Goal: Task Accomplishment & Management: Manage account settings

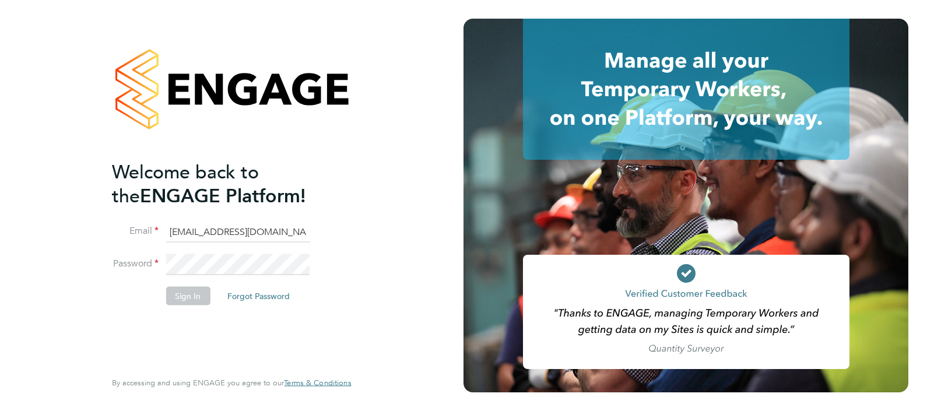
click at [212, 230] on input "[EMAIL_ADDRESS][DOMAIN_NAME]" at bounding box center [238, 231] width 144 height 21
type input "[EMAIL_ADDRESS][DOMAIN_NAME]"
click at [189, 296] on button "Sign In" at bounding box center [188, 295] width 44 height 19
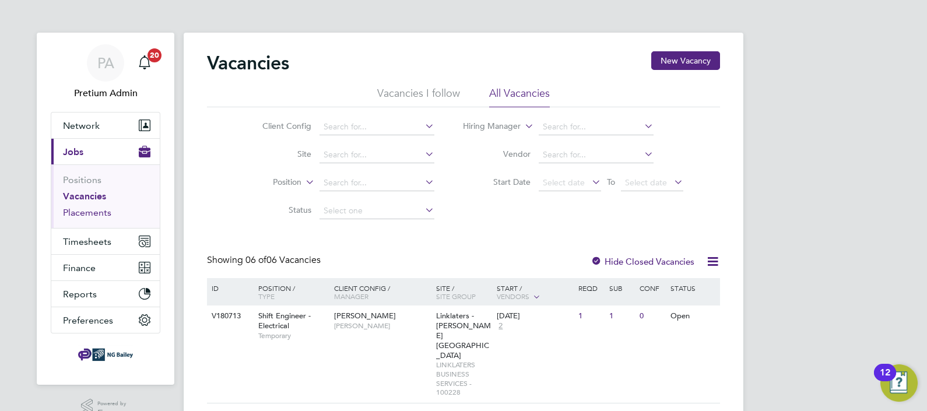
drag, startPoint x: 86, startPoint y: 213, endPoint x: 149, endPoint y: 226, distance: 64.8
click at [86, 213] on link "Placements" at bounding box center [87, 212] width 48 height 11
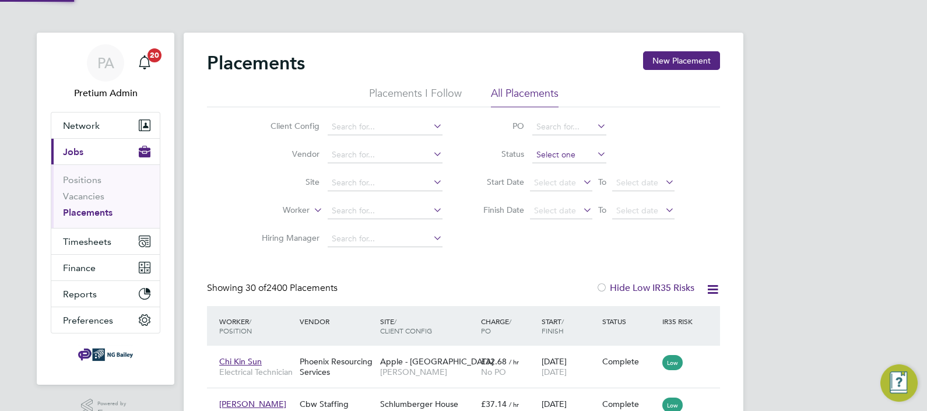
click at [565, 153] on input at bounding box center [569, 155] width 74 height 16
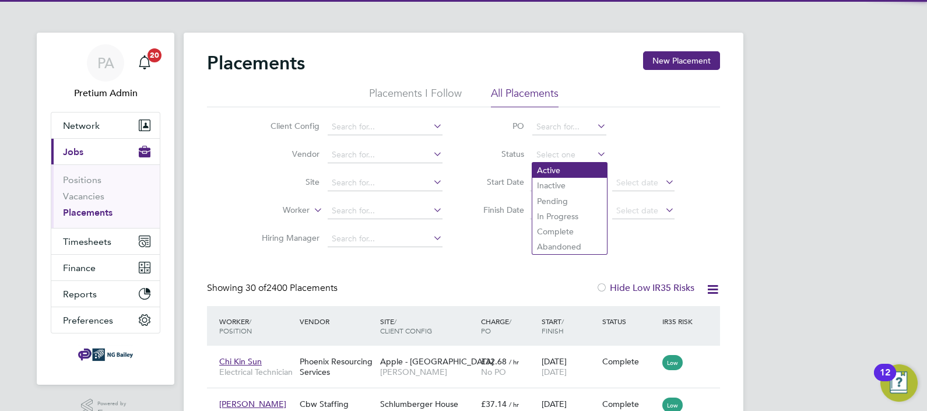
click at [560, 172] on li "Active" at bounding box center [569, 170] width 75 height 15
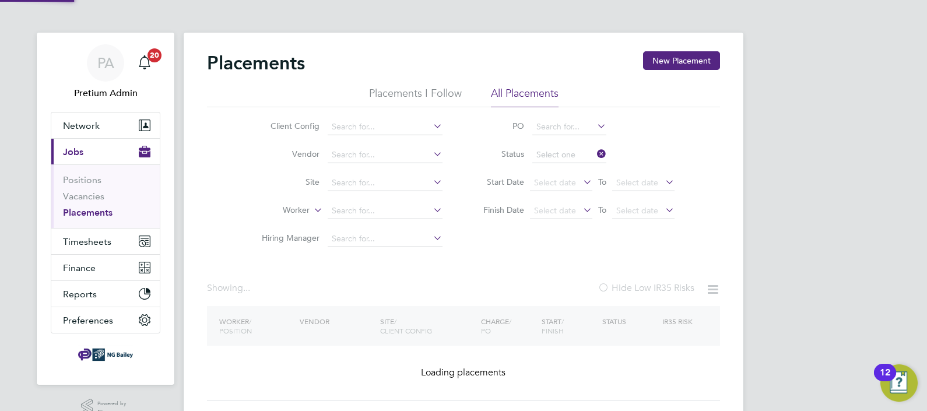
type input "Active"
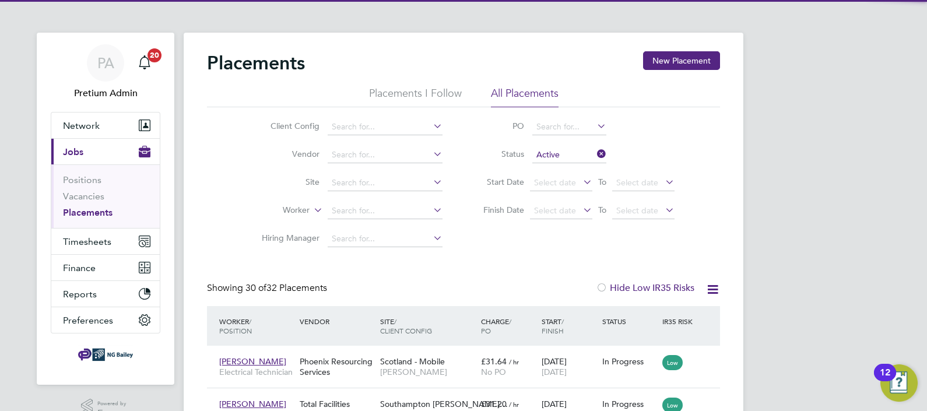
click at [714, 288] on icon at bounding box center [712, 289] width 15 height 15
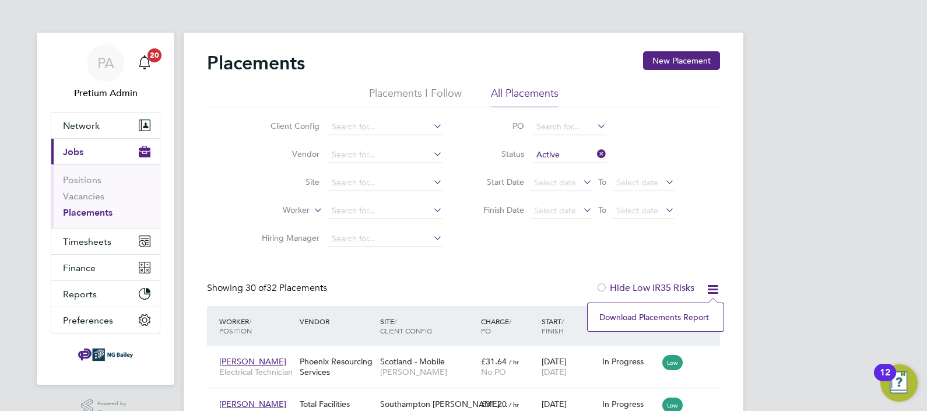
click at [650, 316] on li "Download Placements Report" at bounding box center [655, 317] width 124 height 16
click at [85, 237] on span "Timesheets" at bounding box center [87, 241] width 48 height 11
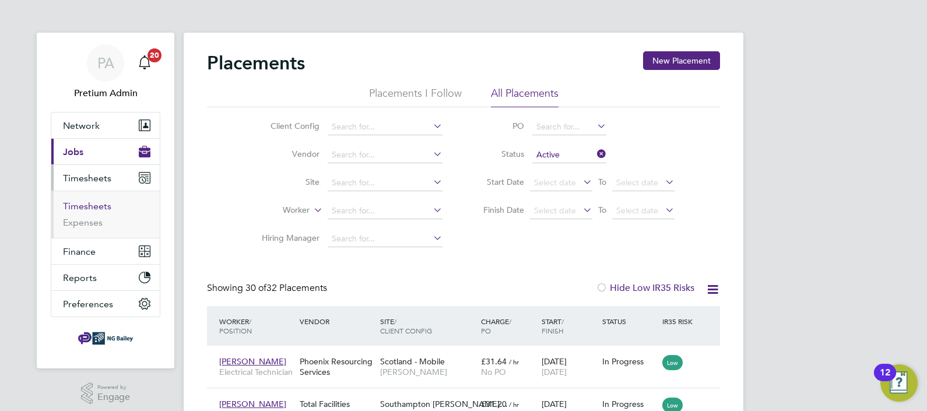
click at [97, 205] on link "Timesheets" at bounding box center [87, 206] width 48 height 11
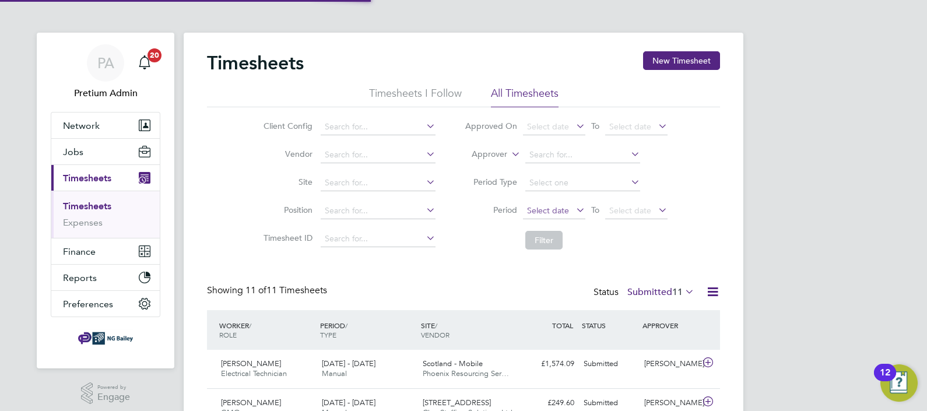
scroll to position [29, 101]
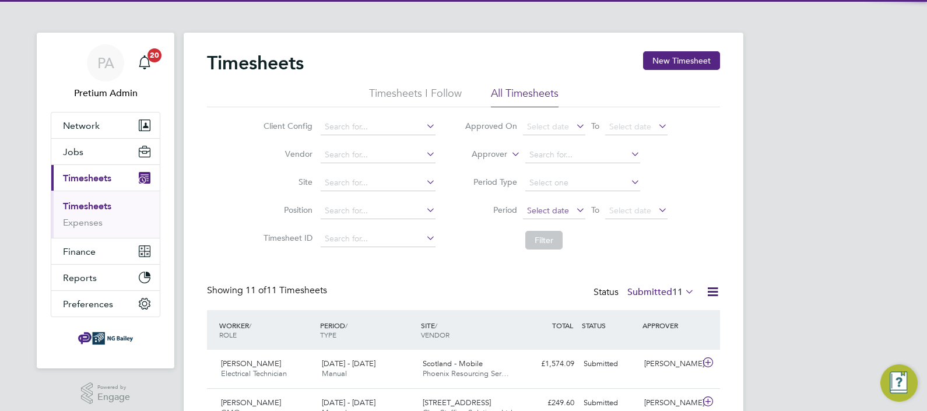
click at [540, 210] on span "Select date" at bounding box center [548, 210] width 42 height 10
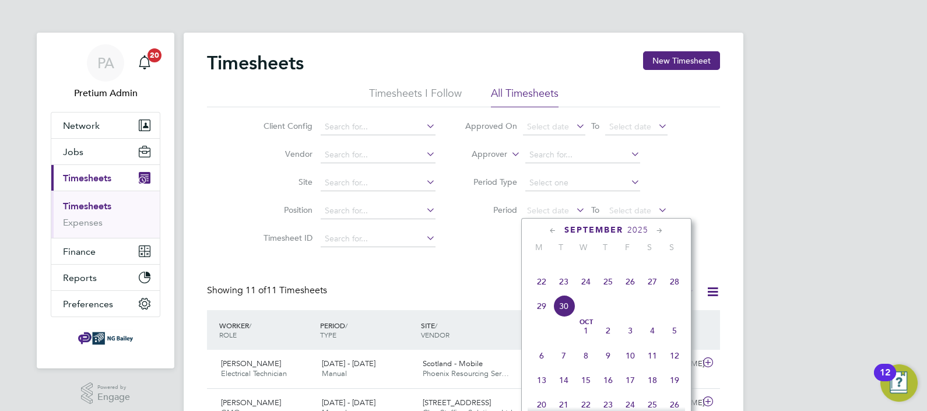
click at [541, 268] on span "15" at bounding box center [541, 257] width 22 height 22
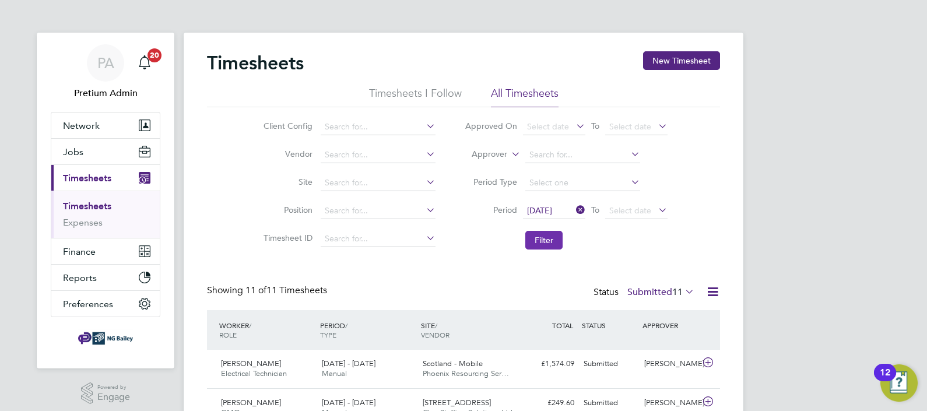
click at [553, 238] on button "Filter" at bounding box center [543, 240] width 37 height 19
click at [549, 209] on span "[DATE]" at bounding box center [539, 210] width 25 height 10
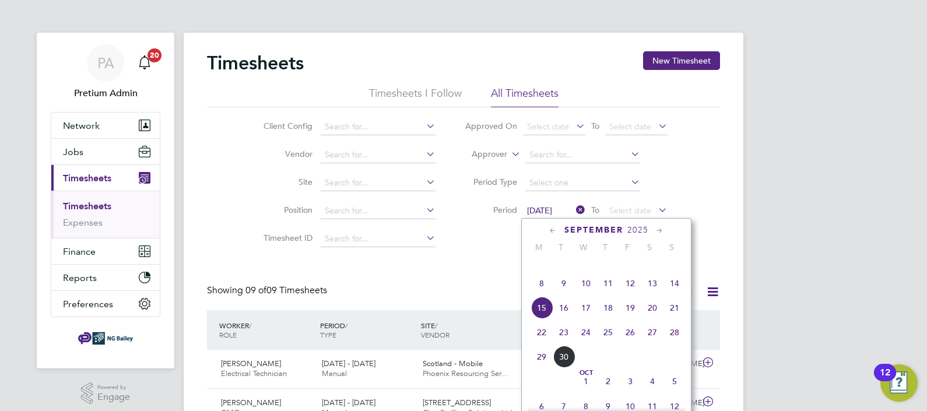
click at [544, 294] on span "8" at bounding box center [541, 283] width 22 height 22
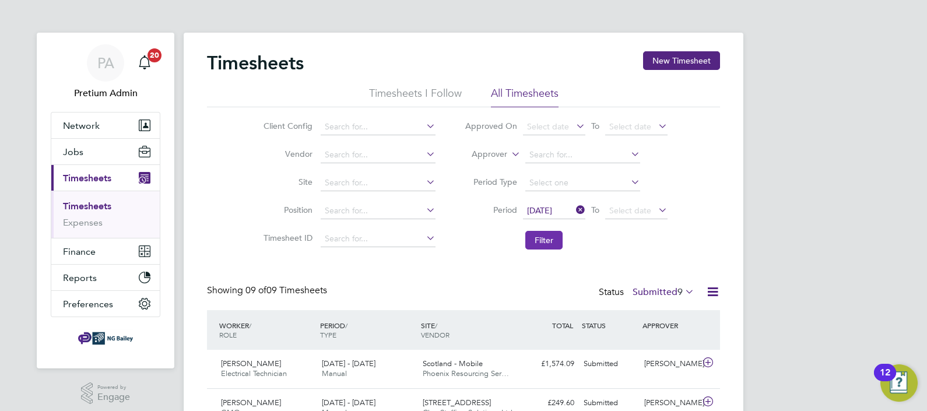
click at [553, 241] on button "Filter" at bounding box center [543, 240] width 37 height 19
drag, startPoint x: 659, startPoint y: 289, endPoint x: 655, endPoint y: 297, distance: 8.9
click at [659, 290] on label "Submitted 10" at bounding box center [660, 292] width 67 height 12
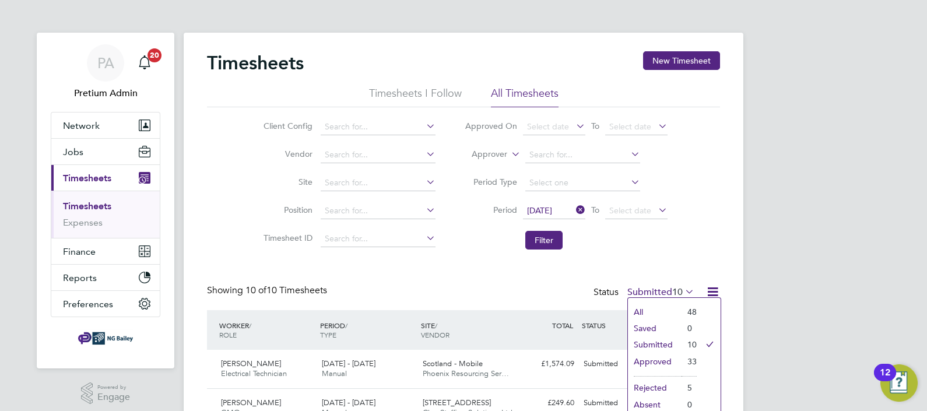
click at [659, 360] on li "Approved" at bounding box center [655, 361] width 54 height 16
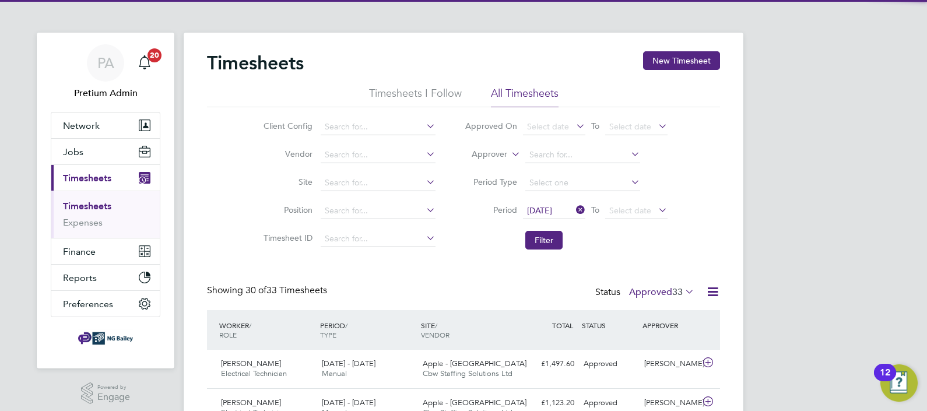
click at [552, 210] on span "08 Sep 2025" at bounding box center [539, 210] width 25 height 10
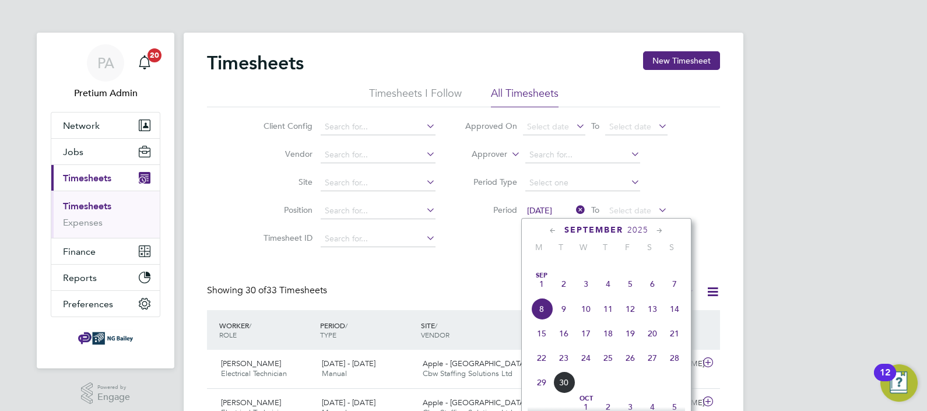
click at [541, 343] on span "15" at bounding box center [541, 333] width 22 height 22
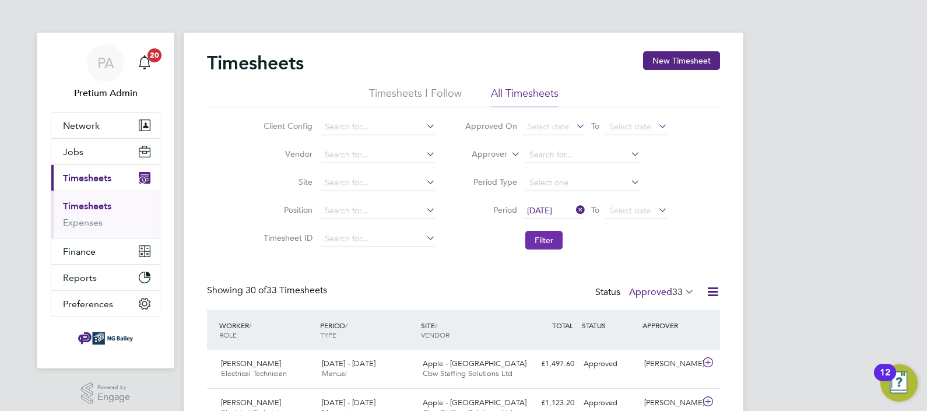
click at [544, 237] on button "Filter" at bounding box center [543, 240] width 37 height 19
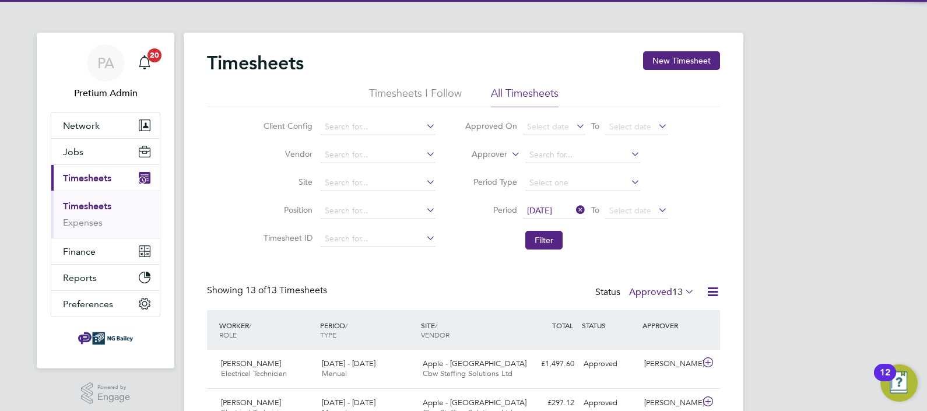
click at [719, 295] on icon at bounding box center [712, 291] width 15 height 15
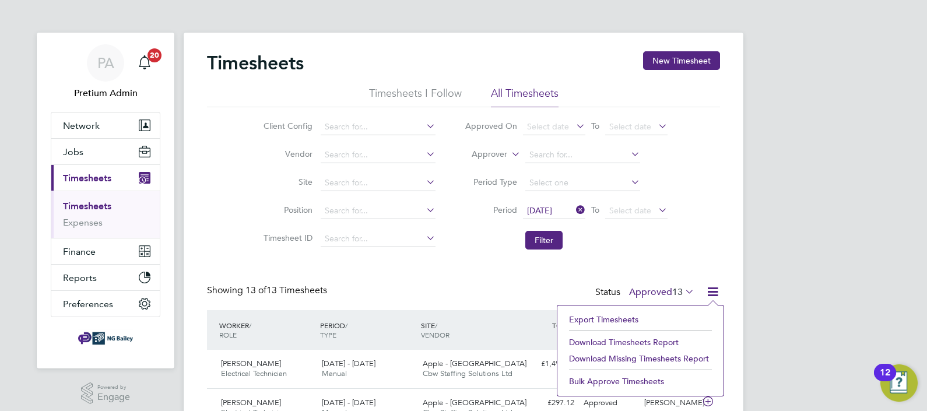
click at [643, 339] on li "Download Timesheets Report" at bounding box center [640, 342] width 154 height 16
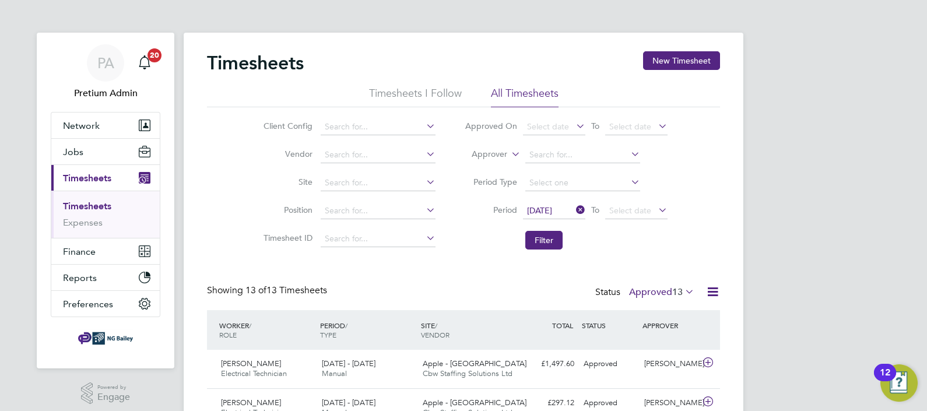
click at [552, 209] on span "15 Sep 2025" at bounding box center [539, 210] width 25 height 10
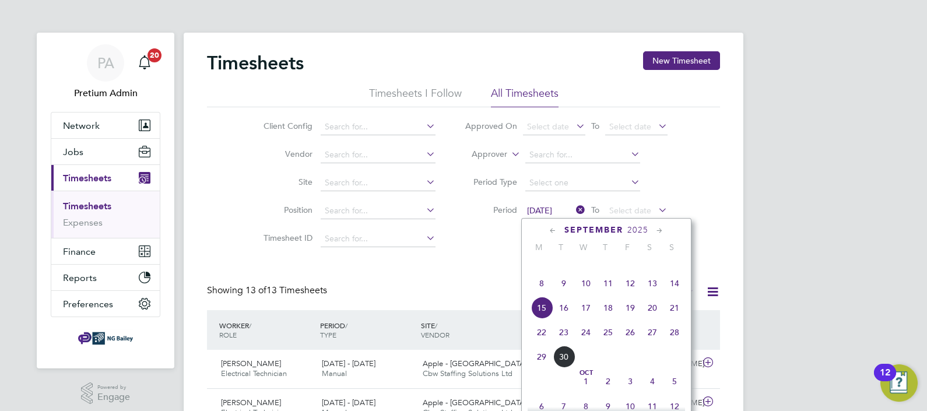
click at [541, 294] on span "8" at bounding box center [541, 283] width 22 height 22
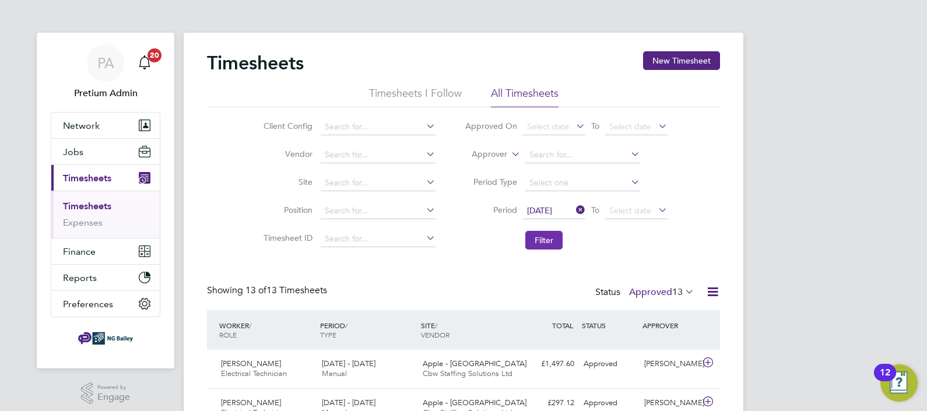
click at [535, 239] on button "Filter" at bounding box center [543, 240] width 37 height 19
click at [646, 291] on label "Approved 33" at bounding box center [661, 292] width 65 height 12
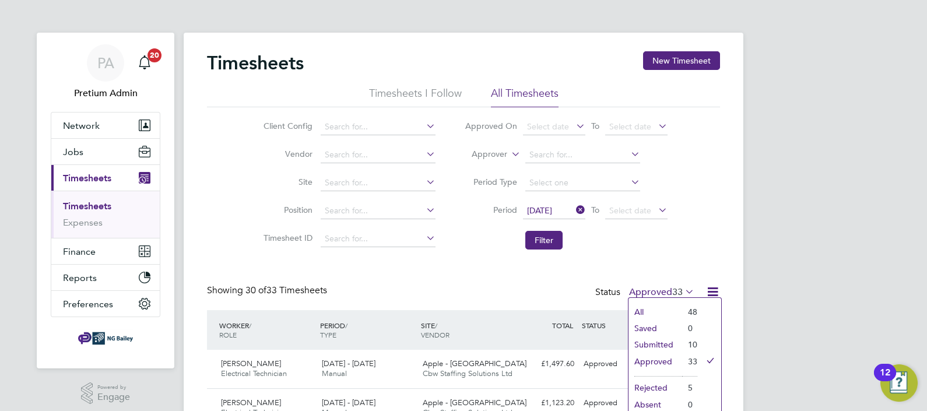
click at [676, 249] on li "Filter" at bounding box center [566, 240] width 232 height 30
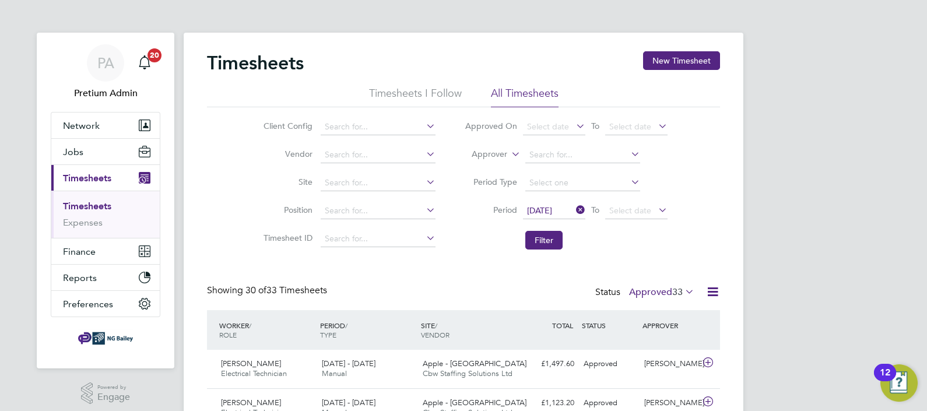
click at [711, 291] on icon at bounding box center [712, 291] width 15 height 15
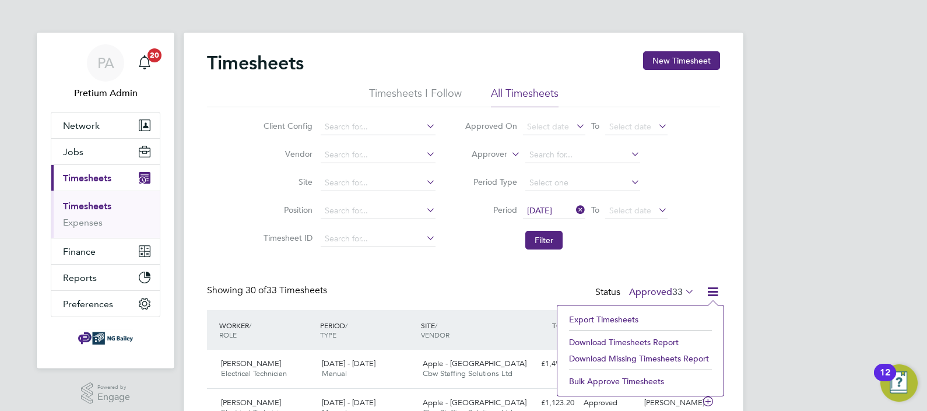
click at [618, 339] on li "Download Timesheets Report" at bounding box center [640, 342] width 154 height 16
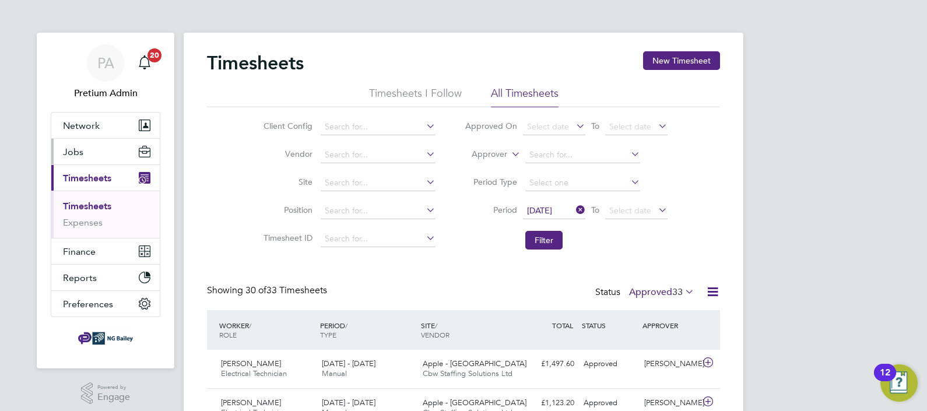
click at [92, 157] on button "Jobs" at bounding box center [105, 152] width 108 height 26
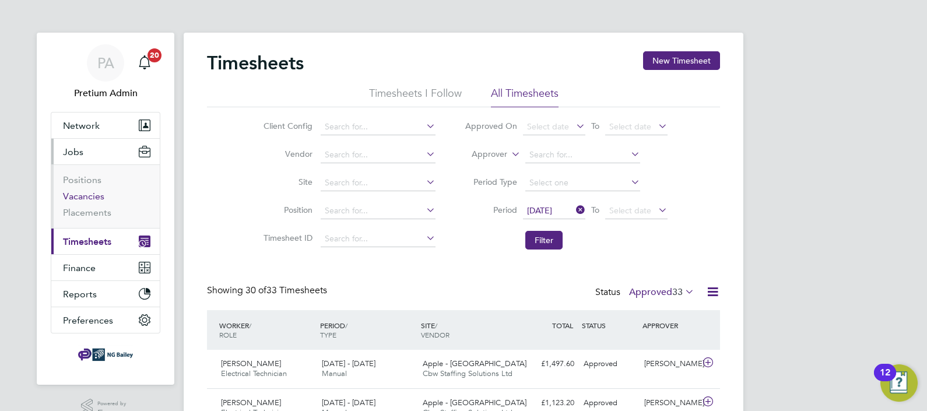
drag, startPoint x: 86, startPoint y: 195, endPoint x: 136, endPoint y: 194, distance: 49.6
click at [86, 195] on link "Vacancies" at bounding box center [83, 196] width 41 height 11
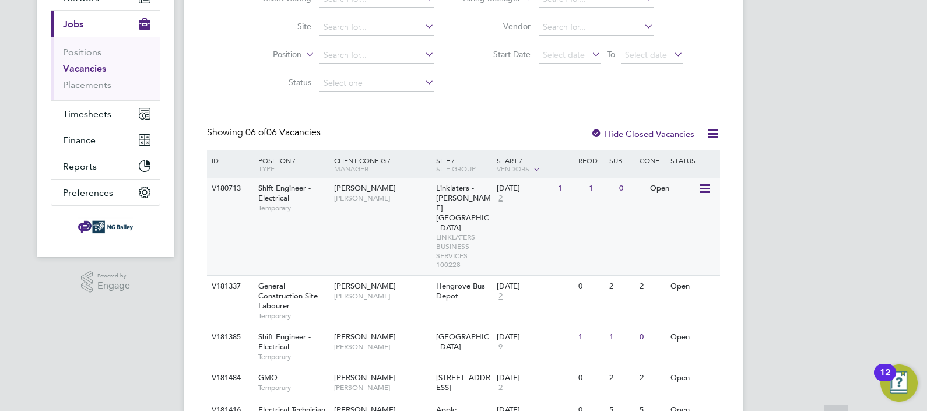
scroll to position [220, 0]
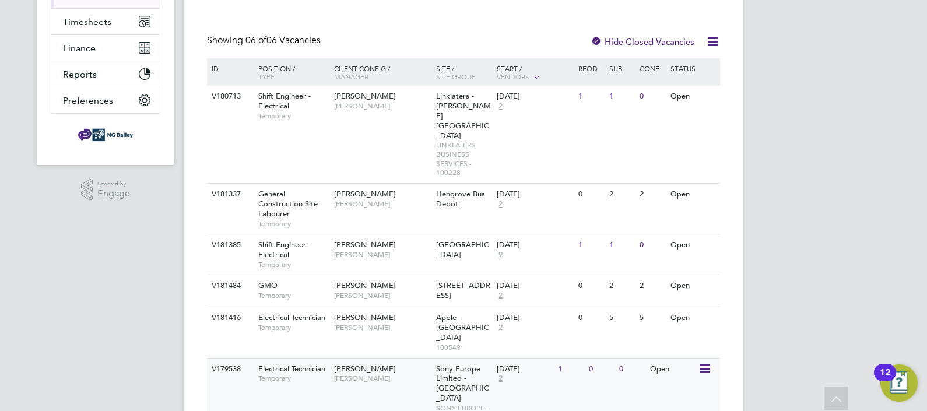
click at [401, 358] on div "V179538 Electrical Technician Temporary NG Bailey Paul Thomas Sony Europe Limit…" at bounding box center [463, 393] width 513 height 70
click at [364, 323] on span "[PERSON_NAME]" at bounding box center [382, 327] width 96 height 9
click at [364, 280] on span "[PERSON_NAME]" at bounding box center [365, 285] width 62 height 10
click at [353, 250] on span "[PERSON_NAME]" at bounding box center [382, 254] width 96 height 9
click at [364, 199] on span "[PERSON_NAME]" at bounding box center [382, 203] width 96 height 9
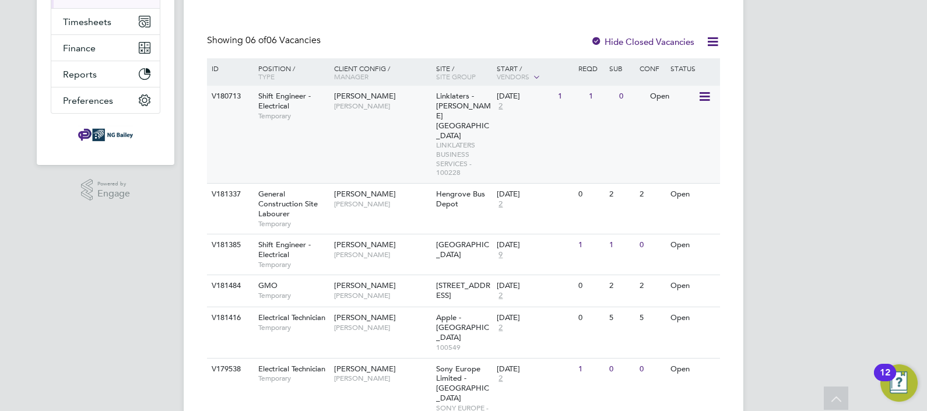
click at [370, 126] on div "V180713 Shift Engineer - Electrical Temporary NG Bailey Nigel Thornborrow Linkl…" at bounding box center [463, 134] width 513 height 97
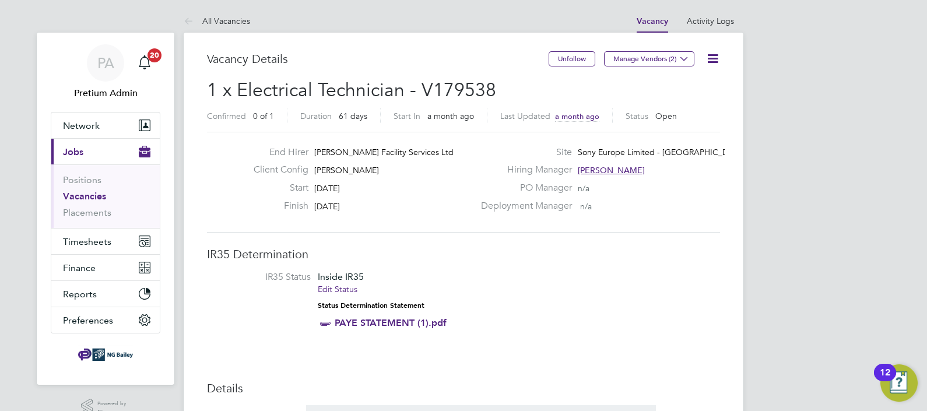
click at [719, 55] on icon at bounding box center [712, 58] width 15 height 15
click at [685, 102] on li "Update Status" at bounding box center [684, 102] width 68 height 16
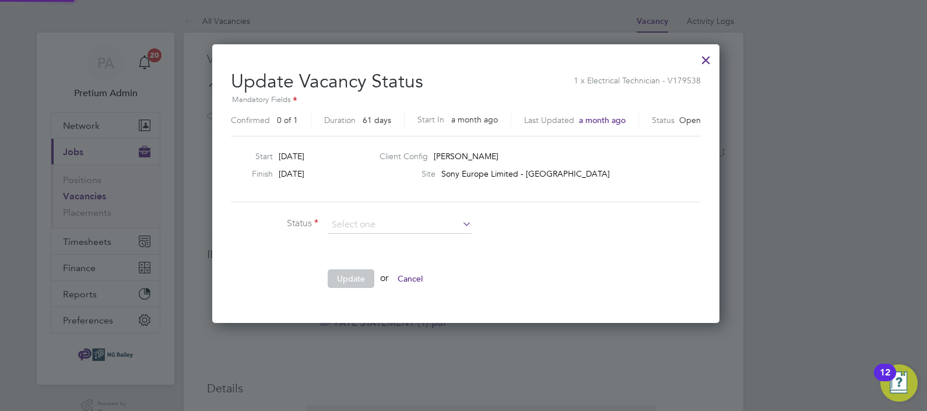
scroll to position [5, 5]
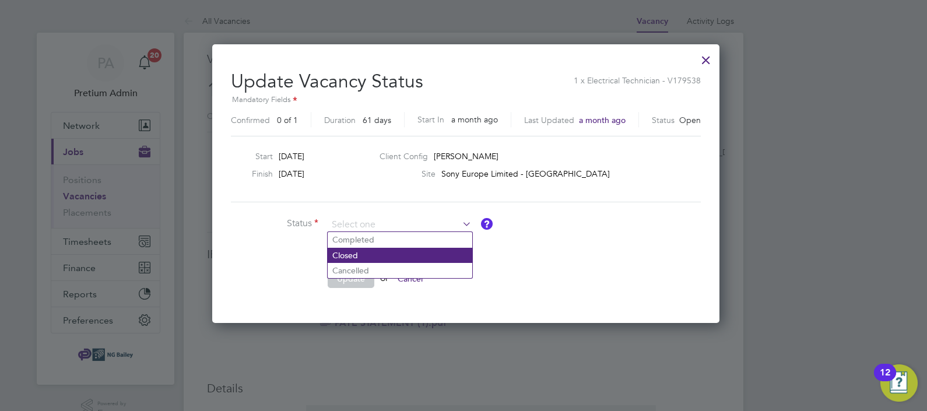
click at [344, 259] on li "Closed" at bounding box center [400, 255] width 145 height 15
type input "Closed"
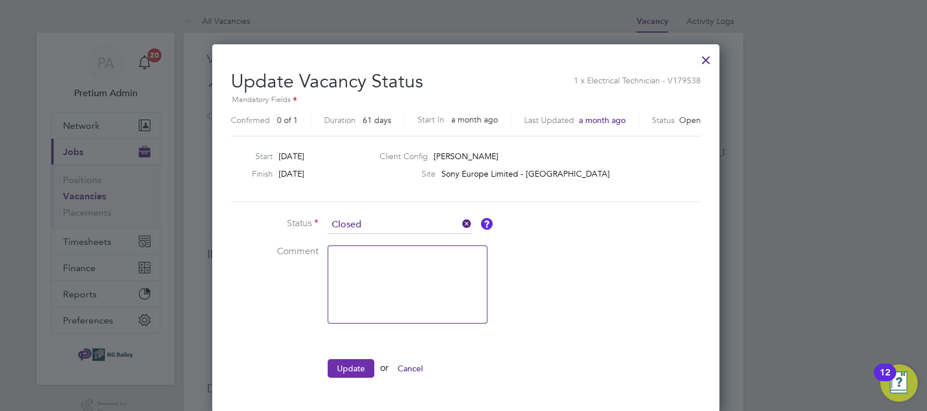
click at [350, 361] on button "Update" at bounding box center [351, 368] width 47 height 19
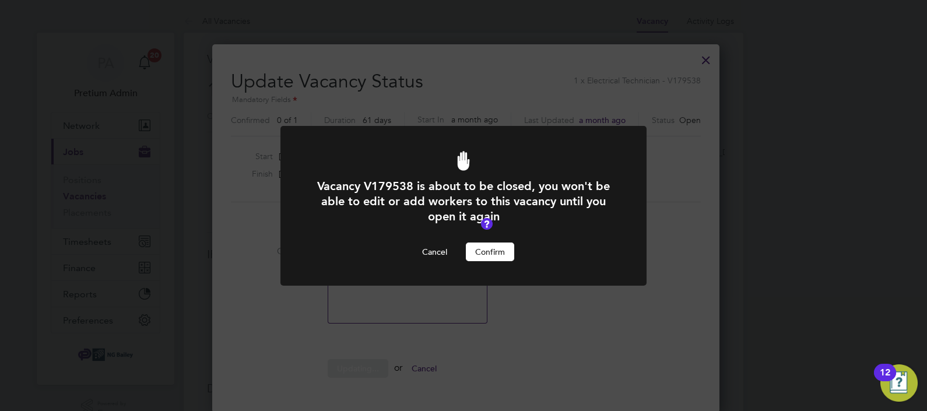
click at [487, 249] on button "Confirm" at bounding box center [490, 251] width 48 height 19
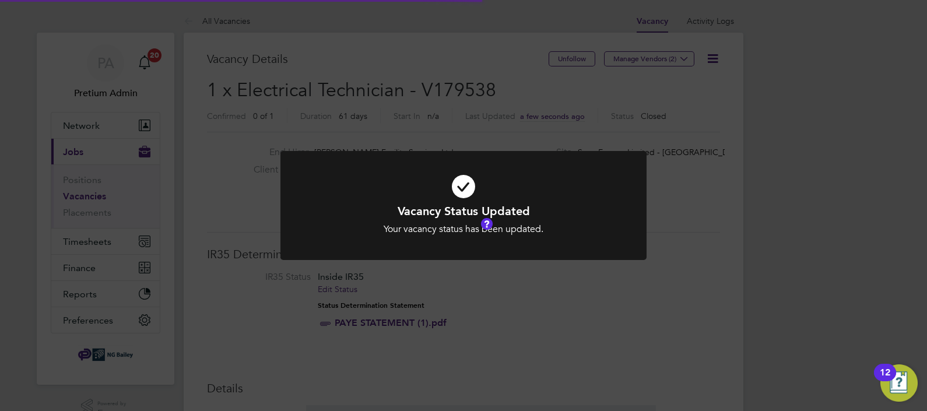
scroll to position [34, 82]
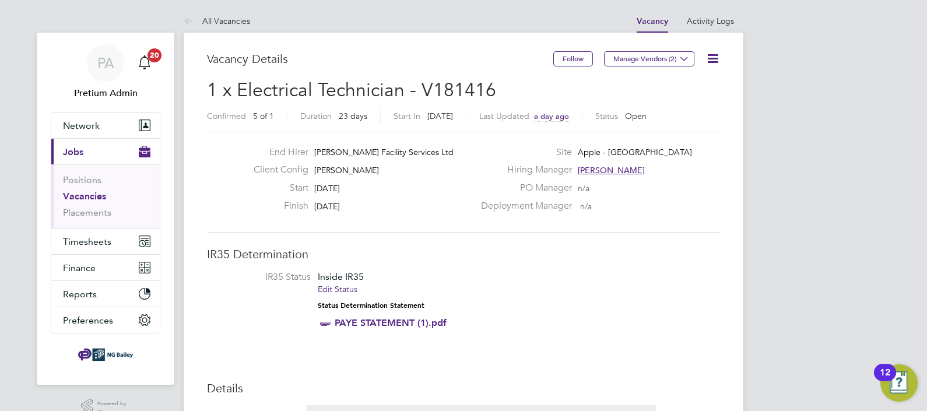
click at [715, 58] on icon at bounding box center [712, 58] width 15 height 15
click at [687, 100] on li "Update Status" at bounding box center [684, 102] width 68 height 16
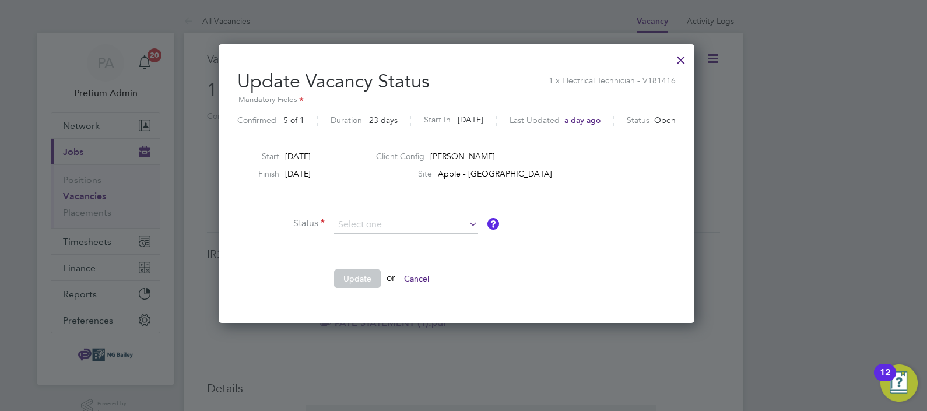
click at [371, 256] on li "Closed" at bounding box center [406, 255] width 145 height 15
type input "Closed"
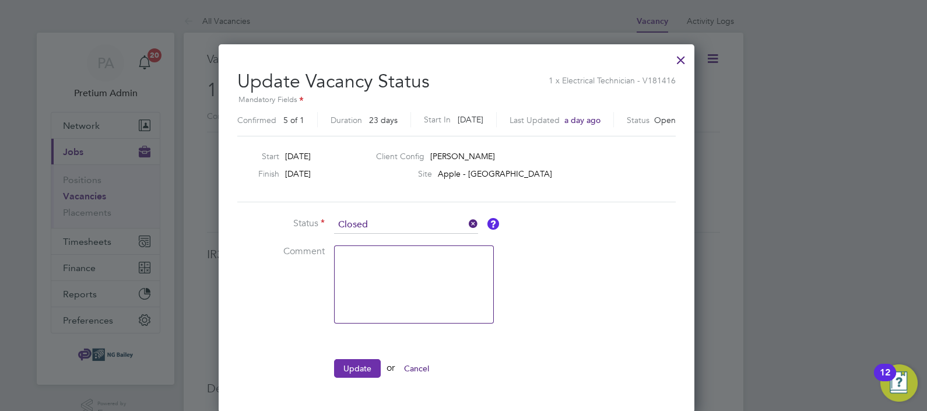
click at [358, 359] on button "Update" at bounding box center [357, 368] width 47 height 19
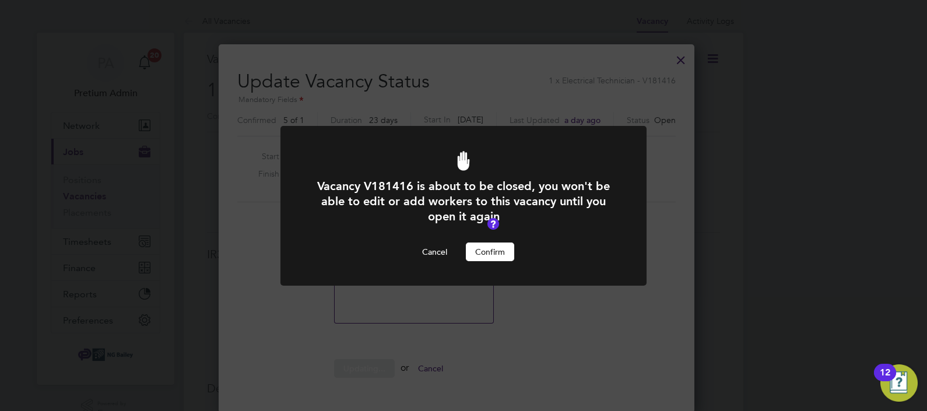
click at [483, 249] on button "Confirm" at bounding box center [490, 251] width 48 height 19
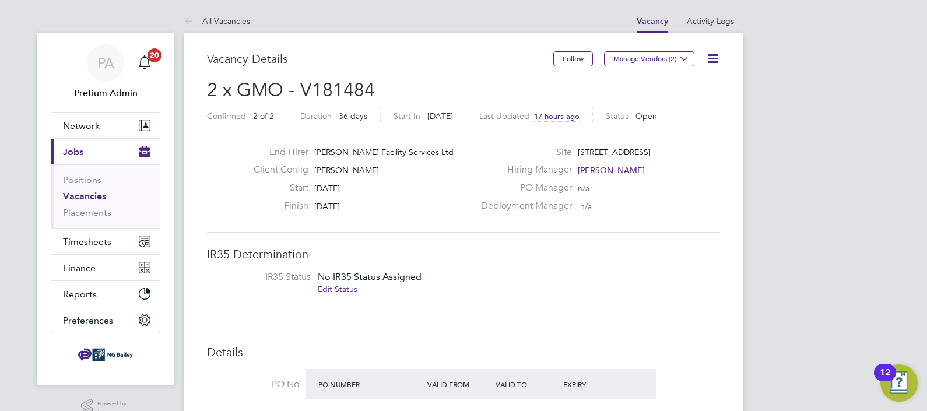
click at [711, 58] on icon at bounding box center [712, 58] width 15 height 15
click at [685, 100] on li "Update Status" at bounding box center [684, 102] width 68 height 16
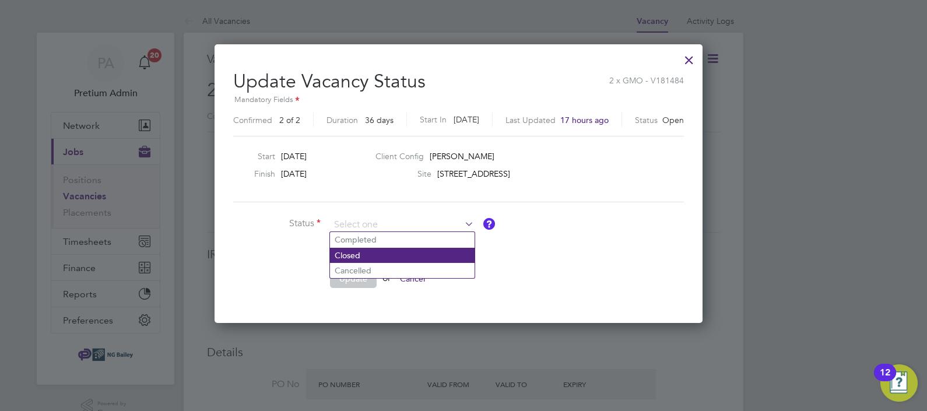
click at [385, 258] on li "Closed" at bounding box center [402, 255] width 145 height 15
type input "Closed"
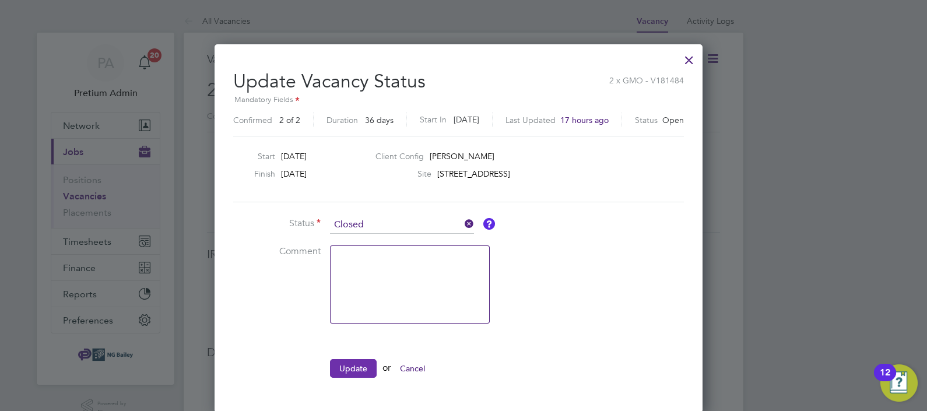
click at [349, 367] on button "Update" at bounding box center [353, 368] width 47 height 19
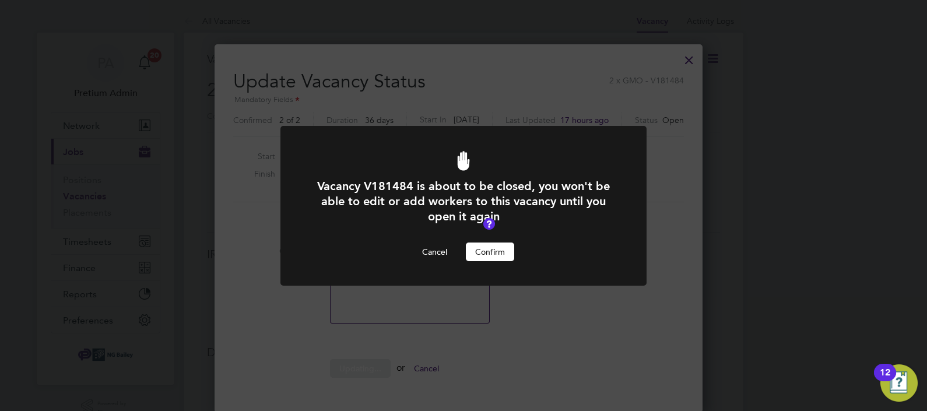
click at [487, 251] on button "Confirm" at bounding box center [490, 251] width 48 height 19
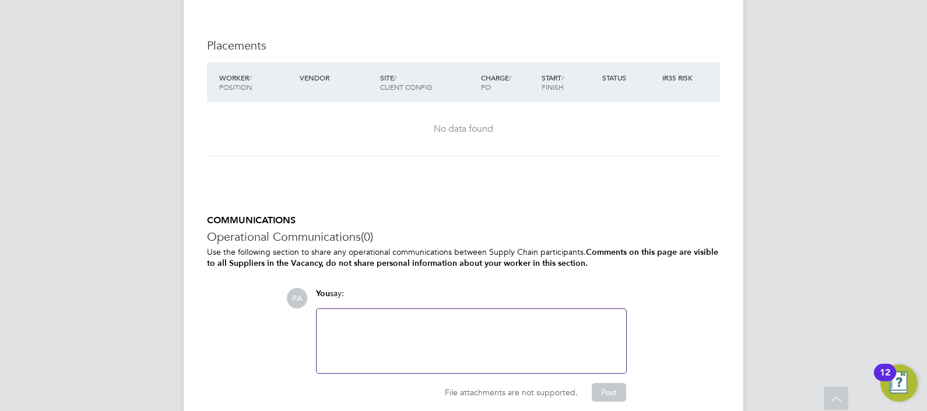
scroll to position [1961, 0]
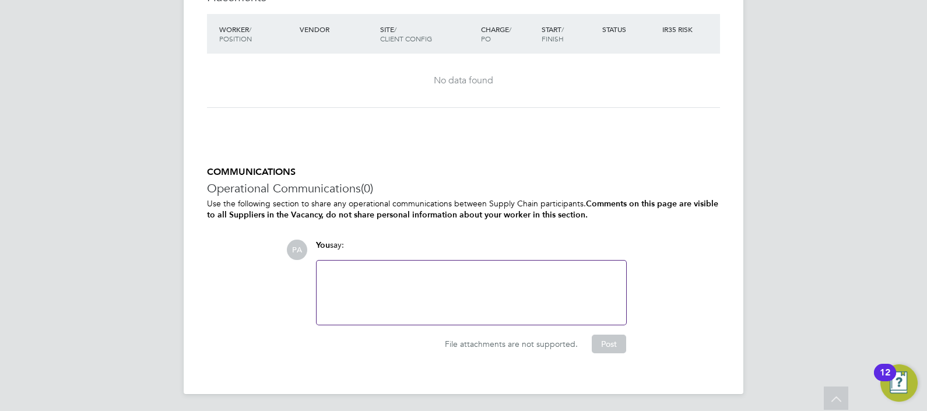
click at [420, 300] on div at bounding box center [471, 293] width 296 height 50
drag, startPoint x: 614, startPoint y: 343, endPoint x: 608, endPoint y: 330, distance: 14.9
click at [614, 343] on button "Post" at bounding box center [609, 344] width 34 height 19
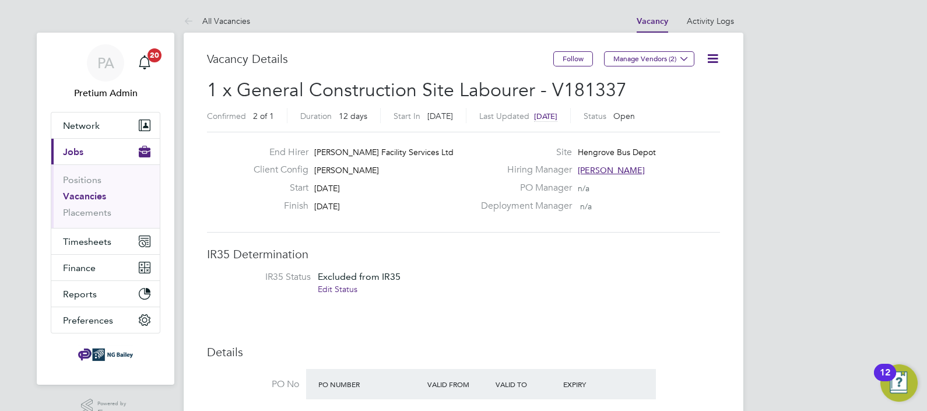
click at [708, 52] on icon at bounding box center [712, 58] width 15 height 15
click at [691, 102] on li "Update Status" at bounding box center [684, 102] width 68 height 16
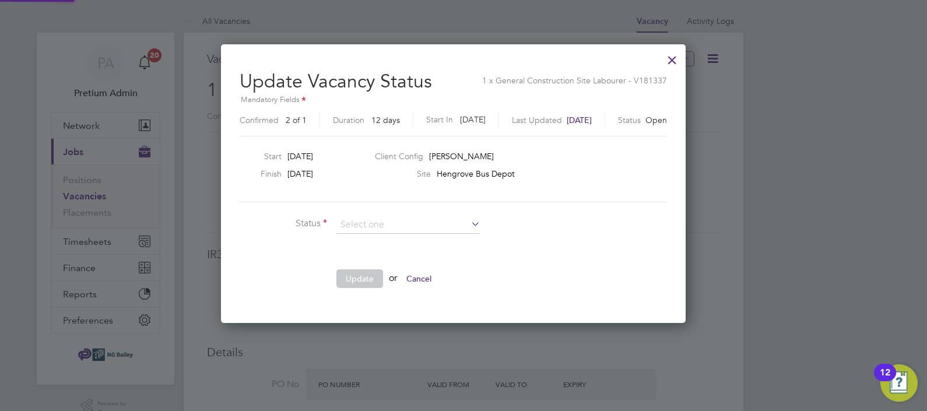
scroll to position [5, 6]
click at [368, 256] on li "Closed" at bounding box center [408, 255] width 145 height 15
type input "Closed"
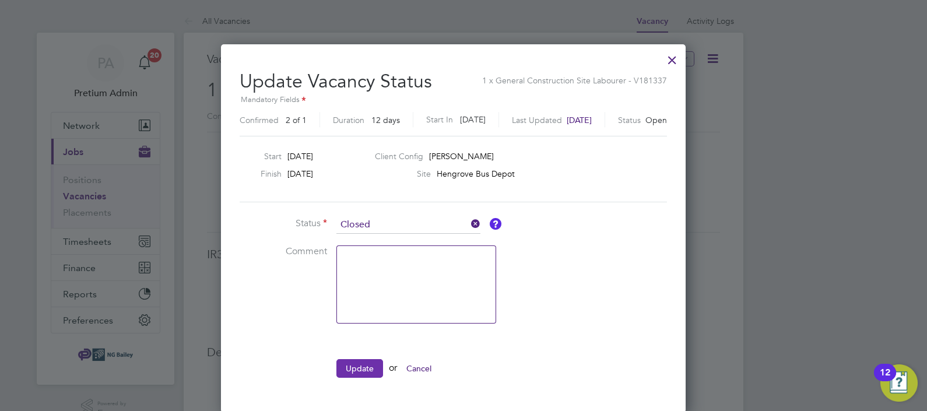
click at [358, 365] on button "Update" at bounding box center [359, 368] width 47 height 19
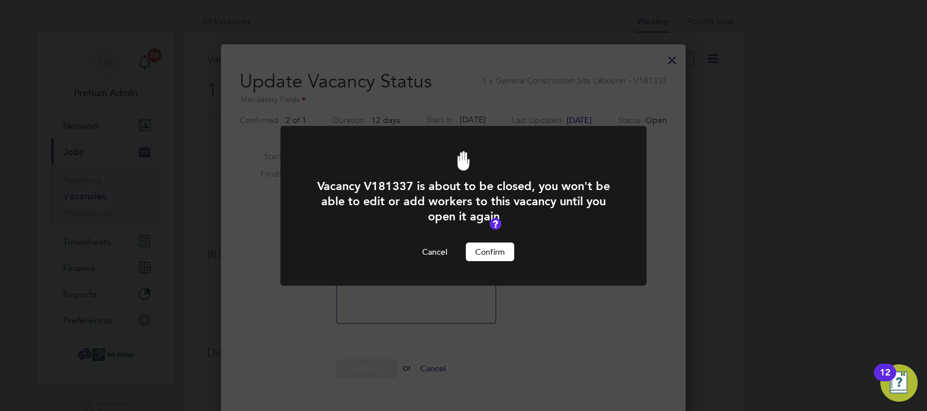
click at [493, 249] on button "Confirm" at bounding box center [490, 251] width 48 height 19
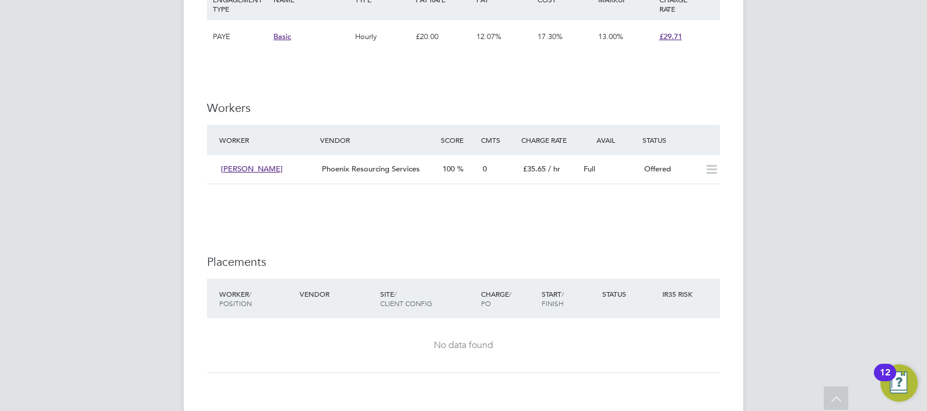
scroll to position [1967, 0]
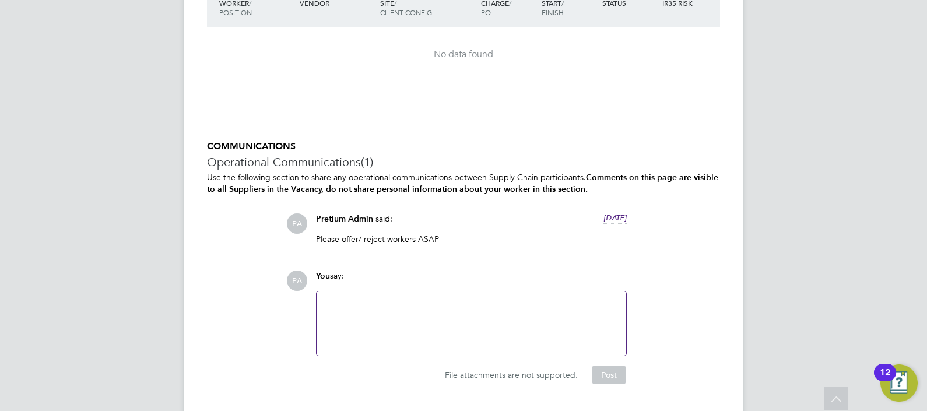
click at [448, 303] on div at bounding box center [471, 323] width 296 height 50
click at [603, 370] on button "Post" at bounding box center [609, 374] width 34 height 19
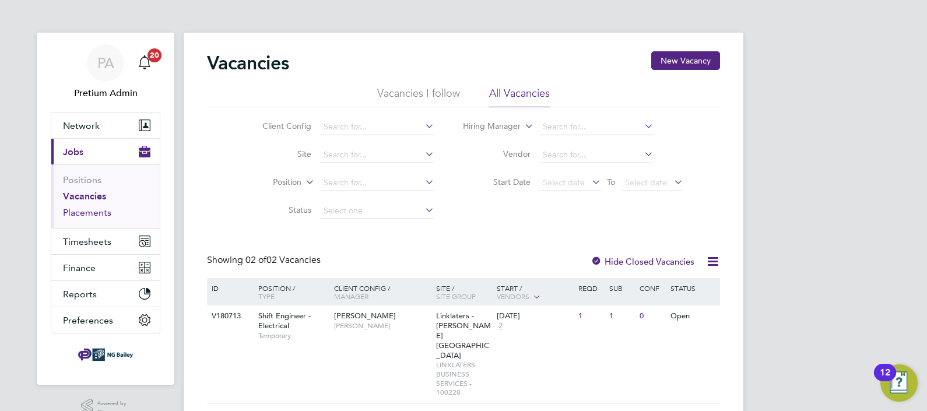
click at [79, 208] on link "Placements" at bounding box center [87, 212] width 48 height 11
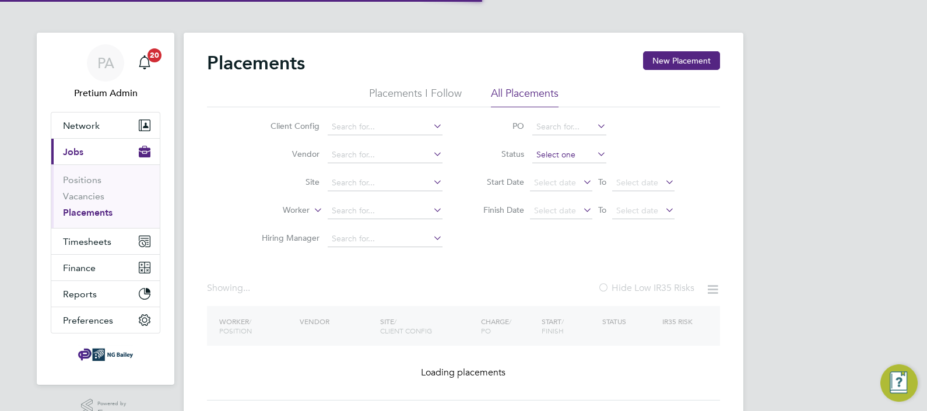
click at [572, 160] on input at bounding box center [569, 155] width 74 height 16
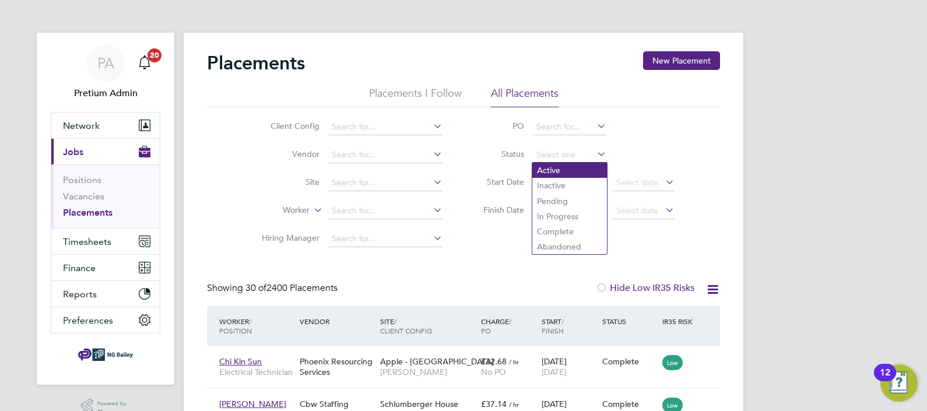
click at [568, 173] on li "Active" at bounding box center [569, 170] width 75 height 15
type input "Active"
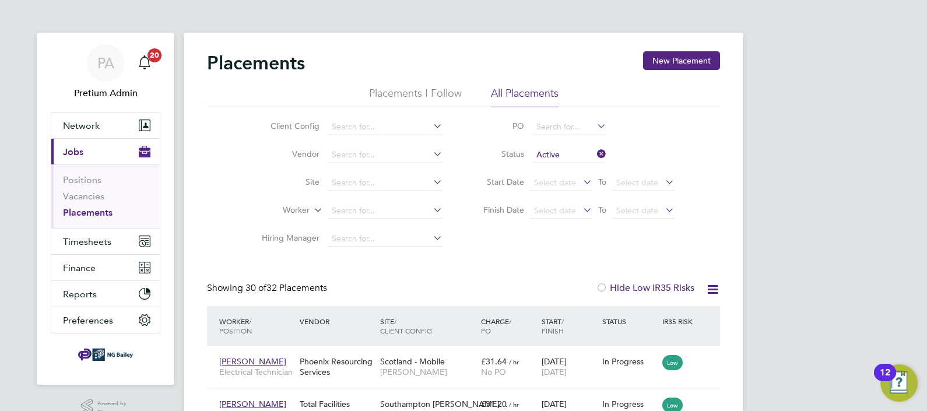
click at [712, 288] on icon at bounding box center [712, 289] width 15 height 15
click at [657, 313] on li "Download Placements Report" at bounding box center [655, 317] width 124 height 16
click at [383, 374] on span "[PERSON_NAME]" at bounding box center [427, 372] width 95 height 10
click at [551, 148] on input "Active" at bounding box center [569, 155] width 74 height 16
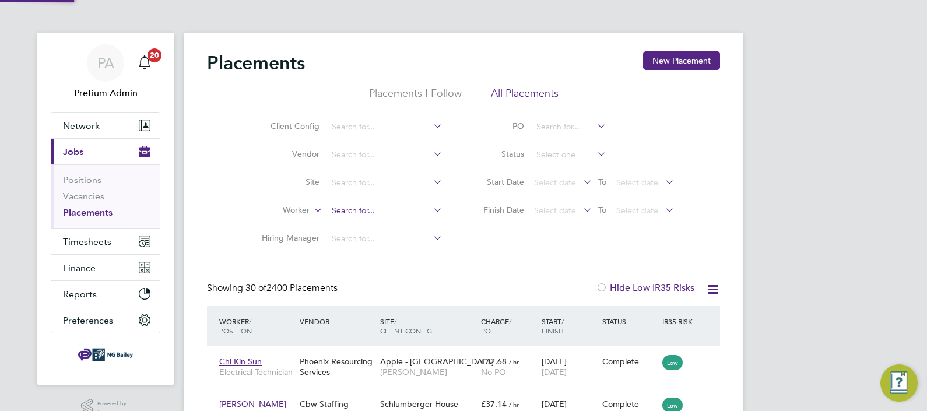
click at [379, 210] on input at bounding box center [385, 211] width 115 height 16
click at [103, 119] on button "Network" at bounding box center [105, 125] width 108 height 26
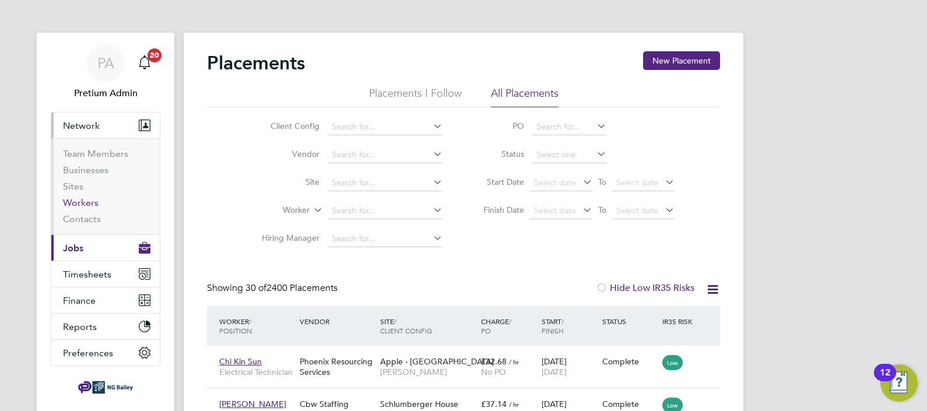
click at [85, 201] on link "Workers" at bounding box center [81, 202] width 36 height 11
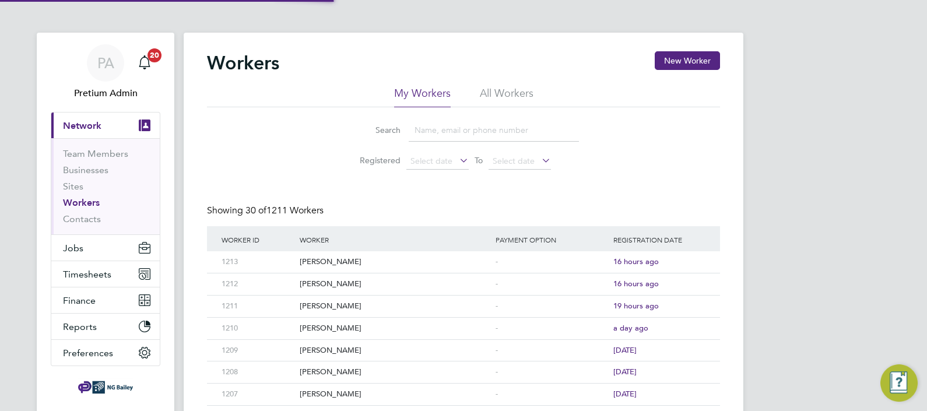
click at [474, 127] on input at bounding box center [494, 130] width 170 height 23
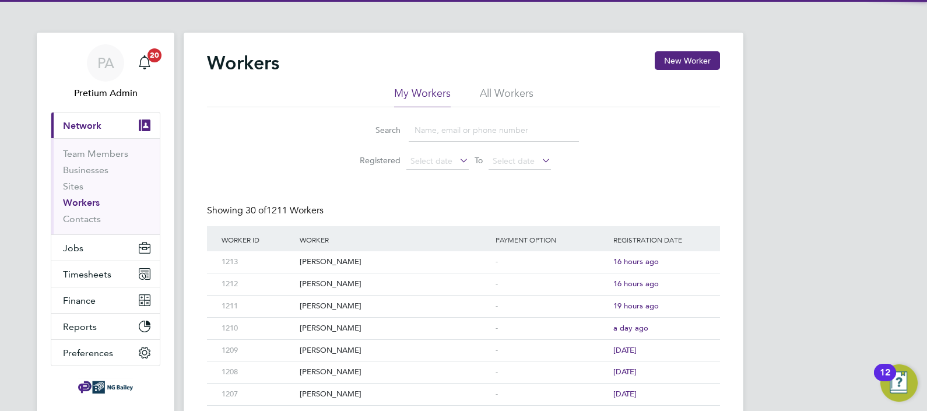
paste input "Alama Bayo"
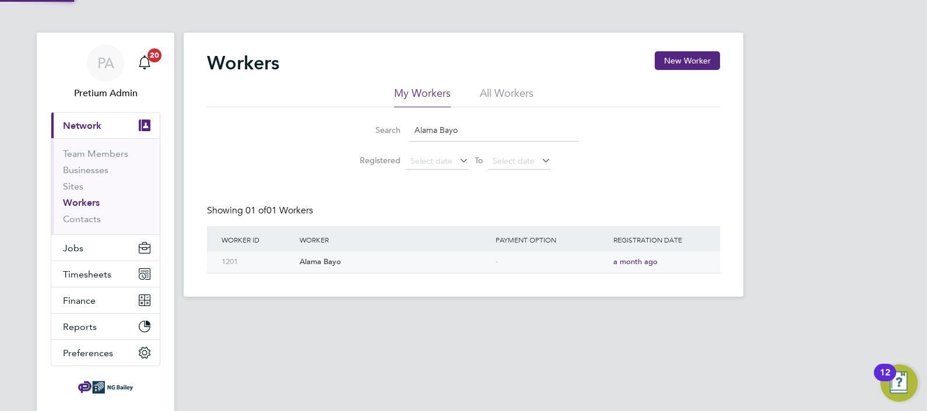
click at [321, 262] on div "Alama Bayo" at bounding box center [395, 262] width 196 height 22
click at [491, 129] on input "Alama Bayo" at bounding box center [494, 130] width 170 height 23
drag, startPoint x: 491, startPoint y: 129, endPoint x: 307, endPoint y: 133, distance: 184.8
click at [307, 133] on div "Search Alama Bayo Registered Select date To Select date" at bounding box center [463, 141] width 513 height 68
paste input "ndrew Busile Chitedze"
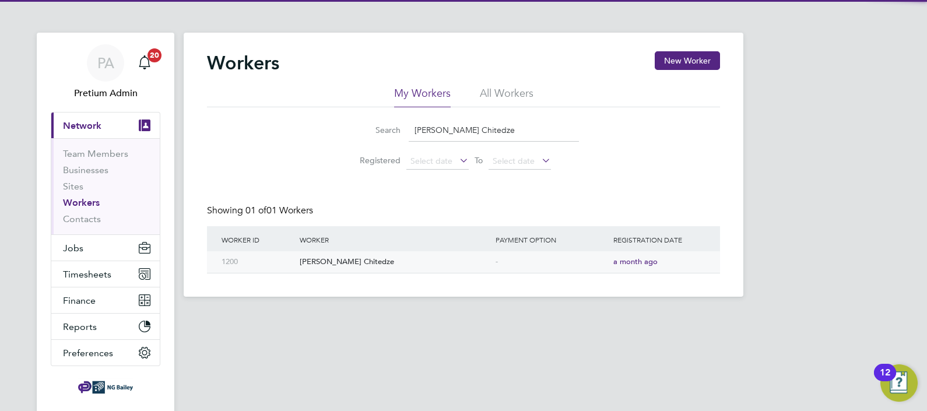
click at [346, 264] on div "Andrew Busile Chitedze" at bounding box center [395, 262] width 196 height 22
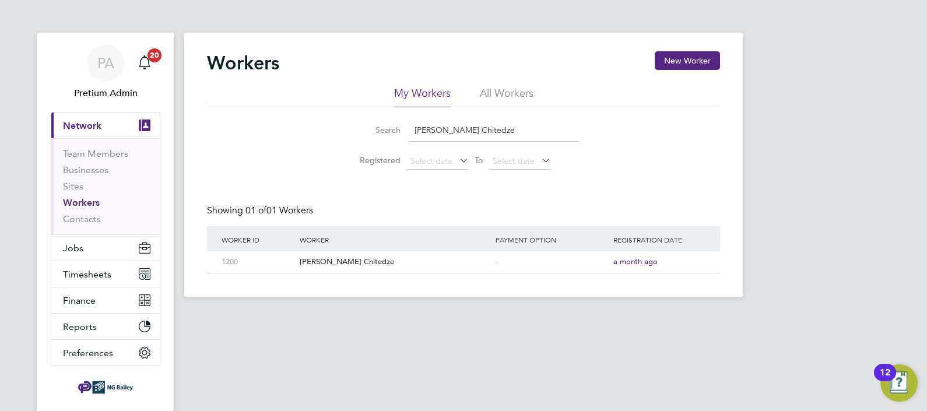
drag, startPoint x: 513, startPoint y: 131, endPoint x: 326, endPoint y: 102, distance: 188.8
click at [329, 99] on div "My Workers All Workers Search Andrew Busile Chitedze Registered Select date To …" at bounding box center [463, 130] width 513 height 89
paste input "zej Szymczak"
click at [338, 257] on div "Andrzej Szymczak" at bounding box center [395, 262] width 196 height 22
drag, startPoint x: 527, startPoint y: 134, endPoint x: 252, endPoint y: 95, distance: 277.9
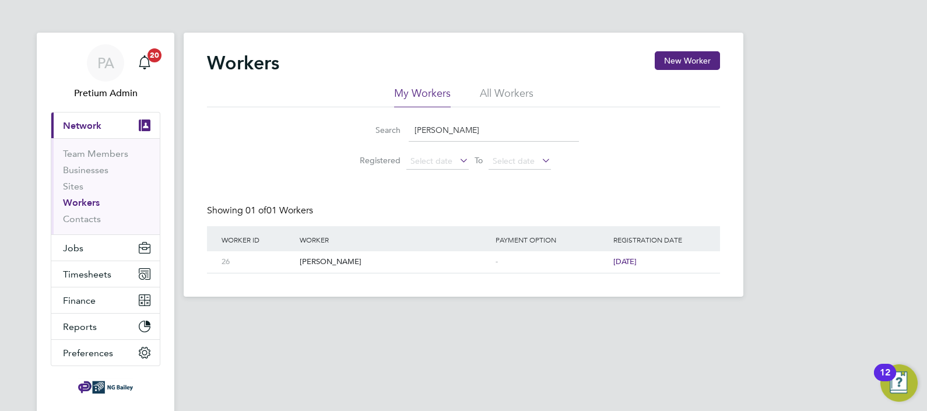
click at [259, 96] on div "My Workers All Workers Search Andrzej Szymczak Registered Select date To Select…" at bounding box center [463, 130] width 513 height 89
paste input "[PERSON_NAME]"
click at [339, 259] on div "[PERSON_NAME]" at bounding box center [395, 262] width 196 height 22
drag, startPoint x: 500, startPoint y: 132, endPoint x: 296, endPoint y: 122, distance: 203.6
click at [334, 125] on li "Search Richard Findley" at bounding box center [463, 130] width 260 height 34
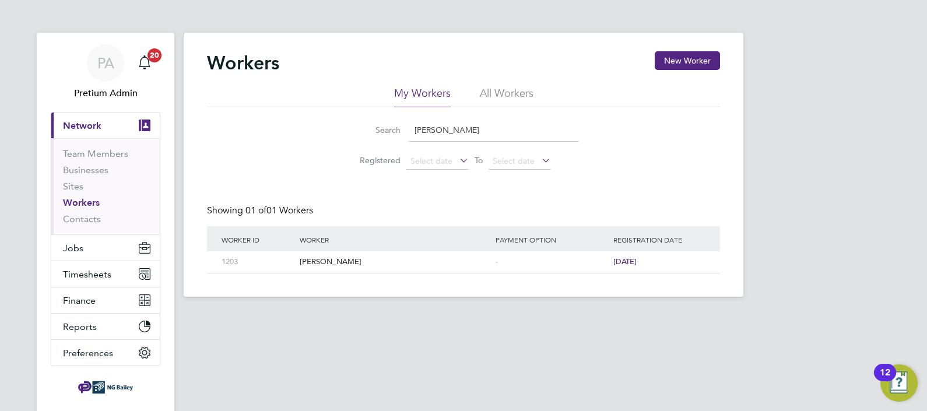
paste input "[PERSON_NAME]"
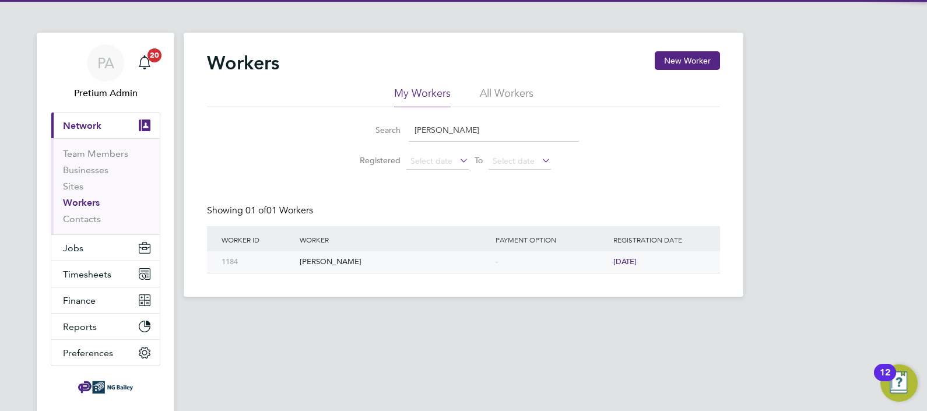
drag, startPoint x: 340, startPoint y: 268, endPoint x: 334, endPoint y: 269, distance: 5.9
click at [340, 268] on div "[PERSON_NAME]" at bounding box center [395, 262] width 196 height 22
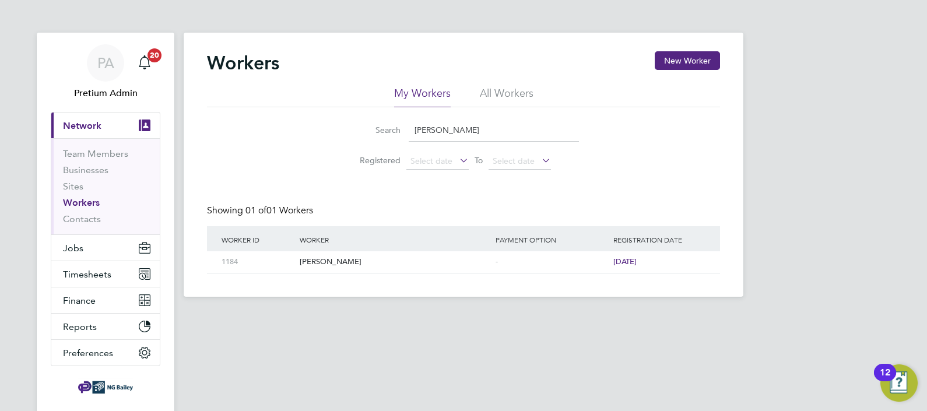
drag, startPoint x: 502, startPoint y: 128, endPoint x: 375, endPoint y: 116, distance: 127.7
click at [400, 119] on div "Search Michael Ampong" at bounding box center [463, 130] width 231 height 23
paste input "Kial Crowe"
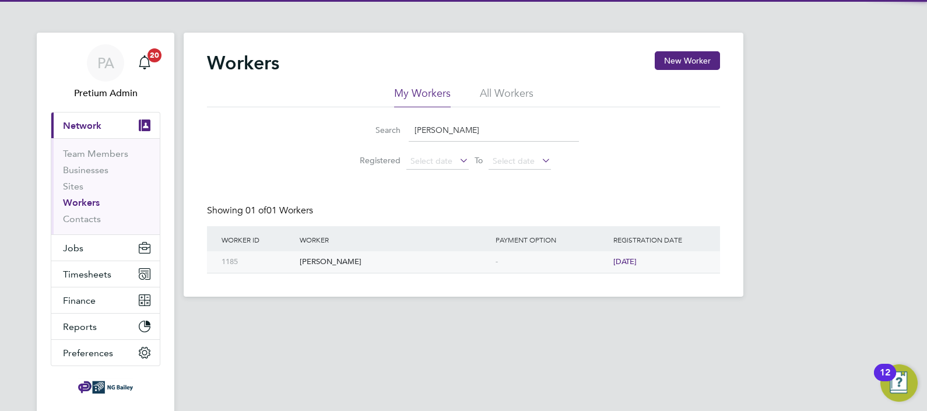
click at [309, 261] on div "Kial Crowe" at bounding box center [395, 262] width 196 height 22
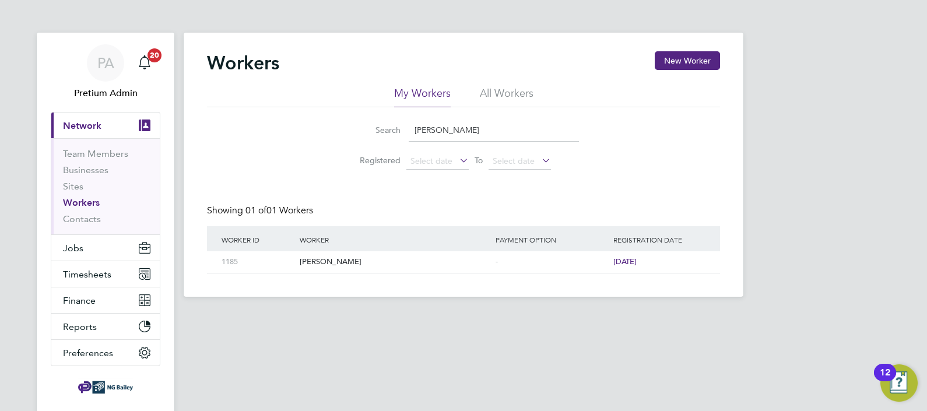
drag, startPoint x: 521, startPoint y: 128, endPoint x: 268, endPoint y: 90, distance: 255.8
click at [268, 90] on div "My Workers All Workers Search Kial Crowe Registered Select date To Select date" at bounding box center [463, 130] width 513 height 89
paste input "Malchaz Gkaroutsava"
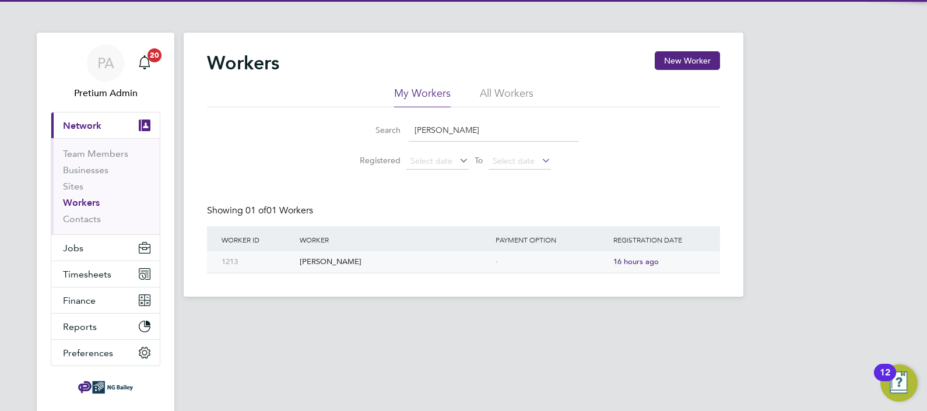
click at [321, 259] on div "[PERSON_NAME]" at bounding box center [395, 262] width 196 height 22
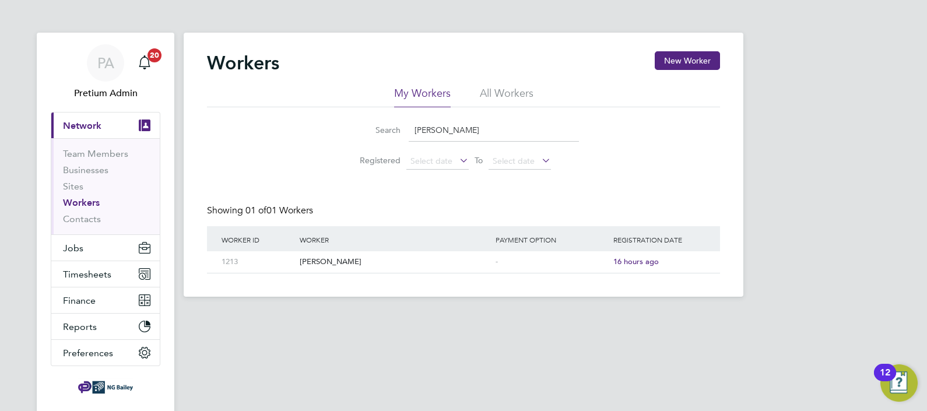
drag, startPoint x: 522, startPoint y: 135, endPoint x: 273, endPoint y: 122, distance: 249.8
click at [319, 121] on div "Search Malchaz Gkaroutsava Registered Select date To Select date" at bounding box center [463, 141] width 513 height 68
paste input "Lachlan Murray - Brown"
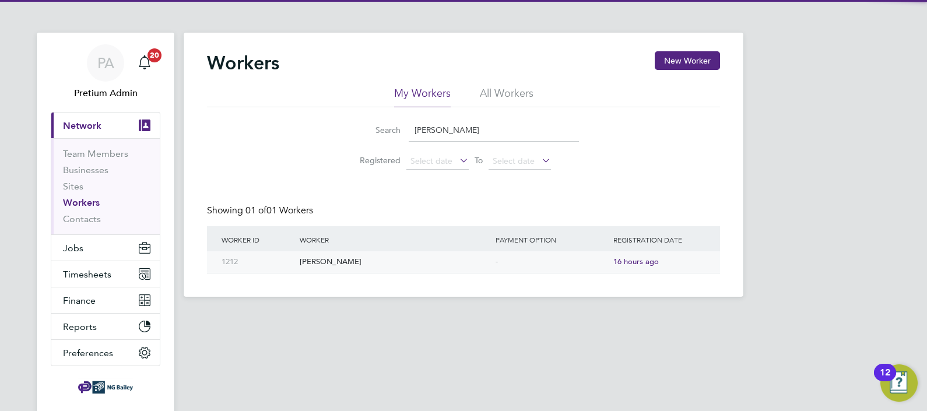
click at [374, 264] on div "[PERSON_NAME]" at bounding box center [395, 262] width 196 height 22
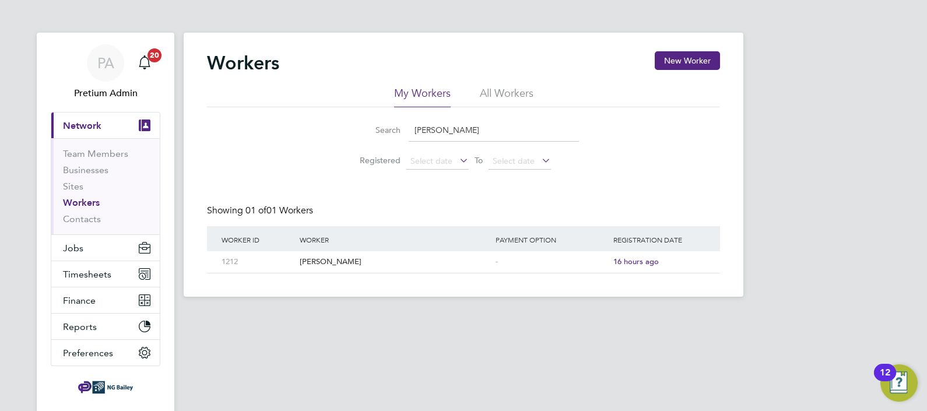
drag, startPoint x: 543, startPoint y: 138, endPoint x: 364, endPoint y: 122, distance: 180.3
click at [370, 122] on div "Search Lachlan Murray - Brown" at bounding box center [463, 130] width 231 height 23
paste input "[PERSON_NAME]"
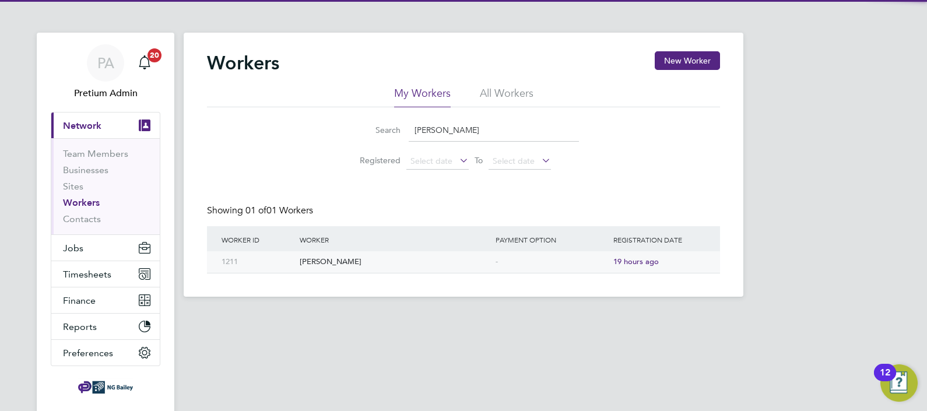
click at [335, 265] on div "Martin Gailiss" at bounding box center [395, 262] width 196 height 22
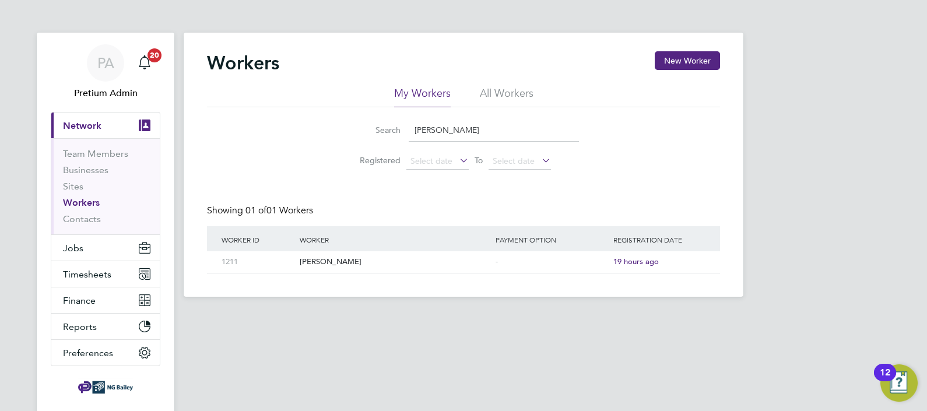
drag, startPoint x: 508, startPoint y: 127, endPoint x: 399, endPoint y: 130, distance: 109.0
click at [423, 130] on input "Martin Gailiss" at bounding box center [494, 130] width 170 height 23
type input "M"
paste input "Medhi Tofighi"
click at [328, 261] on div "Medhi Tofighi" at bounding box center [395, 262] width 196 height 22
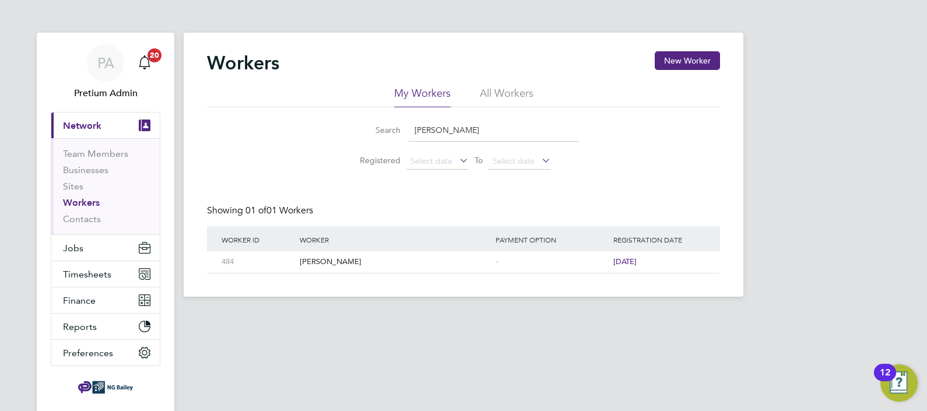
drag, startPoint x: 493, startPoint y: 132, endPoint x: 160, endPoint y: 89, distance: 335.7
click at [208, 93] on div "My Workers All Workers Search Medhi Tofighi Registered Select date To Select da…" at bounding box center [463, 130] width 513 height 89
paste input "ajid Rostamy"
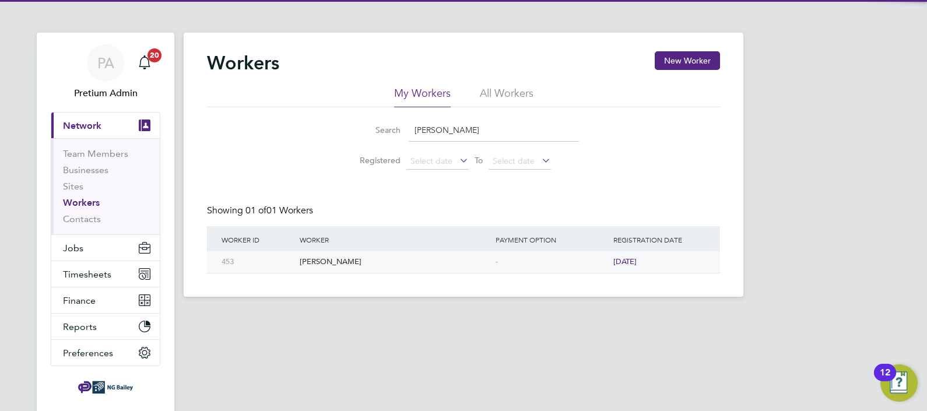
click at [324, 263] on div "Majid Rostamy" at bounding box center [395, 262] width 196 height 22
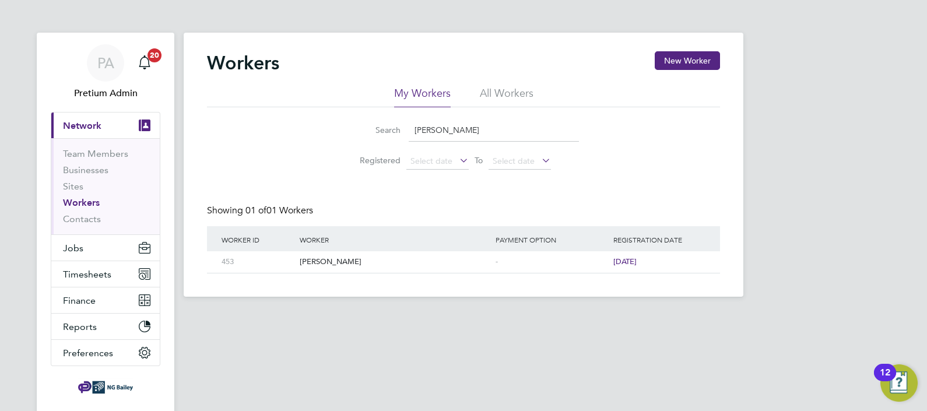
drag, startPoint x: 478, startPoint y: 126, endPoint x: 271, endPoint y: 128, distance: 206.9
click at [314, 119] on div "Search Majid Rostamy Registered Select date To Select date" at bounding box center [463, 141] width 513 height 68
paste input "Isaac Manu"
click at [323, 263] on div "Isaac Manu" at bounding box center [395, 262] width 196 height 22
drag, startPoint x: 490, startPoint y: 124, endPoint x: 168, endPoint y: 111, distance: 322.0
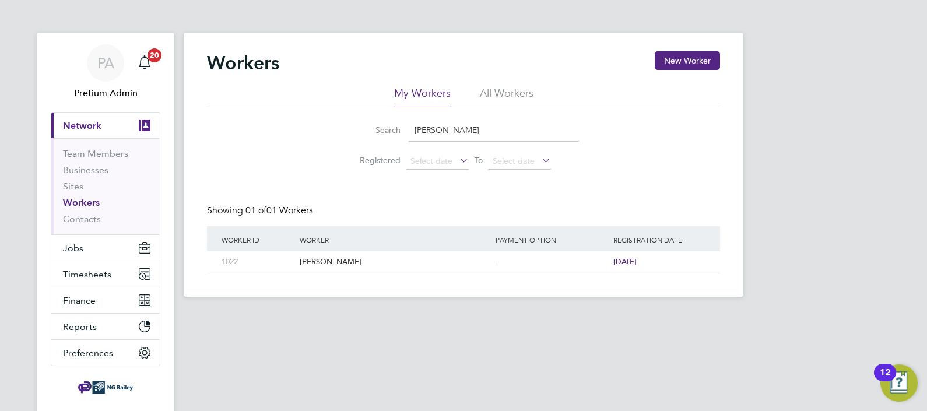
click at [220, 124] on div "Search Isaac Manu Registered Select date To Select date" at bounding box center [463, 141] width 513 height 68
paste input "Marvinc Nwanyanw"
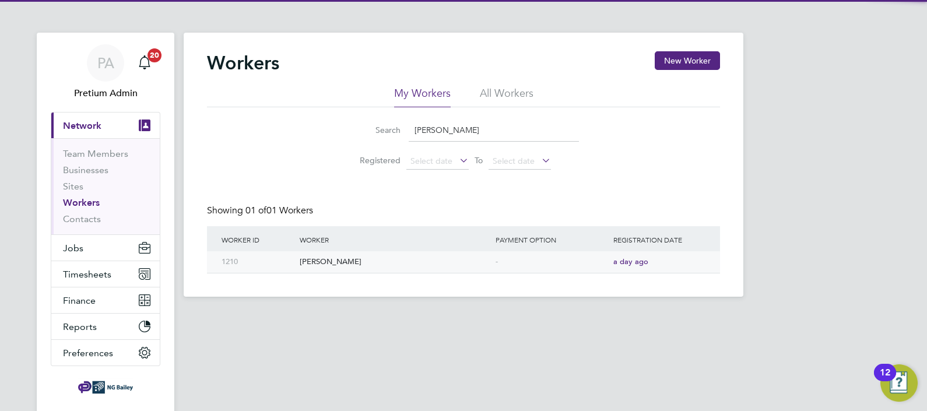
click at [347, 264] on div "Marvinc Nwanyanwu" at bounding box center [395, 262] width 196 height 22
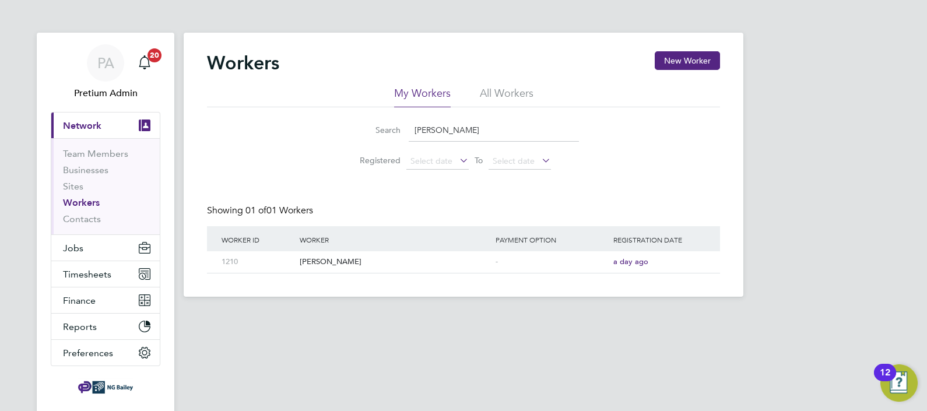
drag, startPoint x: 517, startPoint y: 131, endPoint x: 280, endPoint y: 64, distance: 246.5
click at [298, 70] on div "Workers New Worker My Workers All Workers Search Marvinc Nwanyanwu Registered S…" at bounding box center [463, 162] width 513 height 222
paste input "Shane Nash"
click at [340, 259] on div "Shane Nash" at bounding box center [395, 262] width 196 height 22
drag, startPoint x: 478, startPoint y: 125, endPoint x: 316, endPoint y: 103, distance: 163.5
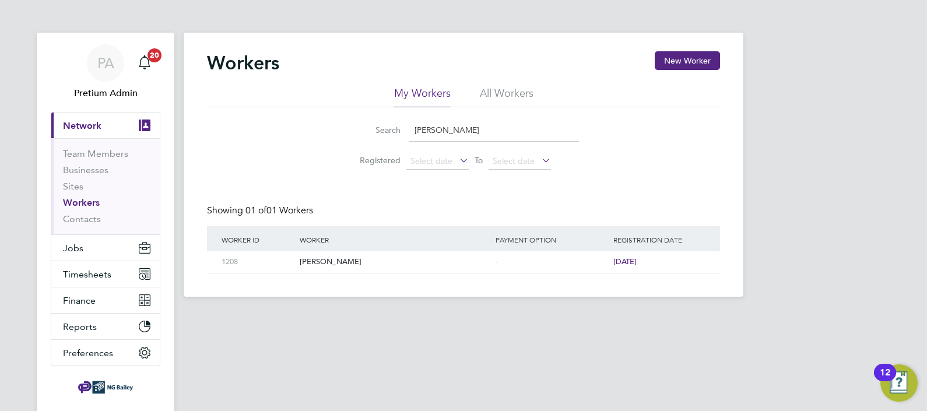
click at [335, 108] on div "Search Shane Nash Registered Select date To Select date" at bounding box center [463, 141] width 513 height 68
paste input "Gary Francis"
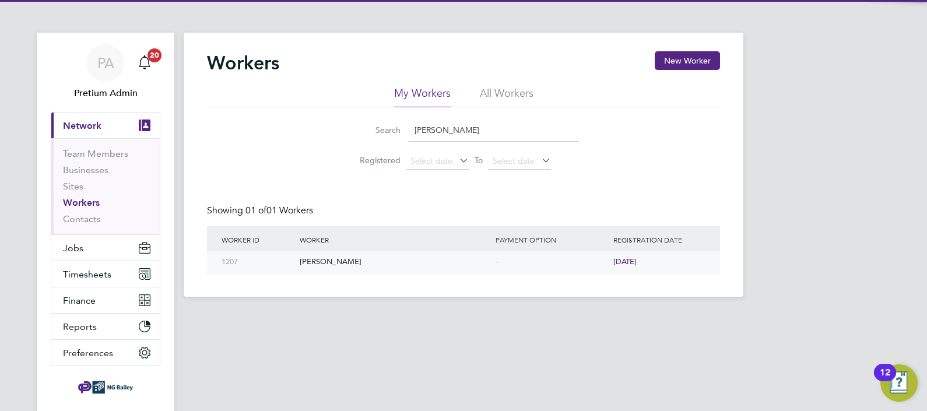
click at [307, 262] on div "Gary Francis" at bounding box center [395, 262] width 196 height 22
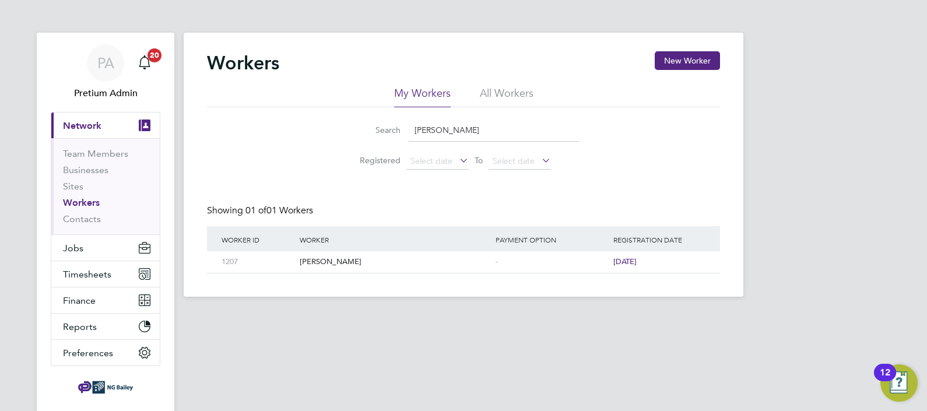
drag, startPoint x: 478, startPoint y: 131, endPoint x: 217, endPoint y: 96, distance: 263.0
click at [287, 121] on div "Search Gary Francis Registered Select date To Select date" at bounding box center [463, 141] width 513 height 68
paste input "Chris Hart"
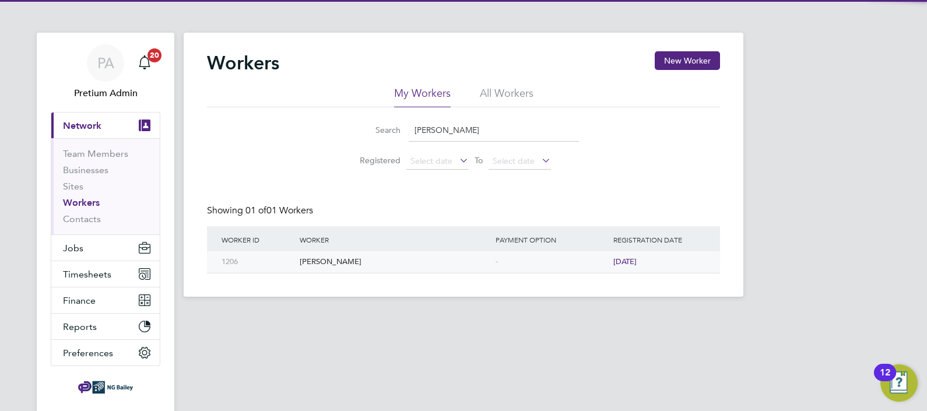
click at [323, 261] on div "Chris Hart" at bounding box center [395, 262] width 196 height 22
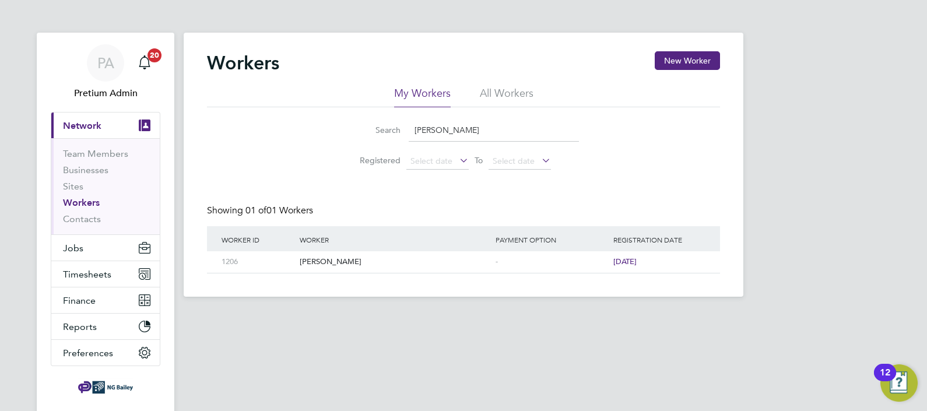
drag, startPoint x: 482, startPoint y: 121, endPoint x: 258, endPoint y: 87, distance: 226.3
click at [315, 110] on div "Search Chris Hart Registered Select date To Select date" at bounding box center [463, 141] width 513 height 68
paste input "Donald Byabagambi"
drag, startPoint x: 335, startPoint y: 266, endPoint x: 343, endPoint y: 267, distance: 8.8
click at [335, 267] on div "Donald Byabagambi" at bounding box center [395, 262] width 196 height 22
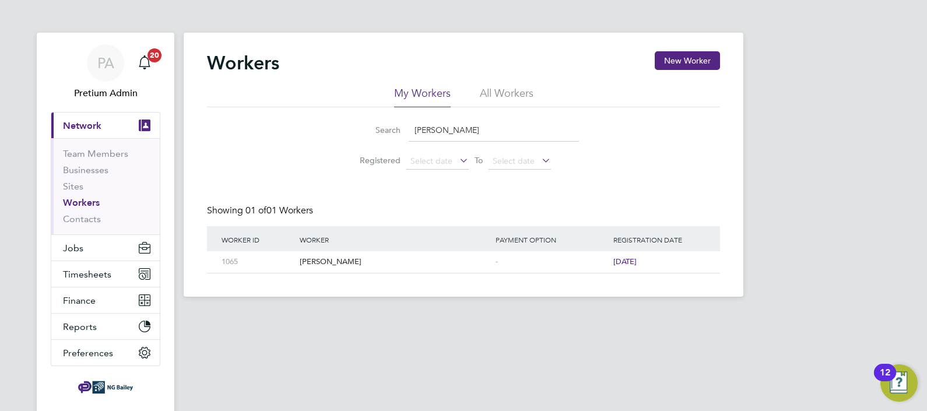
drag, startPoint x: 504, startPoint y: 136, endPoint x: 334, endPoint y: 132, distance: 170.3
click at [358, 131] on div "Search Donald Byabagambi" at bounding box center [463, 130] width 231 height 23
paste input "eclan Madhill"
type input "Declan Madhill"
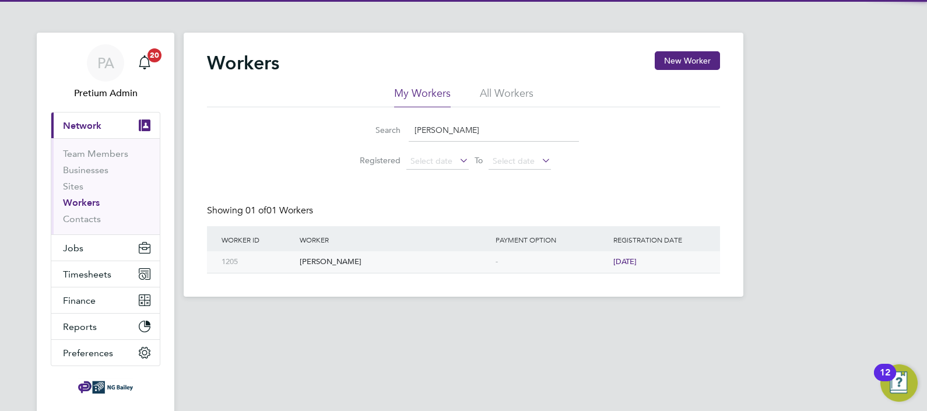
click at [322, 261] on div "Declan Madhill" at bounding box center [395, 262] width 196 height 22
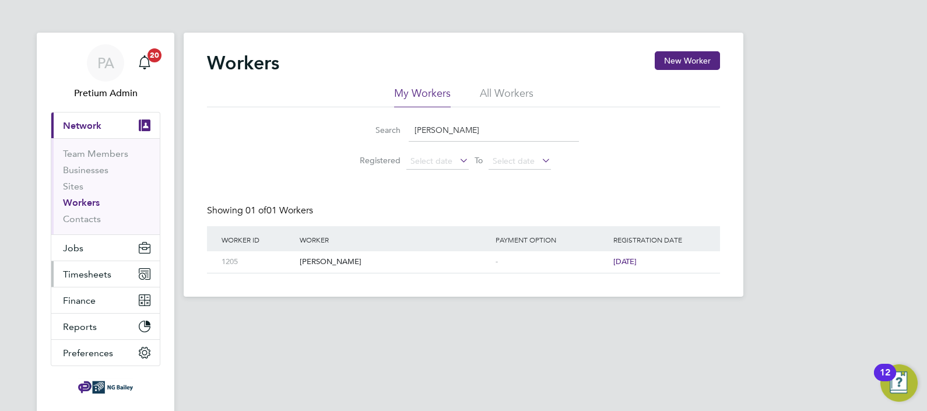
click at [85, 269] on span "Timesheets" at bounding box center [87, 274] width 48 height 11
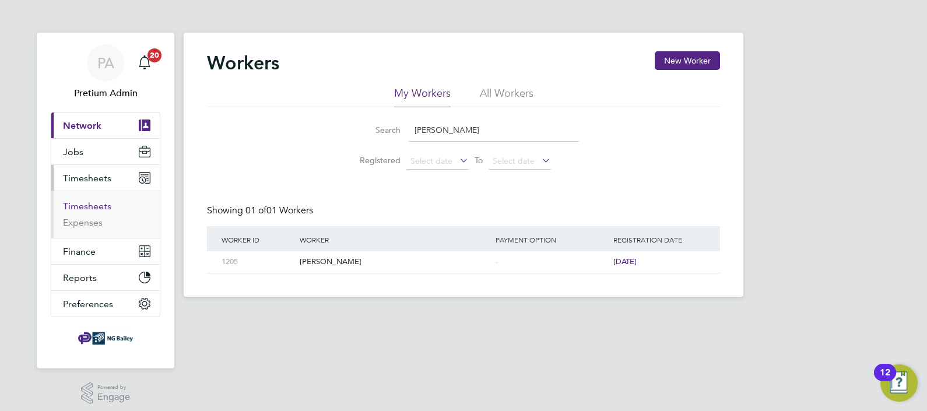
drag, startPoint x: 90, startPoint y: 204, endPoint x: 154, endPoint y: 213, distance: 64.7
click at [90, 204] on link "Timesheets" at bounding box center [87, 206] width 48 height 11
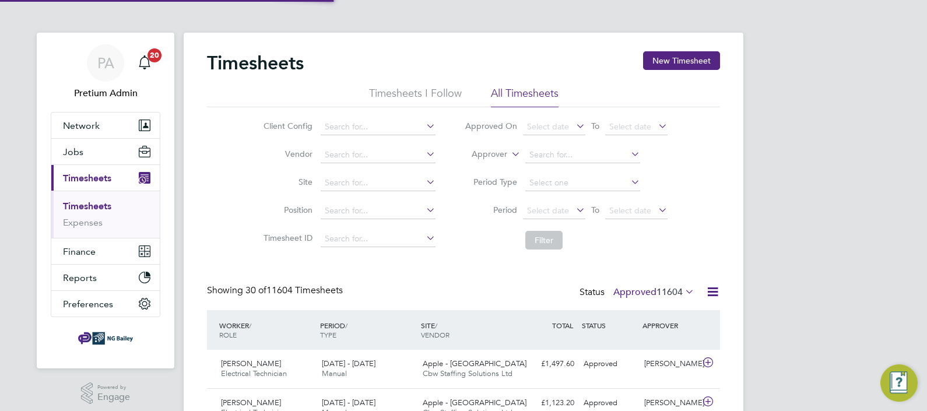
scroll to position [29, 101]
click at [634, 286] on label "Approved 11604" at bounding box center [653, 292] width 81 height 12
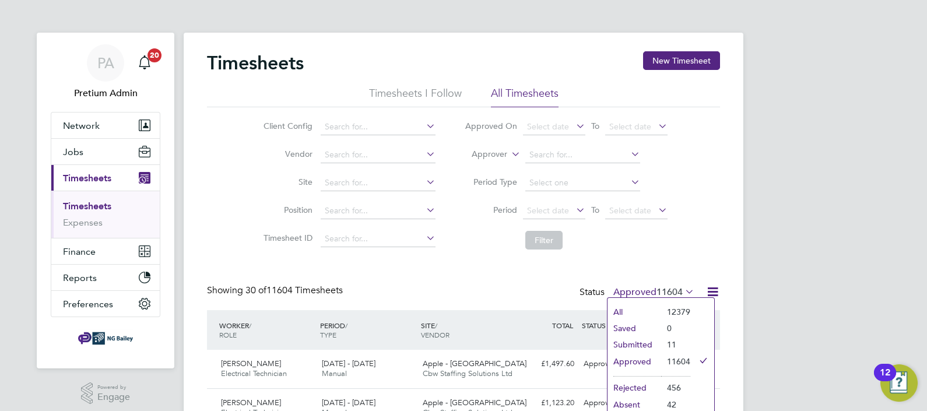
click at [635, 344] on li "Submitted" at bounding box center [634, 344] width 54 height 16
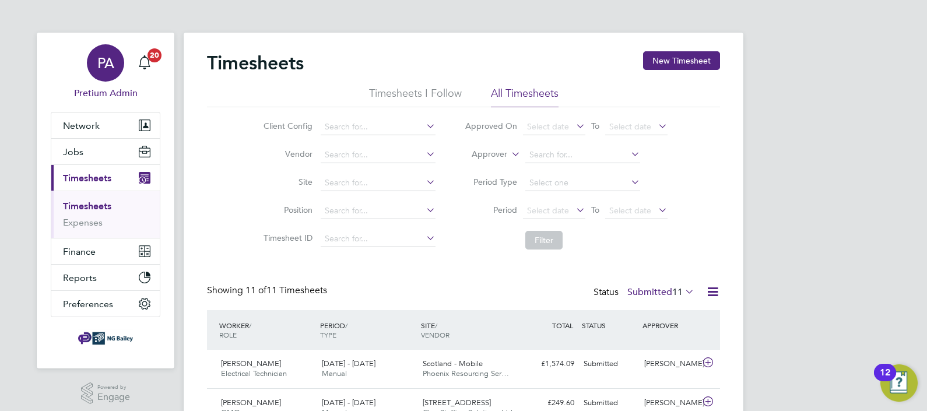
click at [89, 66] on div "PA" at bounding box center [105, 62] width 37 height 37
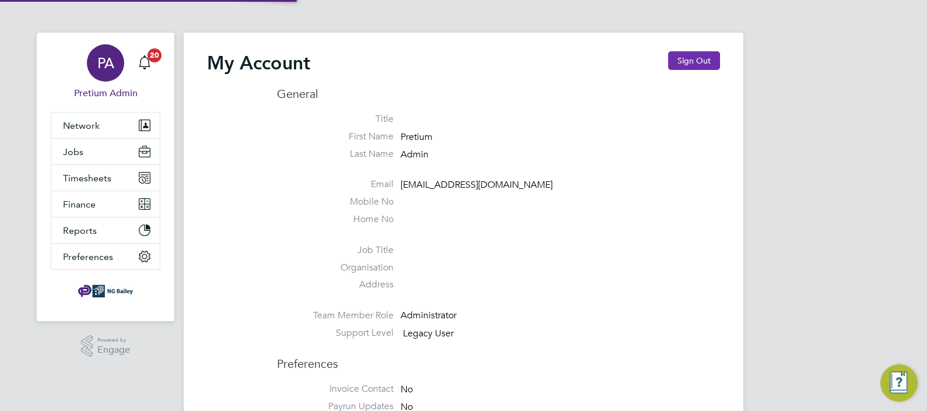
type input "Sasha.apleona@pretiumresourcing.co.uk"
click at [704, 60] on button "Sign Out" at bounding box center [694, 60] width 52 height 19
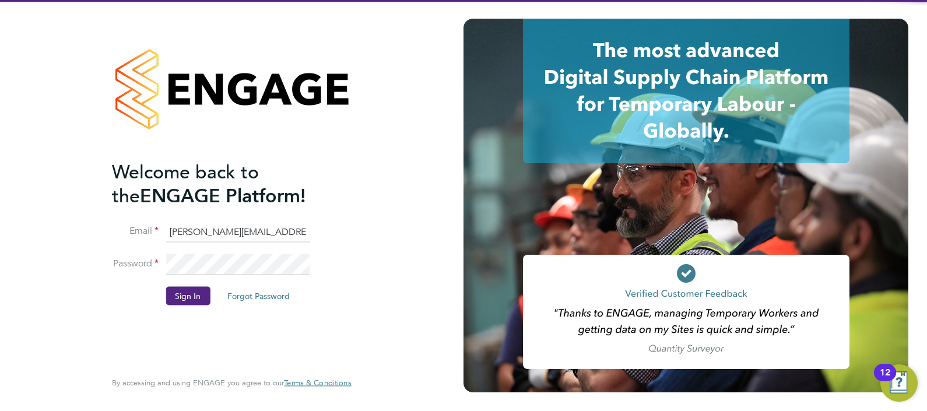
click at [203, 230] on input "Sasha.apleona@pretiumresourcing.co.uk" at bounding box center [238, 231] width 144 height 21
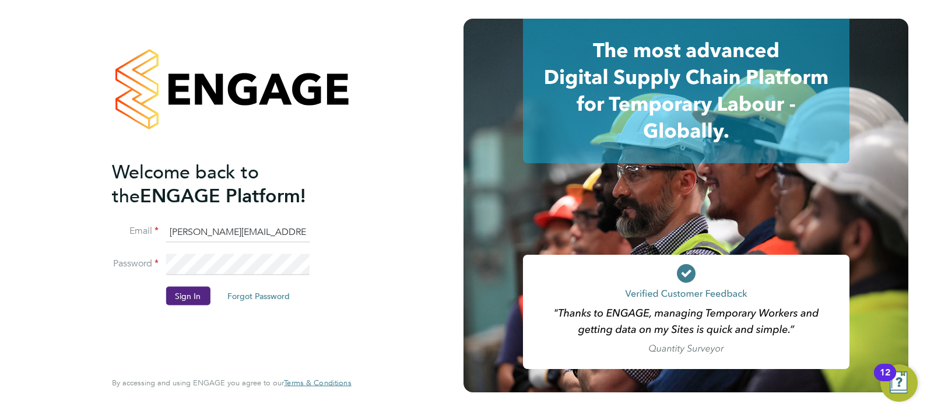
type input "ABM@pretiumresourcing.co.uk"
click at [178, 296] on button "Sign In" at bounding box center [188, 295] width 44 height 19
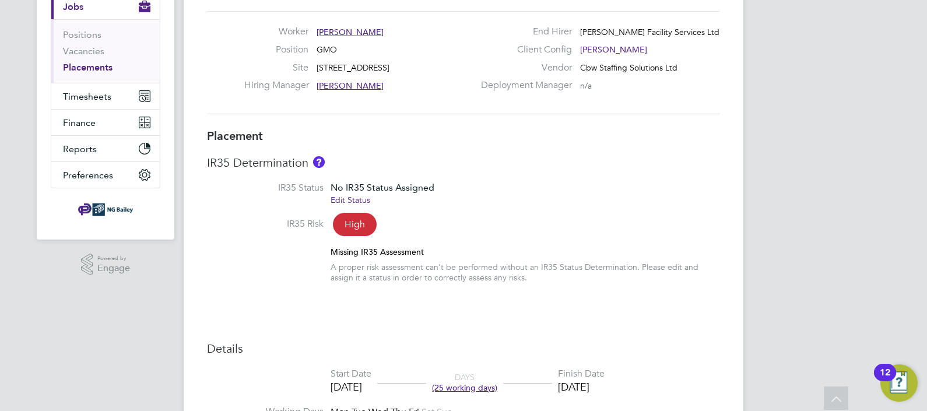
click at [353, 203] on link "Edit Status" at bounding box center [350, 200] width 40 height 10
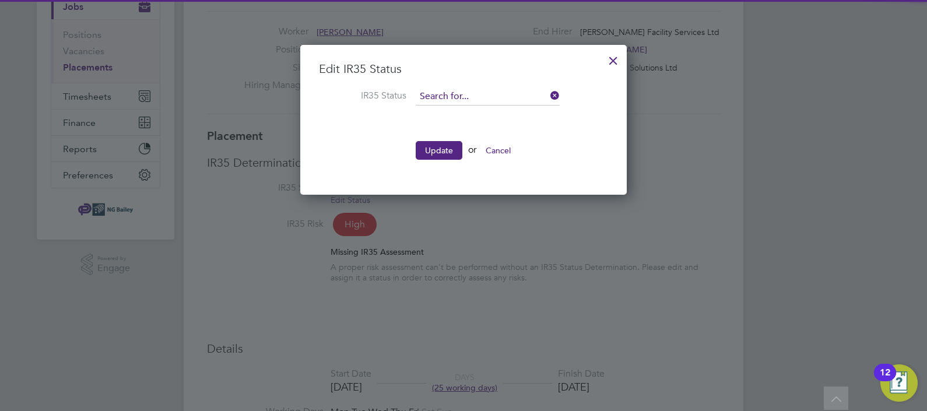
click at [444, 99] on input at bounding box center [488, 96] width 144 height 17
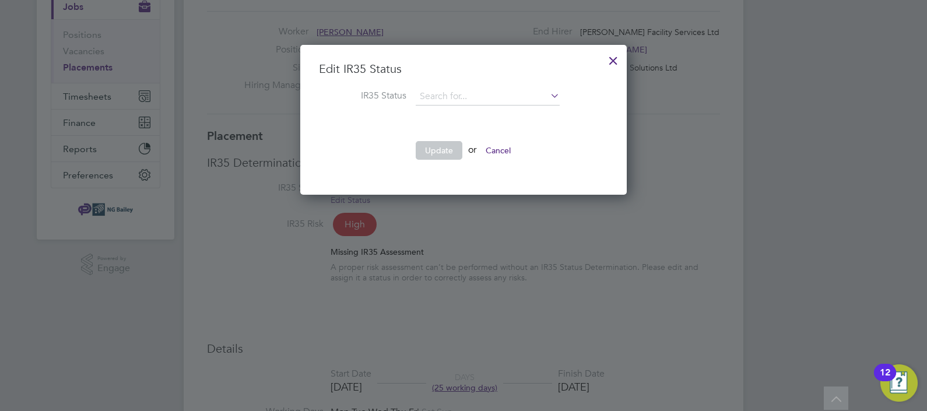
click at [465, 139] on li "Inside IR35" at bounding box center [488, 142] width 145 height 15
type input "Inside IR35"
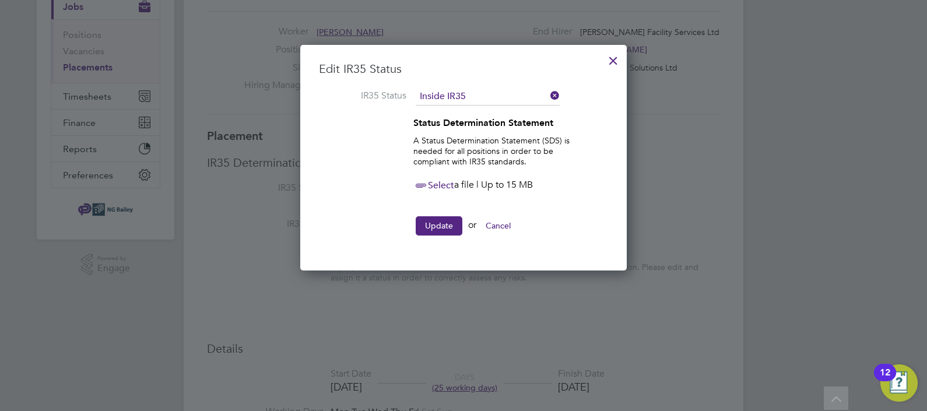
click at [427, 183] on icon at bounding box center [420, 185] width 15 height 15
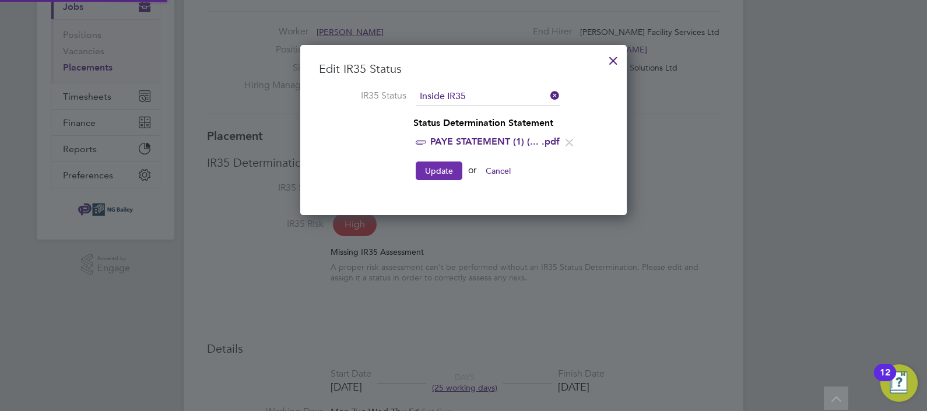
click at [442, 167] on button "Update" at bounding box center [439, 170] width 47 height 19
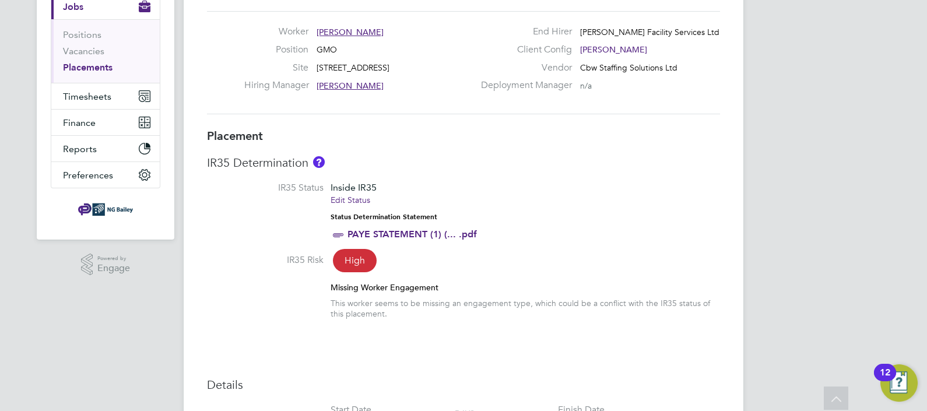
click at [597, 187] on li "IR35 Status Inside IR35 Edit Status Status Determination Statement PAYE STATEME…" at bounding box center [463, 218] width 513 height 72
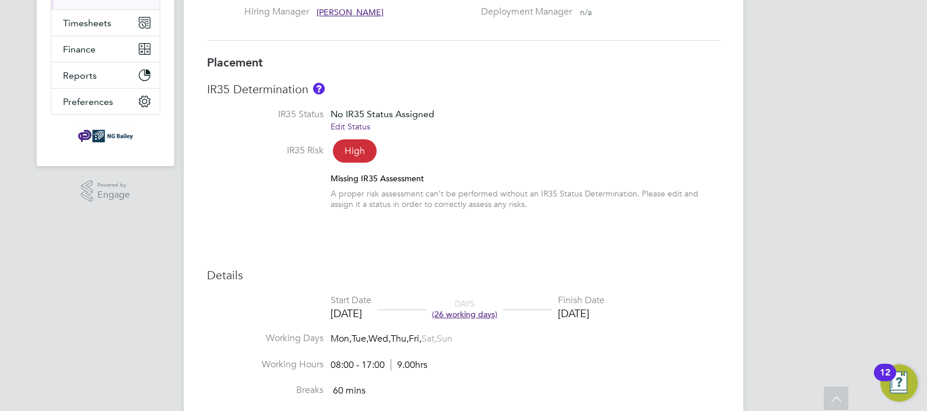
click at [357, 129] on link "Edit Status" at bounding box center [350, 126] width 40 height 10
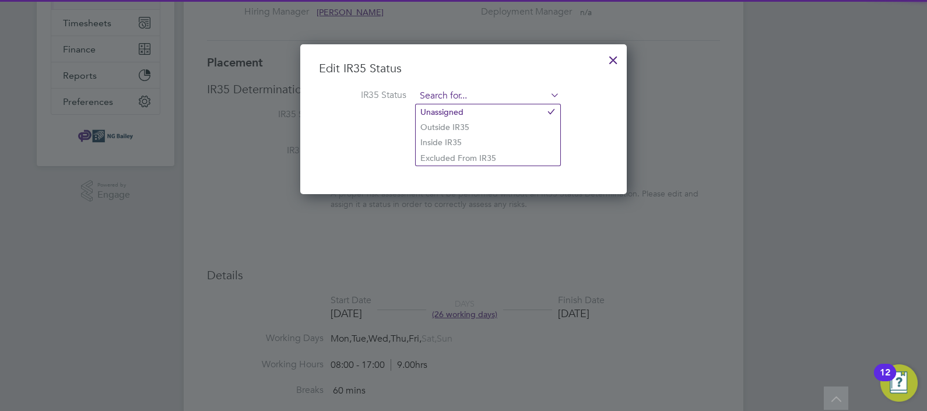
click at [478, 90] on input at bounding box center [488, 95] width 144 height 17
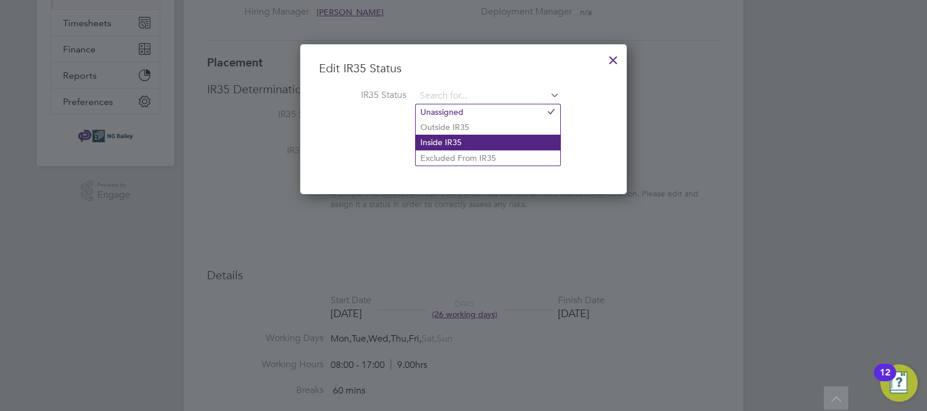
click at [460, 140] on li "Inside IR35" at bounding box center [488, 142] width 145 height 15
type input "Inside IR35"
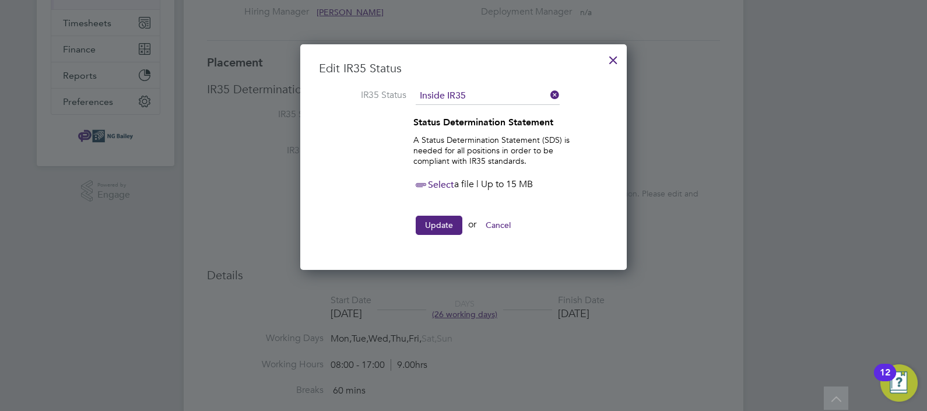
click at [428, 181] on icon at bounding box center [420, 185] width 15 height 15
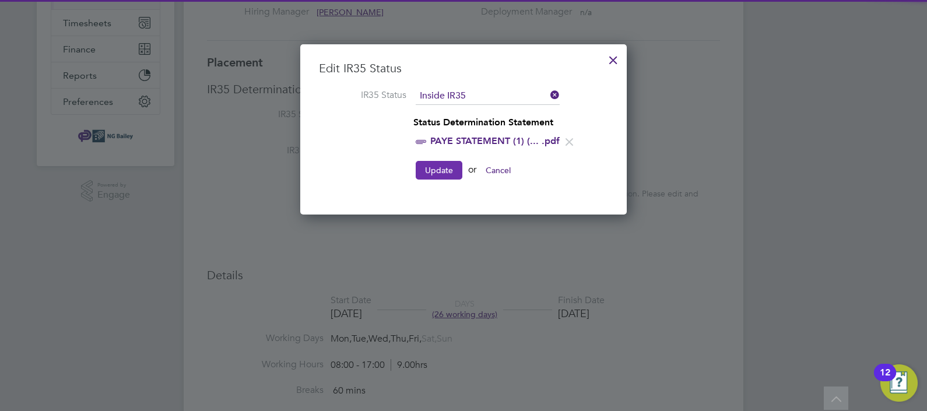
click at [435, 170] on button "Update" at bounding box center [439, 170] width 47 height 19
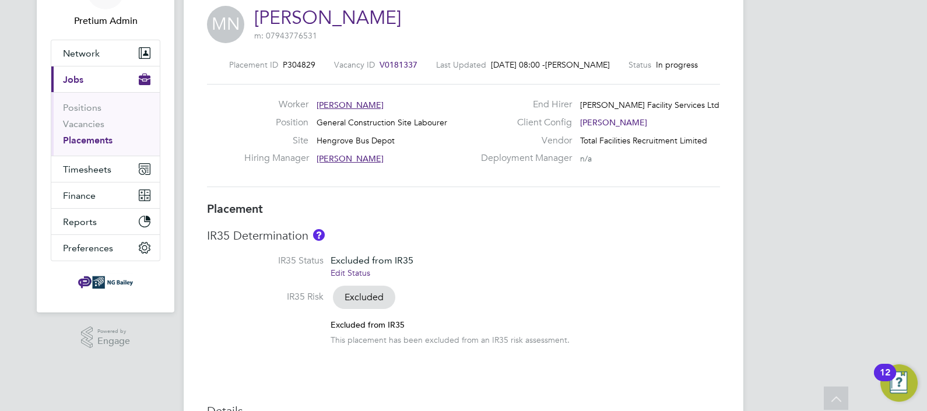
click at [346, 275] on link "Edit Status" at bounding box center [350, 273] width 40 height 10
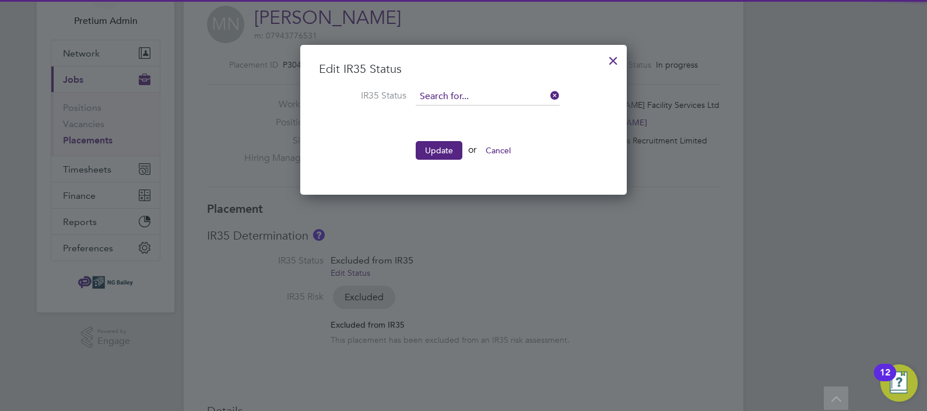
click at [458, 96] on input at bounding box center [488, 96] width 144 height 17
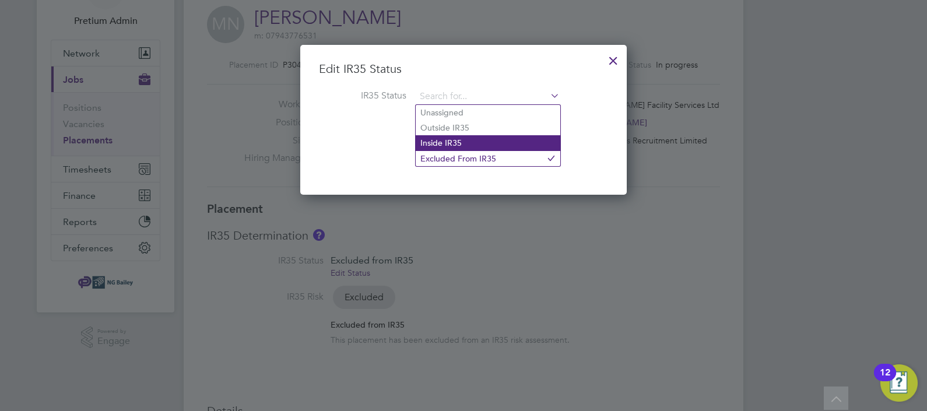
click at [478, 137] on li "Inside IR35" at bounding box center [488, 142] width 145 height 15
type input "Inside IR35"
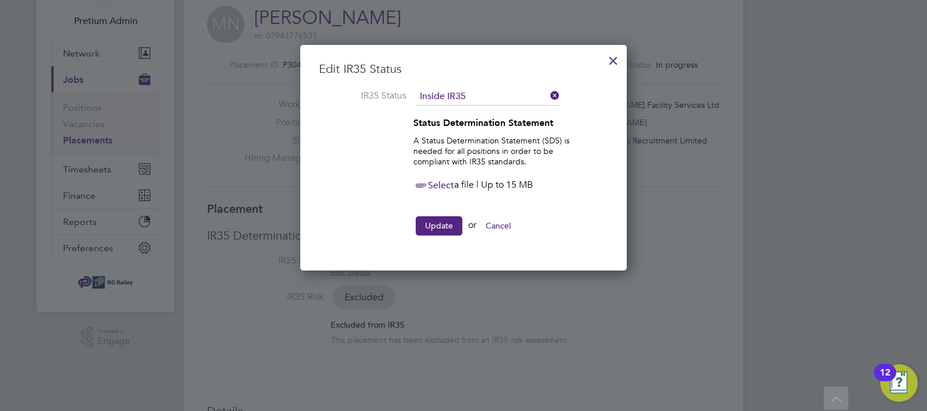
click at [441, 184] on span "Select" at bounding box center [433, 186] width 41 height 12
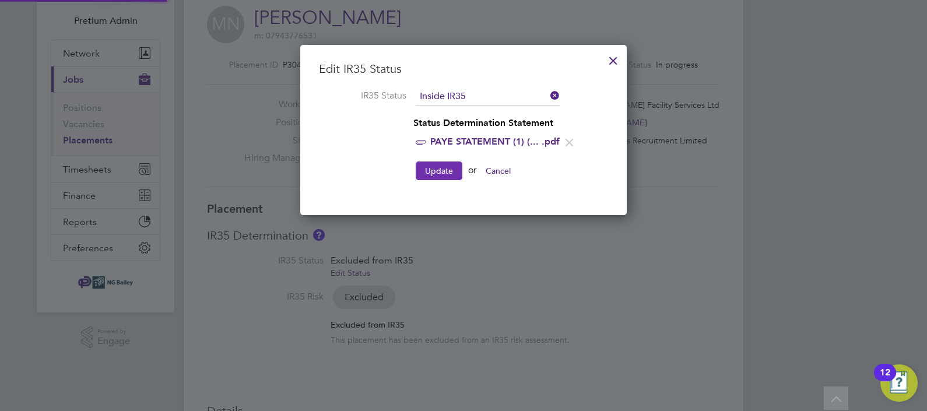
click at [439, 165] on button "Update" at bounding box center [439, 170] width 47 height 19
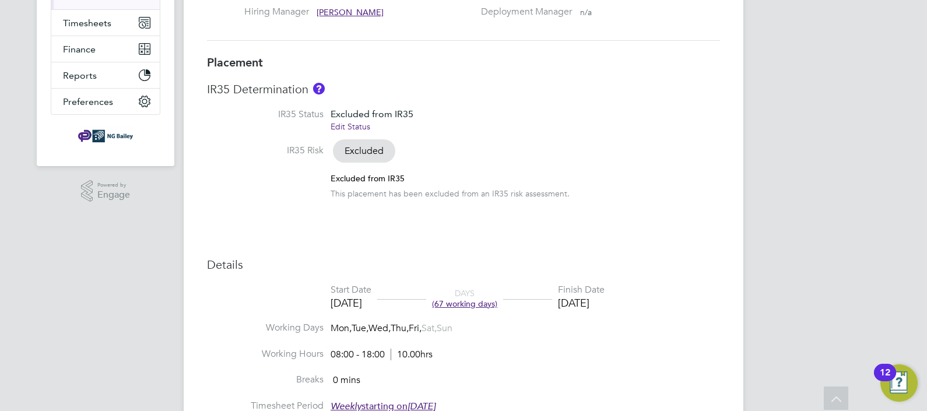
click at [350, 128] on link "Edit Status" at bounding box center [350, 126] width 40 height 10
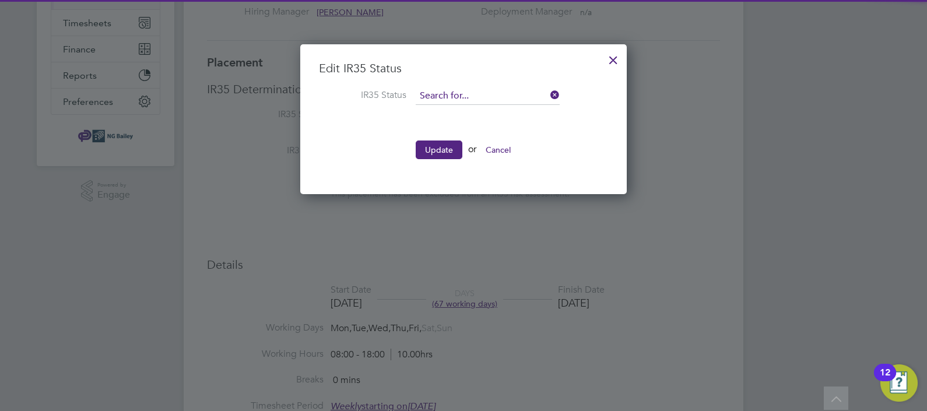
click at [446, 89] on input at bounding box center [488, 95] width 144 height 17
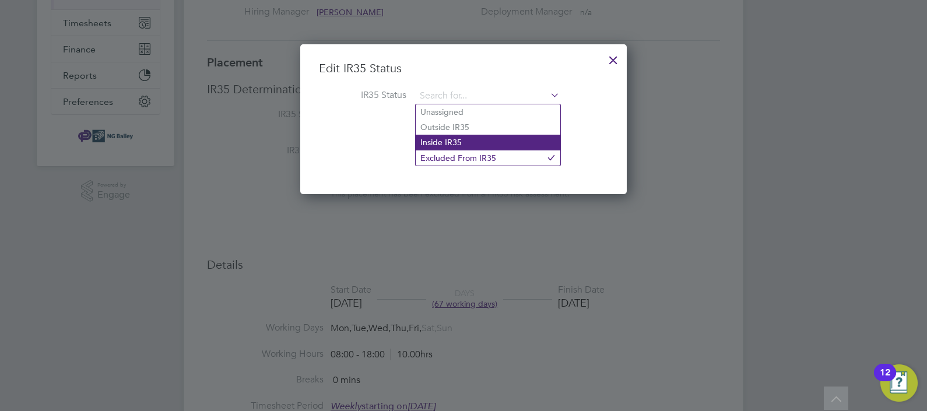
click at [446, 139] on li "Inside IR35" at bounding box center [488, 142] width 145 height 15
type input "Inside IR35"
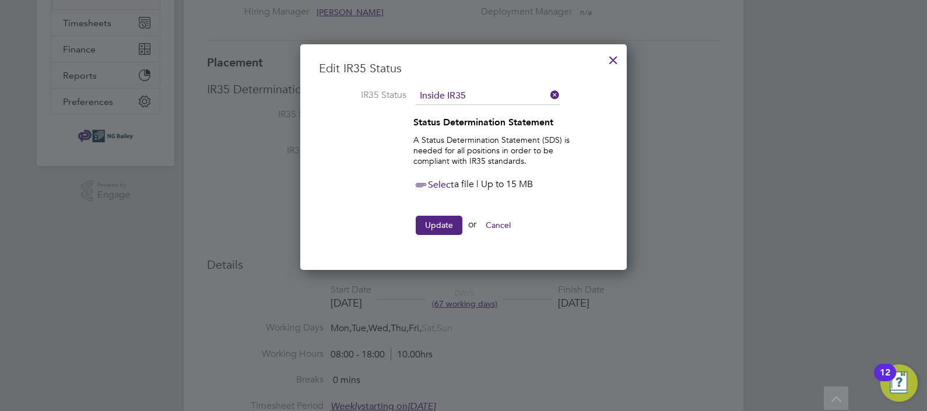
click at [414, 178] on icon at bounding box center [420, 185] width 15 height 15
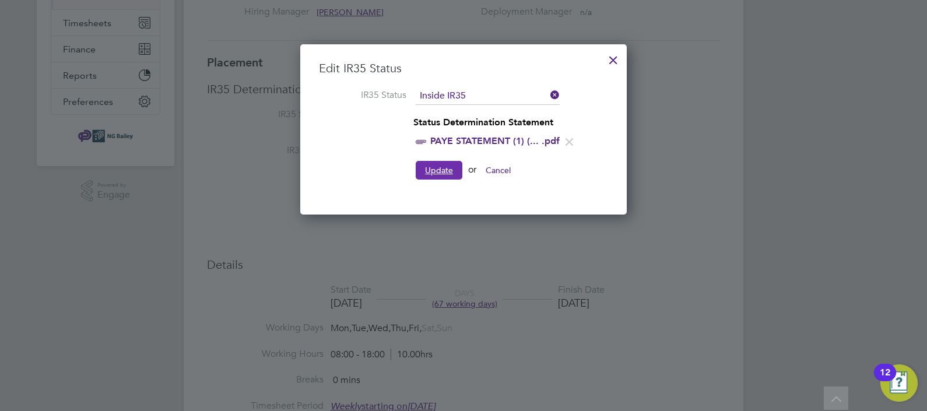
click at [438, 162] on button "Update" at bounding box center [439, 170] width 47 height 19
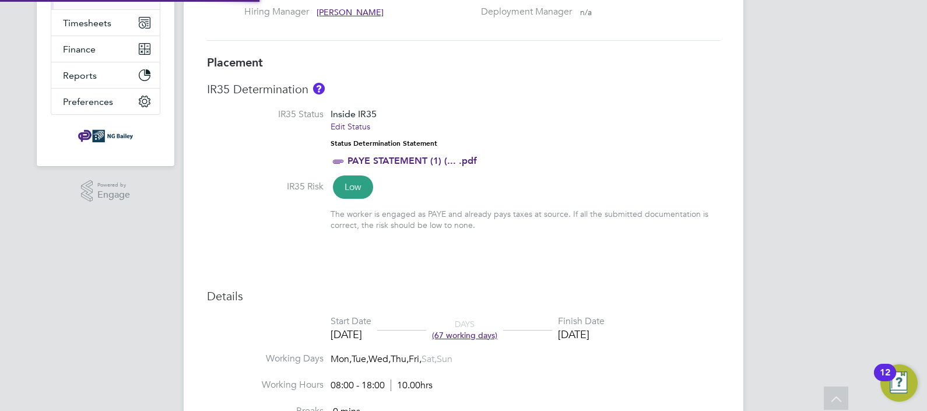
click at [530, 249] on div "Placement IR35 Determination IR35 Status Inside IR35 Edit Status Status Determi…" at bounding box center [463, 399] width 513 height 688
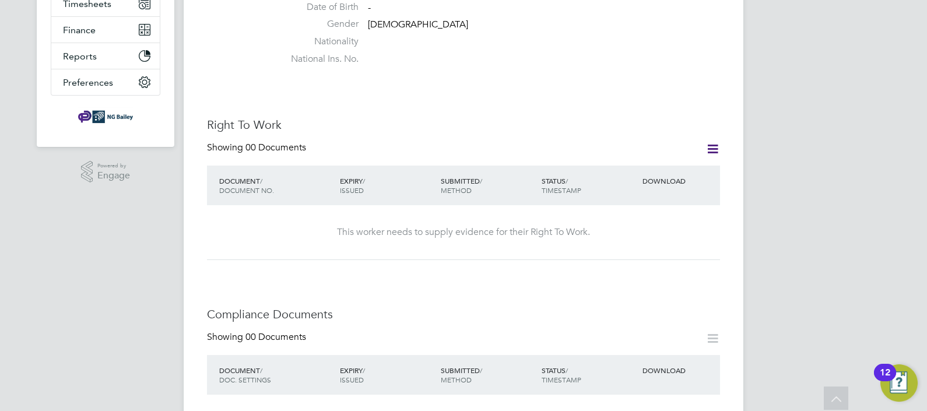
scroll to position [219, 0]
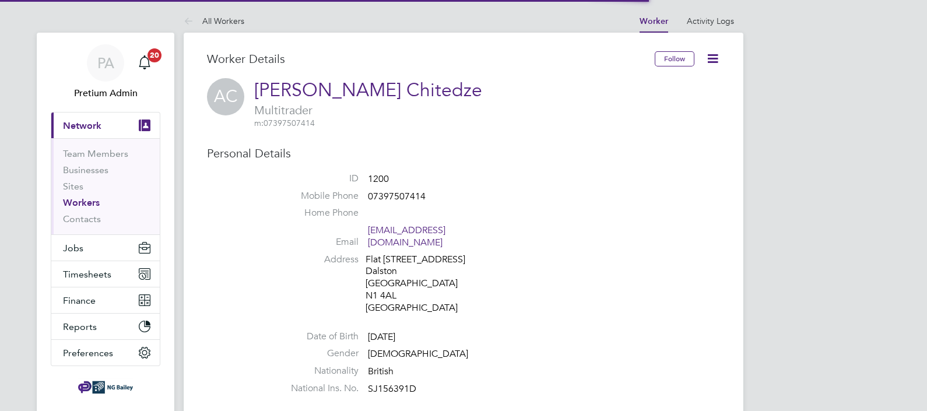
scroll to position [364, 0]
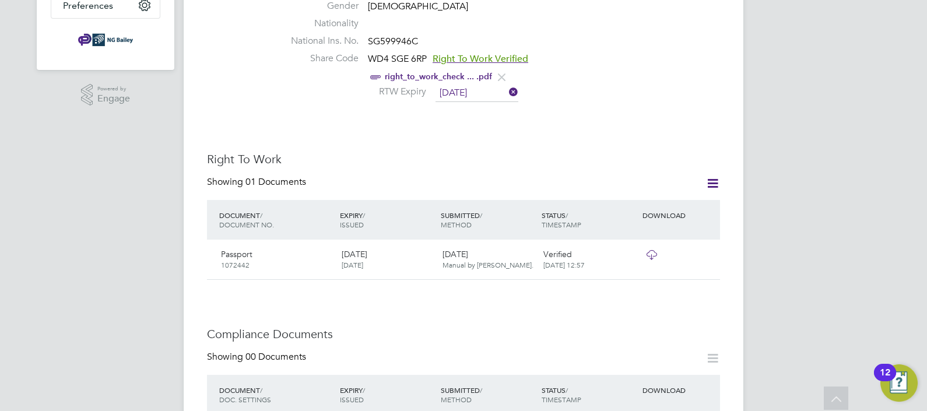
scroll to position [364, 0]
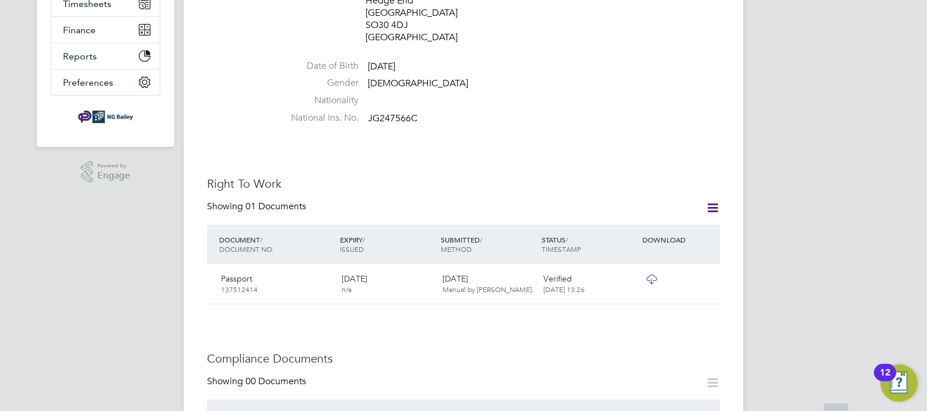
scroll to position [291, 0]
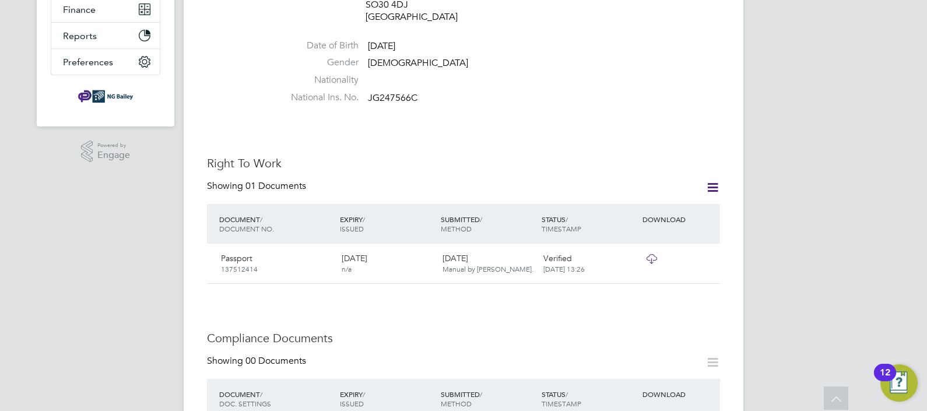
click at [656, 254] on icon at bounding box center [651, 258] width 15 height 9
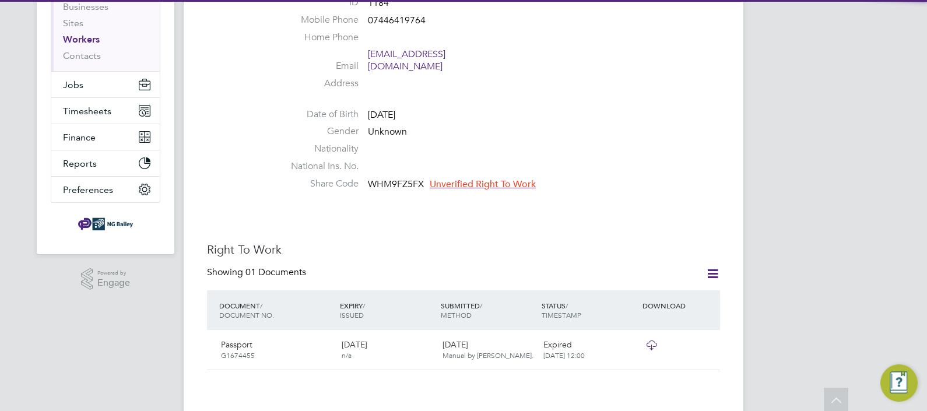
scroll to position [145, 0]
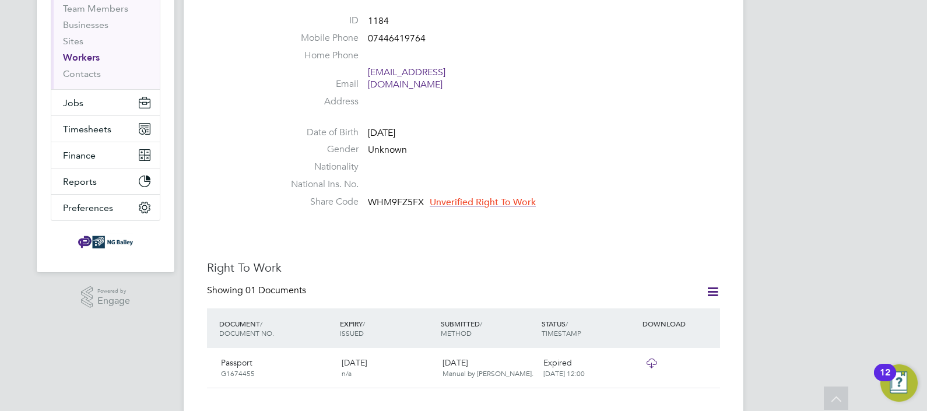
click at [656, 358] on icon at bounding box center [651, 362] width 15 height 9
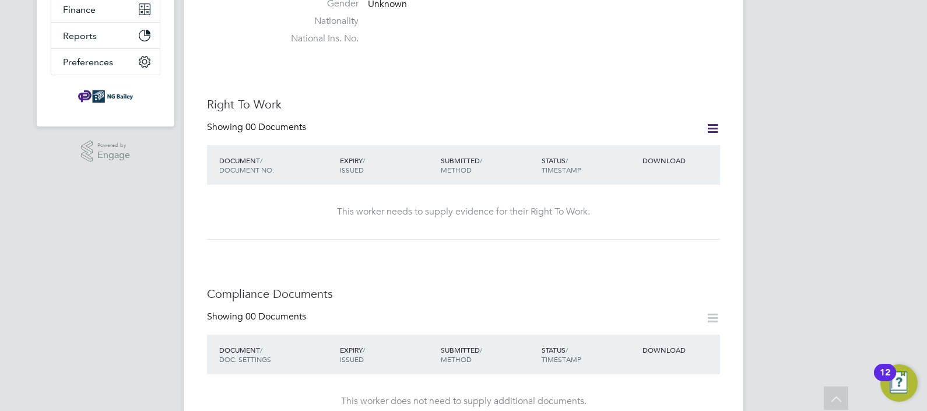
scroll to position [582, 0]
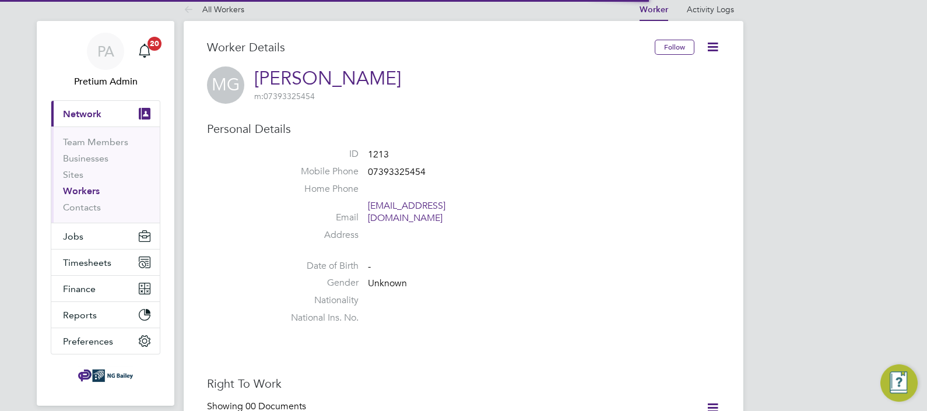
scroll to position [291, 0]
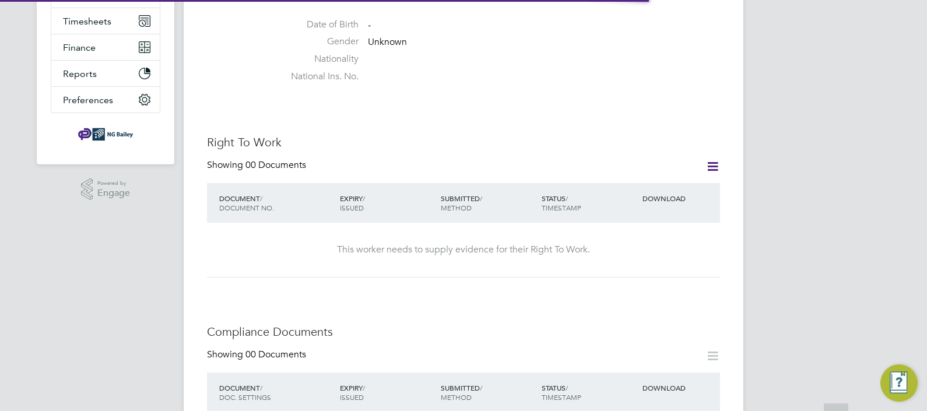
scroll to position [437, 0]
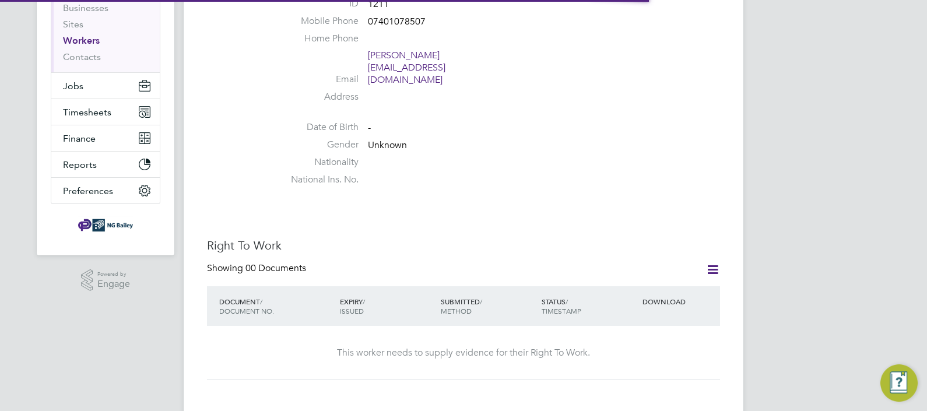
scroll to position [291, 0]
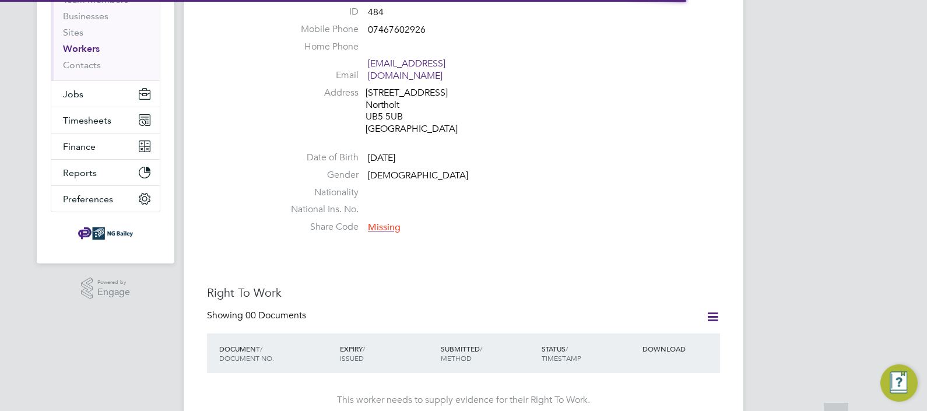
scroll to position [364, 0]
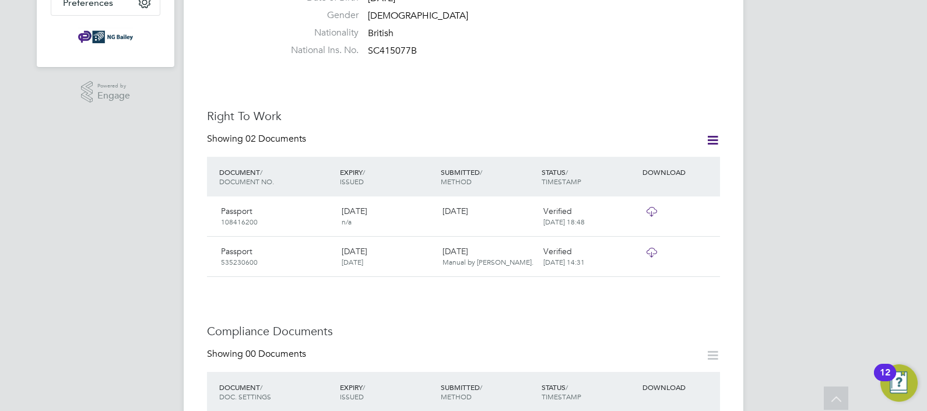
scroll to position [364, 0]
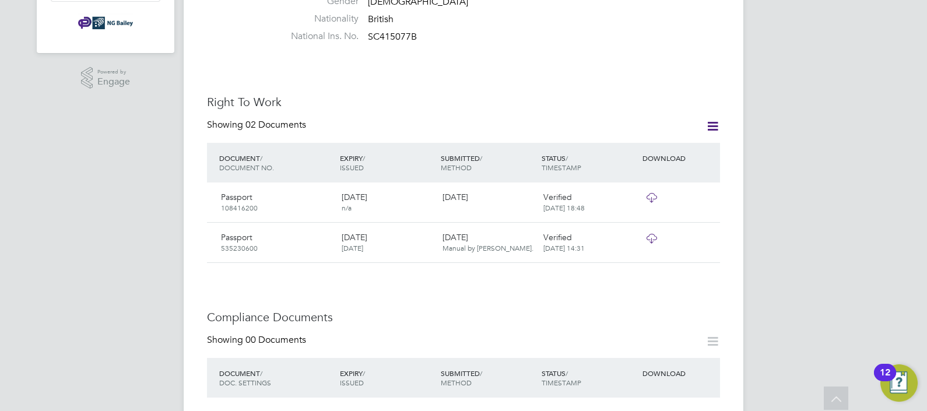
click at [650, 193] on icon at bounding box center [651, 197] width 15 height 9
click at [653, 234] on icon at bounding box center [651, 238] width 15 height 9
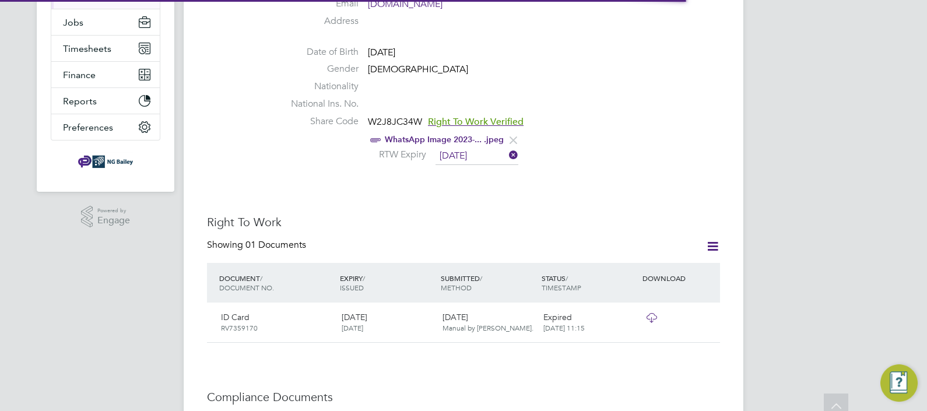
scroll to position [249, 0]
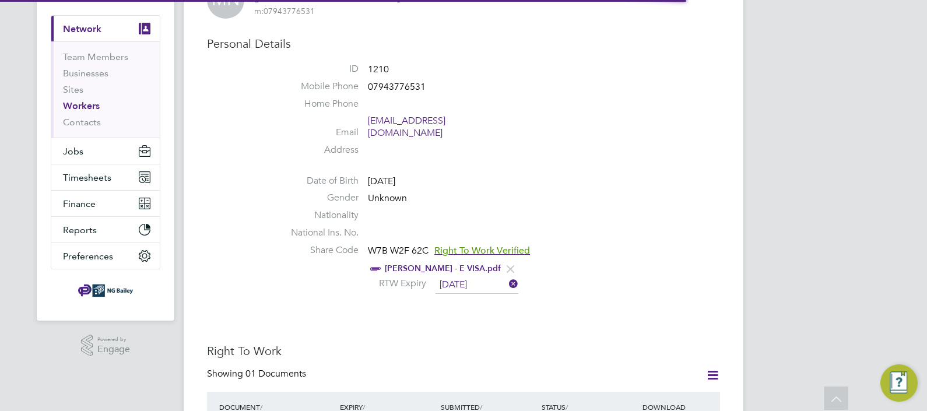
scroll to position [189, 0]
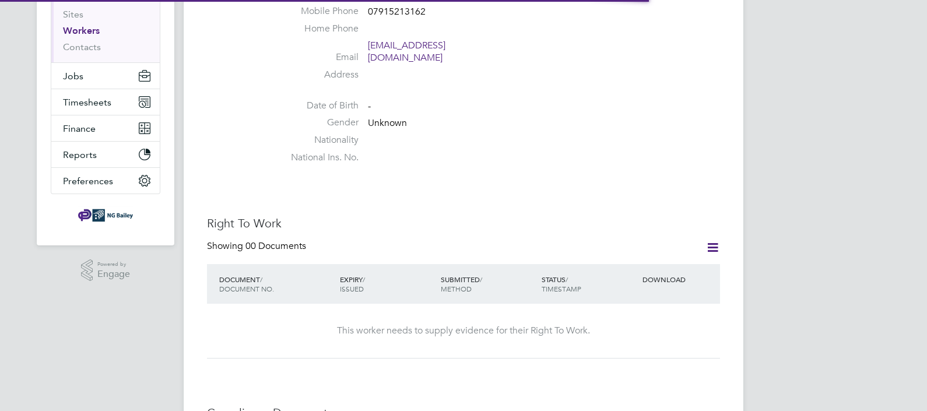
scroll to position [219, 0]
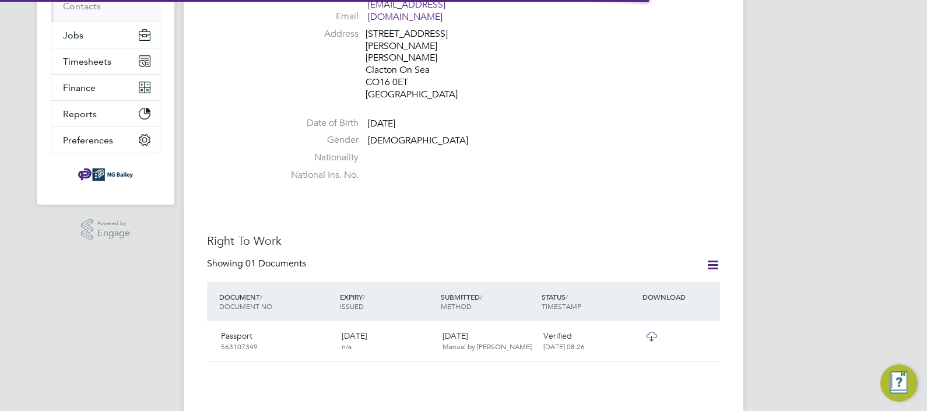
scroll to position [219, 0]
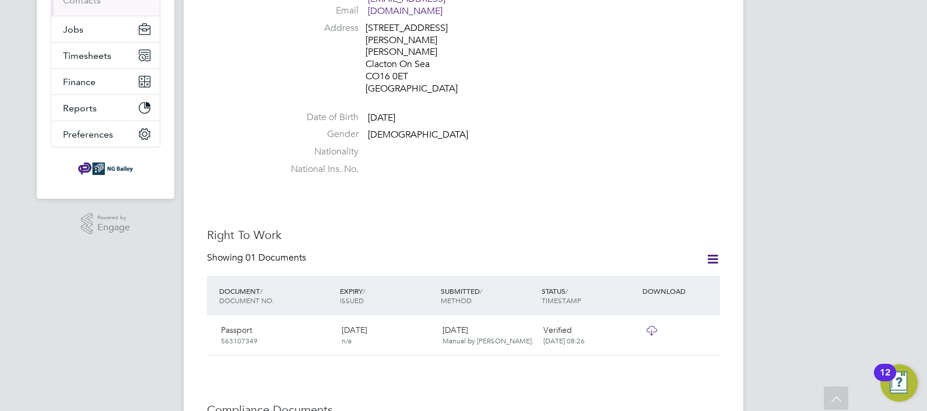
click at [652, 326] on icon at bounding box center [651, 330] width 15 height 9
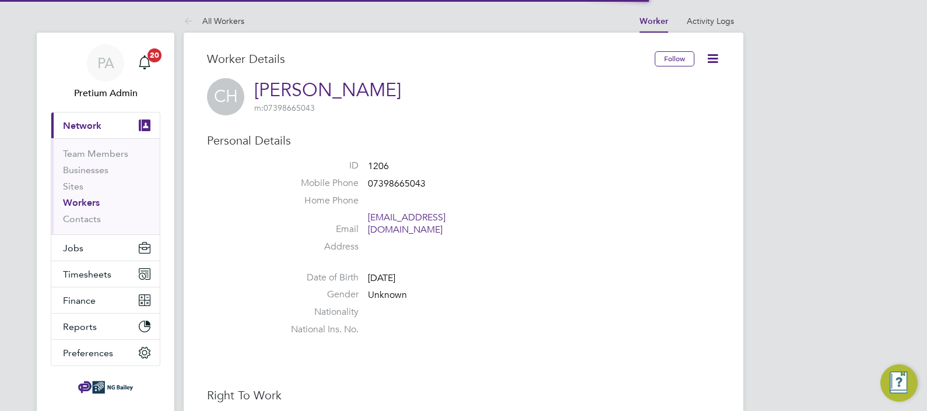
scroll to position [219, 0]
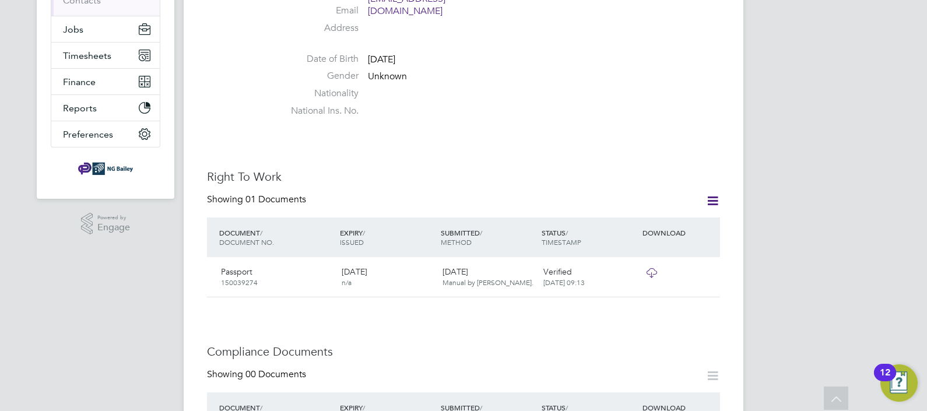
click at [654, 268] on icon at bounding box center [651, 272] width 15 height 9
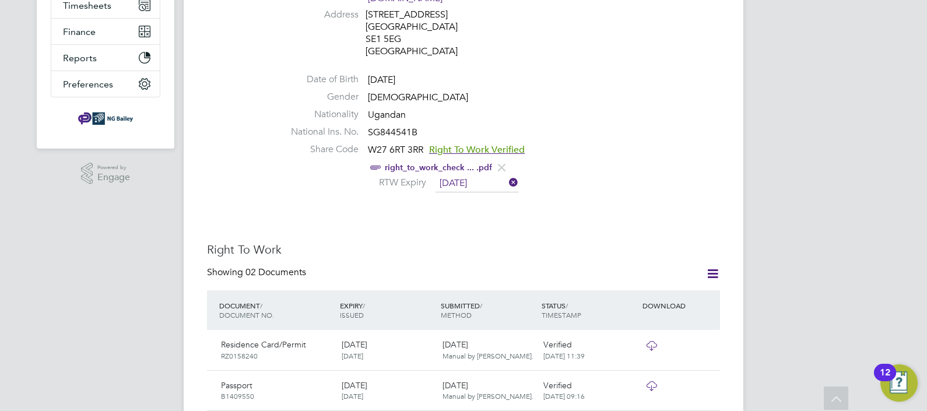
scroll to position [291, 0]
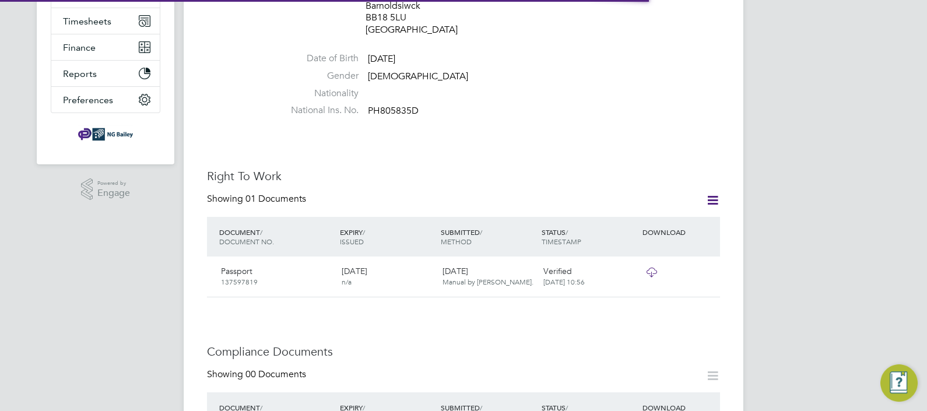
scroll to position [291, 0]
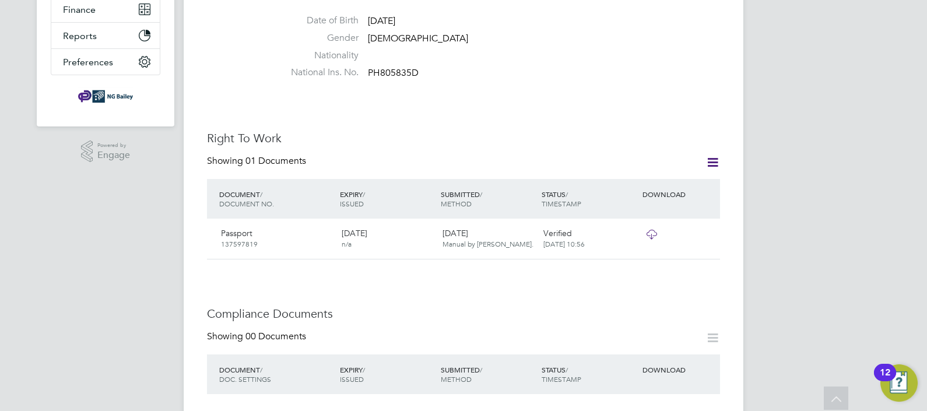
click at [657, 230] on icon at bounding box center [651, 234] width 15 height 9
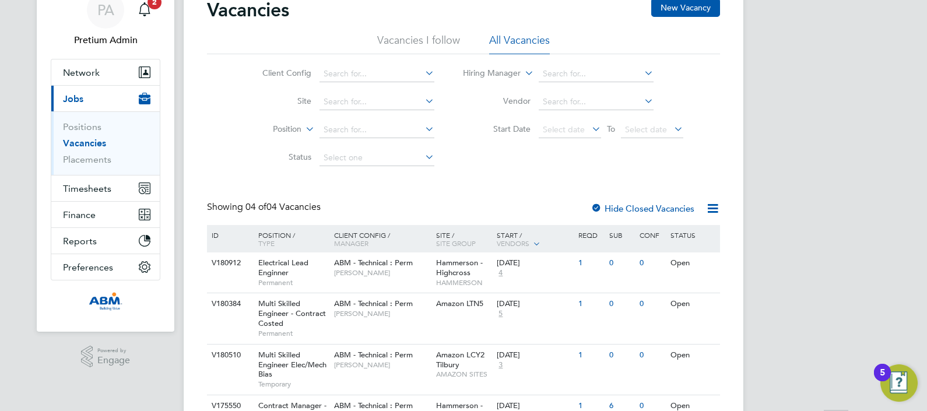
scroll to position [119, 0]
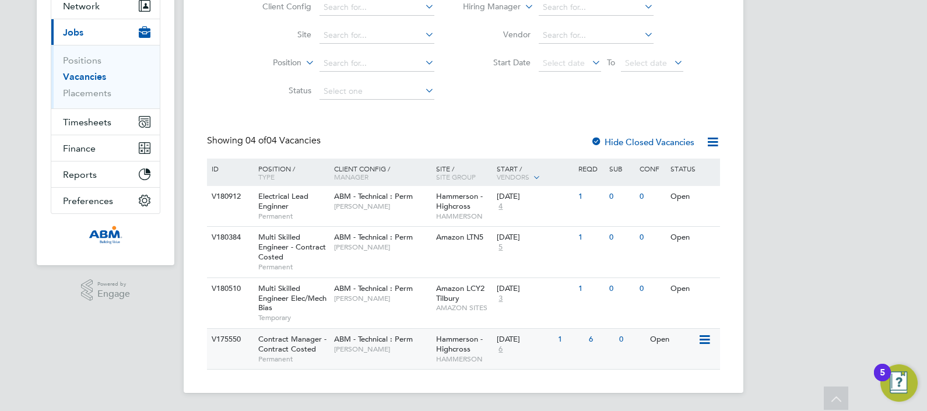
click at [416, 357] on div "ABM - Technical : Perm [PERSON_NAME]" at bounding box center [382, 344] width 102 height 30
click at [368, 300] on span "Robert Ince" at bounding box center [382, 298] width 96 height 9
click at [376, 234] on span "ABM - Technical : Perm" at bounding box center [373, 237] width 79 height 10
click at [415, 213] on div "ABM - Technical : Perm Stephen Nichol" at bounding box center [382, 201] width 102 height 30
click at [97, 92] on link "Placements" at bounding box center [87, 92] width 48 height 11
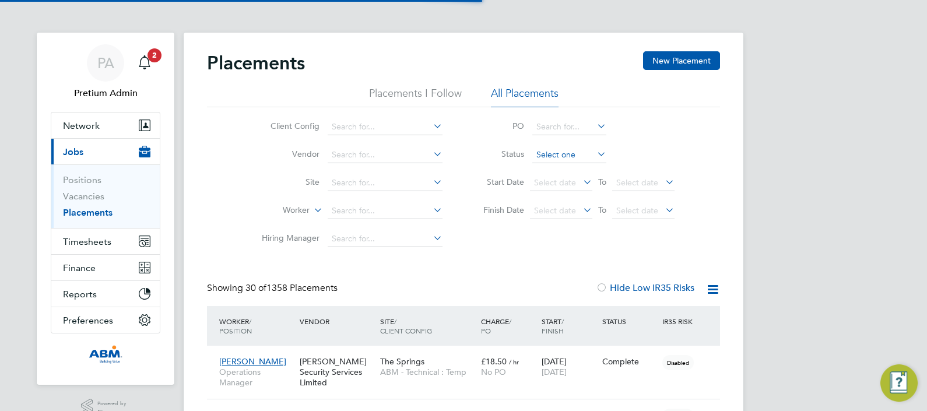
click at [554, 156] on input at bounding box center [569, 155] width 74 height 16
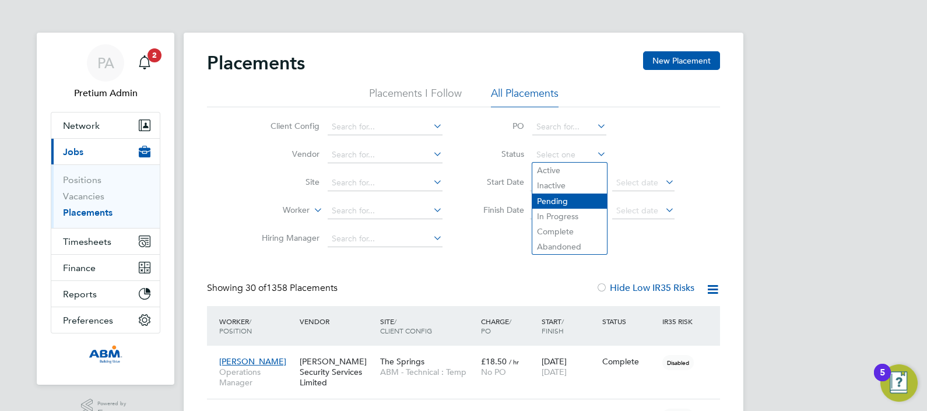
click at [565, 205] on li "Pending" at bounding box center [569, 201] width 75 height 15
type input "Pending"
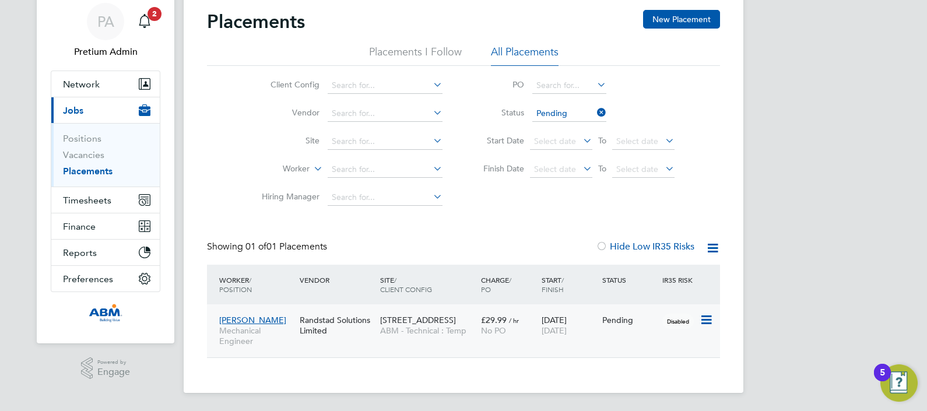
click at [524, 323] on div "£29.99 / hr No PO" at bounding box center [508, 325] width 61 height 33
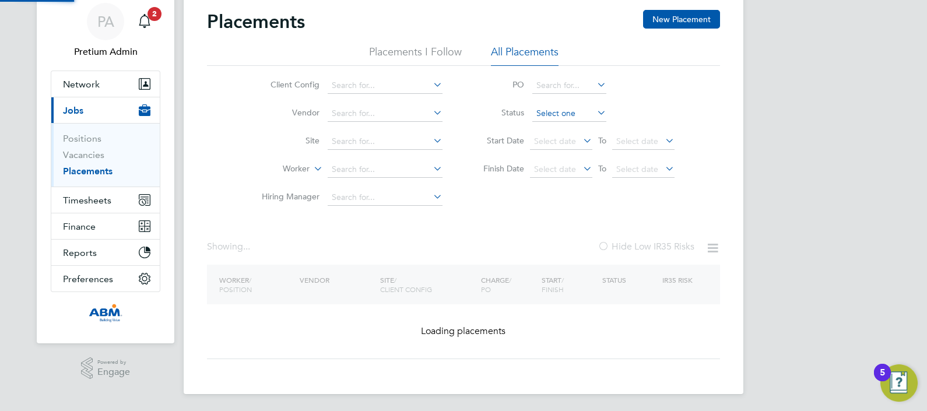
click at [553, 115] on ul "PO Status Start Date Select date To Select date Finish Date Select date To Sele…" at bounding box center [573, 128] width 232 height 112
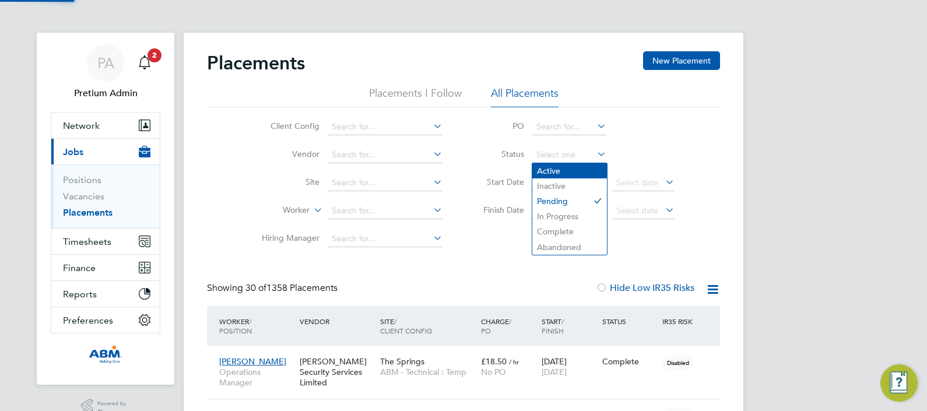
click at [561, 173] on li "Active" at bounding box center [569, 170] width 75 height 15
type input "Active"
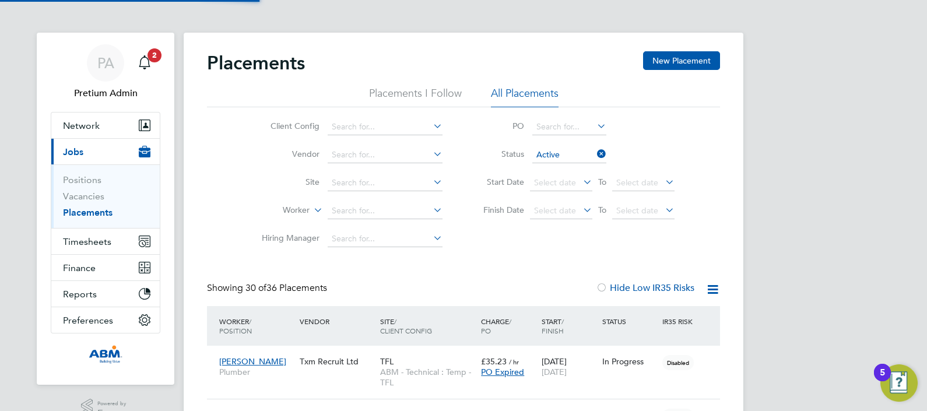
click at [712, 291] on icon at bounding box center [712, 289] width 15 height 15
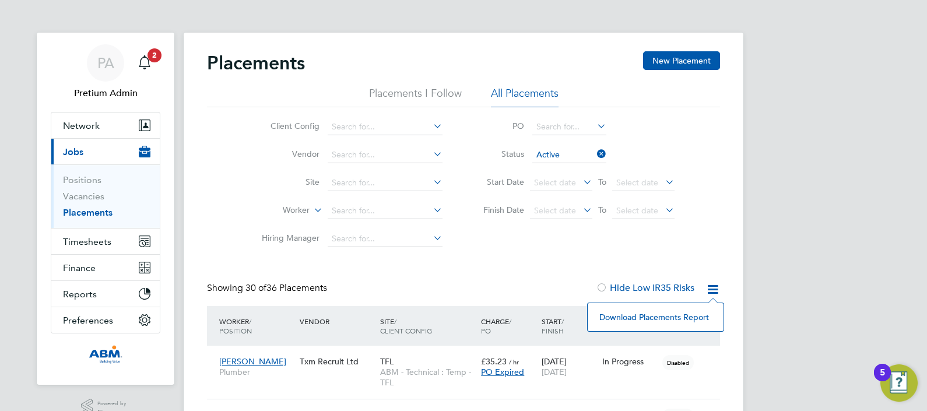
click at [665, 316] on li "Download Placements Report" at bounding box center [655, 317] width 124 height 16
click at [110, 247] on button "Timesheets" at bounding box center [105, 241] width 108 height 26
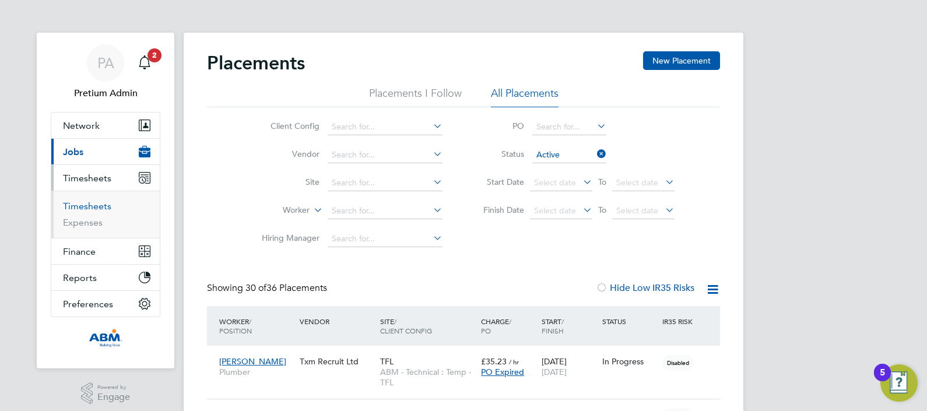
click at [99, 201] on link "Timesheets" at bounding box center [87, 206] width 48 height 11
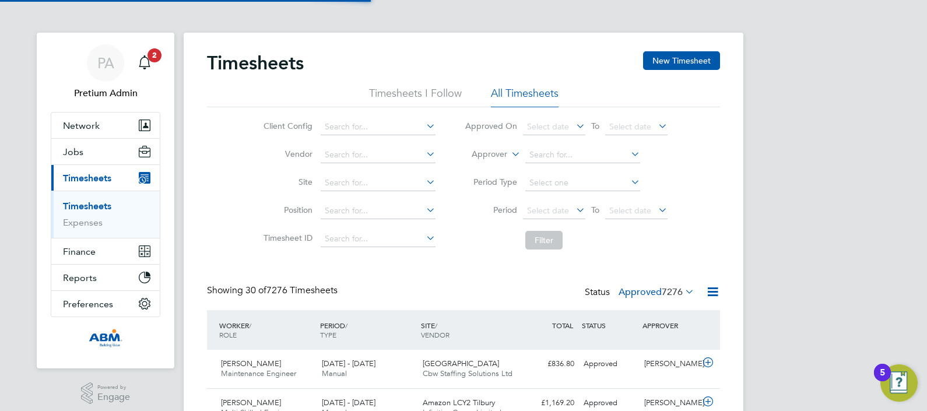
scroll to position [29, 101]
click at [641, 297] on label "Approved 7276" at bounding box center [656, 292] width 76 height 12
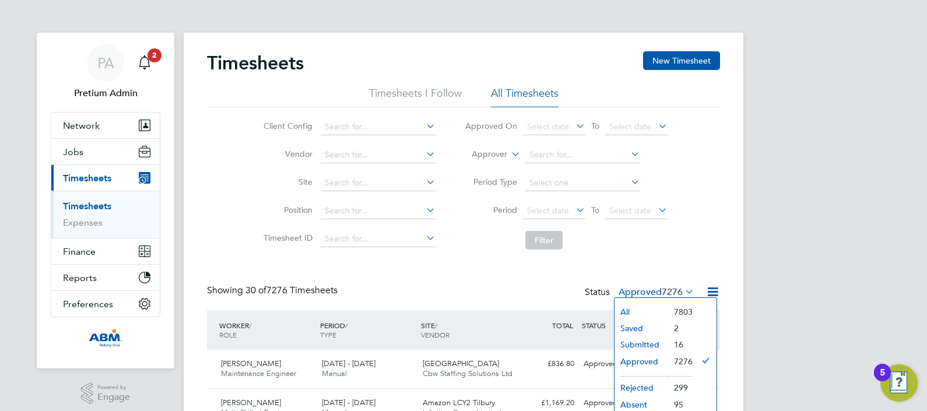
click at [631, 328] on li "Saved" at bounding box center [641, 328] width 54 height 16
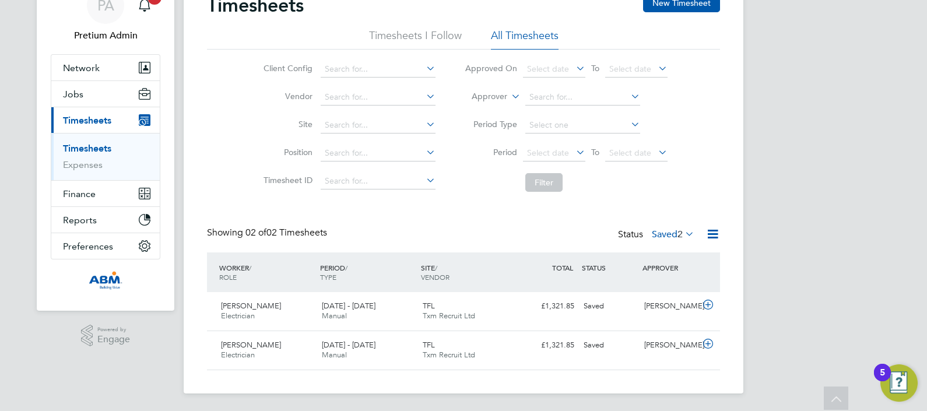
click at [399, 374] on div "Timesheets New Timesheet Timesheets I Follow All Timesheets Client Config Vendo…" at bounding box center [464, 184] width 560 height 418
click at [399, 356] on div "20 - 26 Sep 2025 Manual" at bounding box center [367, 350] width 101 height 29
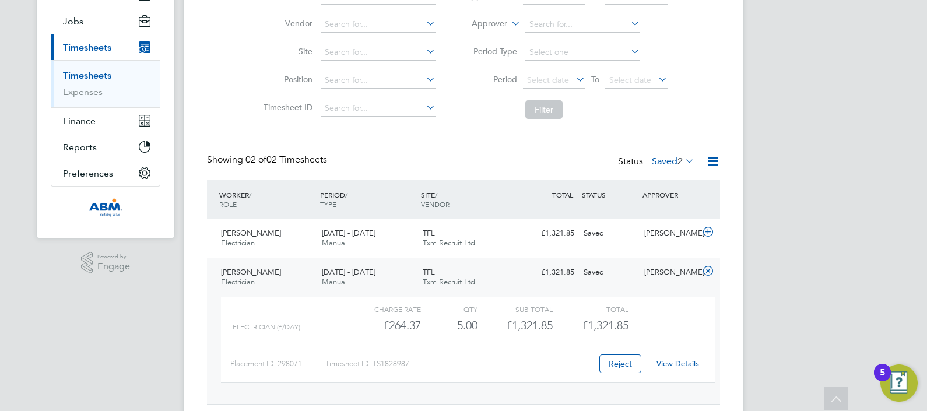
click at [684, 358] on link "View Details" at bounding box center [677, 363] width 43 height 10
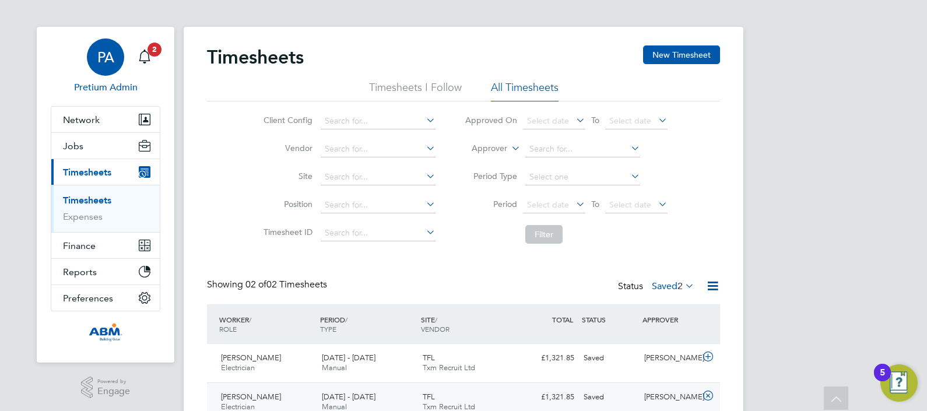
scroll to position [0, 0]
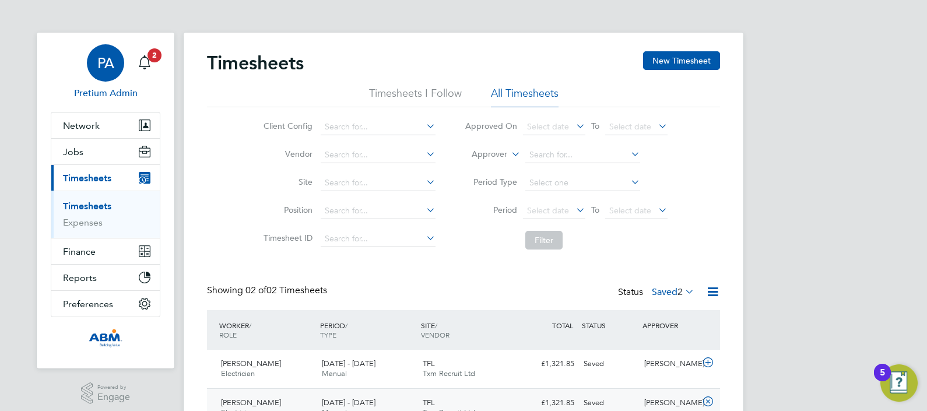
click at [97, 65] on span "PA" at bounding box center [105, 62] width 17 height 15
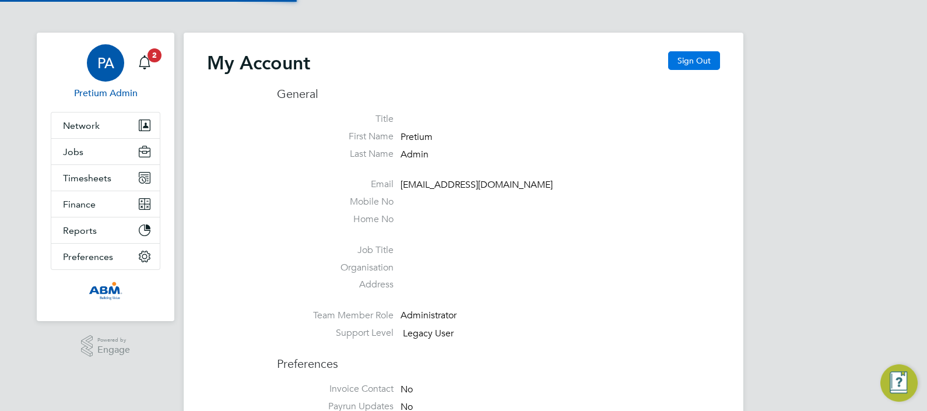
type input "abmfacility@pretiumresourcing.co.uk"
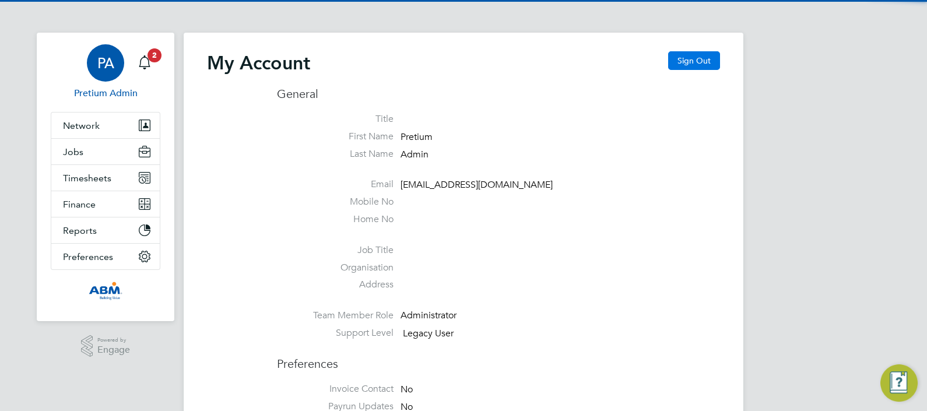
click at [687, 67] on button "Sign Out" at bounding box center [694, 60] width 52 height 19
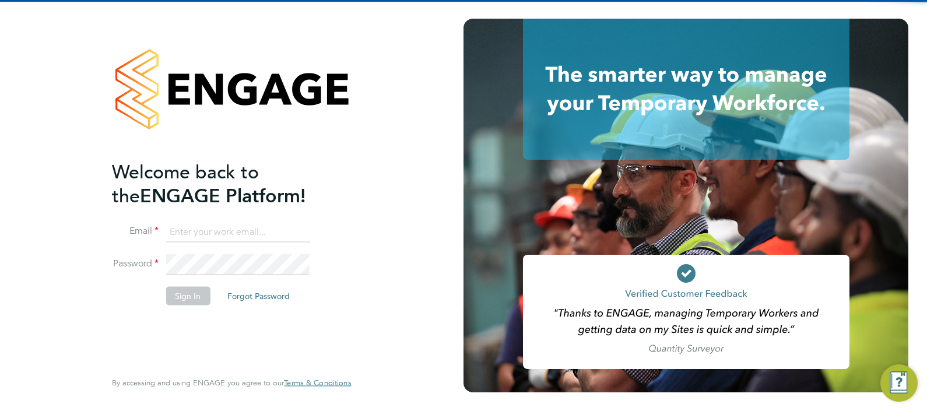
type input "abmfacility@pretiumresourcing.co.uk"
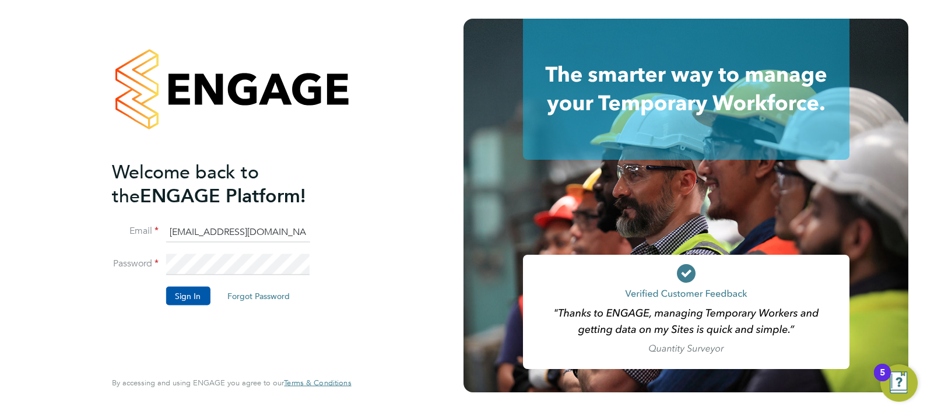
drag, startPoint x: 183, startPoint y: 295, endPoint x: 185, endPoint y: 301, distance: 6.6
click at [182, 295] on button "Sign In" at bounding box center [188, 295] width 44 height 19
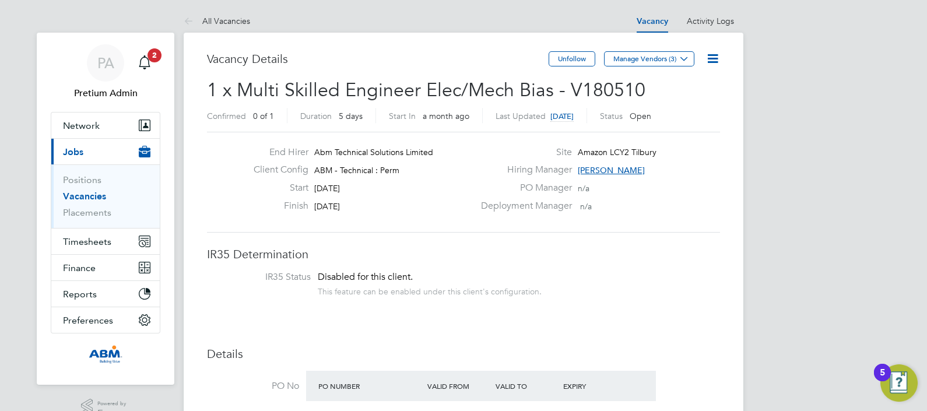
click at [709, 53] on icon at bounding box center [712, 58] width 15 height 15
click at [691, 99] on li "Update Status" at bounding box center [684, 102] width 68 height 16
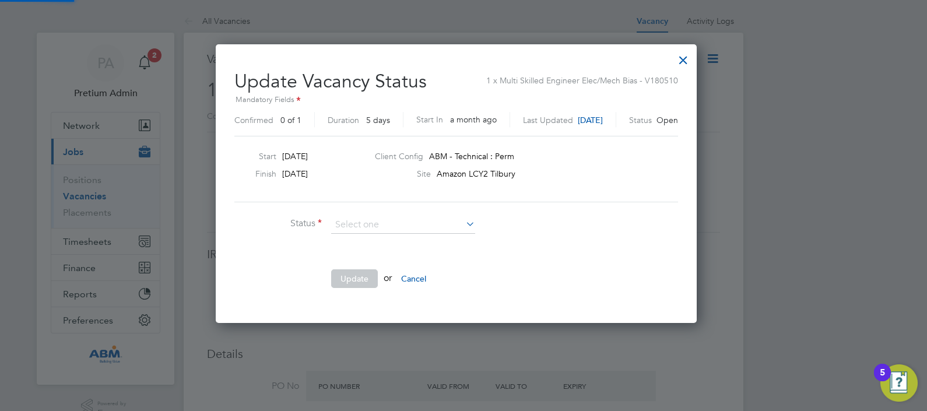
scroll to position [5, 6]
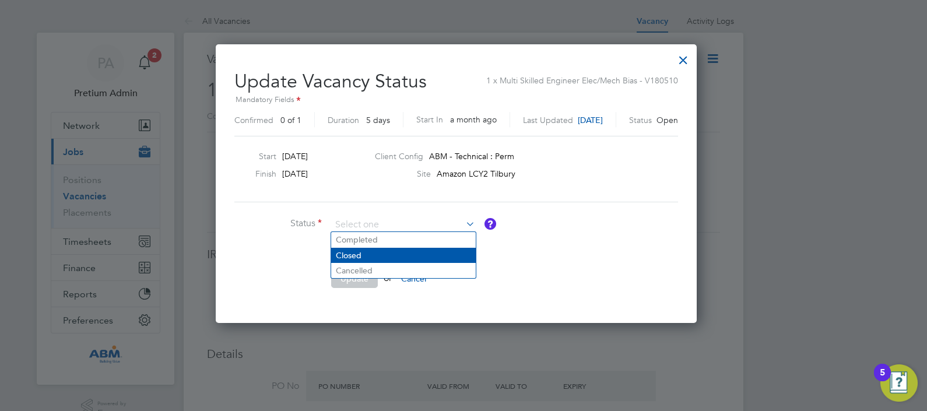
click at [386, 254] on li "Closed" at bounding box center [403, 255] width 145 height 15
type input "Closed"
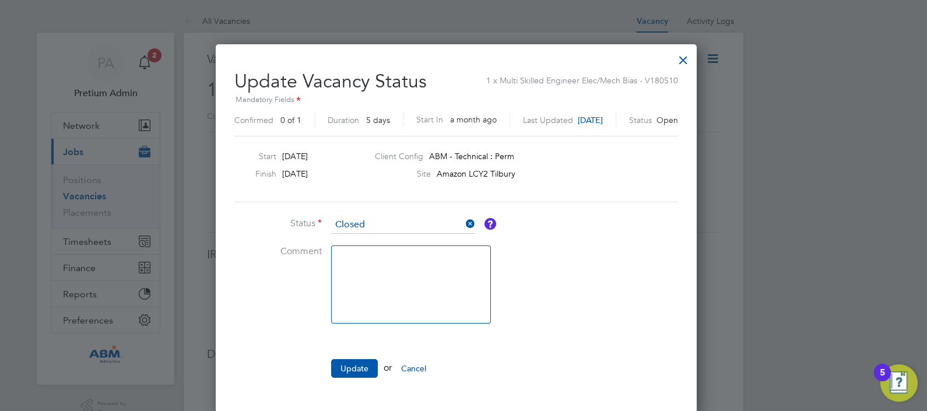
scroll to position [6, 6]
click at [352, 371] on button "Update" at bounding box center [354, 368] width 47 height 19
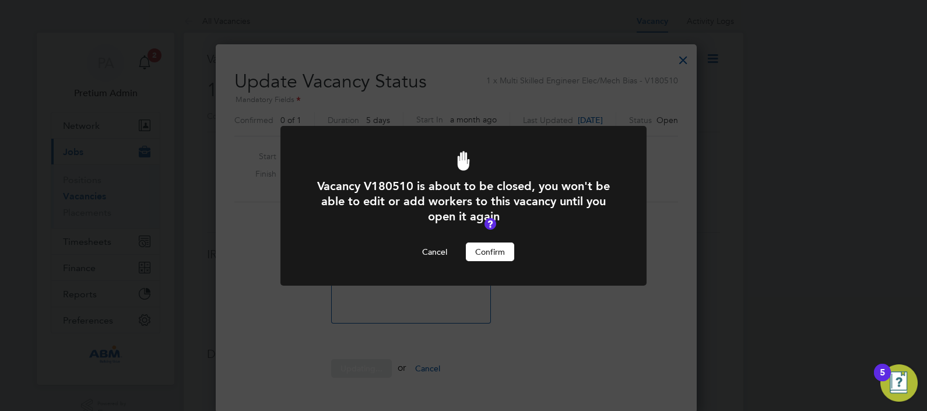
click at [493, 254] on button "Confirm" at bounding box center [490, 251] width 48 height 19
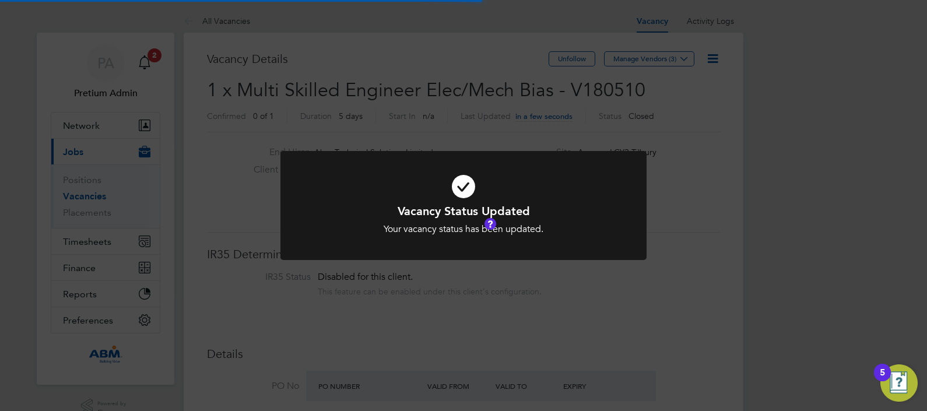
scroll to position [34, 82]
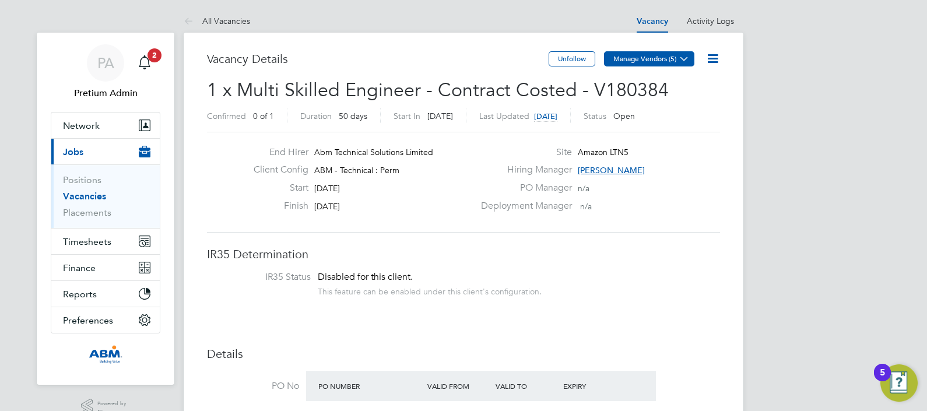
click at [680, 55] on icon at bounding box center [684, 58] width 9 height 9
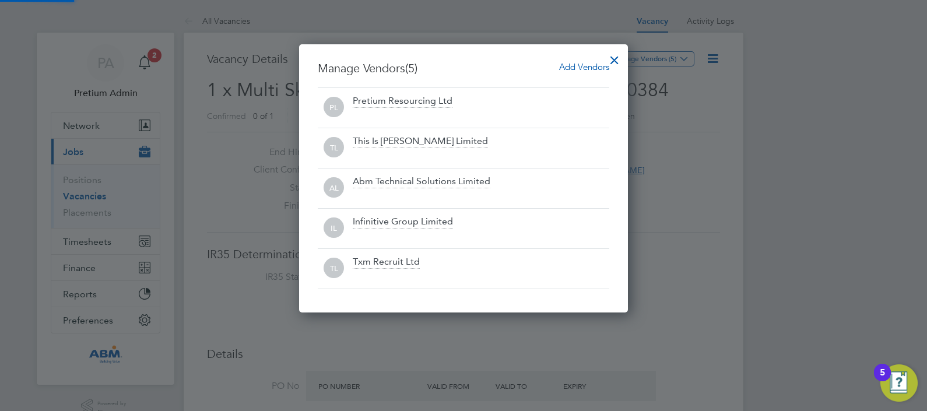
scroll to position [268, 329]
click at [618, 59] on div at bounding box center [614, 57] width 21 height 21
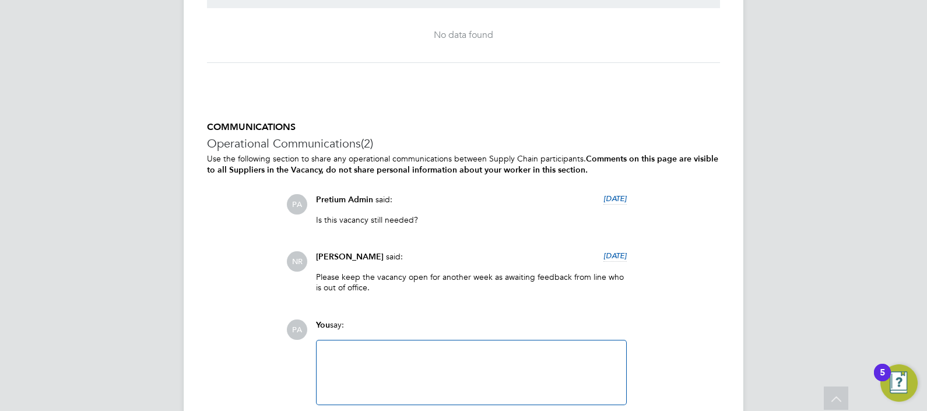
scroll to position [1610, 0]
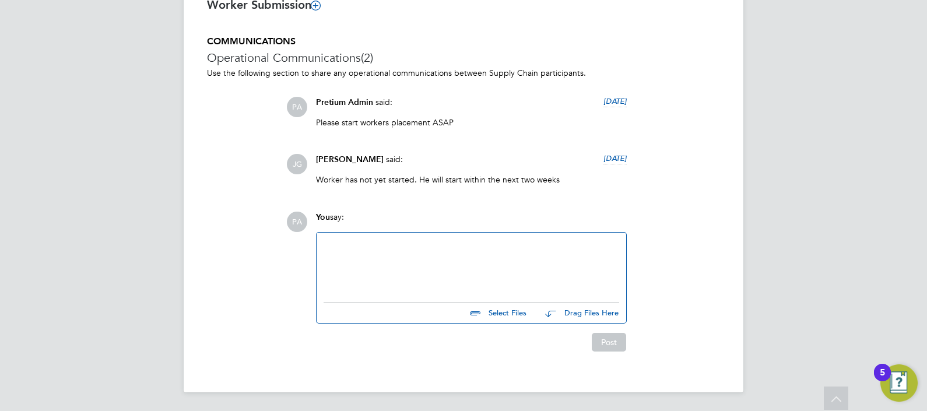
click at [432, 261] on div at bounding box center [471, 265] width 296 height 50
click at [611, 338] on button "Post" at bounding box center [609, 342] width 34 height 19
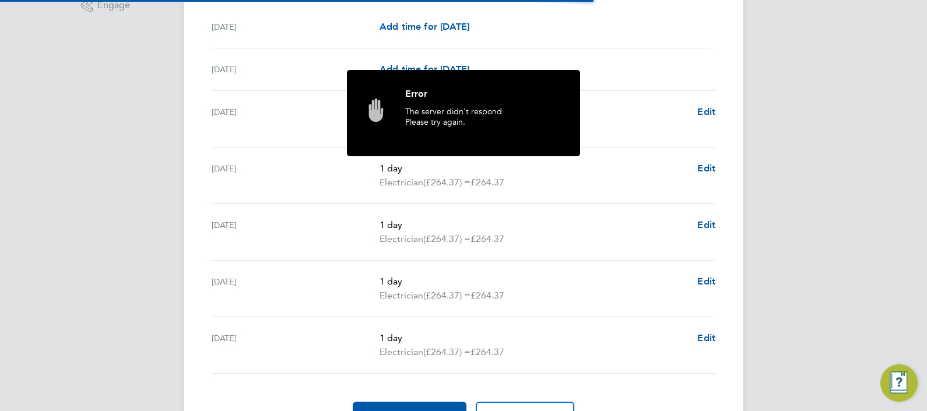
scroll to position [439, 0]
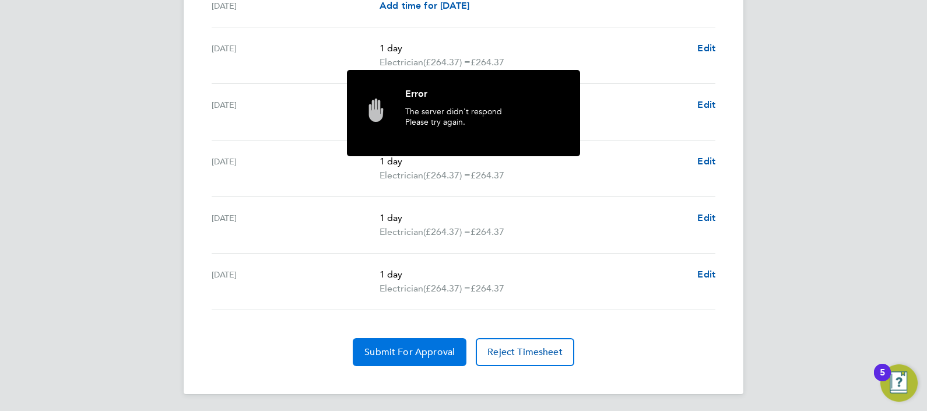
click at [379, 344] on button "Submit For Approval" at bounding box center [410, 352] width 114 height 28
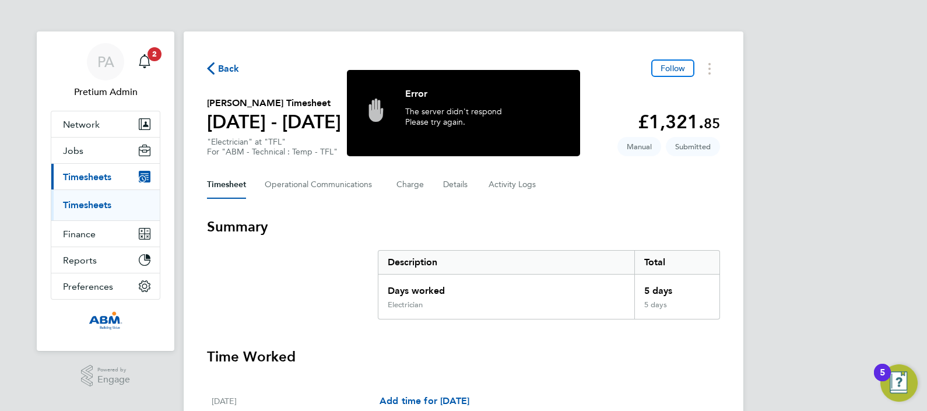
scroll to position [0, 0]
click at [96, 119] on button "Network" at bounding box center [105, 125] width 108 height 26
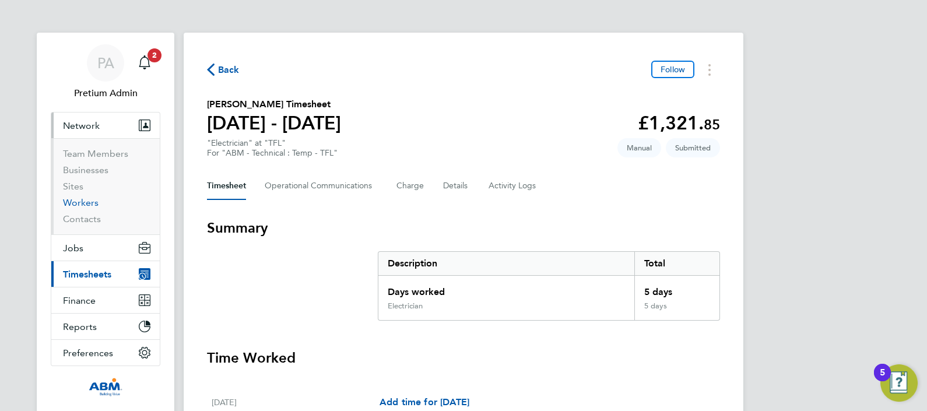
click at [76, 198] on link "Workers" at bounding box center [81, 202] width 36 height 11
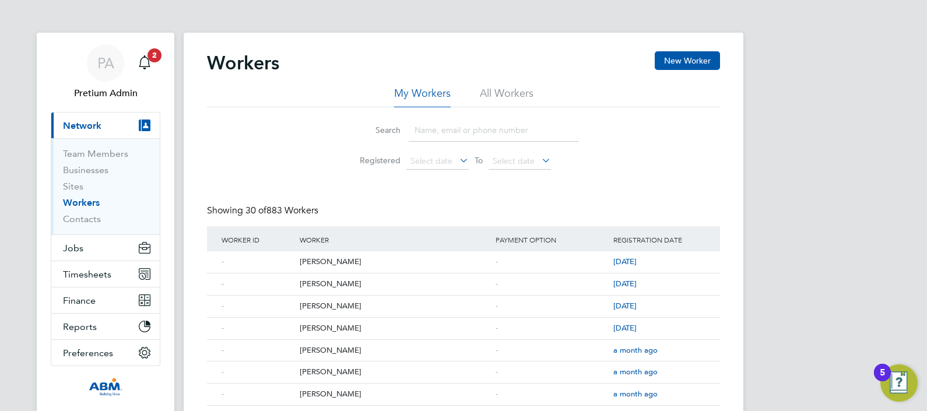
click at [444, 124] on input at bounding box center [494, 130] width 170 height 23
paste input "[PERSON_NAME]"
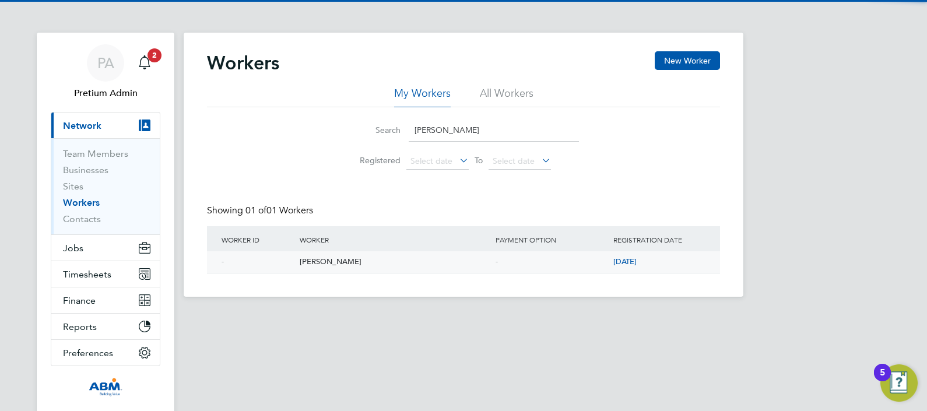
type input "[PERSON_NAME]"
click at [332, 259] on div "[PERSON_NAME]" at bounding box center [395, 262] width 196 height 22
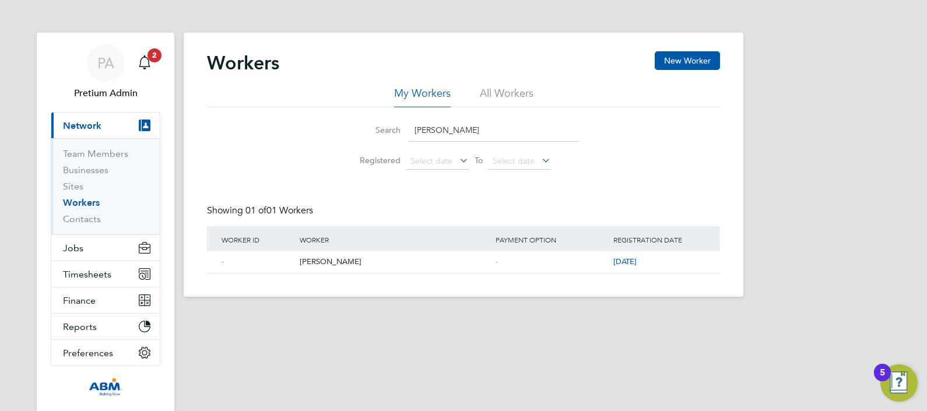
drag, startPoint x: 482, startPoint y: 128, endPoint x: 19, endPoint y: 79, distance: 466.0
click at [186, 83] on div "Workers New Worker My Workers All Workers Search Yonatan Abreha Registered Sele…" at bounding box center [464, 165] width 560 height 264
click at [482, 139] on input "Yonatan Abreha" at bounding box center [494, 130] width 170 height 23
drag, startPoint x: 487, startPoint y: 135, endPoint x: 375, endPoint y: 134, distance: 112.5
click at [375, 134] on div "Search Yonatan Abreha" at bounding box center [463, 130] width 231 height 23
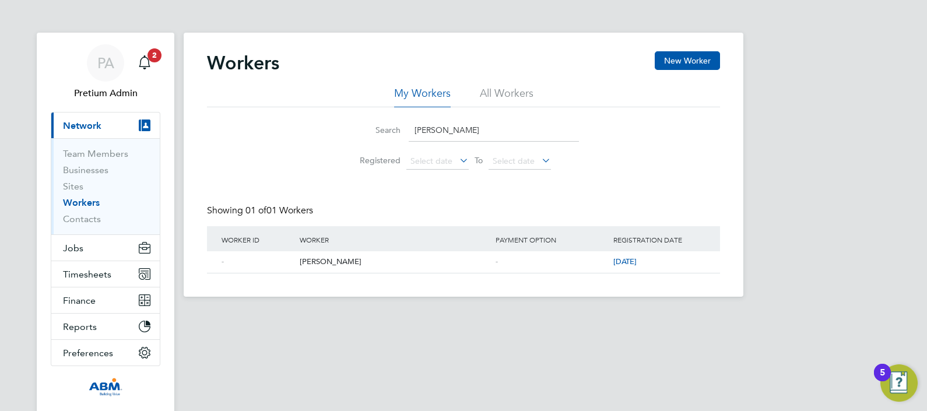
paste input "[PERSON_NAME]"
click at [324, 262] on div "[PERSON_NAME]" at bounding box center [395, 262] width 196 height 22
drag, startPoint x: 509, startPoint y: 136, endPoint x: 253, endPoint y: 128, distance: 256.0
click at [294, 125] on div "Search Jacek Pasinski Registered Select date To Select date" at bounding box center [463, 141] width 513 height 68
paste input "Ellis Heaver"
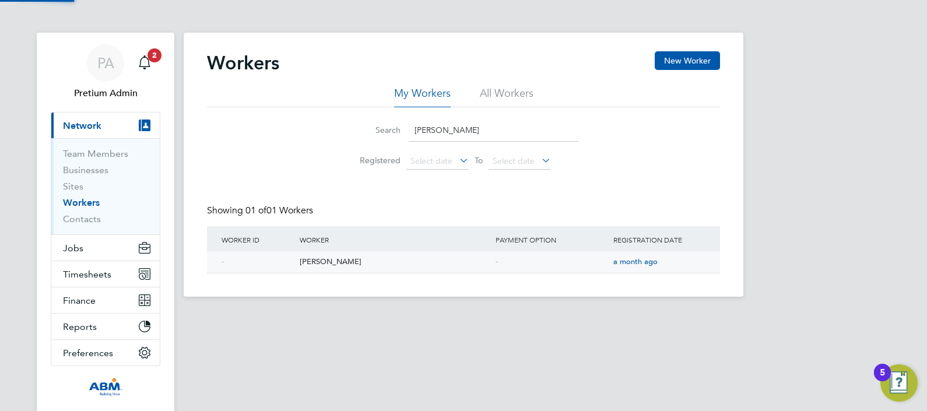
click at [323, 257] on div "Ellis Heaver" at bounding box center [395, 262] width 196 height 22
drag, startPoint x: 298, startPoint y: 97, endPoint x: 267, endPoint y: 89, distance: 32.7
click at [268, 89] on div "My Workers All Workers Search Ellis Heaver Registered Select date To Select date" at bounding box center [463, 130] width 513 height 89
paste input "Dylan Mckissock"
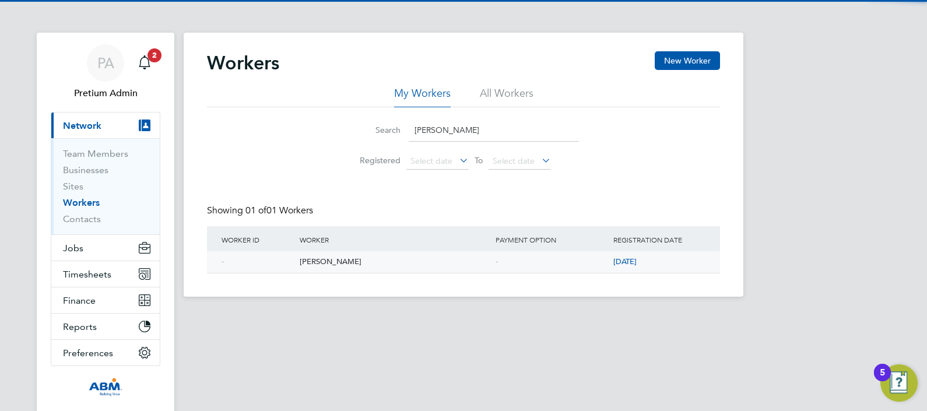
click at [322, 256] on div "Dylan Mckissock" at bounding box center [395, 262] width 196 height 22
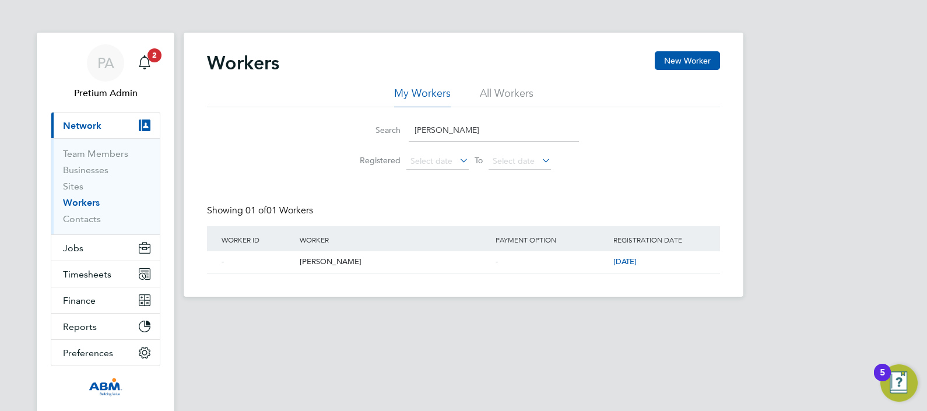
drag, startPoint x: 533, startPoint y: 128, endPoint x: 318, endPoint y: 137, distance: 215.3
click at [346, 135] on li "Search Dylan Mckissock" at bounding box center [463, 130] width 260 height 34
paste input "Remigijus Andriuska"
click at [334, 262] on div "Remigijus Andriuska" at bounding box center [395, 262] width 196 height 22
drag, startPoint x: 501, startPoint y: 129, endPoint x: 350, endPoint y: 130, distance: 150.4
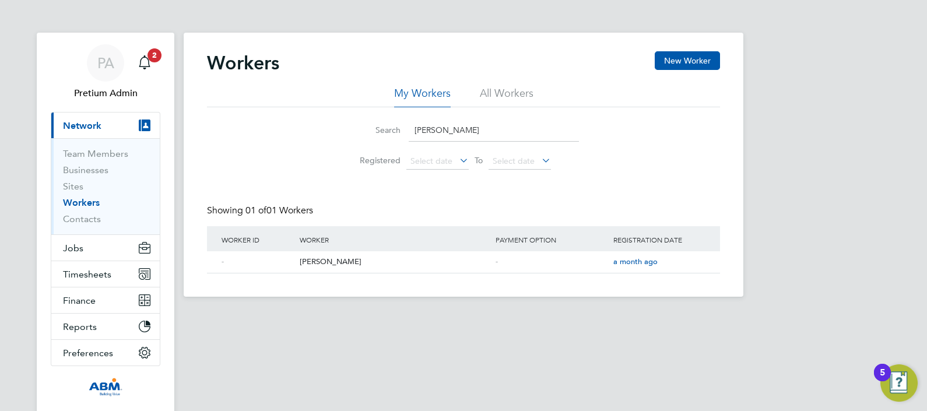
click at [353, 131] on div "Search Remigijus Andriuska" at bounding box center [463, 130] width 231 height 23
paste input "Carla Norris"
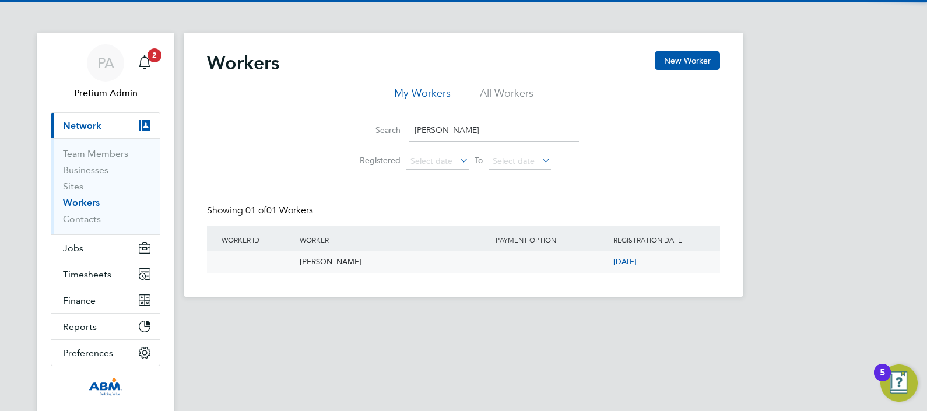
click at [315, 264] on div "Carla Norris" at bounding box center [395, 262] width 196 height 22
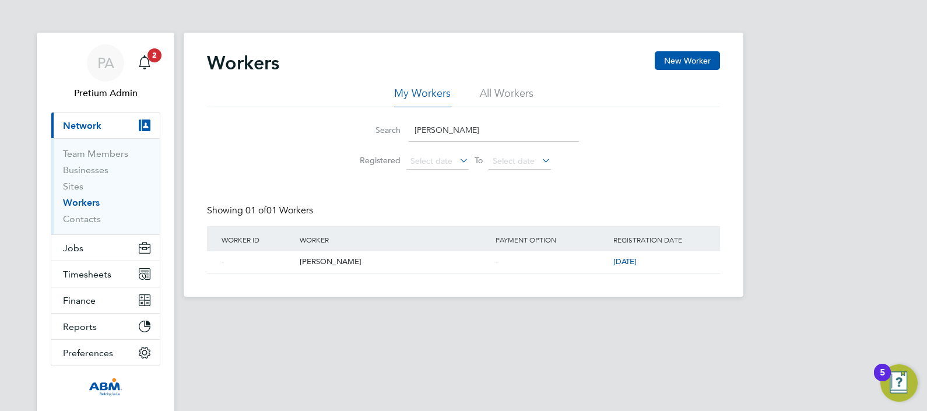
drag, startPoint x: 501, startPoint y: 119, endPoint x: 322, endPoint y: 125, distance: 179.0
click at [339, 125] on li "Search Carla Norris" at bounding box center [463, 130] width 260 height 34
paste input "Rushabh Patel"
type input "Rushabh Patel"
click at [332, 264] on div "Rushabh Patel" at bounding box center [395, 262] width 196 height 22
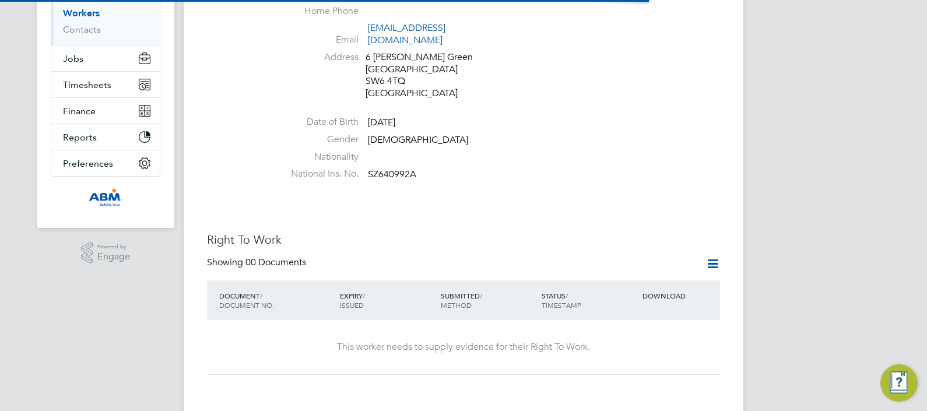
scroll to position [291, 0]
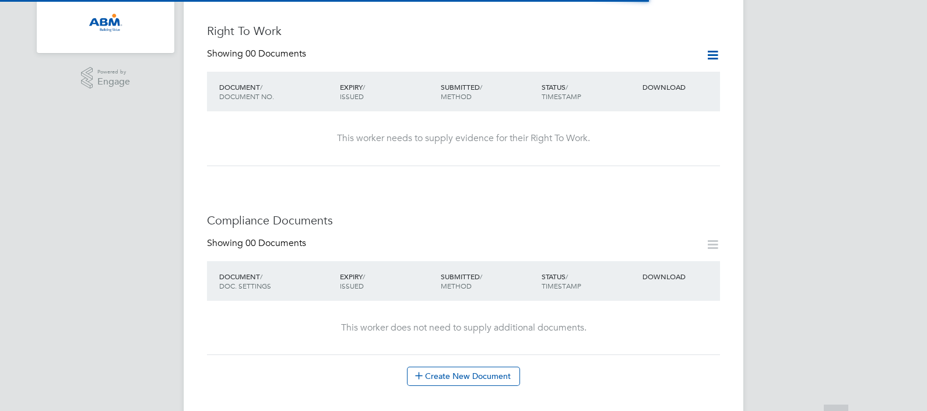
scroll to position [364, 0]
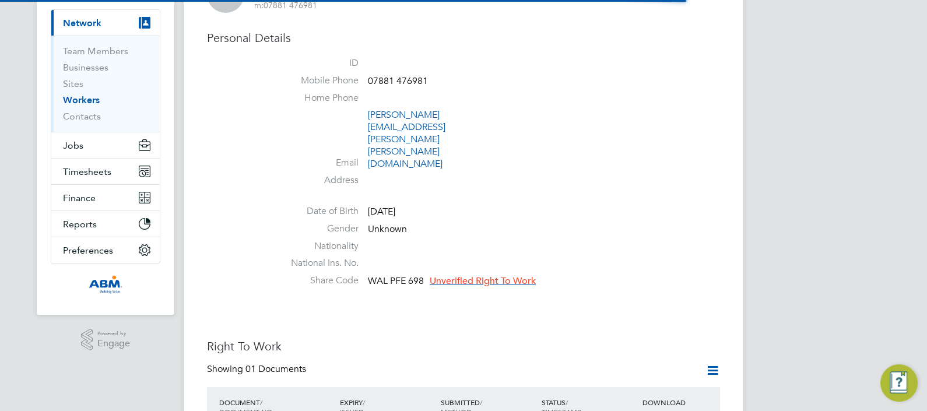
scroll to position [291, 0]
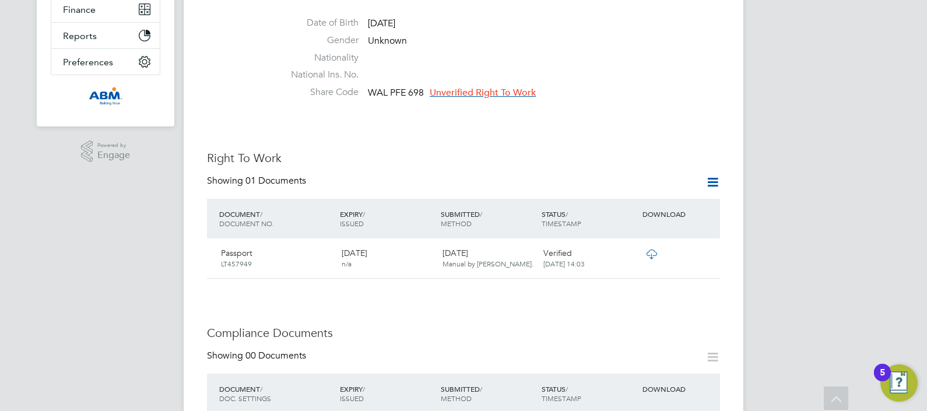
click at [644, 249] on icon at bounding box center [651, 253] width 15 height 9
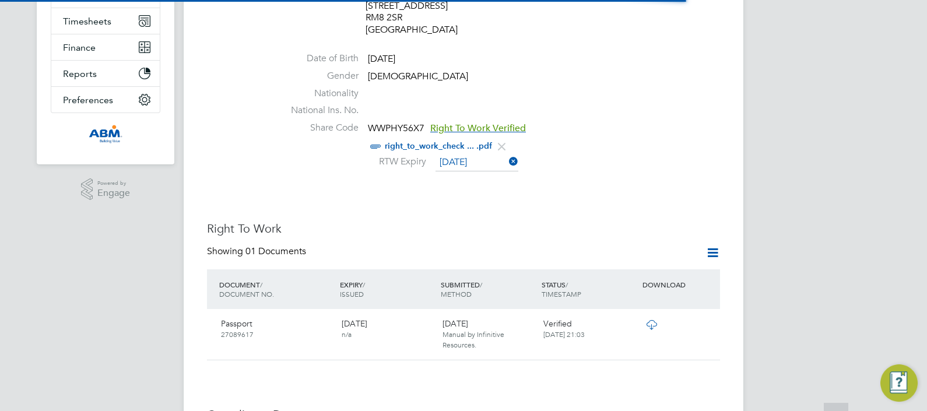
scroll to position [291, 0]
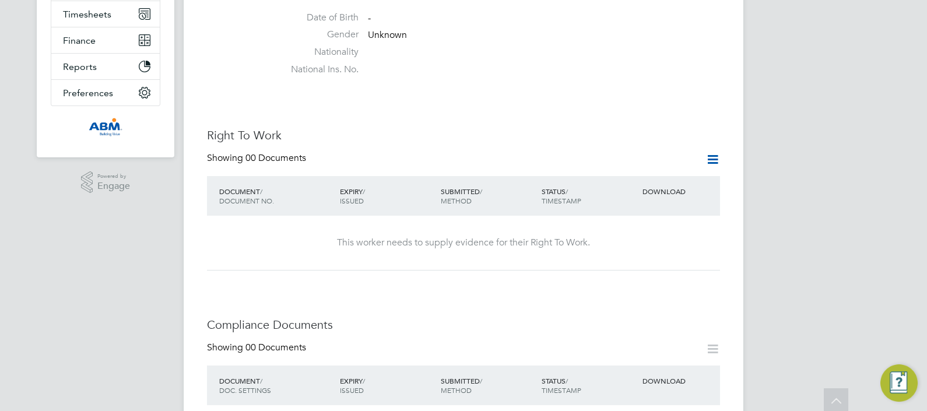
scroll to position [291, 0]
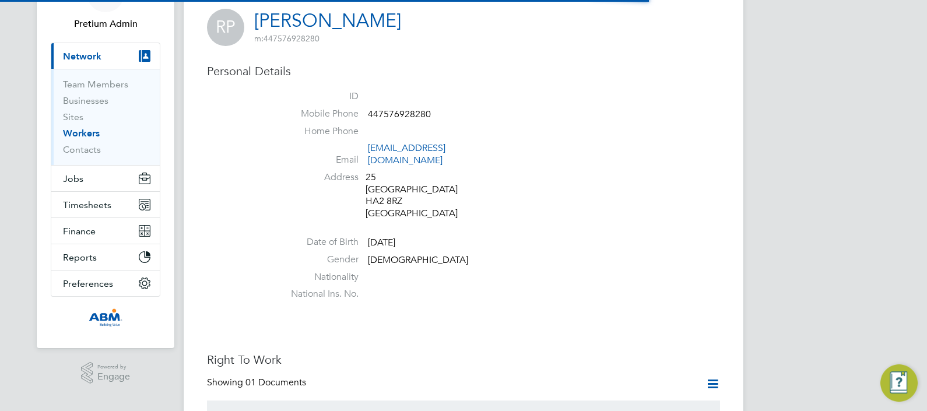
scroll to position [219, 0]
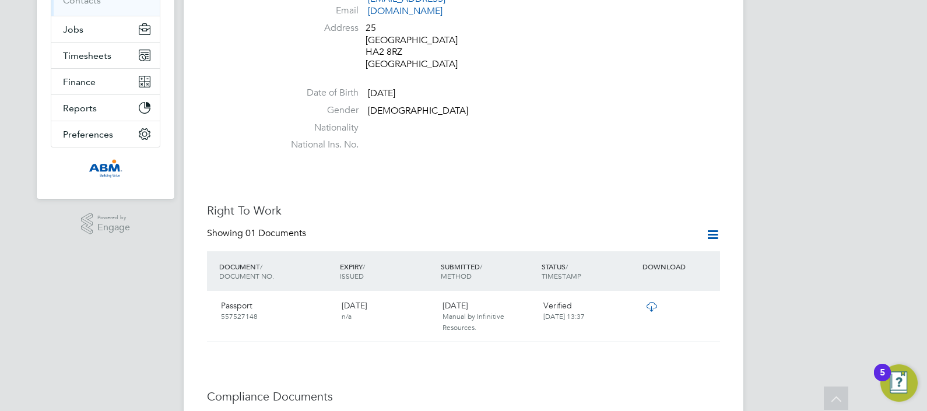
click at [650, 302] on icon at bounding box center [651, 306] width 15 height 9
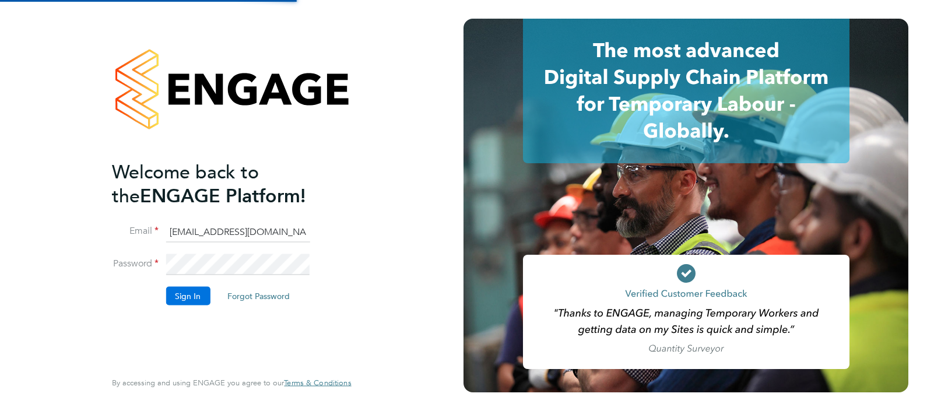
click at [182, 289] on button "Sign In" at bounding box center [188, 295] width 44 height 19
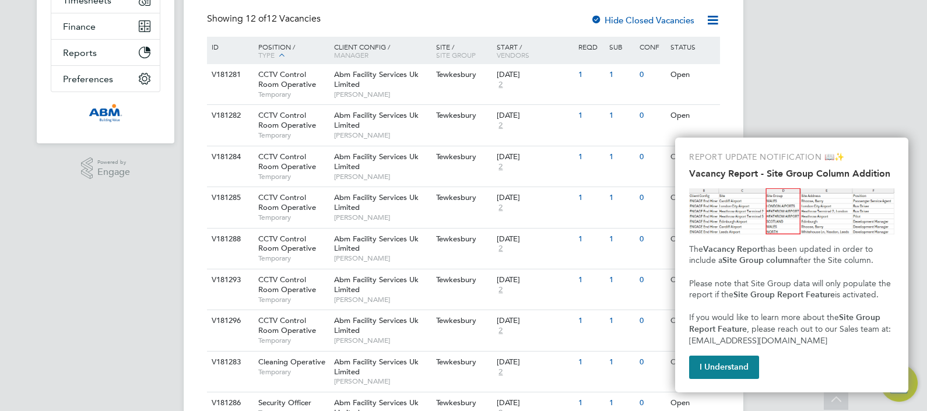
scroll to position [219, 0]
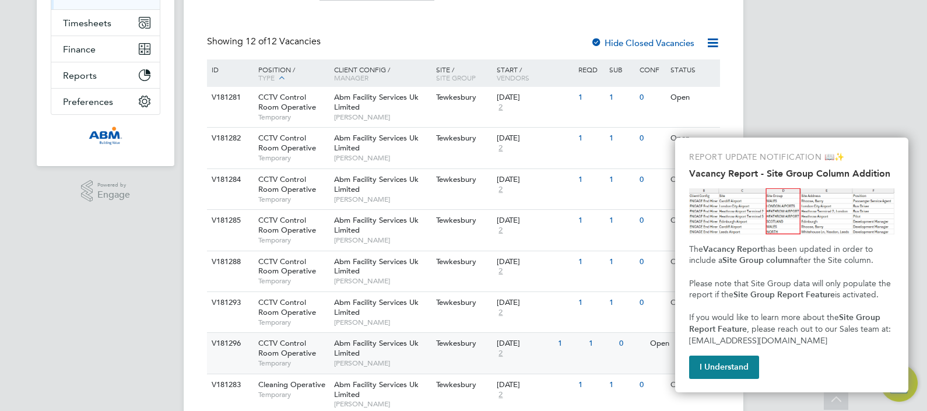
drag, startPoint x: 736, startPoint y: 364, endPoint x: 694, endPoint y: 340, distance: 48.8
click at [737, 365] on button "I Understand" at bounding box center [724, 367] width 70 height 23
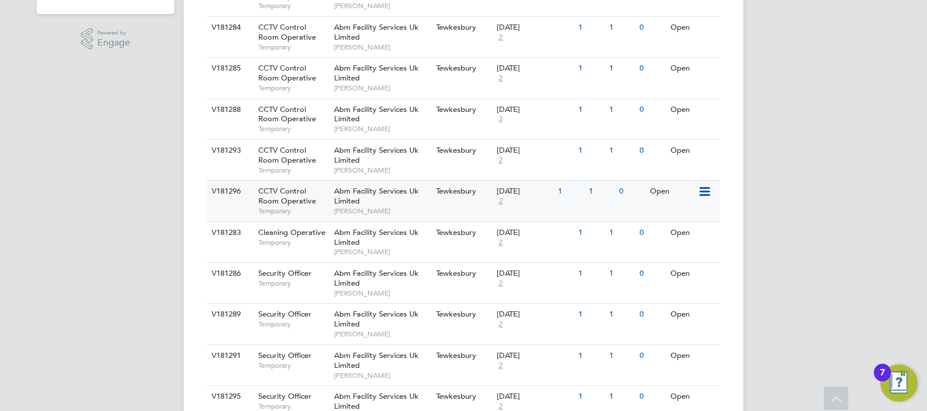
scroll to position [427, 0]
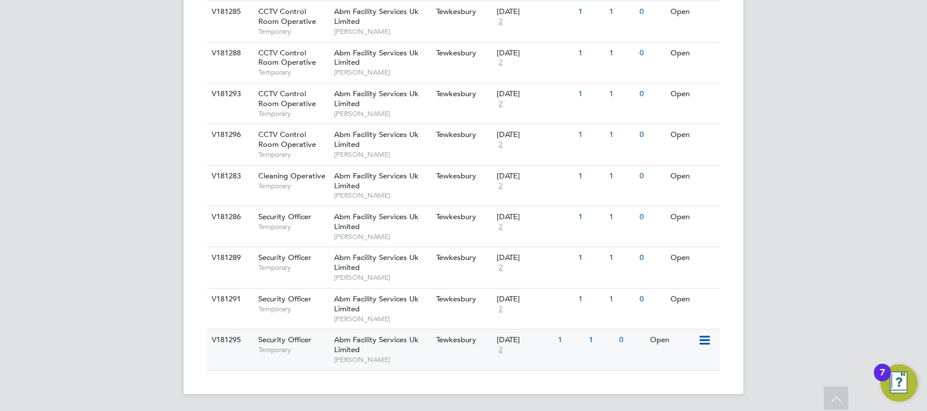
click at [388, 353] on div "Abm Facility Services Uk Limited [PERSON_NAME]" at bounding box center [382, 349] width 102 height 40
click at [319, 296] on div "Security Officer Temporary" at bounding box center [290, 304] width 82 height 30
click at [396, 254] on div "Abm Facility Services Uk Limited Kieran Ryder" at bounding box center [382, 267] width 102 height 40
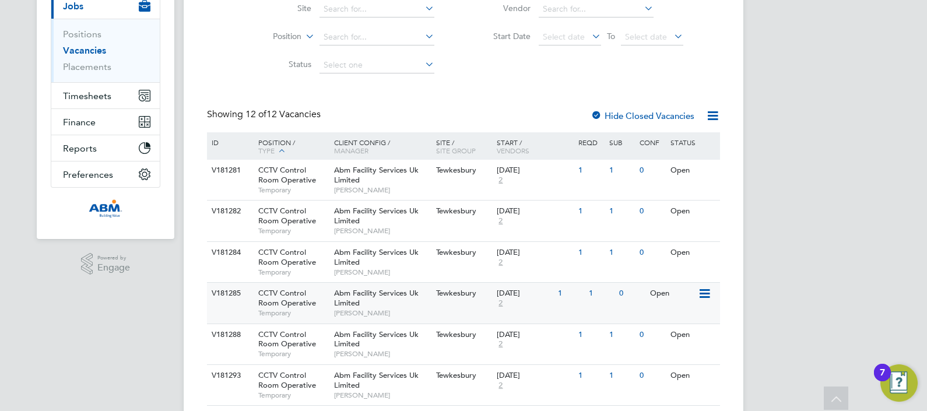
scroll to position [63, 0]
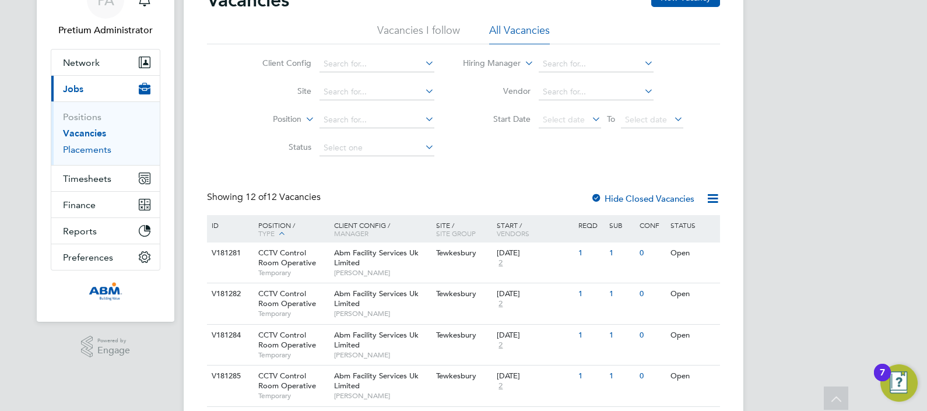
click at [83, 147] on link "Placements" at bounding box center [87, 149] width 48 height 11
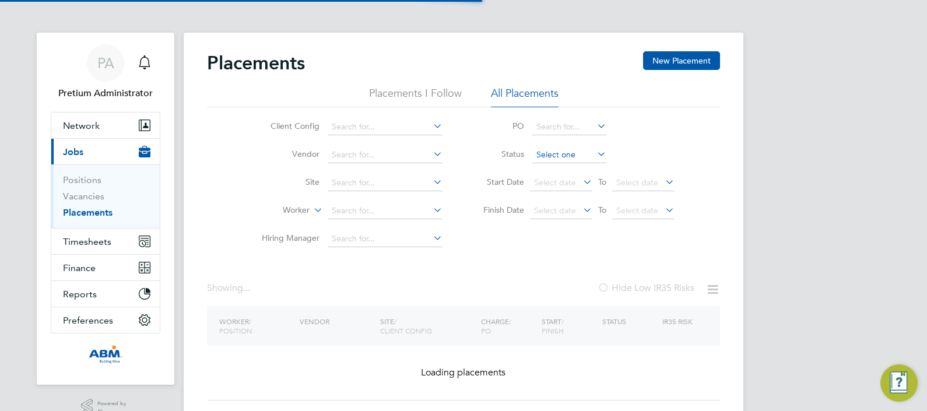
click at [560, 159] on input at bounding box center [569, 155] width 74 height 16
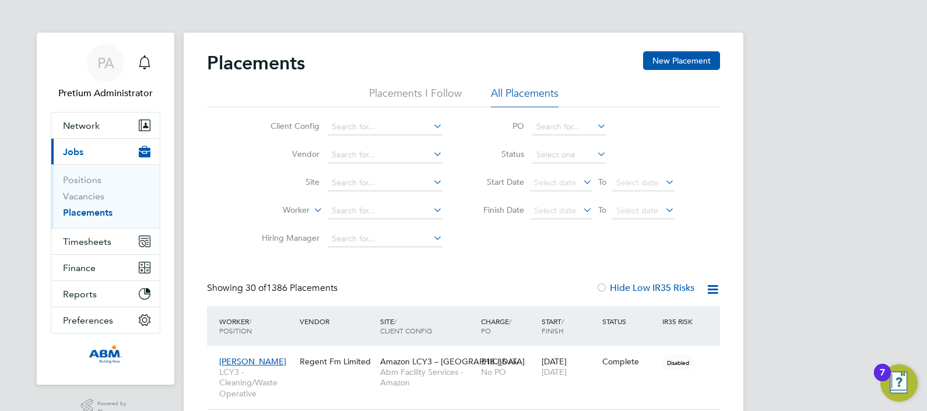
click at [570, 201] on li "Pending" at bounding box center [569, 201] width 75 height 15
type input "Pending"
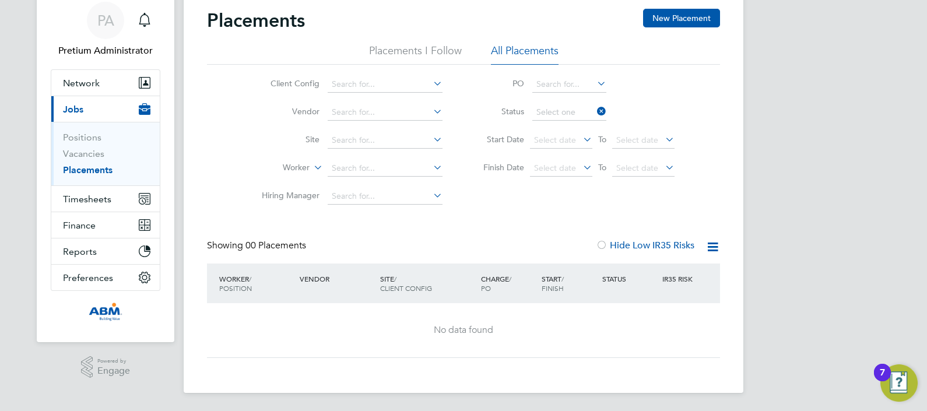
click at [556, 108] on div "Client Config Vendor Site Worker Hiring Manager PO Status Start Date Select dat…" at bounding box center [463, 138] width 513 height 146
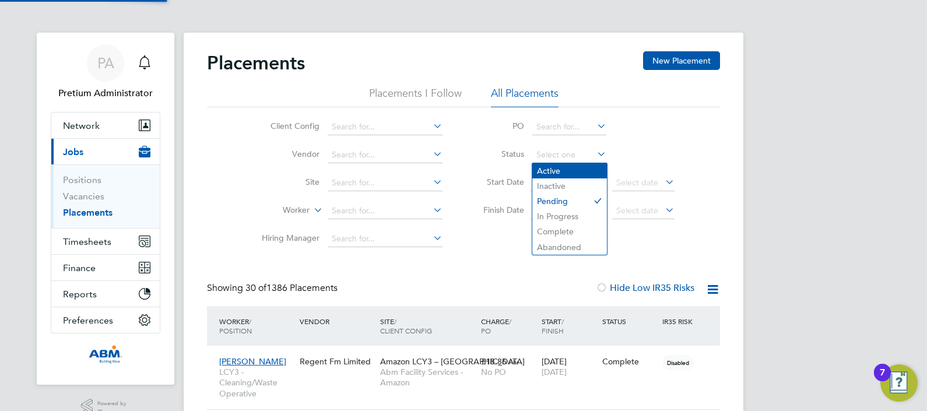
click at [557, 169] on li "Active" at bounding box center [569, 170] width 75 height 15
type input "Active"
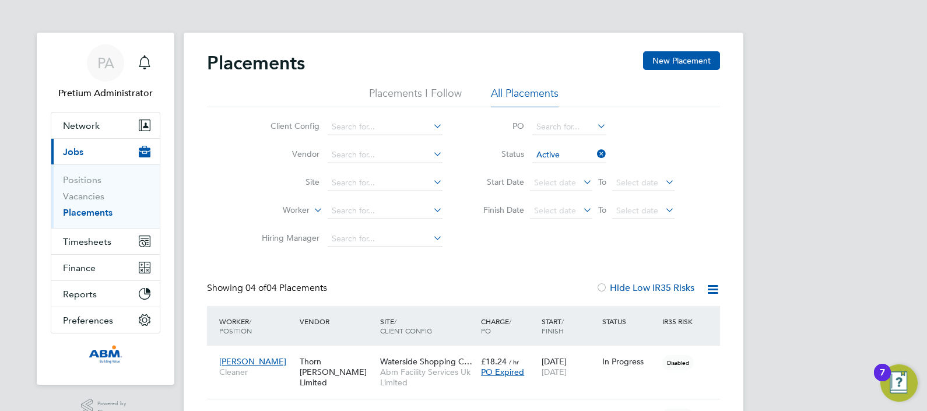
click at [705, 290] on icon at bounding box center [712, 289] width 15 height 15
click at [643, 318] on li "Download Placements Report" at bounding box center [655, 317] width 124 height 16
click at [445, 262] on div "Placements New Placement Placements I Follow All Placements Client Config Vendo…" at bounding box center [463, 321] width 513 height 540
click at [555, 153] on input at bounding box center [569, 155] width 74 height 16
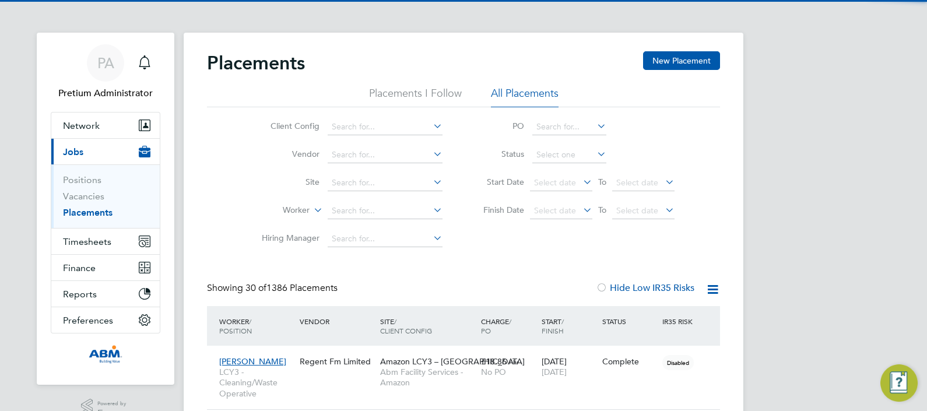
click at [568, 173] on li "Active" at bounding box center [569, 170] width 75 height 15
type input "Active"
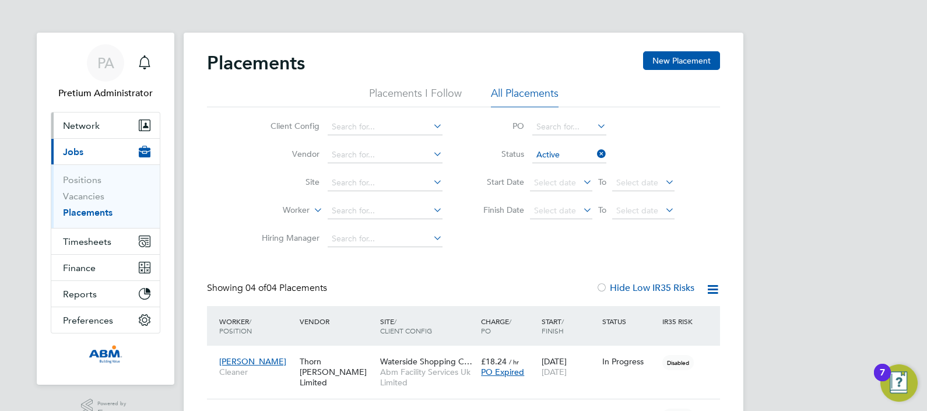
click at [96, 122] on span "Network" at bounding box center [81, 125] width 37 height 11
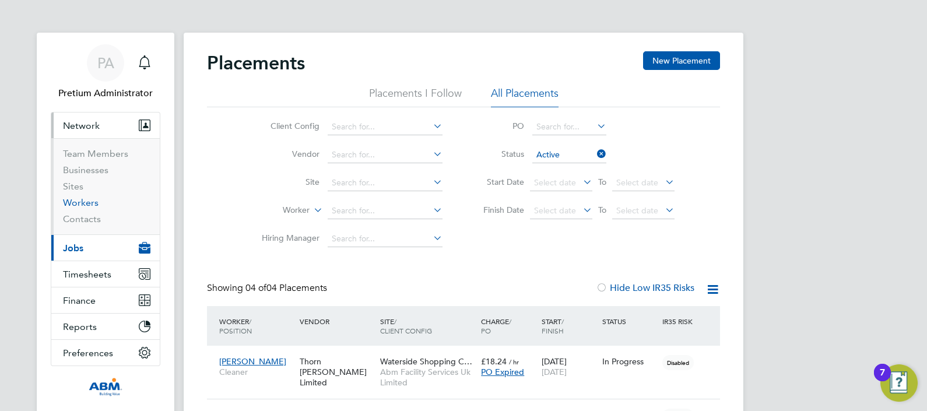
drag, startPoint x: 76, startPoint y: 199, endPoint x: 95, endPoint y: 202, distance: 19.5
click at [76, 199] on link "Workers" at bounding box center [81, 202] width 36 height 11
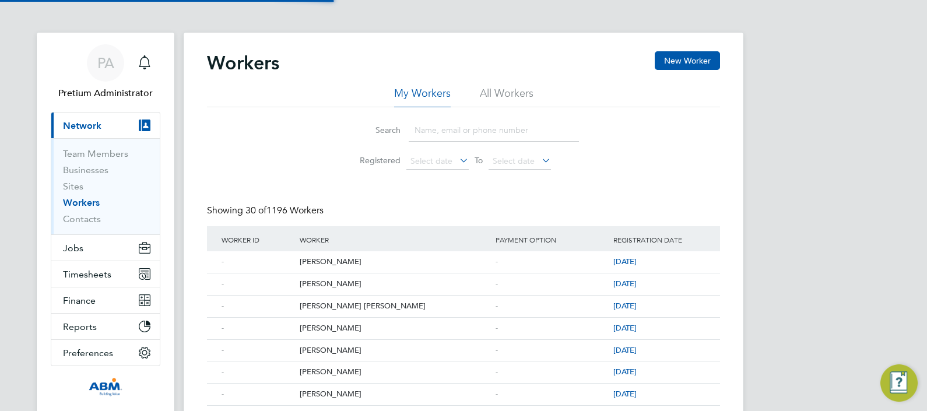
click at [491, 124] on input at bounding box center [494, 130] width 170 height 23
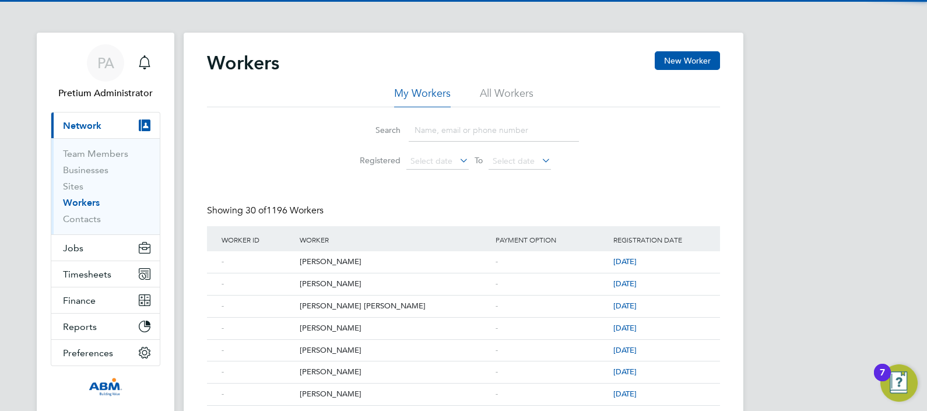
paste input "Paul Chiedozie Ekoh"
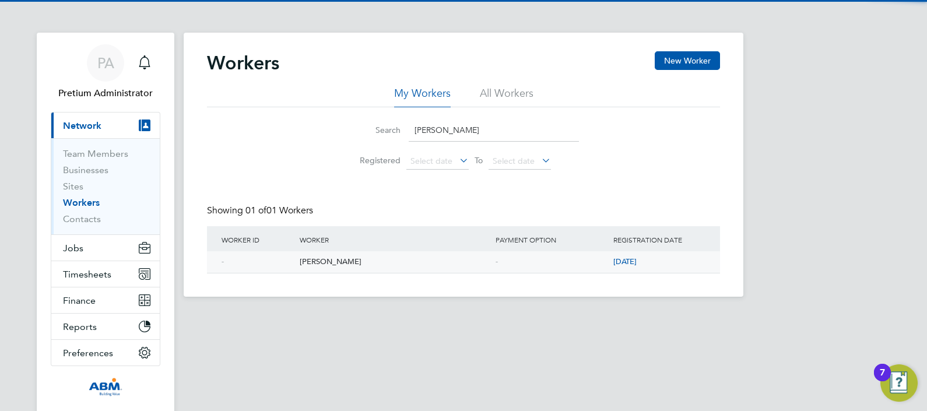
click at [337, 257] on div "Paul Chiedozie Ekoh" at bounding box center [395, 262] width 196 height 22
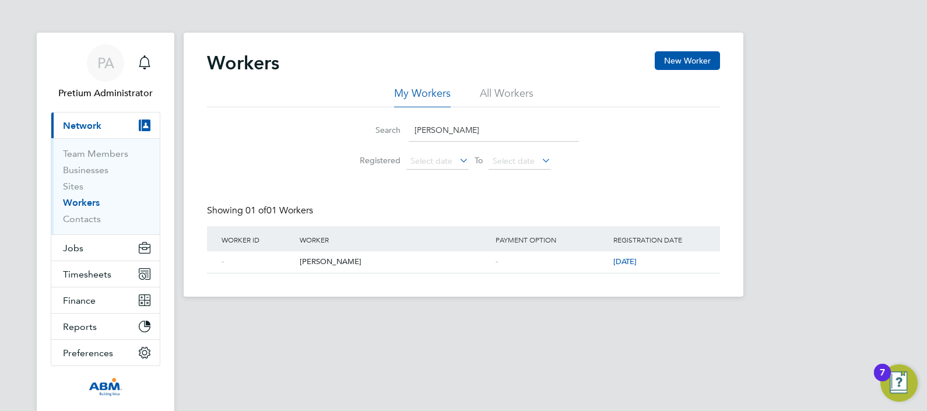
drag, startPoint x: 514, startPoint y: 136, endPoint x: 189, endPoint y: 118, distance: 325.1
click at [233, 125] on div "Search Paul Chiedozie Ekoh Registered Select date To Select date" at bounding box center [463, 141] width 513 height 68
paste input "Esele Gift Okosun"
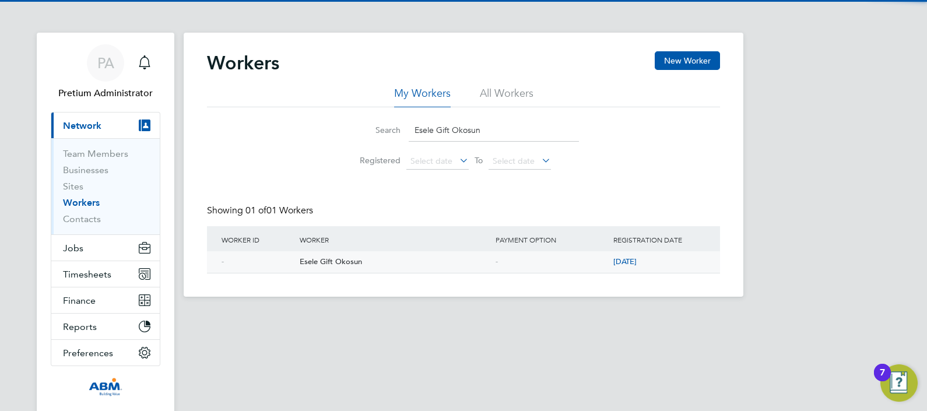
click at [342, 264] on div "Esele Gift Okosun" at bounding box center [395, 262] width 196 height 22
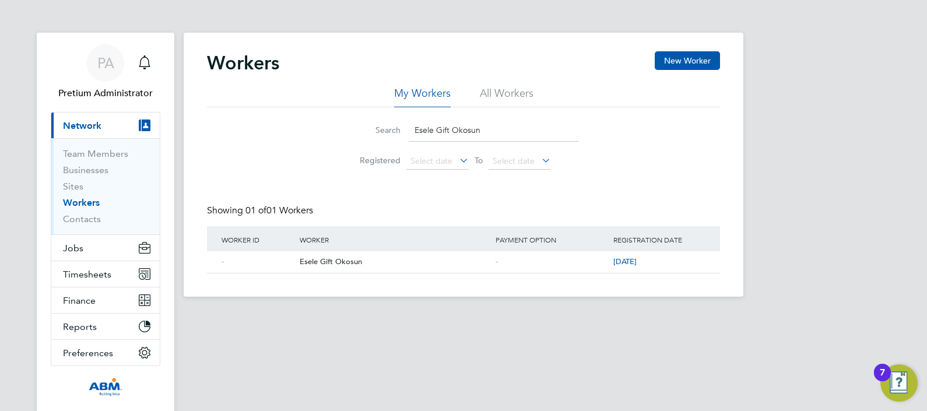
drag, startPoint x: 511, startPoint y: 122, endPoint x: 310, endPoint y: 132, distance: 200.8
click at [332, 134] on div "Search Esele Gift Okosun Registered Select date To Select date" at bounding box center [463, 141] width 513 height 68
paste input "Olabode Ologunoya"
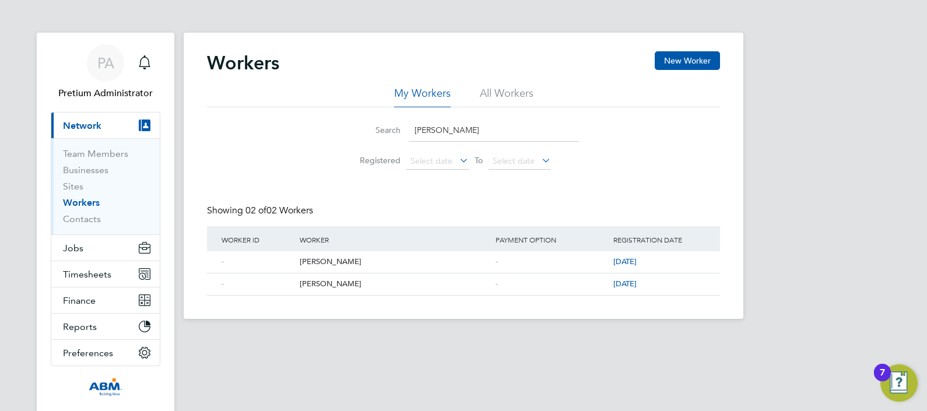
drag, startPoint x: 527, startPoint y: 129, endPoint x: 382, endPoint y: 122, distance: 145.3
click at [413, 122] on input "Olabode Ologunoyan" at bounding box center [494, 130] width 170 height 23
paste input "Nikhitha Chella"
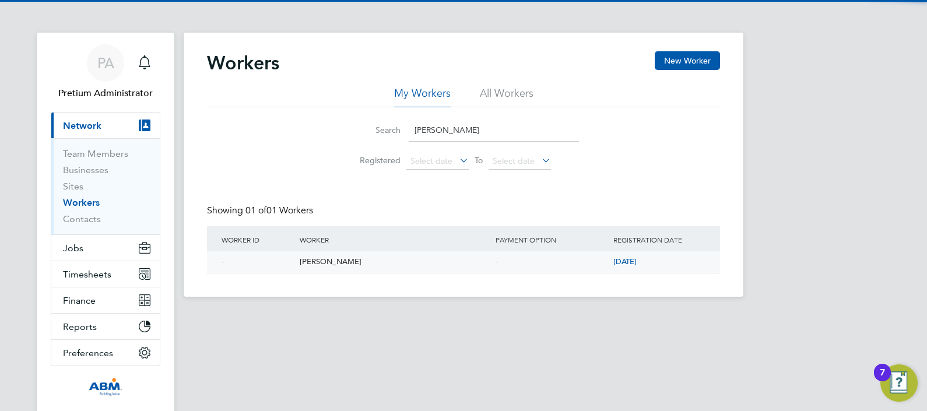
click at [335, 259] on div "Nikhitha Chella" at bounding box center [395, 262] width 196 height 22
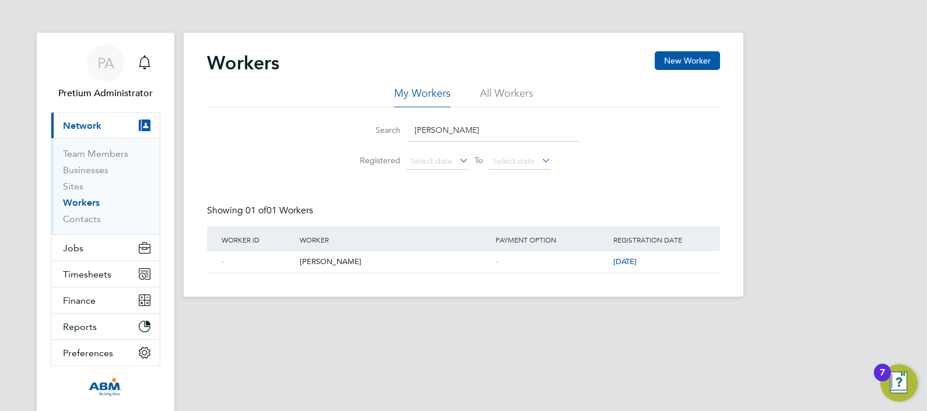
drag, startPoint x: 519, startPoint y: 134, endPoint x: 322, endPoint y: 115, distance: 197.3
click at [350, 116] on li "Search Nikhitha Chella" at bounding box center [463, 130] width 260 height 34
paste input "Suresh Sudh"
click at [345, 261] on div "Suresh Sudha" at bounding box center [395, 262] width 196 height 22
drag, startPoint x: 476, startPoint y: 128, endPoint x: 206, endPoint y: 136, distance: 270.0
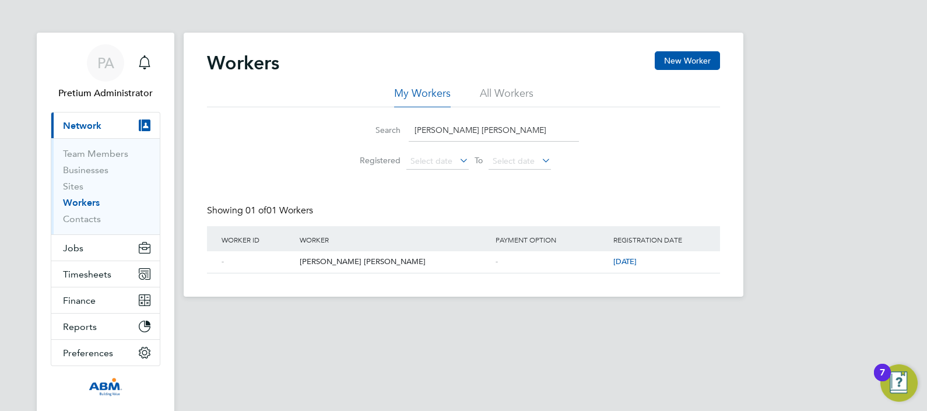
click at [273, 125] on div "Search Suresh Sudha Registered Select date To Select date" at bounding box center [463, 141] width 513 height 68
paste input "Tauheed Ali Khan"
type input "Tauheed Ali Khan"
click at [341, 265] on div "Tauheed Ali Khan" at bounding box center [395, 262] width 196 height 22
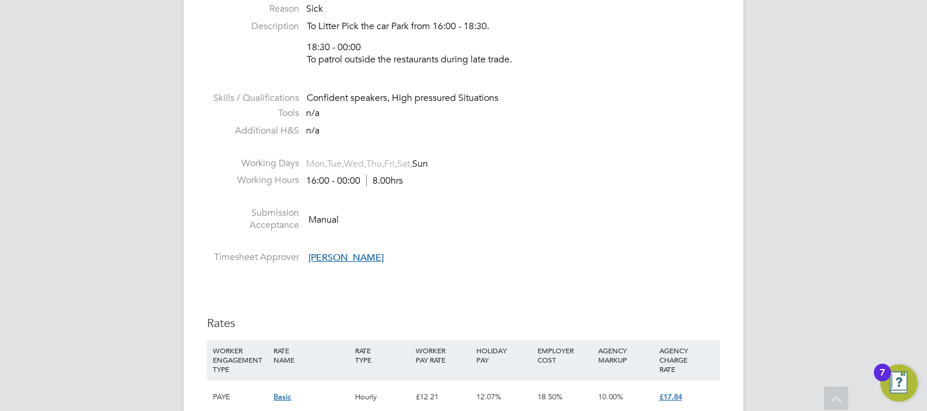
scroll to position [656, 0]
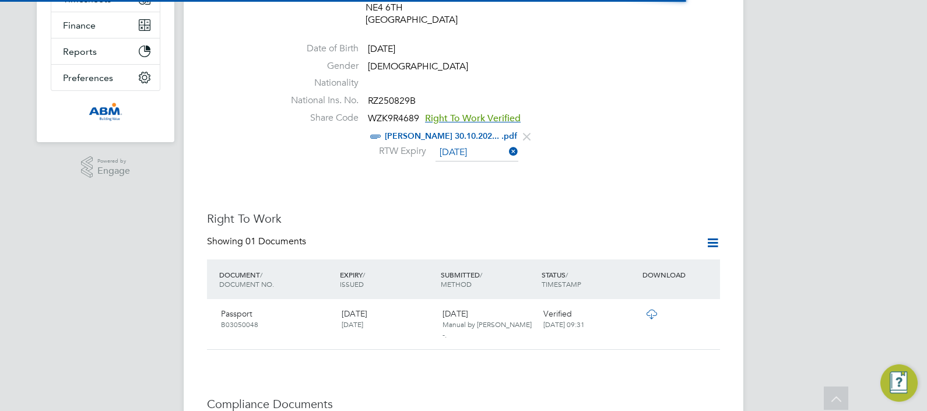
scroll to position [363, 0]
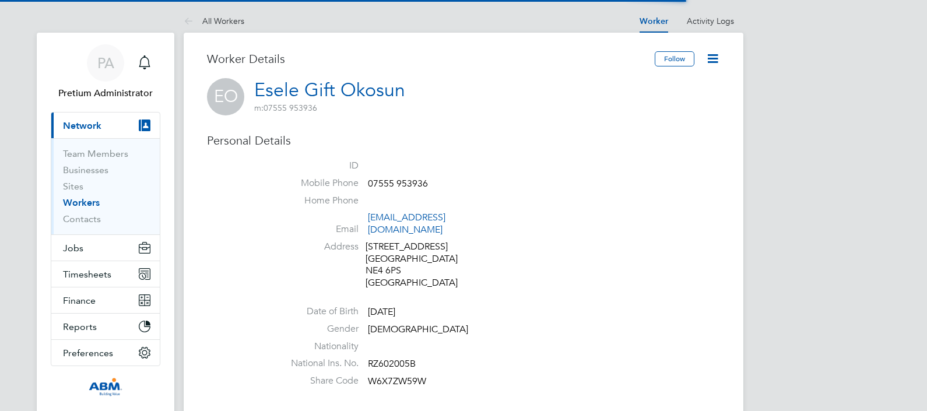
scroll to position [219, 0]
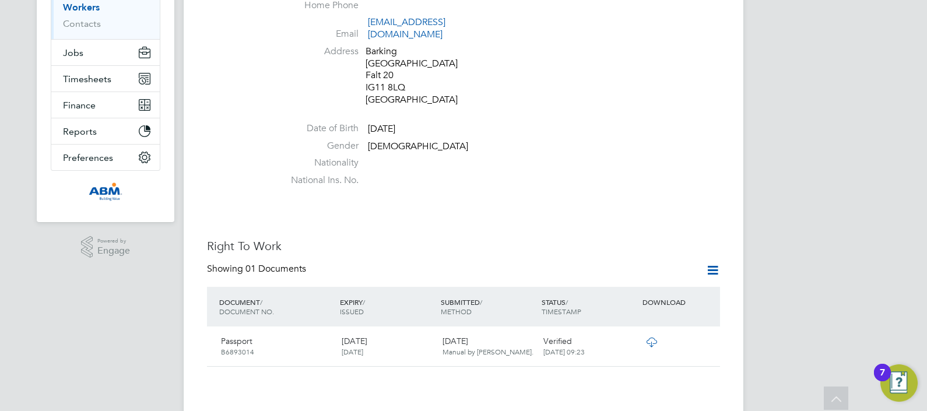
scroll to position [219, 0]
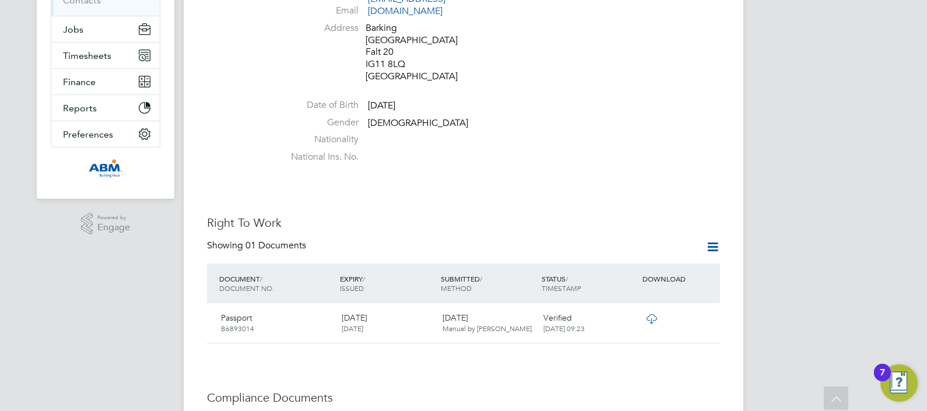
click at [651, 314] on icon at bounding box center [651, 318] width 15 height 9
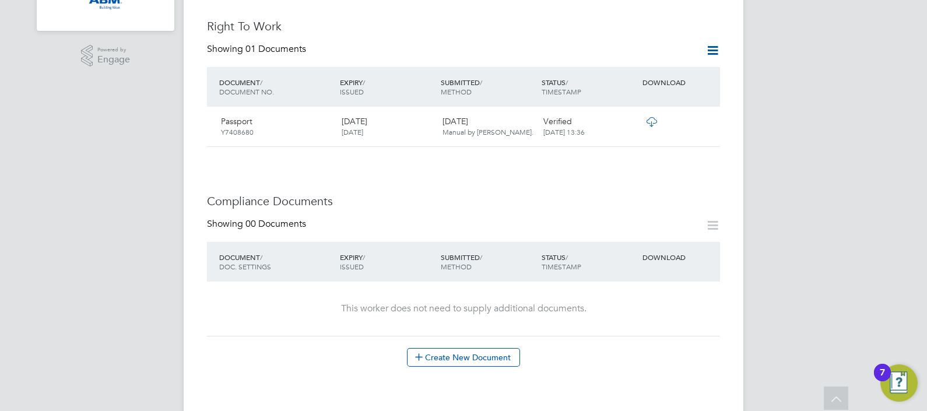
scroll to position [364, 0]
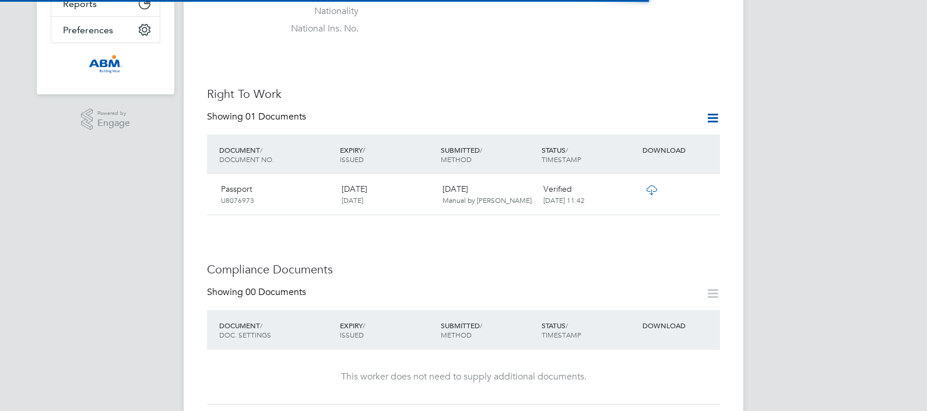
scroll to position [323, 0]
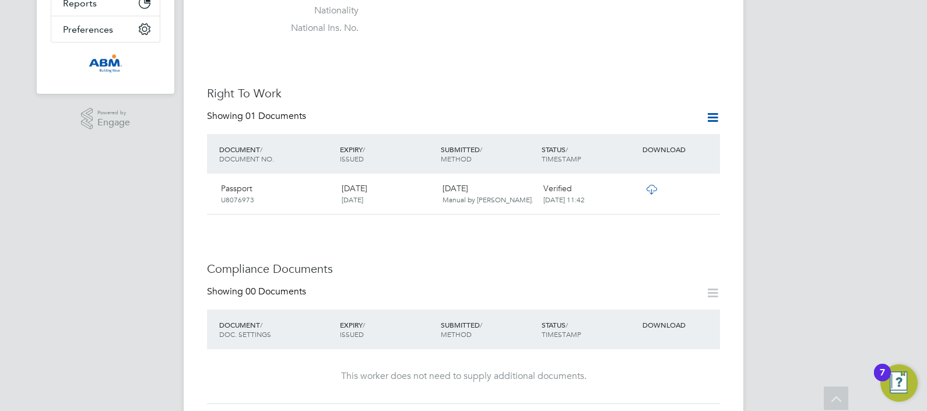
click at [652, 185] on icon at bounding box center [651, 189] width 15 height 9
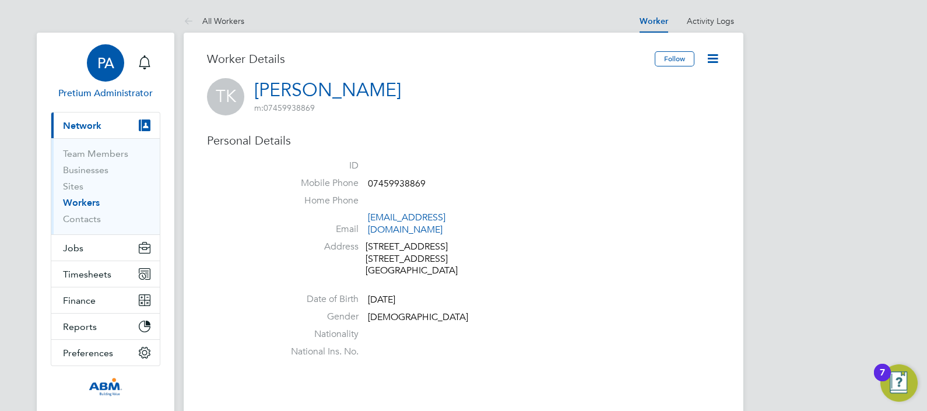
click at [108, 67] on span "PA" at bounding box center [105, 62] width 17 height 15
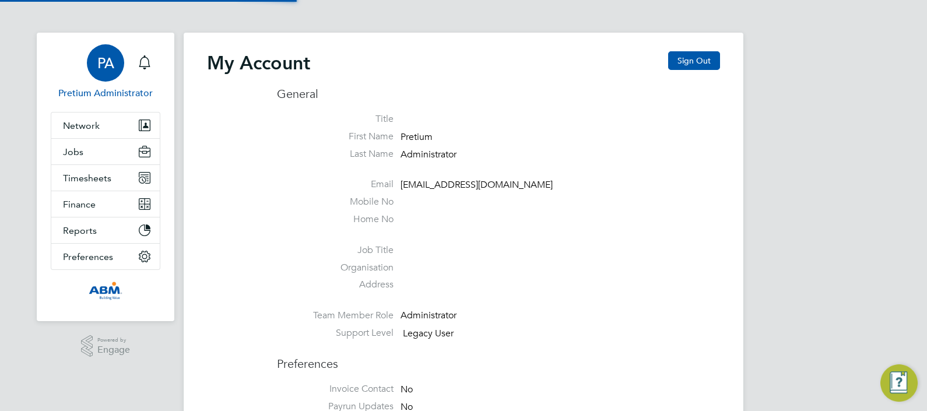
type input "[EMAIL_ADDRESS][DOMAIN_NAME]"
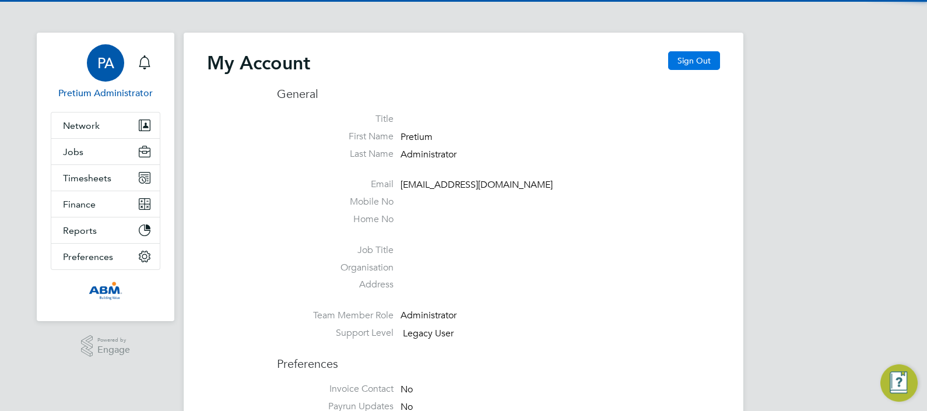
click at [681, 53] on button "Sign Out" at bounding box center [694, 60] width 52 height 19
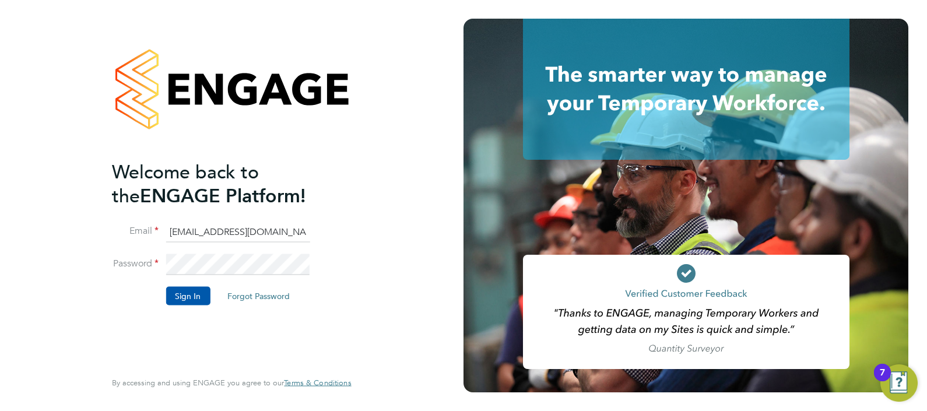
click at [219, 230] on input "ngb@pretiumresourcing.co.uk" at bounding box center [238, 231] width 144 height 21
type input "[PERSON_NAME][EMAIL_ADDRESS][DOMAIN_NAME]"
click at [194, 297] on button "Sign In" at bounding box center [188, 295] width 44 height 19
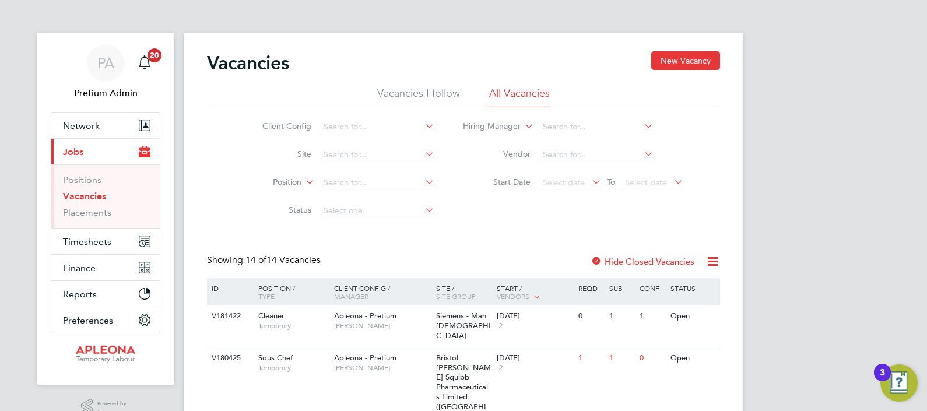
click at [713, 259] on icon at bounding box center [712, 261] width 15 height 15
click at [638, 288] on li "Download Vacancies Report" at bounding box center [659, 289] width 118 height 16
click at [336, 353] on span "Apleona - Pretium" at bounding box center [365, 358] width 62 height 10
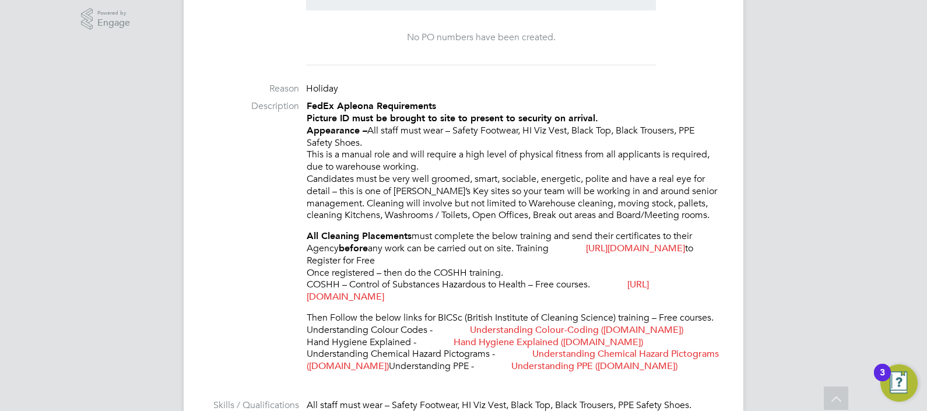
scroll to position [219, 0]
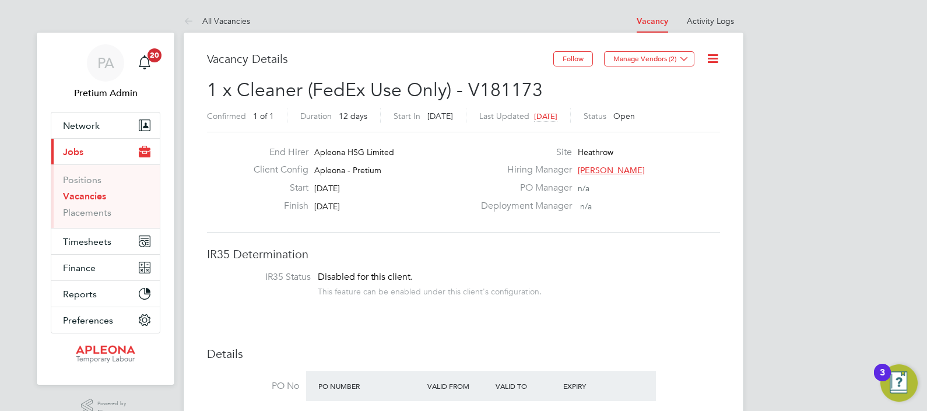
click at [717, 58] on icon at bounding box center [712, 58] width 15 height 15
click at [684, 104] on li "Update Status" at bounding box center [684, 102] width 68 height 16
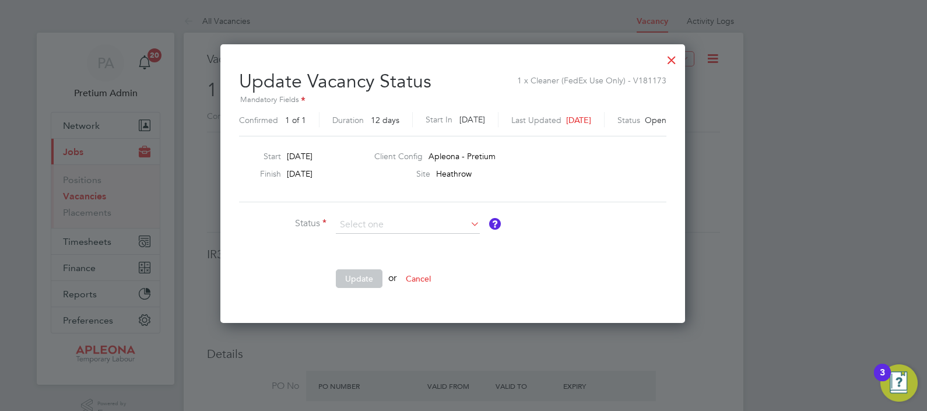
click at [361, 259] on li "Closed" at bounding box center [408, 255] width 145 height 15
type input "Closed"
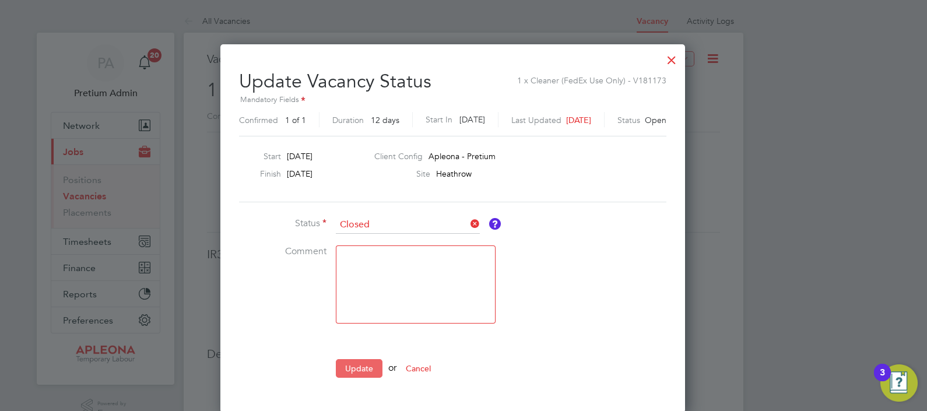
click at [346, 363] on button "Update" at bounding box center [359, 368] width 47 height 19
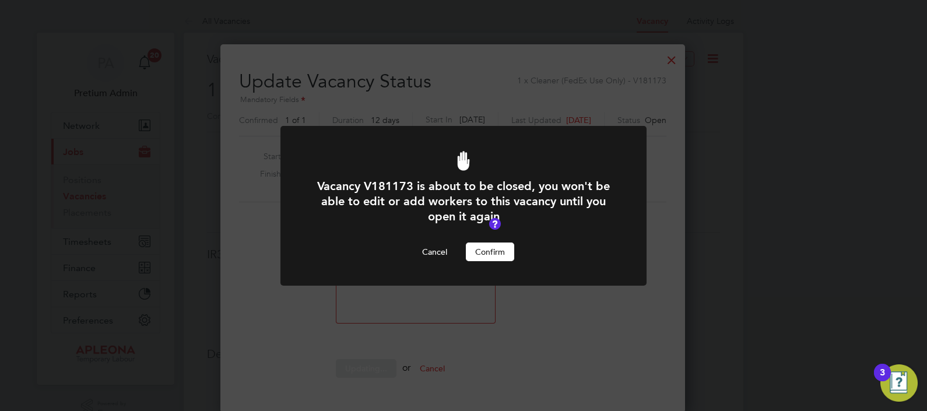
click at [492, 254] on button "Confirm" at bounding box center [490, 251] width 48 height 19
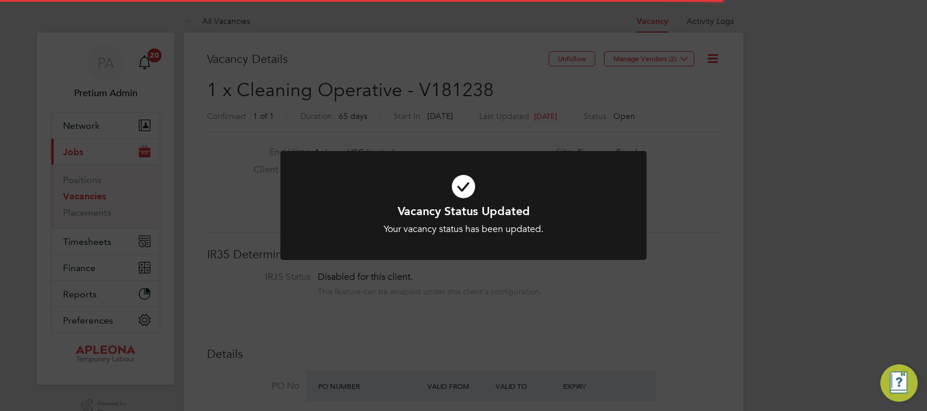
click at [726, 74] on div "Vacancy Status Updated Your vacancy status has been updated. Cancel Okay" at bounding box center [463, 205] width 927 height 411
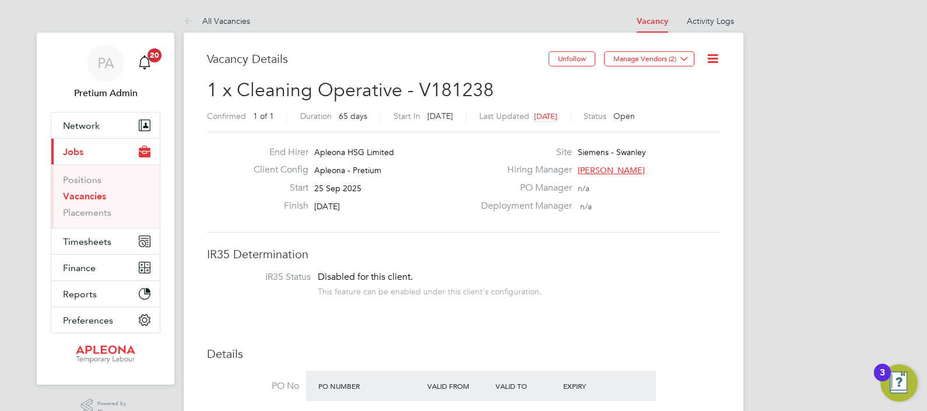
click at [715, 58] on icon at bounding box center [712, 58] width 15 height 15
click at [679, 96] on li "Update Status" at bounding box center [684, 102] width 68 height 16
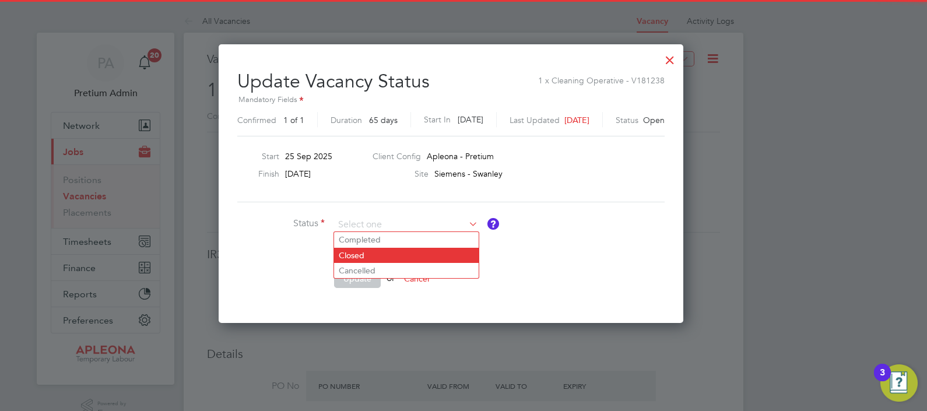
click at [358, 255] on li "Closed" at bounding box center [406, 255] width 145 height 15
type input "Closed"
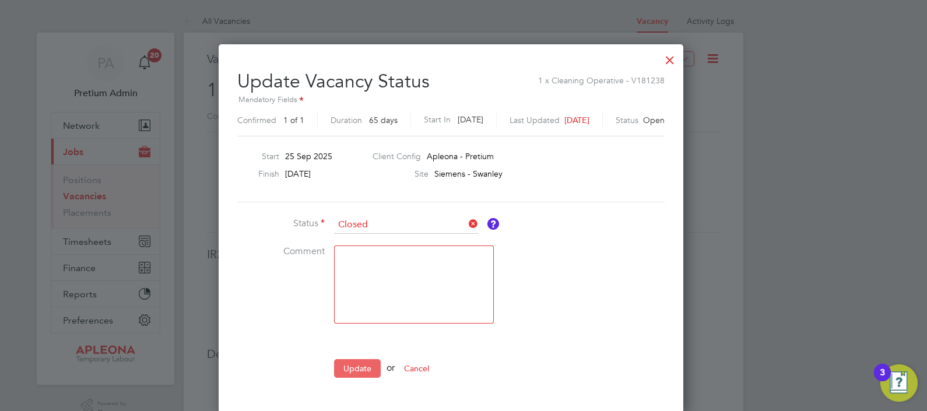
click at [355, 364] on button "Update" at bounding box center [357, 368] width 47 height 19
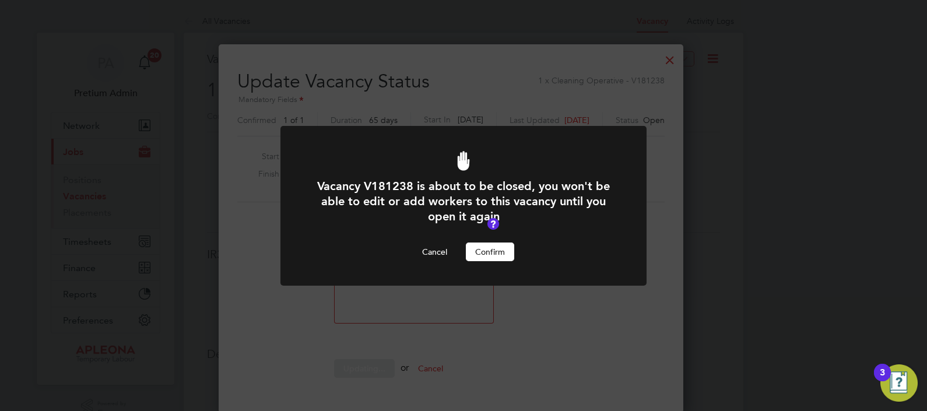
click at [501, 247] on button "Confirm" at bounding box center [490, 251] width 48 height 19
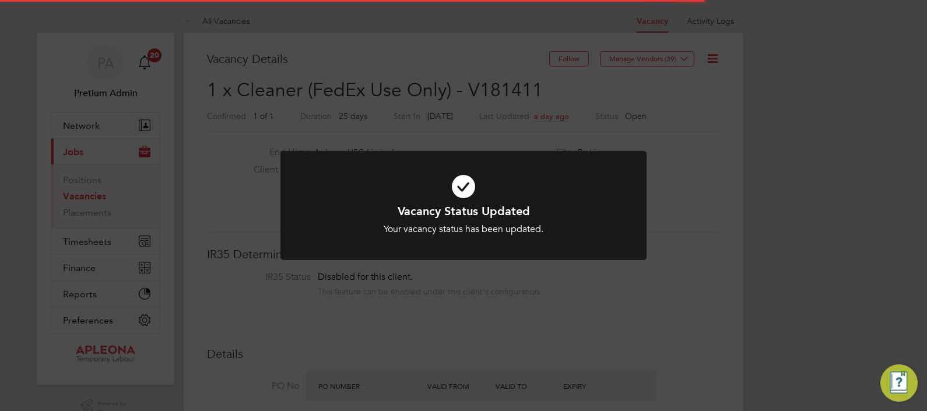
click at [704, 104] on div "Vacancy Status Updated Your vacancy status has been updated. Cancel Okay" at bounding box center [463, 205] width 927 height 411
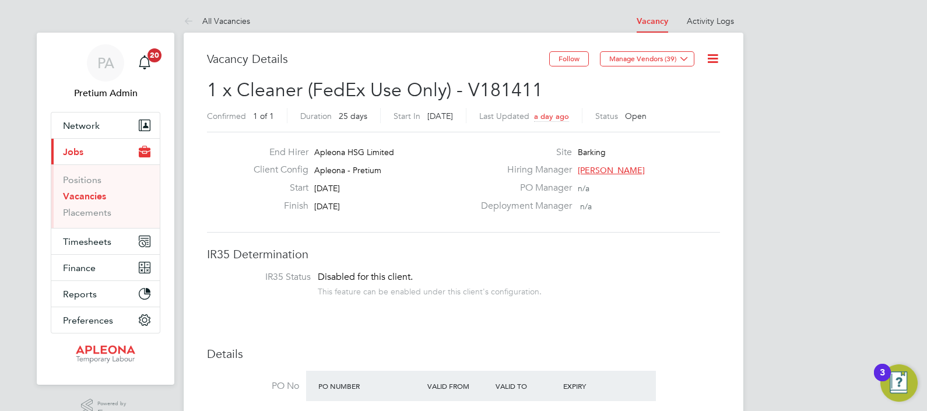
click at [713, 54] on icon at bounding box center [712, 58] width 15 height 15
click at [681, 102] on li "Update Status" at bounding box center [684, 102] width 68 height 16
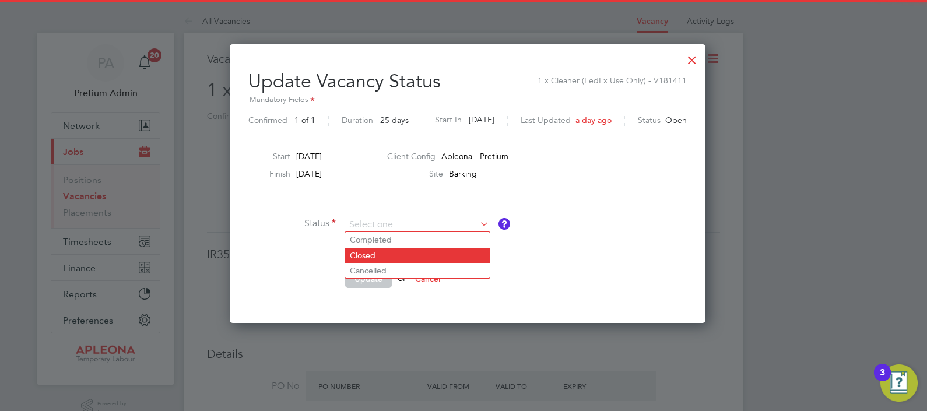
click at [398, 258] on li "Closed" at bounding box center [417, 255] width 145 height 15
type input "Closed"
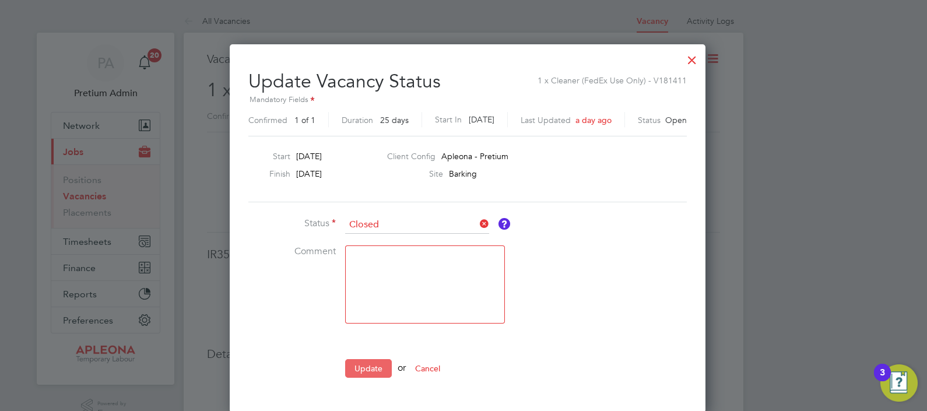
click at [356, 368] on button "Update" at bounding box center [368, 368] width 47 height 19
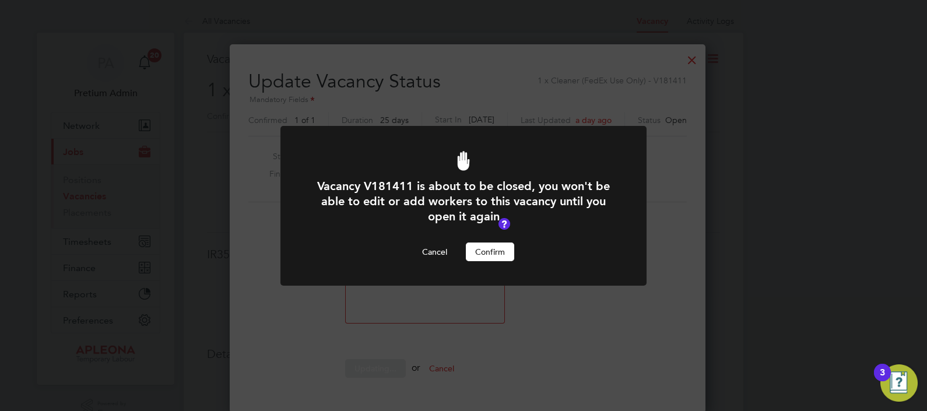
drag, startPoint x: 484, startPoint y: 249, endPoint x: 768, endPoint y: 210, distance: 287.0
click at [482, 251] on button "Confirm" at bounding box center [490, 251] width 48 height 19
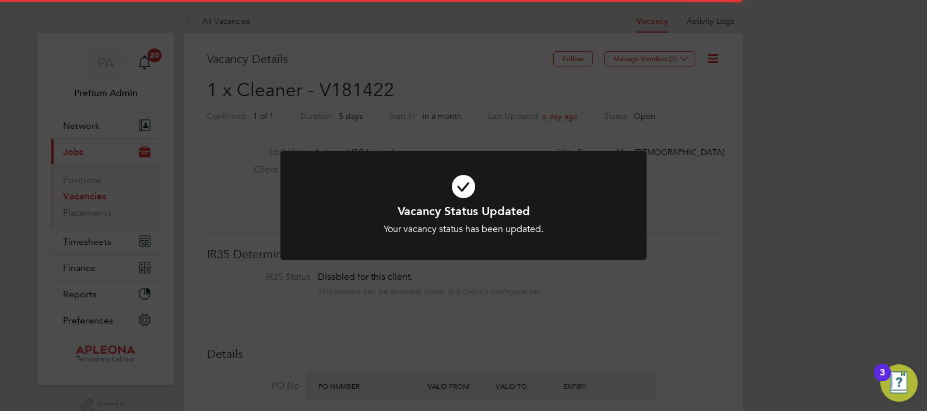
drag, startPoint x: 405, startPoint y: 87, endPoint x: 469, endPoint y: 84, distance: 64.2
click at [405, 87] on div "Vacancy Status Updated Your vacancy status has been updated. Cancel Okay" at bounding box center [463, 205] width 927 height 411
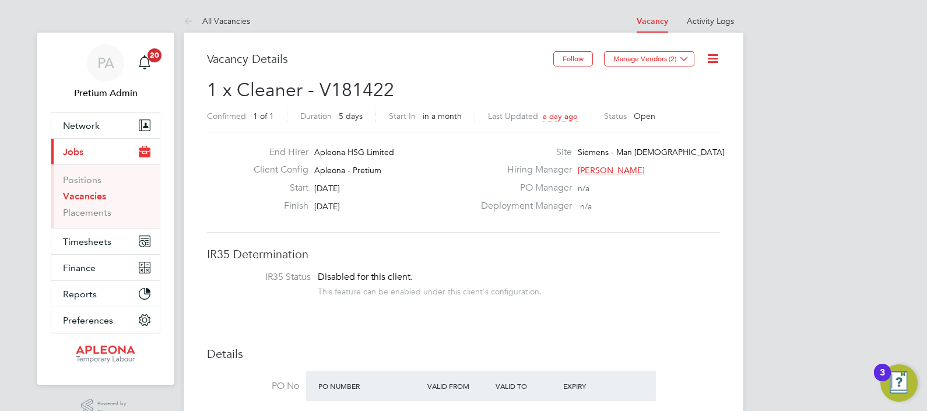
click at [715, 61] on icon at bounding box center [712, 58] width 15 height 15
click at [677, 101] on li "Update Status" at bounding box center [684, 102] width 68 height 16
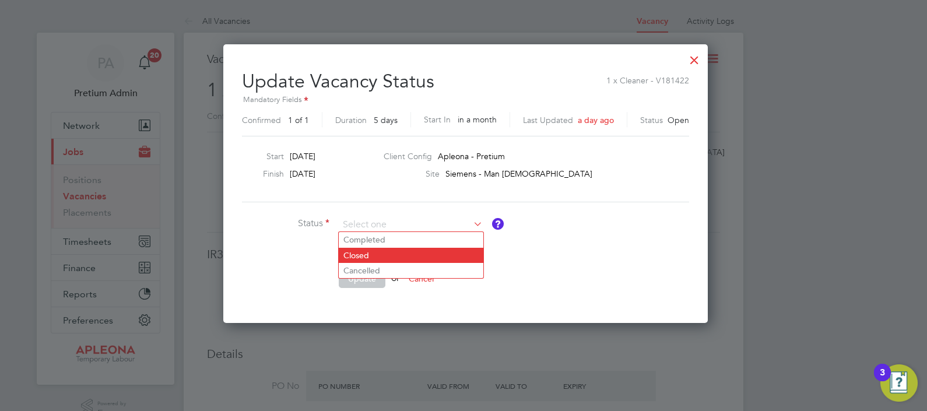
click at [393, 255] on li "Closed" at bounding box center [411, 255] width 145 height 15
type input "Closed"
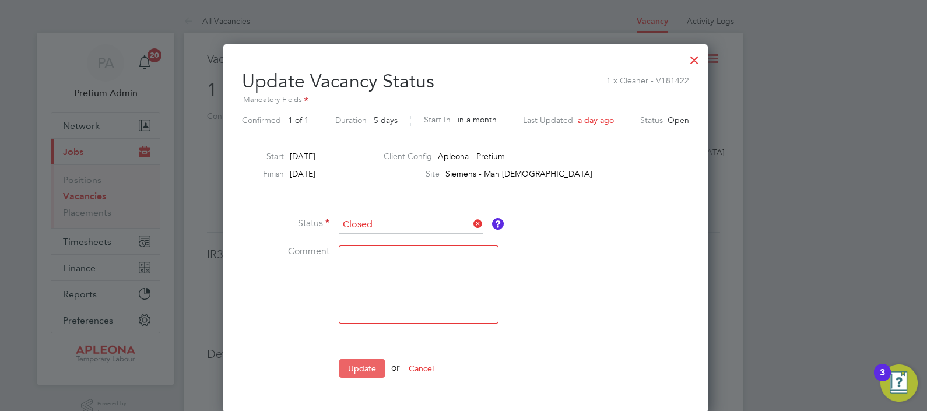
click at [361, 374] on button "Update" at bounding box center [362, 368] width 47 height 19
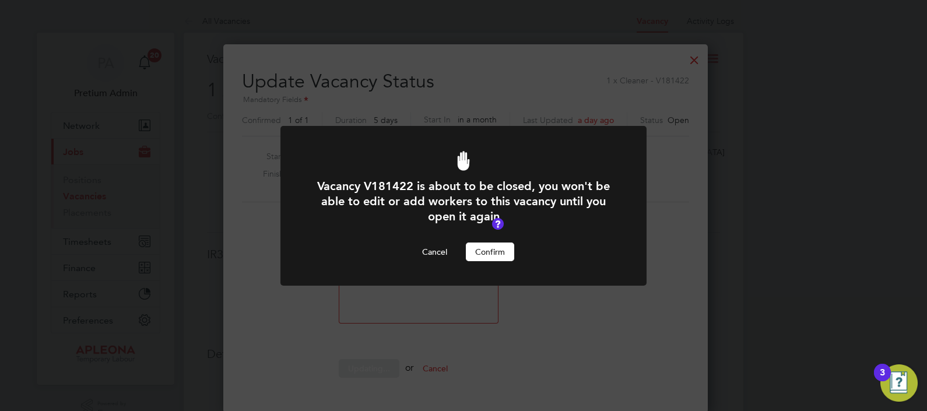
click at [500, 251] on button "Confirm" at bounding box center [490, 251] width 48 height 19
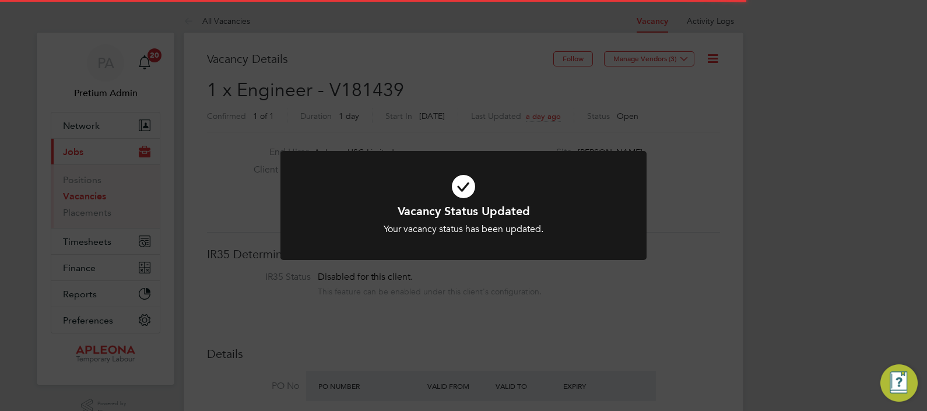
drag, startPoint x: 421, startPoint y: 96, endPoint x: 440, endPoint y: 96, distance: 18.7
click at [423, 96] on div "Vacancy Status Updated Your vacancy status has been updated. Cancel Okay" at bounding box center [463, 205] width 927 height 411
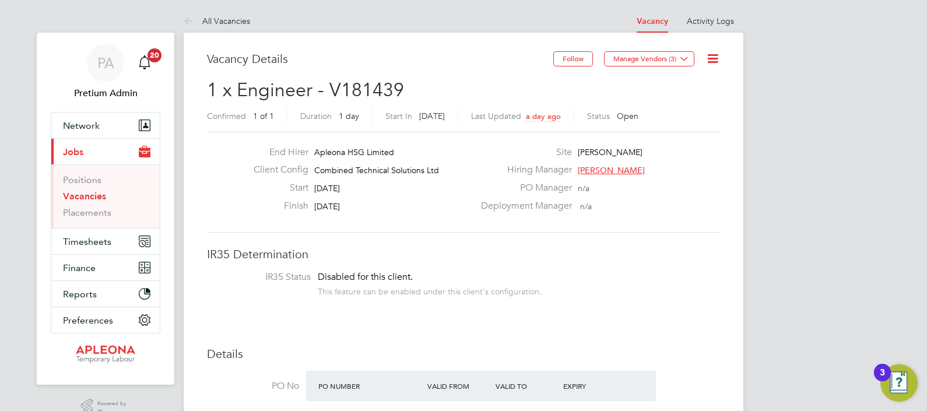
click at [710, 58] on icon at bounding box center [712, 58] width 15 height 15
click at [675, 101] on li "Update Status" at bounding box center [684, 102] width 68 height 16
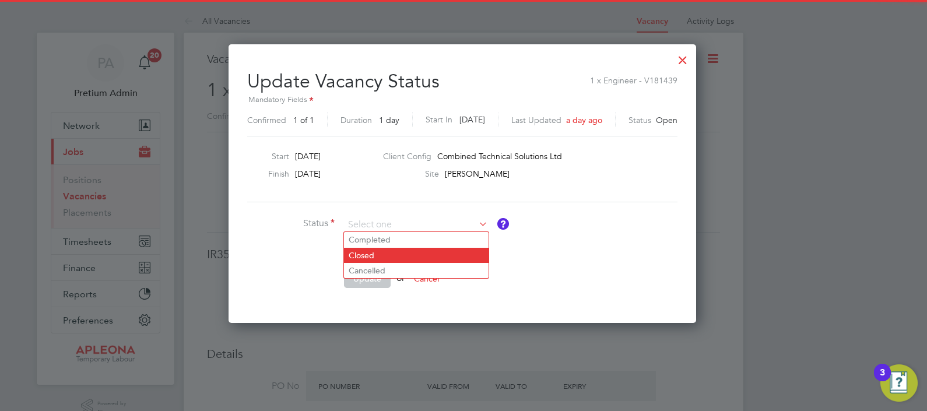
click at [388, 251] on li "Closed" at bounding box center [416, 255] width 145 height 15
type input "Closed"
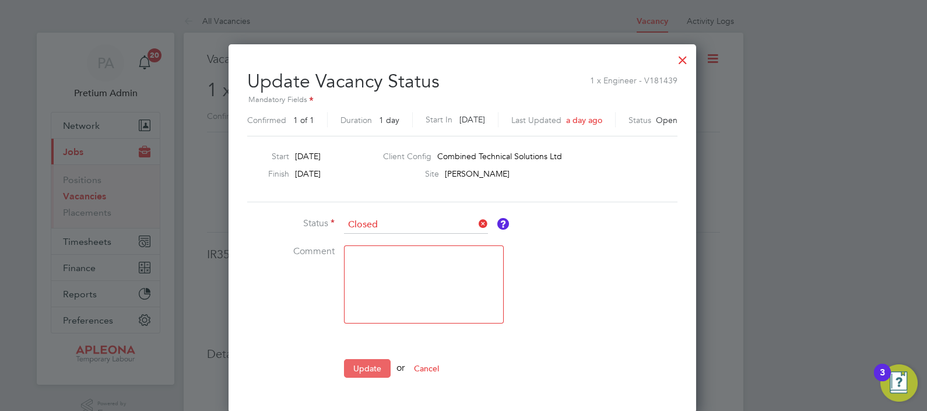
click at [363, 367] on button "Update" at bounding box center [367, 368] width 47 height 19
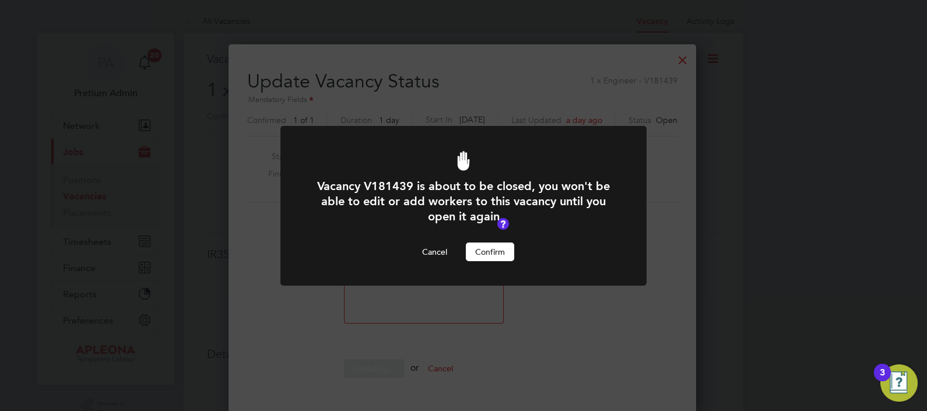
drag, startPoint x: 488, startPoint y: 251, endPoint x: 519, endPoint y: 259, distance: 31.4
click at [493, 252] on button "Confirm" at bounding box center [490, 251] width 48 height 19
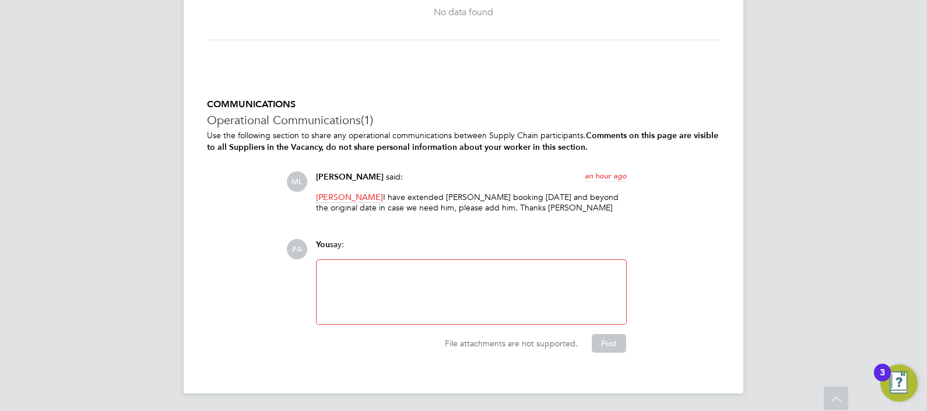
click at [428, 285] on div at bounding box center [471, 292] width 296 height 50
drag, startPoint x: 358, startPoint y: 271, endPoint x: 374, endPoint y: 280, distance: 18.0
click at [359, 271] on div "Please uplaod workers by COB" at bounding box center [471, 292] width 296 height 50
click at [368, 273] on div "Please uplaod workers by COB" at bounding box center [471, 292] width 296 height 50
click at [604, 343] on button "Post" at bounding box center [609, 343] width 34 height 19
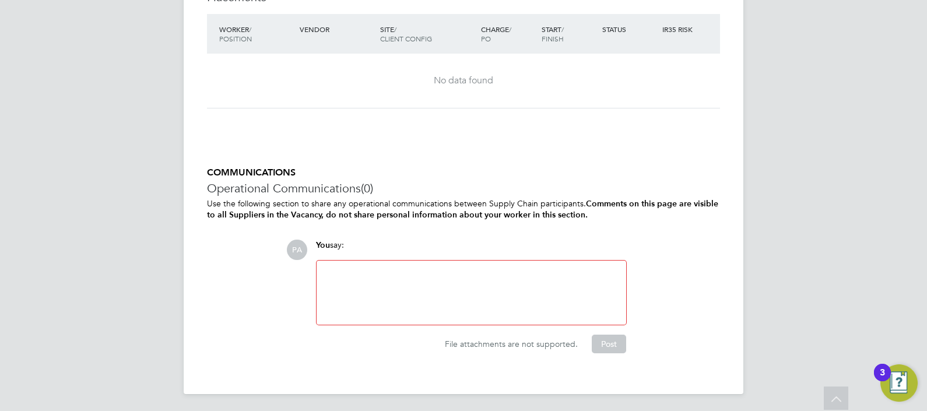
click at [406, 265] on div at bounding box center [471, 293] width 310 height 64
click at [393, 283] on div at bounding box center [471, 293] width 296 height 50
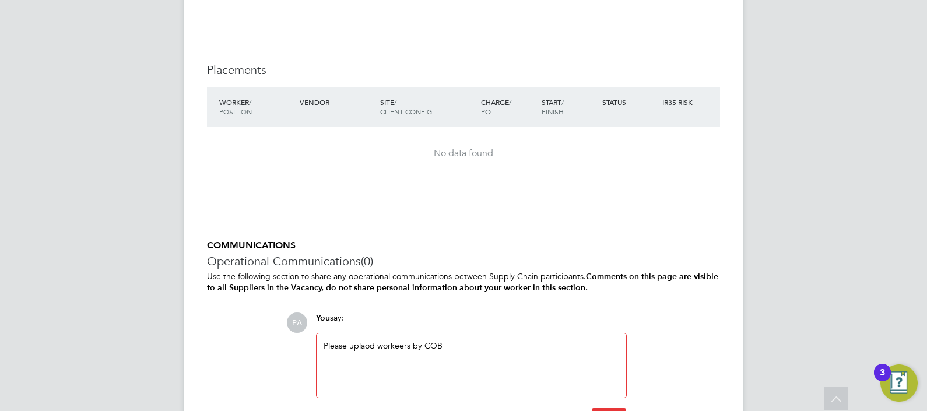
click at [362, 343] on div "Please uplaod workeers by COB" at bounding box center [471, 365] width 296 height 50
click at [371, 344] on div "Please uplaod workeers by COB" at bounding box center [471, 365] width 296 height 50
drag, startPoint x: 398, startPoint y: 340, endPoint x: 408, endPoint y: 346, distance: 12.3
click at [398, 340] on div "Please upload workeers by COB" at bounding box center [471, 365] width 296 height 50
click at [507, 370] on div "Please upload workers by COB" at bounding box center [471, 365] width 296 height 50
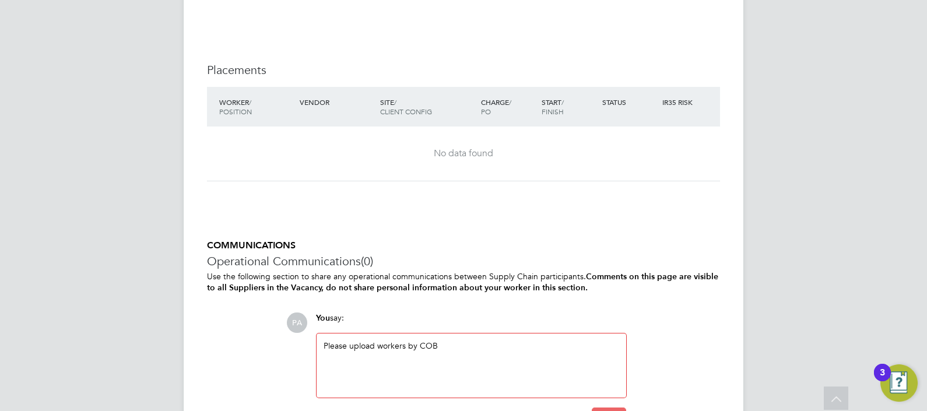
click at [614, 407] on button "Post" at bounding box center [609, 416] width 34 height 19
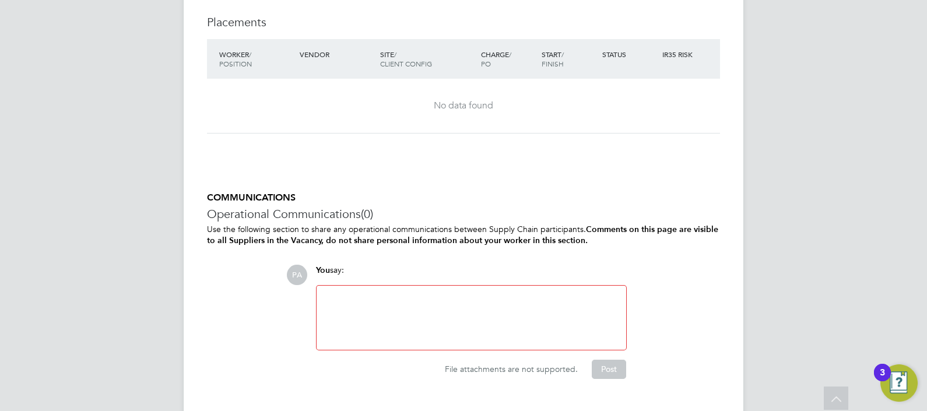
click at [445, 332] on div at bounding box center [471, 318] width 296 height 50
click at [595, 366] on button "Post" at bounding box center [609, 369] width 34 height 19
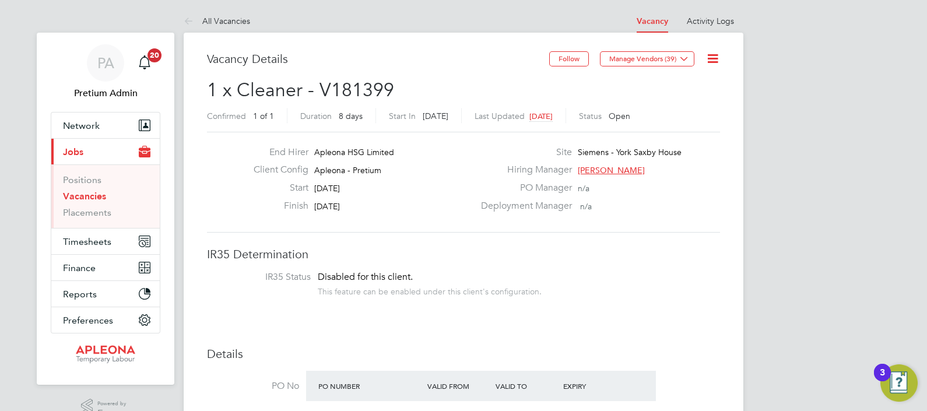
drag, startPoint x: 719, startPoint y: 62, endPoint x: 713, endPoint y: 71, distance: 10.8
click at [719, 63] on icon at bounding box center [712, 58] width 15 height 15
click at [692, 104] on li "Update Status" at bounding box center [684, 102] width 68 height 16
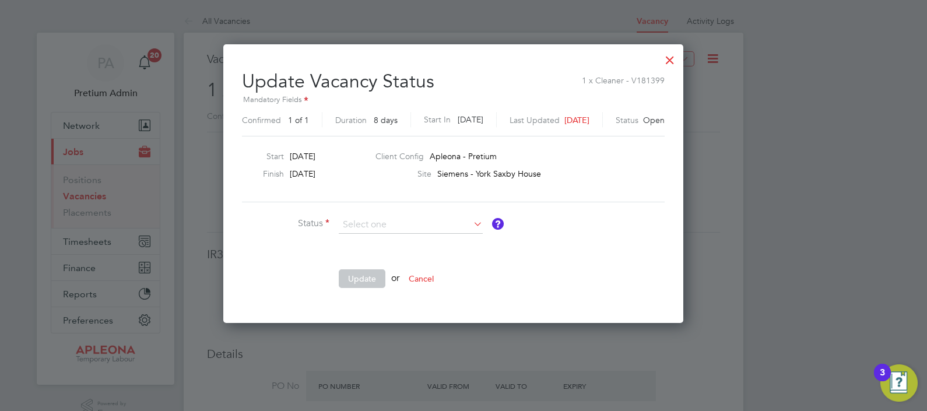
click at [414, 254] on li "Closed" at bounding box center [411, 255] width 145 height 15
type input "Closed"
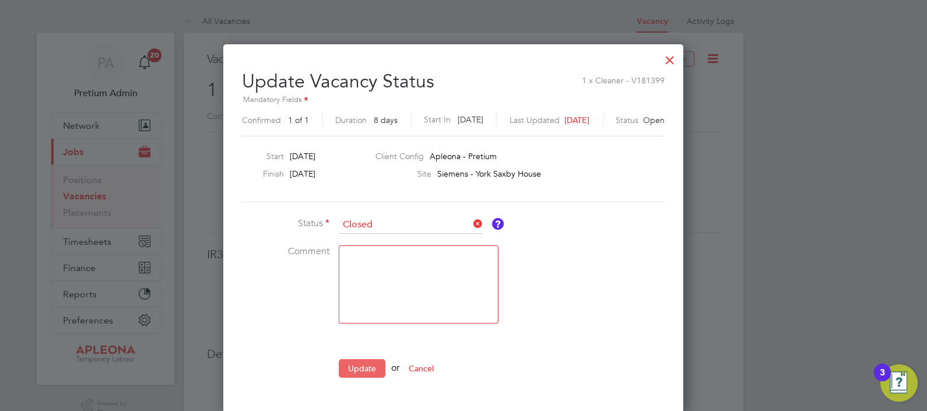
click at [361, 359] on button "Update" at bounding box center [362, 368] width 47 height 19
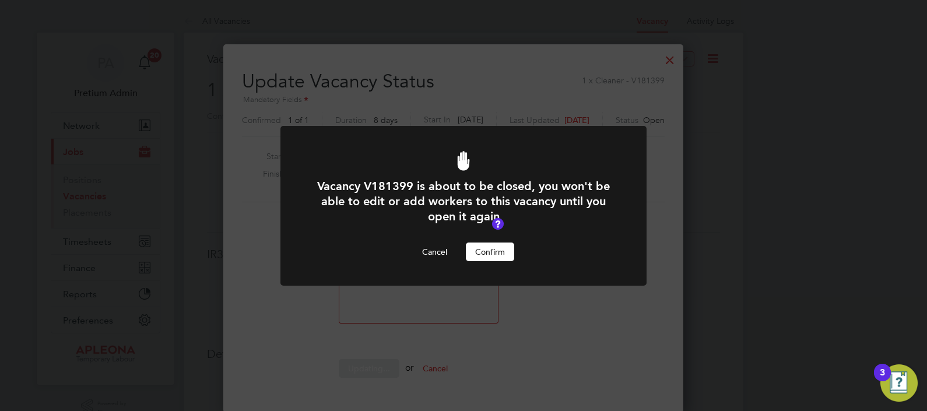
click at [490, 249] on button "Confirm" at bounding box center [490, 251] width 48 height 19
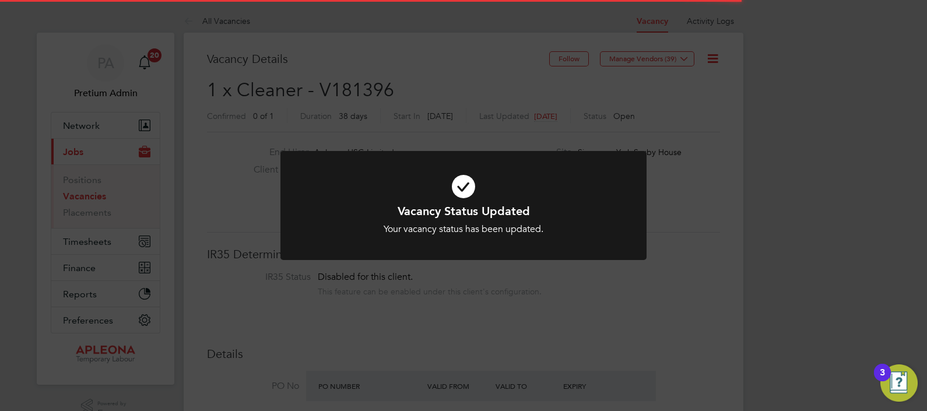
click at [476, 63] on div "Vacancy Status Updated Your vacancy status has been updated. Cancel Okay" at bounding box center [463, 205] width 927 height 411
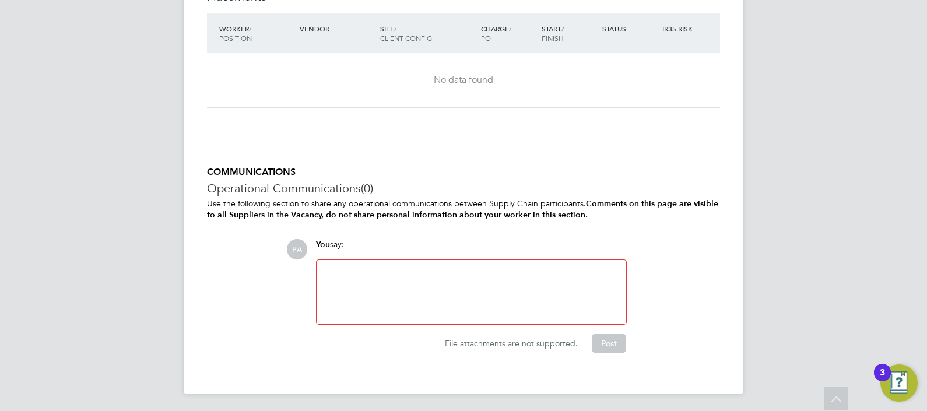
click at [420, 281] on div at bounding box center [471, 292] width 296 height 50
click at [621, 344] on button "Post" at bounding box center [609, 343] width 34 height 19
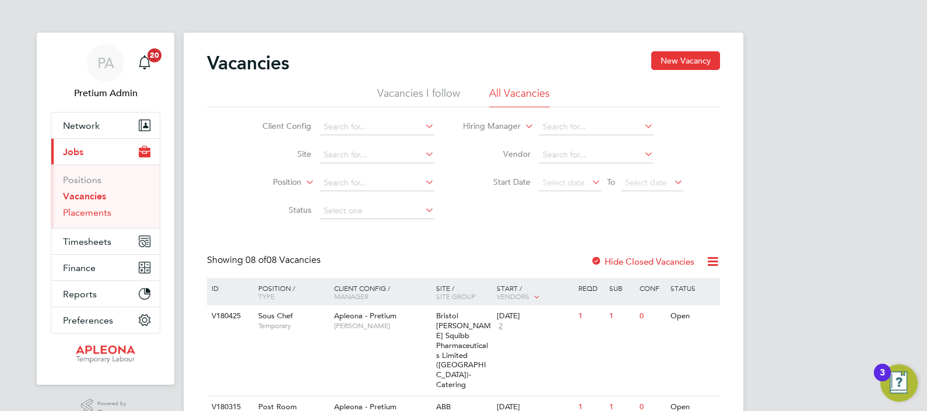
drag, startPoint x: 92, startPoint y: 210, endPoint x: 166, endPoint y: 217, distance: 74.9
click at [92, 210] on link "Placements" at bounding box center [87, 212] width 48 height 11
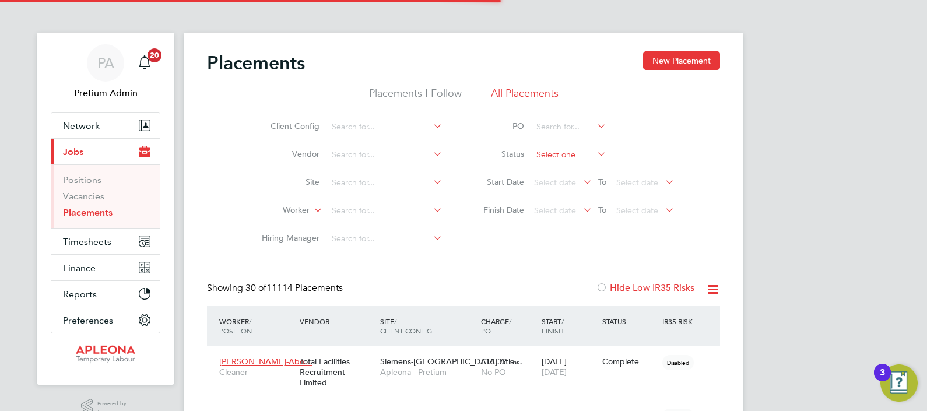
click at [548, 153] on input at bounding box center [569, 155] width 74 height 16
click at [576, 203] on li "Pending" at bounding box center [569, 201] width 75 height 15
type input "Pending"
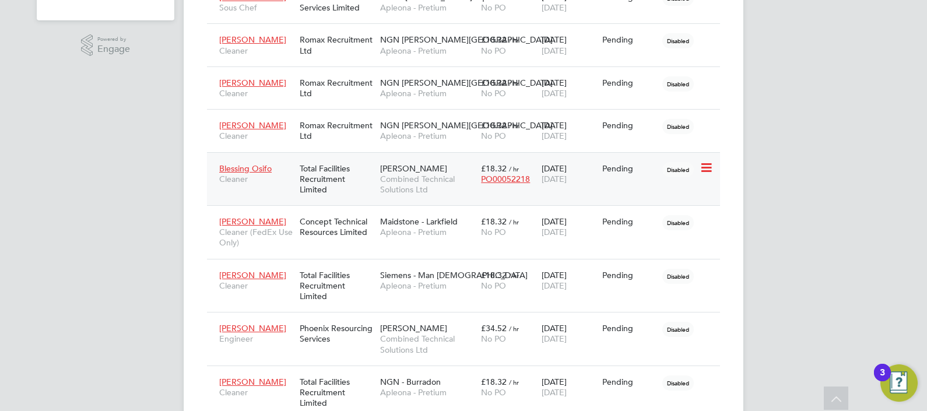
click at [543, 181] on span "30 Nov 2025" at bounding box center [553, 179] width 25 height 10
click at [550, 239] on div "22 Sep 2025 03 Oct 2025" at bounding box center [569, 226] width 61 height 33
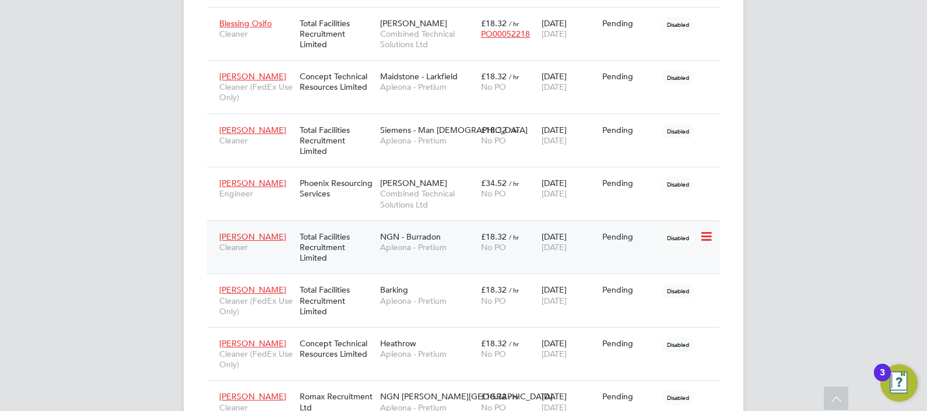
click at [568, 254] on div "29 Sep 2025 03 Oct 2025" at bounding box center [569, 242] width 61 height 33
click at [529, 298] on div "No PO" at bounding box center [508, 301] width 55 height 10
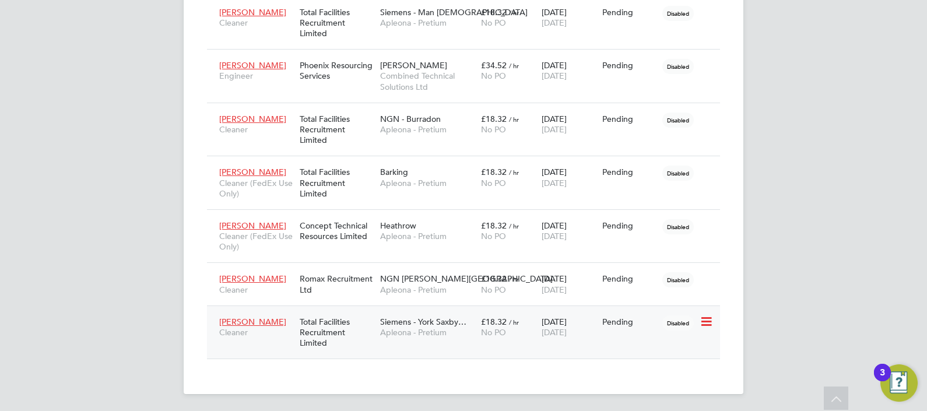
click at [560, 335] on div "29 Sep 2025 06 Oct 2025" at bounding box center [569, 327] width 61 height 33
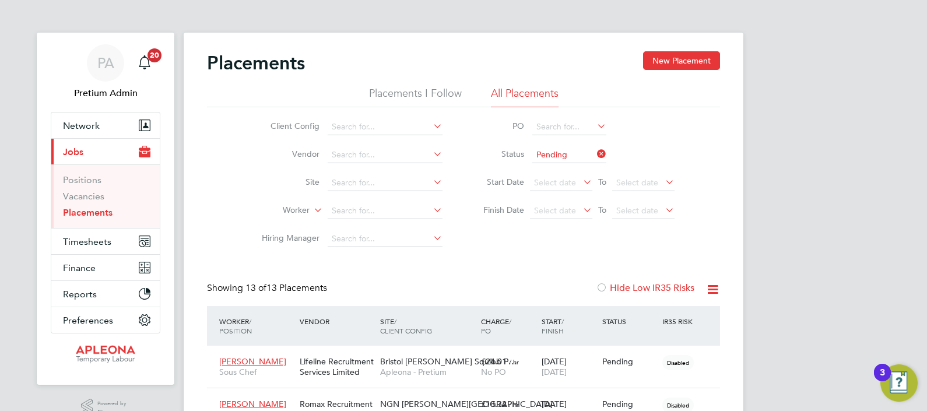
click at [92, 216] on link "Placements" at bounding box center [88, 212] width 50 height 11
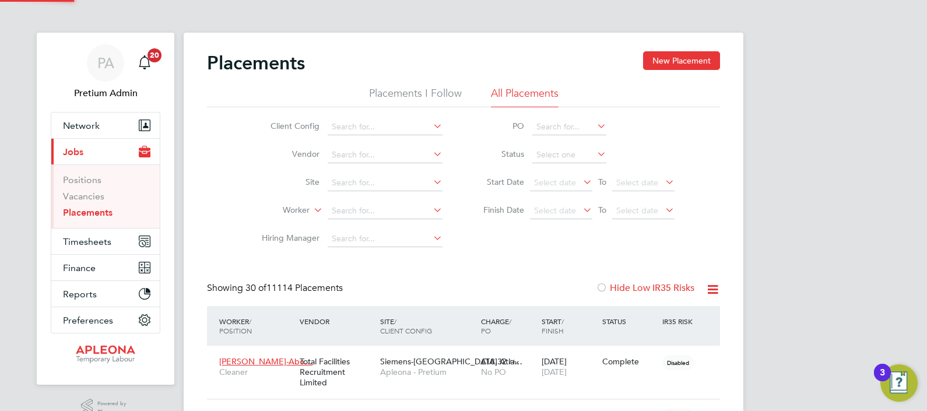
scroll to position [44, 81]
click at [576, 153] on input at bounding box center [569, 155] width 74 height 16
click at [571, 174] on li "Active" at bounding box center [569, 170] width 75 height 15
type input "Active"
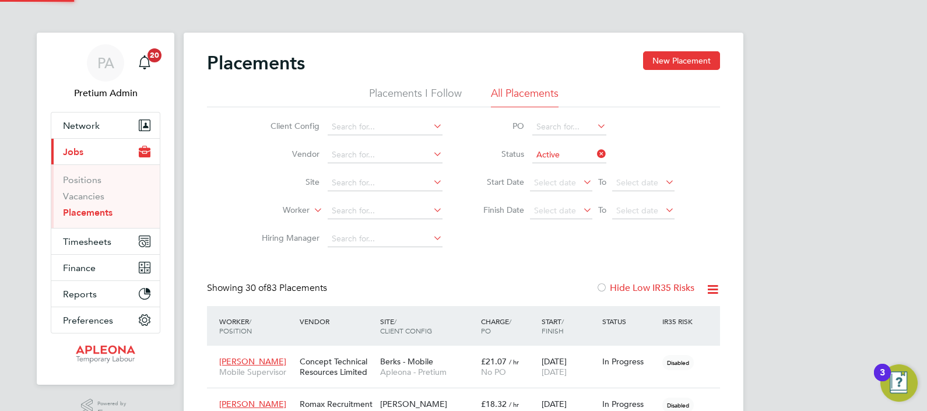
click at [714, 287] on icon at bounding box center [712, 289] width 15 height 15
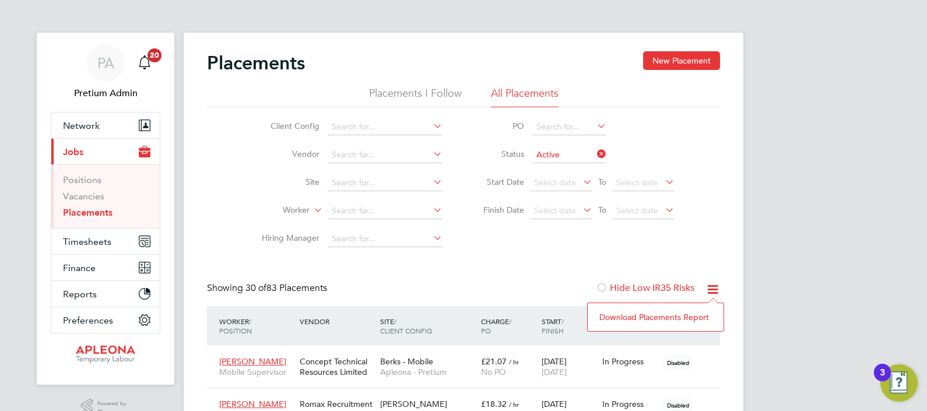
click at [632, 315] on li "Download Placements Report" at bounding box center [655, 317] width 124 height 16
drag, startPoint x: 93, startPoint y: 114, endPoint x: 113, endPoint y: 133, distance: 27.6
click at [93, 114] on button "Network" at bounding box center [105, 125] width 108 height 26
click at [82, 122] on span "Network" at bounding box center [81, 125] width 37 height 11
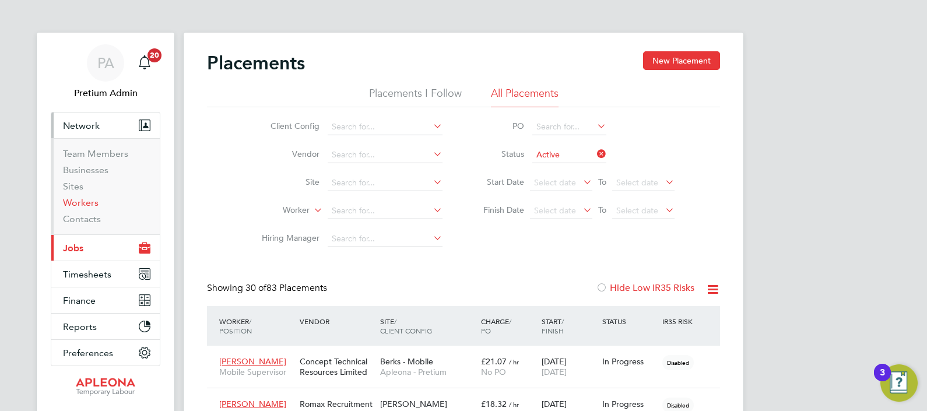
click at [79, 201] on link "Workers" at bounding box center [81, 202] width 36 height 11
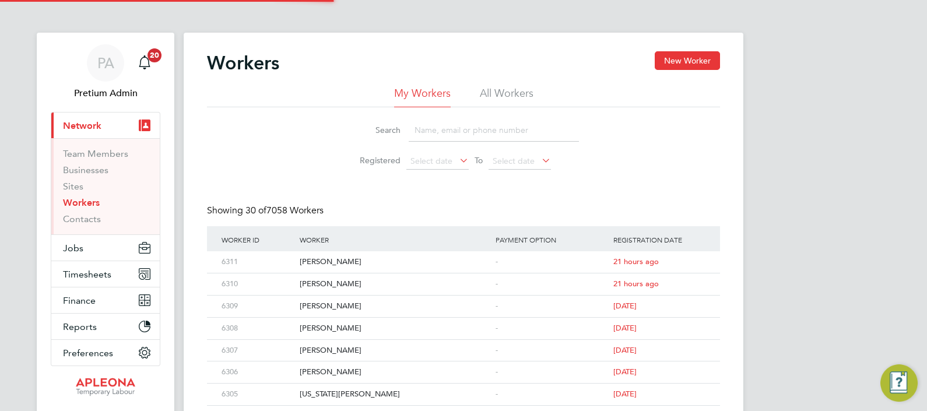
click at [436, 130] on input at bounding box center [494, 130] width 170 height 23
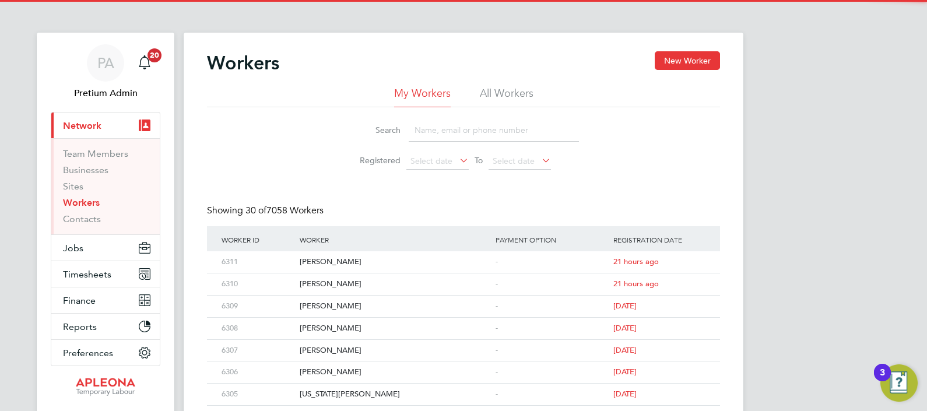
paste input "Margarita Mincenko"
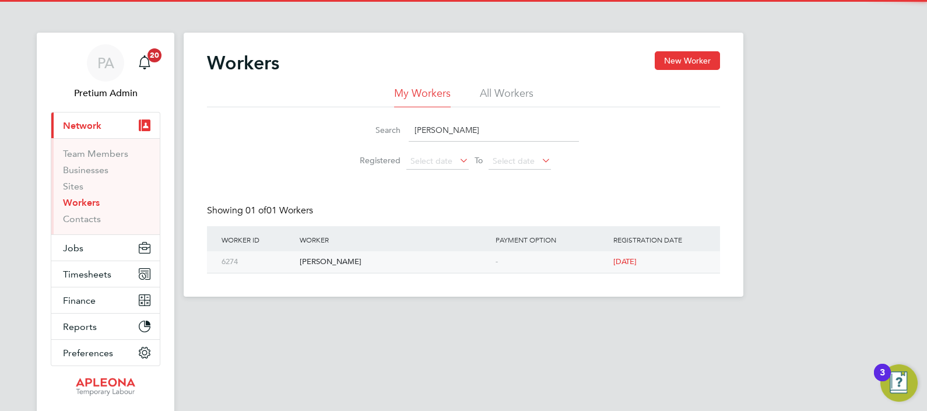
click at [343, 258] on div "Margarita Mincenko" at bounding box center [395, 262] width 196 height 22
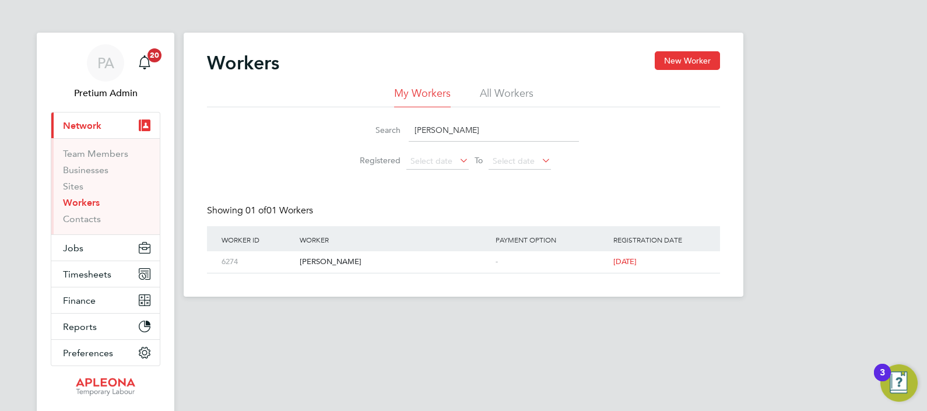
drag, startPoint x: 508, startPoint y: 130, endPoint x: 251, endPoint y: 125, distance: 257.1
click at [315, 121] on div "Search Margarita Mincenko Registered Select date To Select date" at bounding box center [463, 141] width 513 height 68
paste input "Abibat Raji"
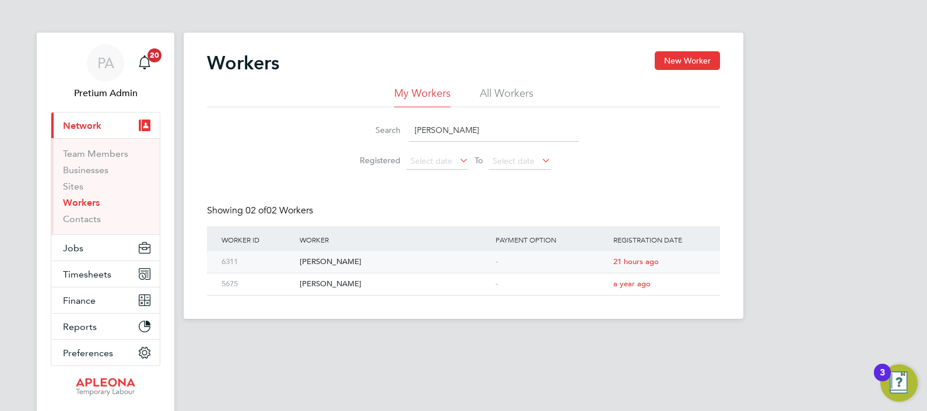
click at [323, 261] on div "Abibat Raji" at bounding box center [395, 262] width 196 height 22
drag, startPoint x: 502, startPoint y: 128, endPoint x: 294, endPoint y: 117, distance: 208.4
click at [369, 118] on li "Search Abibat Raji" at bounding box center [463, 130] width 260 height 34
paste input "Khalid Hamid"
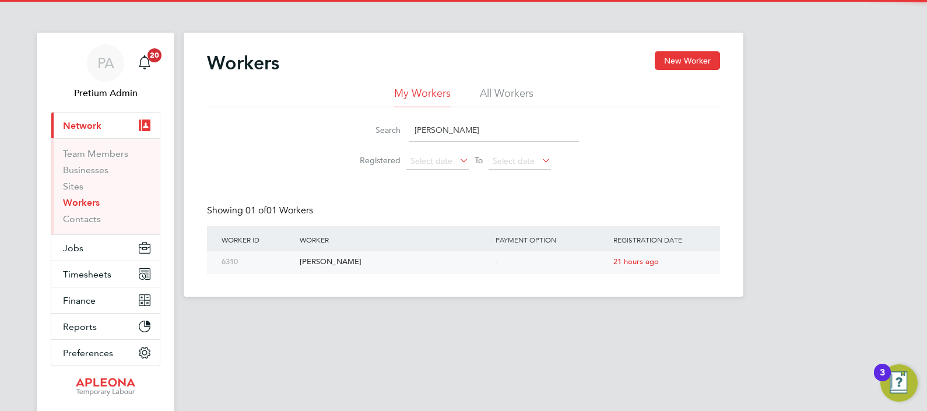
click at [321, 259] on div "Khalid Hamid" at bounding box center [395, 262] width 196 height 22
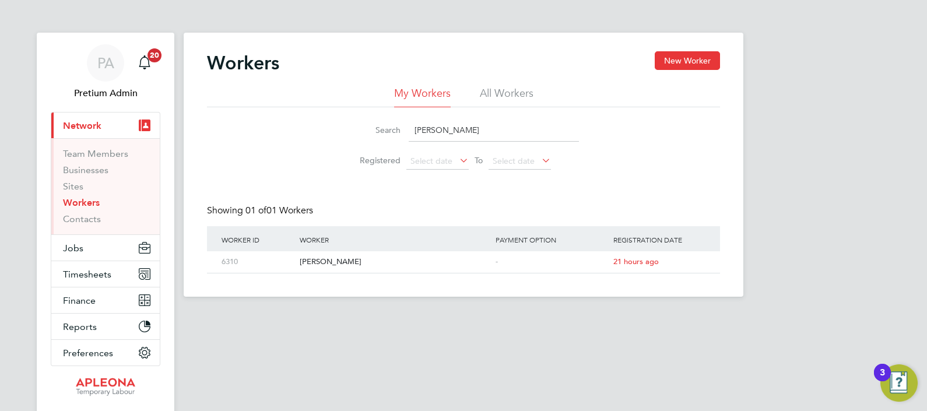
drag, startPoint x: 519, startPoint y: 126, endPoint x: 276, endPoint y: 131, distance: 243.1
click at [313, 128] on div "Search Khalid Hamid Registered Select date To Select date" at bounding box center [463, 141] width 513 height 68
paste input "Montana Moore"
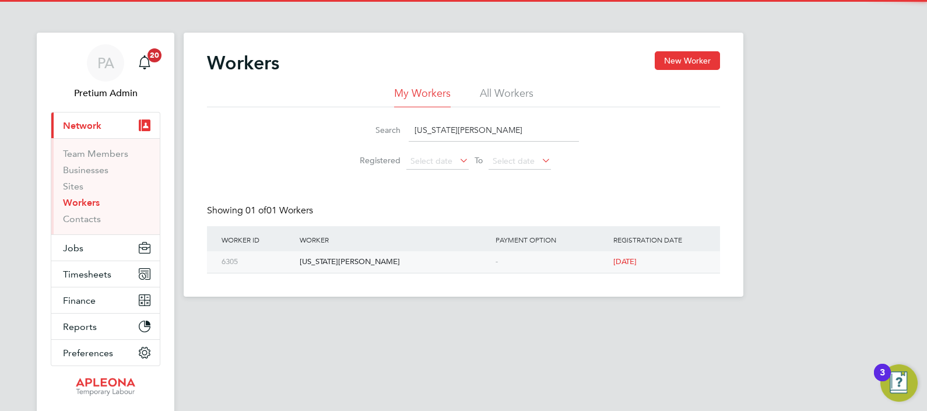
click at [319, 256] on div "Montana Moore" at bounding box center [395, 262] width 196 height 22
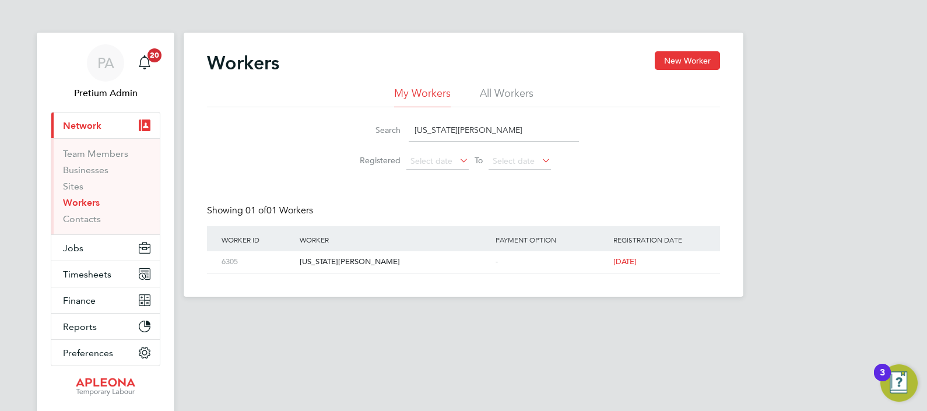
drag, startPoint x: 520, startPoint y: 122, endPoint x: 248, endPoint y: 109, distance: 272.5
click at [322, 110] on div "Search Montana Moore Registered Select date To Select date" at bounding box center [463, 141] width 513 height 68
paste input "Emily Louise Clark"
click at [338, 266] on div "Emily Louise Clark" at bounding box center [395, 262] width 196 height 22
drag, startPoint x: 512, startPoint y: 119, endPoint x: 308, endPoint y: 114, distance: 204.1
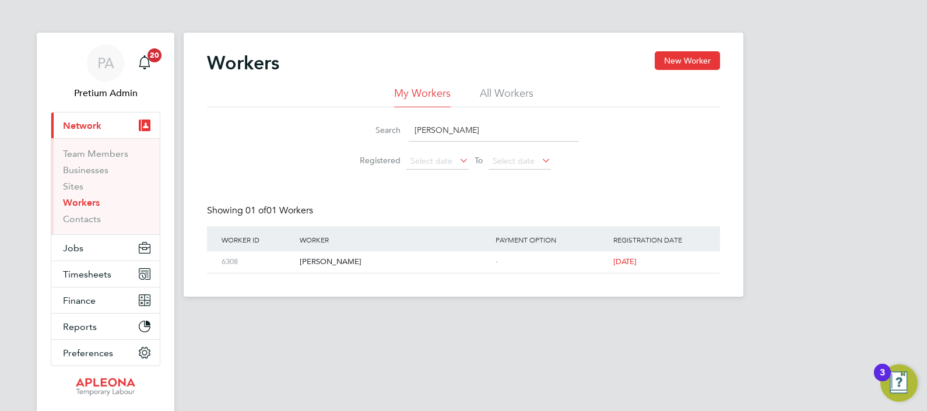
click at [333, 122] on li "Search Emily Louise Clark" at bounding box center [463, 130] width 260 height 34
paste input "Betty Kosgei"
click at [335, 261] on div "Betty Kosgei" at bounding box center [395, 262] width 196 height 22
drag, startPoint x: 475, startPoint y: 128, endPoint x: 351, endPoint y: 140, distance: 124.7
click at [400, 133] on div "Search Betty Kosgei" at bounding box center [463, 130] width 231 height 23
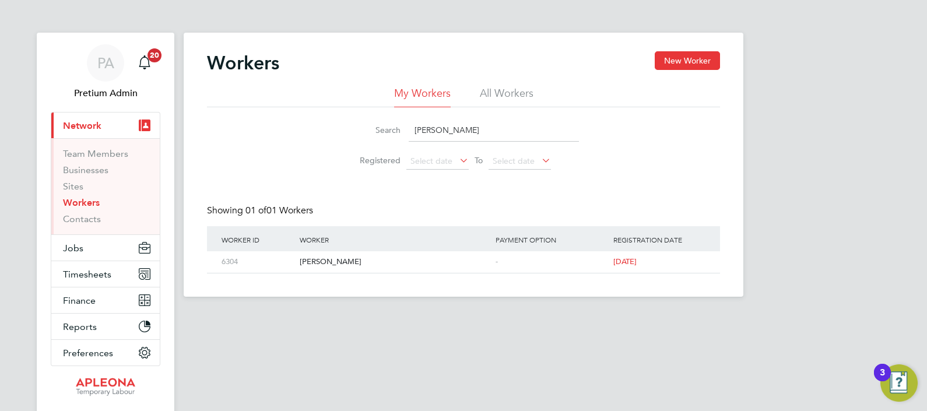
paste input "lessing Osifo"
click at [334, 259] on div "Blessing Osifo" at bounding box center [395, 262] width 196 height 22
drag, startPoint x: 487, startPoint y: 119, endPoint x: 206, endPoint y: 75, distance: 284.4
click at [283, 90] on div "My Workers All Workers Search Blessing Osifo Registered Select date To Select d…" at bounding box center [463, 130] width 513 height 89
paste input "Maeb Messaoud"
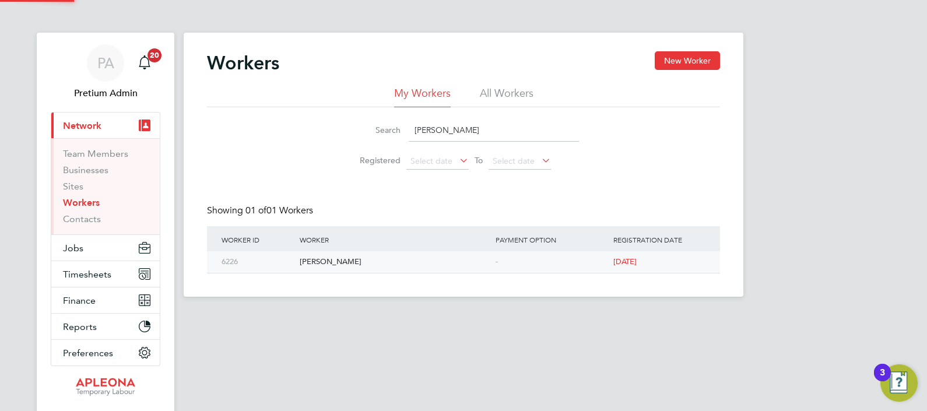
click at [345, 271] on div "Maeb Messaoud" at bounding box center [395, 262] width 196 height 22
drag, startPoint x: 501, startPoint y: 120, endPoint x: 184, endPoint y: 89, distance: 318.6
click at [279, 110] on div "Search Maeb Messaoud Registered Select date To Select date" at bounding box center [463, 141] width 513 height 68
paste input "Hakeem Idris"
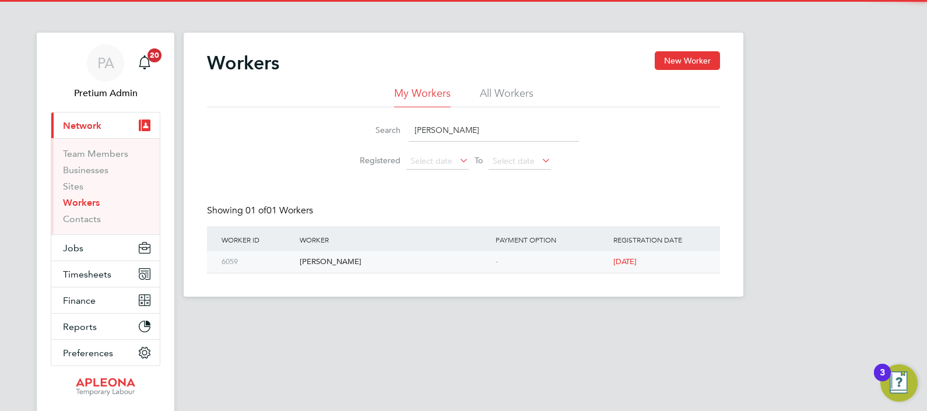
click at [332, 261] on div "Hakeem Idris" at bounding box center [395, 262] width 196 height 22
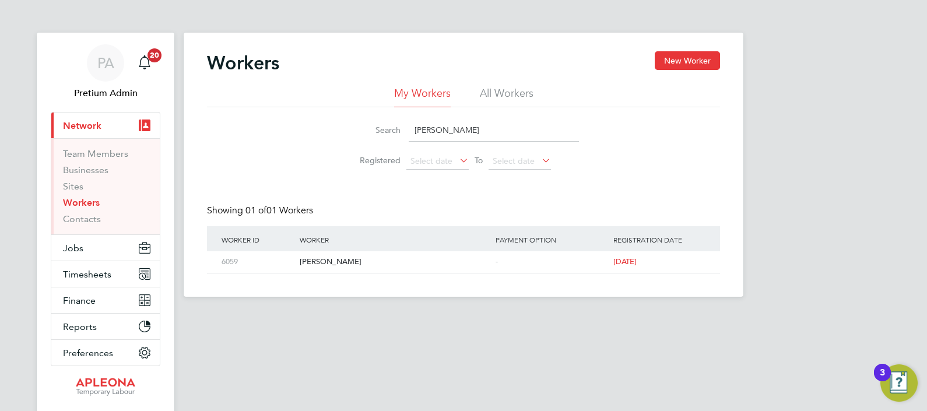
drag, startPoint x: 480, startPoint y: 128, endPoint x: 265, endPoint y: 122, distance: 214.6
click at [373, 119] on div "Search Hakeem Idris" at bounding box center [463, 130] width 231 height 23
paste input "Augustine Enegide Egwu"
click at [333, 265] on div "Augustine Enegide Egwu" at bounding box center [395, 262] width 196 height 22
drag, startPoint x: 525, startPoint y: 126, endPoint x: 316, endPoint y: 128, distance: 208.7
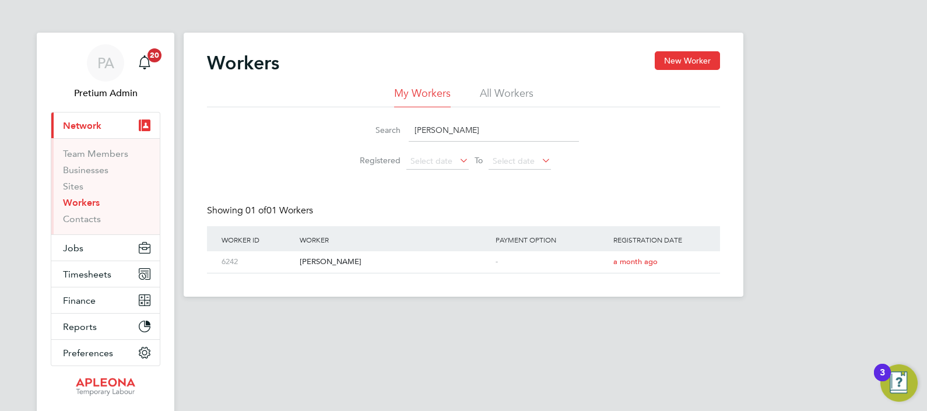
click at [326, 128] on div "Search Augustine Enegide Egwu Registered Select date To Select date" at bounding box center [463, 141] width 513 height 68
paste input "Frank Burke"
click at [316, 259] on div "Frank Burke" at bounding box center [395, 262] width 196 height 22
drag, startPoint x: 470, startPoint y: 131, endPoint x: 376, endPoint y: 126, distance: 94.5
click at [376, 126] on div "Search Frank Burke" at bounding box center [463, 130] width 231 height 23
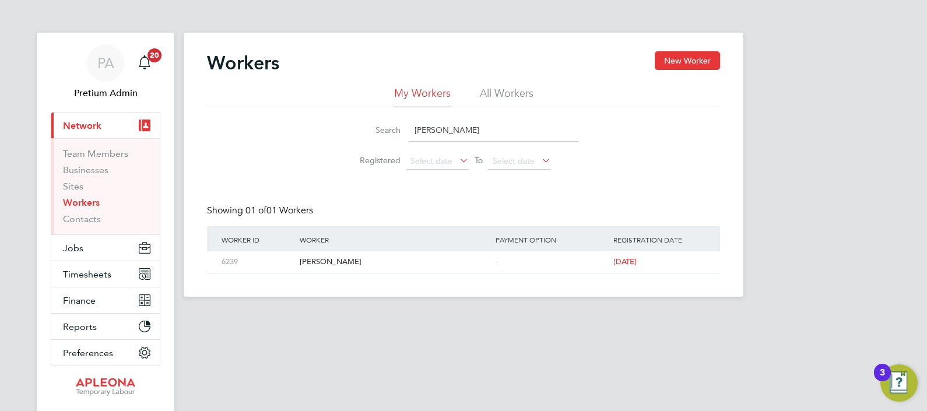
paste input "Joshua Chim"
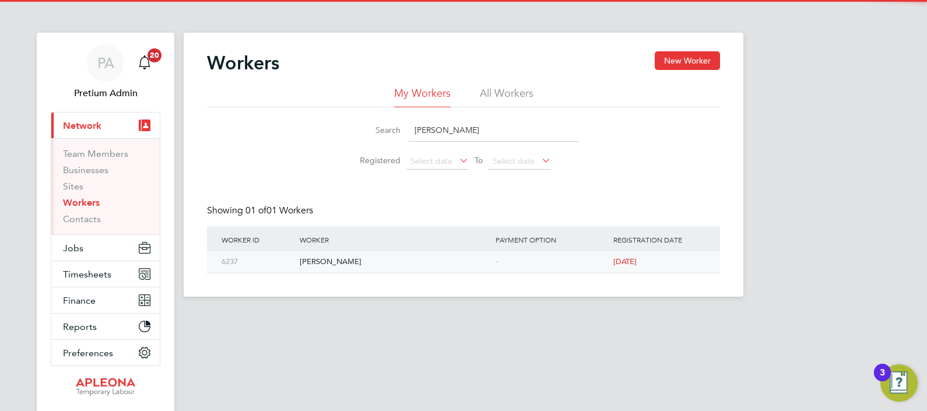
click at [330, 262] on div "Joshua Chime" at bounding box center [395, 262] width 196 height 22
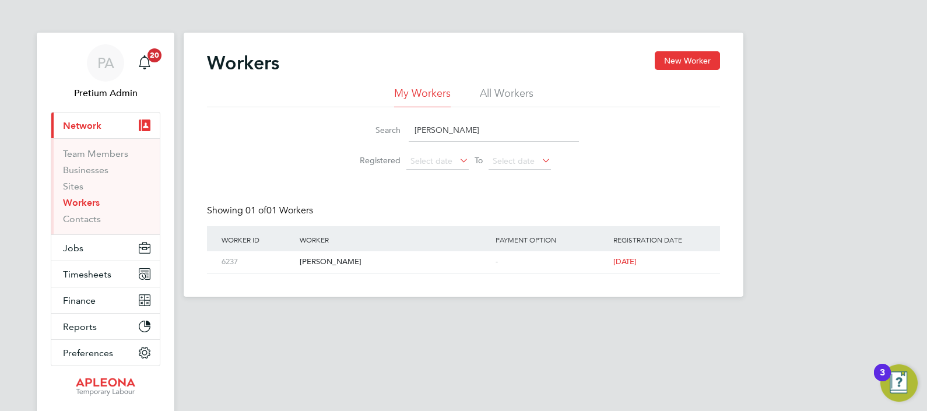
drag, startPoint x: 504, startPoint y: 129, endPoint x: 190, endPoint y: 122, distance: 314.2
click at [294, 132] on div "Search Joshua Chime Registered Select date To Select date" at bounding box center [463, 141] width 513 height 68
paste input "Peter Karasow"
type input "Peter Karasow"
click at [340, 263] on div "Peter Karasow" at bounding box center [395, 262] width 196 height 22
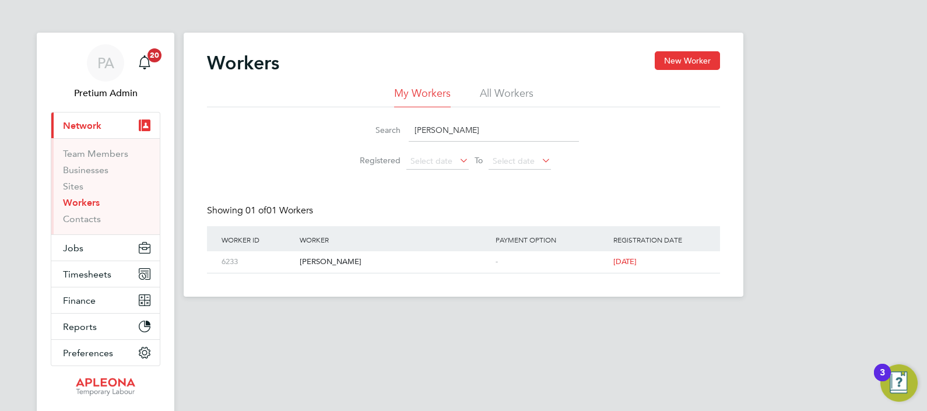
drag, startPoint x: 513, startPoint y: 129, endPoint x: 34, endPoint y: 136, distance: 478.6
click at [188, 133] on div "Workers New Worker My Workers All Workers Search Peter Karasow Registered Selec…" at bounding box center [464, 165] width 560 height 264
paste input "John Fitchett"
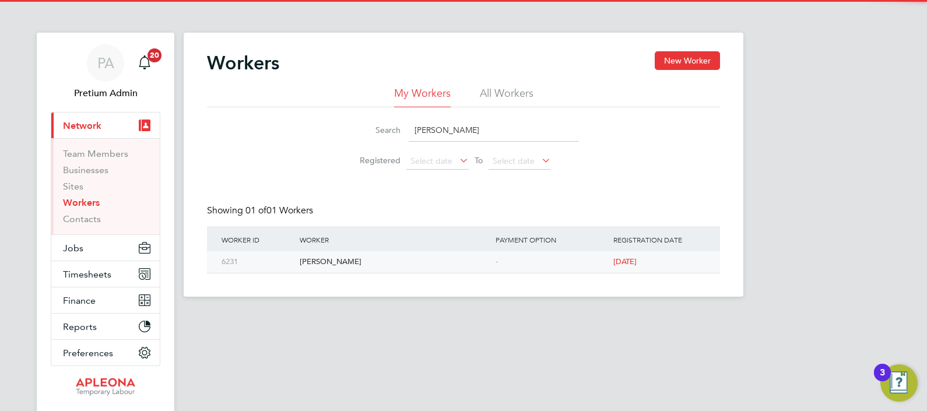
click at [325, 259] on div "John Fitchett" at bounding box center [395, 262] width 196 height 22
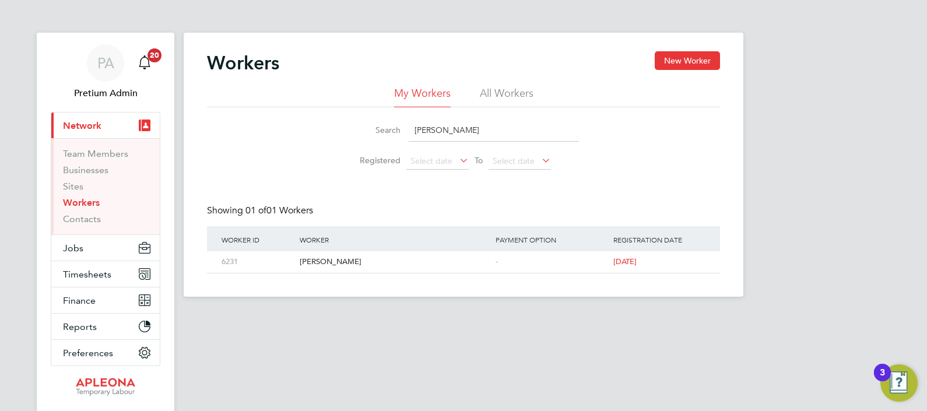
drag, startPoint x: 500, startPoint y: 125, endPoint x: 233, endPoint y: 92, distance: 268.9
click at [312, 109] on div "Search John Fitchett Registered Select date To Select date" at bounding box center [463, 141] width 513 height 68
paste input "Ebrahima Camara"
click at [344, 262] on div "Ebrahima Camara" at bounding box center [395, 262] width 196 height 22
drag, startPoint x: 465, startPoint y: 126, endPoint x: 232, endPoint y: 101, distance: 234.0
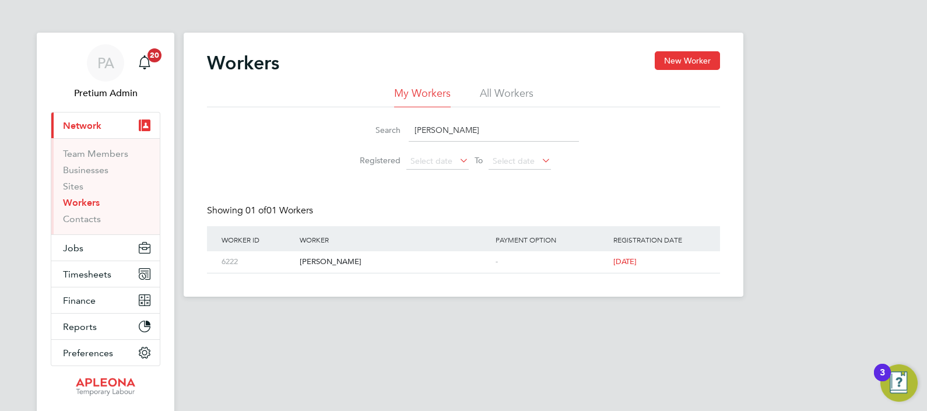
click at [277, 115] on div "Search Ebrahima Camara Registered Select date To Select date" at bounding box center [463, 141] width 513 height 68
paste input "Miracle Ubosi"
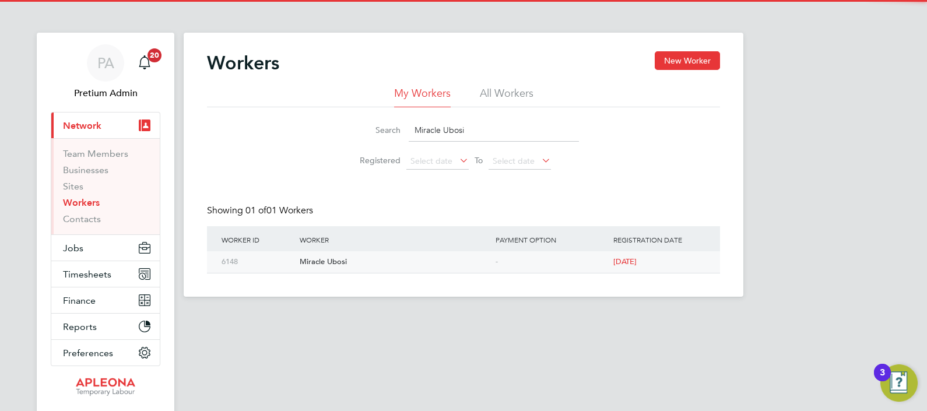
click at [323, 258] on div "Miracle Ubosi" at bounding box center [395, 262] width 196 height 22
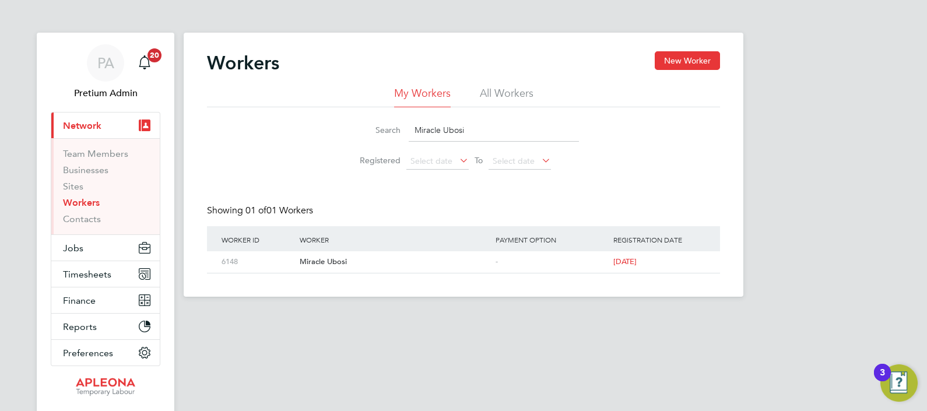
drag, startPoint x: 425, startPoint y: 129, endPoint x: 372, endPoint y: 119, distance: 54.5
click at [385, 119] on div "Search Miracle Ubosi" at bounding box center [463, 130] width 231 height 23
paste input "Donna Richardson"
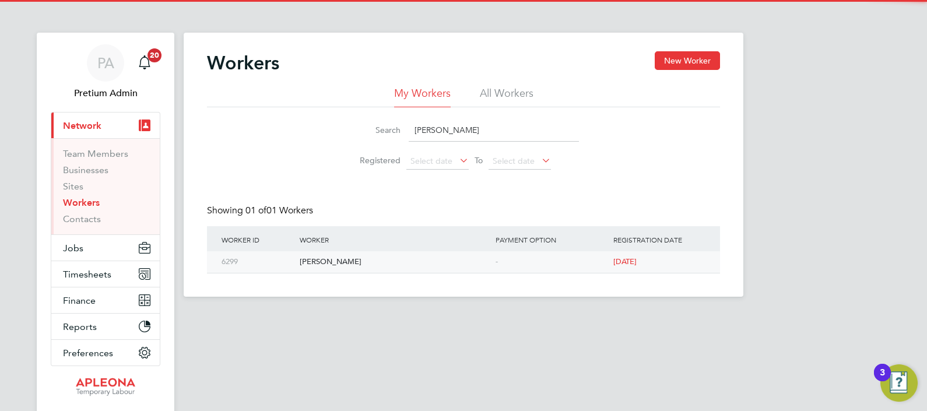
click at [336, 260] on div "Donna Richardson" at bounding box center [395, 262] width 196 height 22
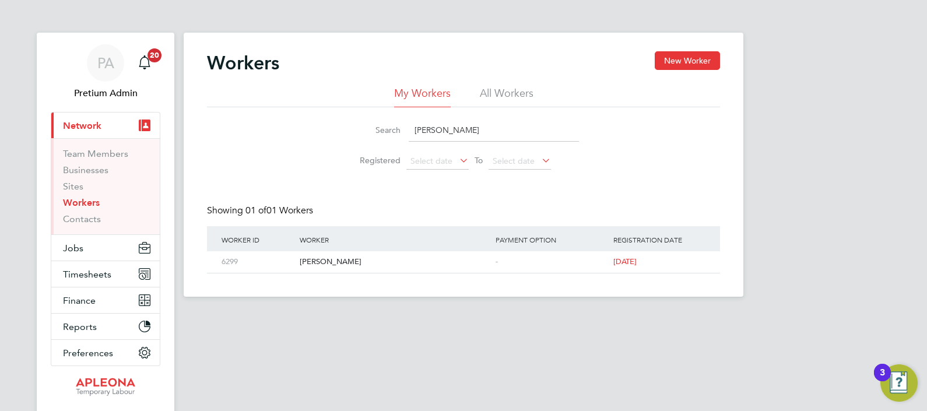
drag, startPoint x: 522, startPoint y: 136, endPoint x: 275, endPoint y: 143, distance: 247.3
click at [288, 144] on div "Search Donna Richardson Registered Select date To Select date" at bounding box center [463, 141] width 513 height 68
paste input "Giandomenico De Bartolo"
click at [367, 266] on div "Giandomenico De Bartolo" at bounding box center [395, 262] width 196 height 22
drag, startPoint x: 531, startPoint y: 130, endPoint x: 242, endPoint y: 138, distance: 289.2
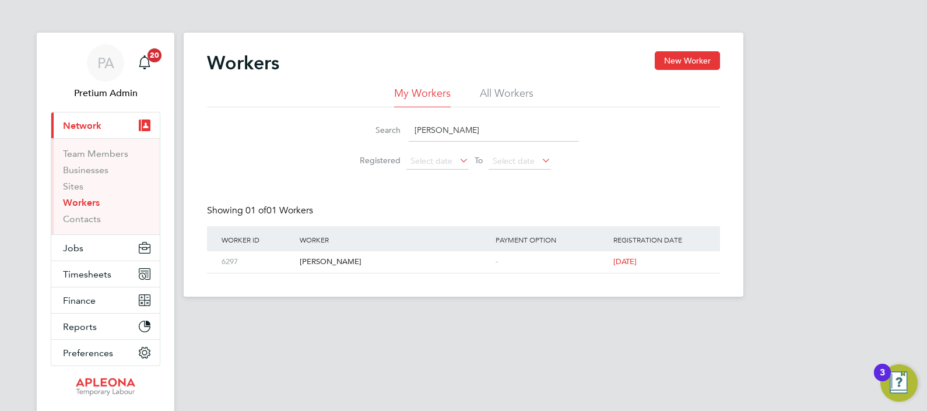
click at [296, 126] on div "Search Giandomenico De Bartolo Registered Select date To Select date" at bounding box center [463, 141] width 513 height 68
paste input "Kazim Kaya"
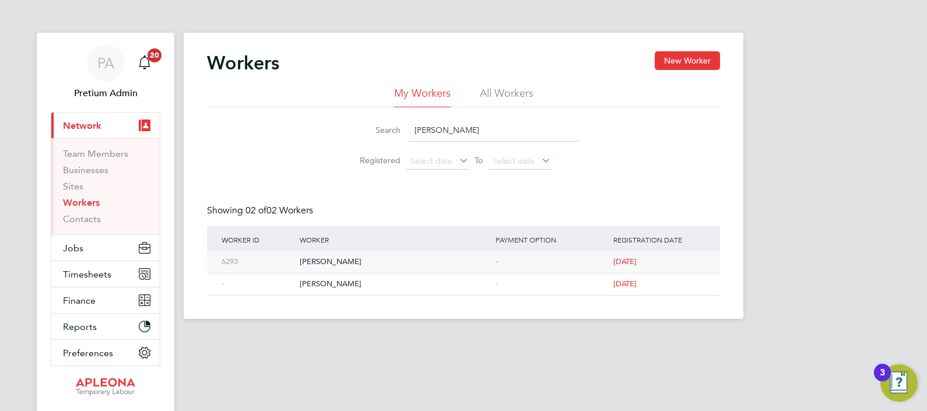
click at [321, 259] on div "Kazim Kaya" at bounding box center [395, 262] width 196 height 22
drag, startPoint x: 498, startPoint y: 125, endPoint x: 224, endPoint y: 125, distance: 274.5
click at [313, 131] on div "Search Kazim Kaya Registered Select date To Select date" at bounding box center [463, 141] width 513 height 68
paste input "Edmilson Caven Santos"
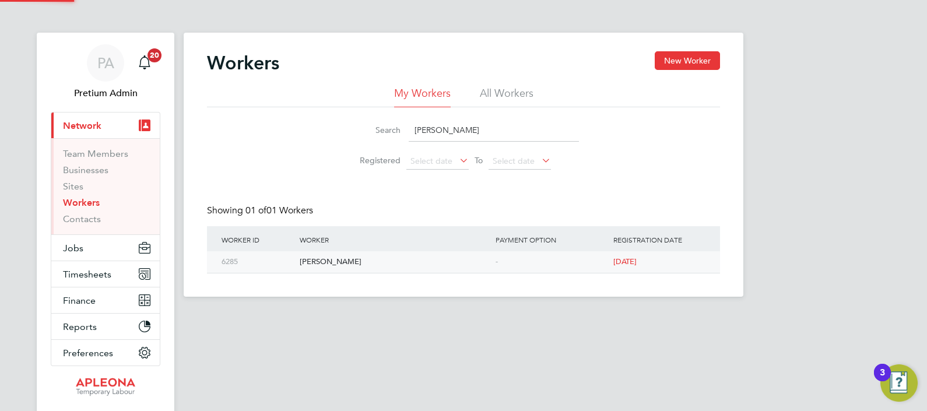
click at [346, 262] on div "Edmilson Caven Santos" at bounding box center [395, 262] width 196 height 22
drag, startPoint x: 550, startPoint y: 128, endPoint x: 323, endPoint y: 127, distance: 227.3
click at [323, 127] on div "Search Edmilson Caven Santos Registered Select date To Select date" at bounding box center [463, 141] width 513 height 68
paste input "Clare O'Neill"
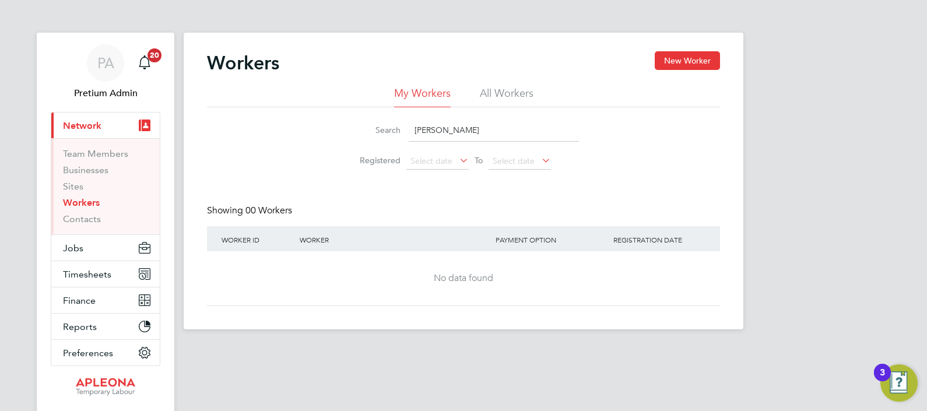
drag, startPoint x: 478, startPoint y: 135, endPoint x: 427, endPoint y: 136, distance: 50.7
click at [437, 137] on input "Clare O'Neill" at bounding box center [494, 130] width 170 height 23
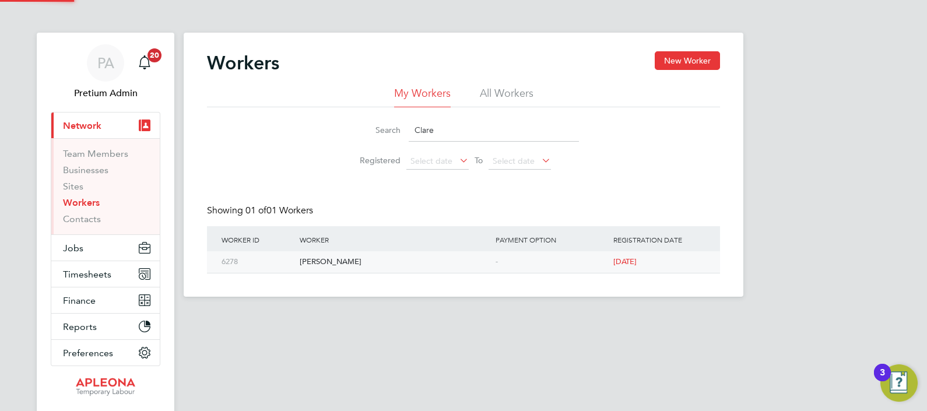
click at [323, 256] on div "Clare O'Neill" at bounding box center [395, 262] width 196 height 22
drag, startPoint x: 456, startPoint y: 143, endPoint x: 253, endPoint y: 169, distance: 205.0
click at [288, 160] on div "Search Clare Registered Select date To Select date" at bounding box center [463, 141] width 513 height 68
paste input "Paigan Rafferty"
click at [351, 264] on div "Paigan Rafferty" at bounding box center [395, 262] width 196 height 22
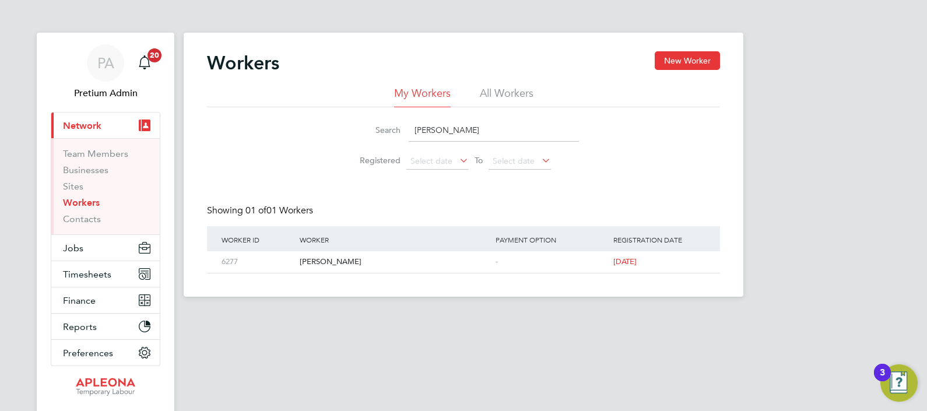
drag, startPoint x: 386, startPoint y: 131, endPoint x: 190, endPoint y: 131, distance: 195.8
click at [248, 131] on div "Search Paigan Rafferty Registered Select date To Select date" at bounding box center [463, 141] width 513 height 68
paste input "Marcin Lis"
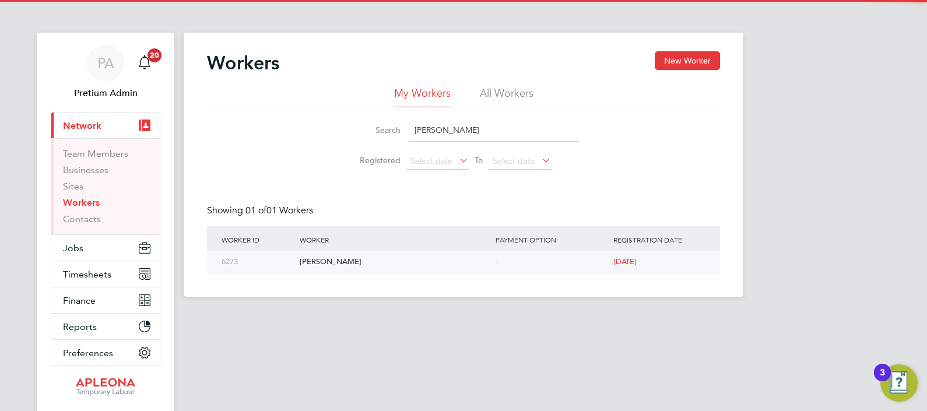
click at [329, 262] on div "Marcin Lis" at bounding box center [395, 262] width 196 height 22
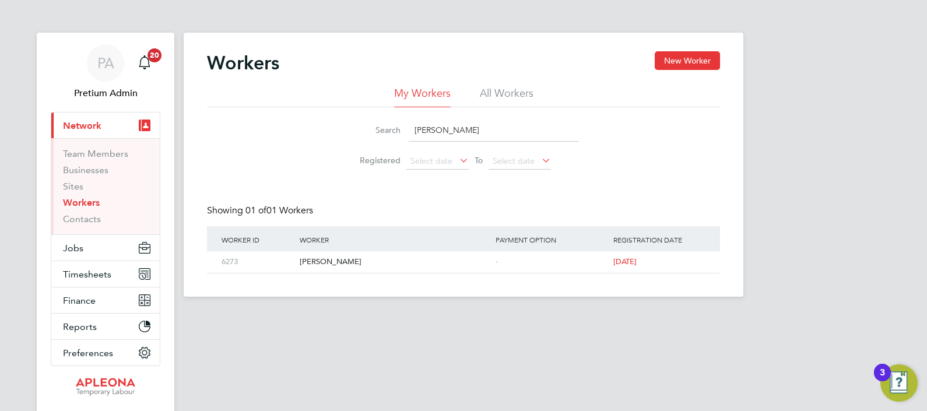
drag, startPoint x: 434, startPoint y: 149, endPoint x: 284, endPoint y: 159, distance: 150.7
click at [326, 153] on div "Search Marcin Lis Registered Select date To Select date" at bounding box center [463, 141] width 513 height 68
paste input "itchell Bennett"
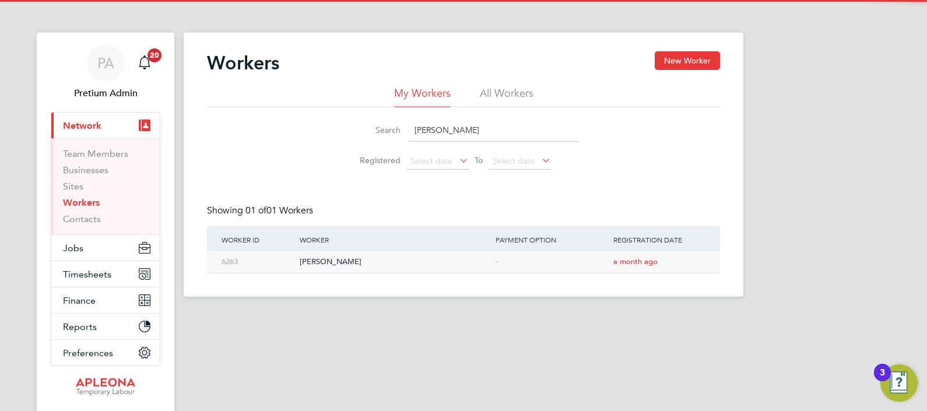
click at [311, 265] on div "Mitchell Bennett" at bounding box center [395, 262] width 196 height 22
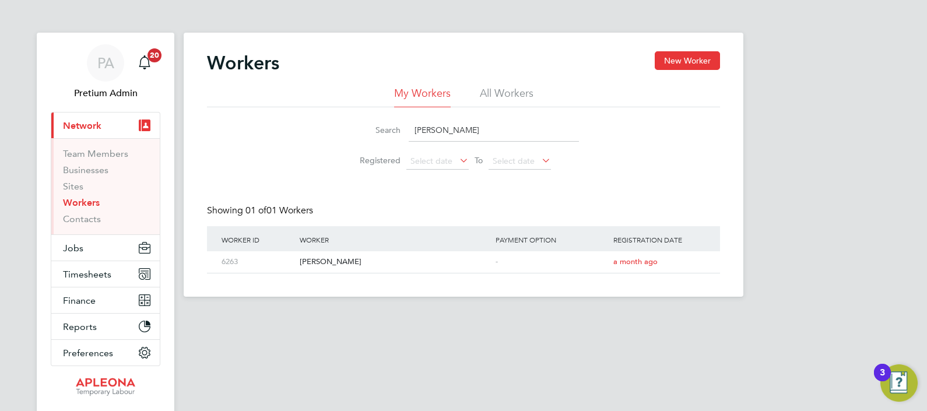
drag, startPoint x: 514, startPoint y: 131, endPoint x: 218, endPoint y: 125, distance: 296.2
click at [291, 105] on div "My Workers All Workers Search Mitchell Bennett Registered Select date To Select…" at bounding box center [463, 130] width 513 height 89
paste input "Jan Hempl"
click at [326, 261] on div "Jan Hempl" at bounding box center [395, 262] width 196 height 22
drag, startPoint x: 450, startPoint y: 117, endPoint x: 374, endPoint y: 117, distance: 76.4
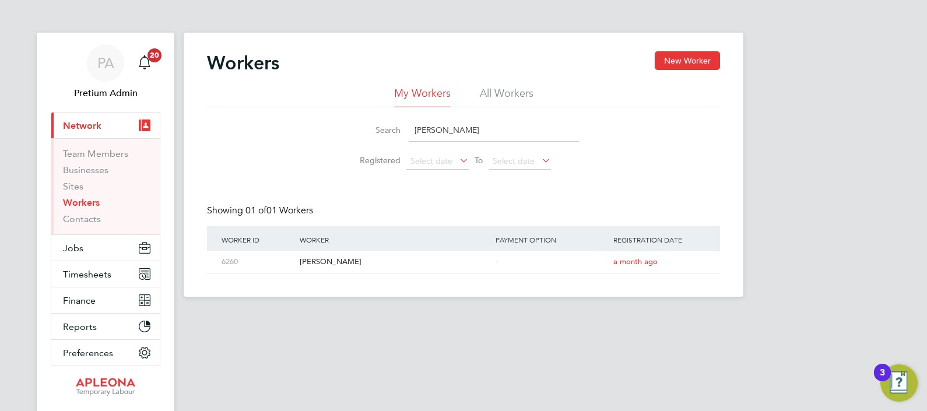
click at [374, 117] on li "Search Jan Hempl" at bounding box center [463, 130] width 260 height 34
paste input "Martin-Florin Arnaut"
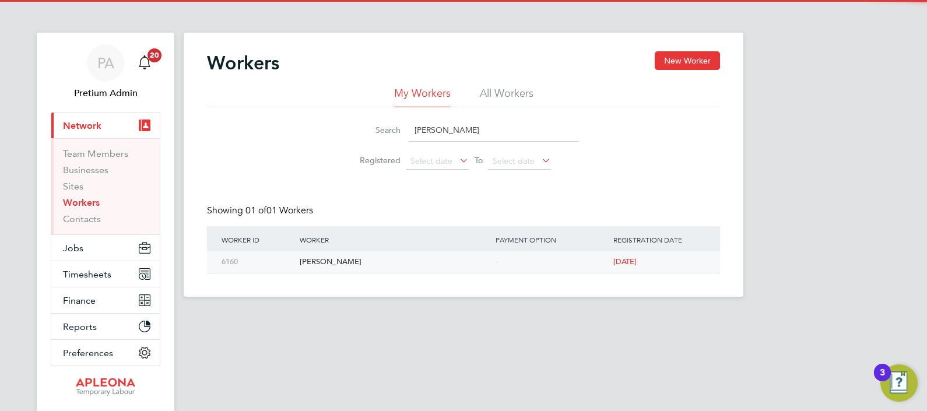
click at [345, 252] on div "Martin-Florin Arnaut" at bounding box center [395, 262] width 196 height 22
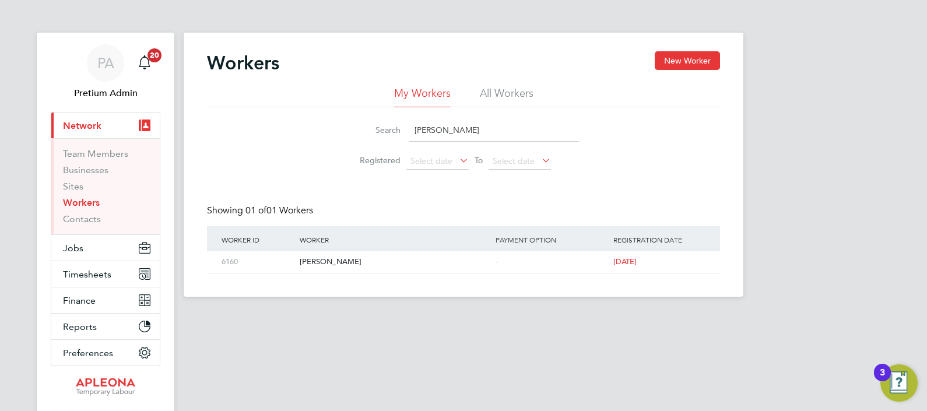
drag, startPoint x: 524, startPoint y: 124, endPoint x: 0, endPoint y: 140, distance: 524.3
click at [105, 141] on div "PA Pretium Admin Notifications 20 Applications: Current page: Network Team Memb…" at bounding box center [463, 157] width 927 height 315
paste input "Darryl Martin"
click at [320, 259] on div "Darryl Martin" at bounding box center [395, 262] width 196 height 22
drag, startPoint x: 445, startPoint y: 129, endPoint x: 140, endPoint y: 107, distance: 306.2
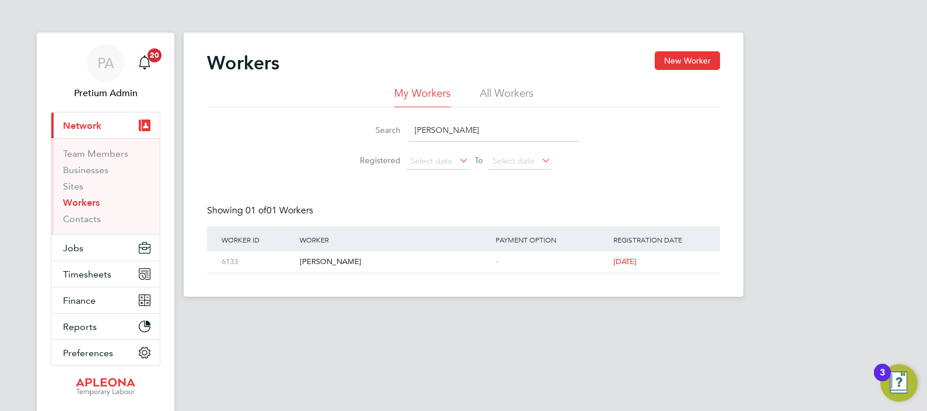
click at [227, 108] on div "Search Darryl Martin Registered Select date To Select date" at bounding box center [463, 141] width 513 height 68
paste input "rona Nembang"
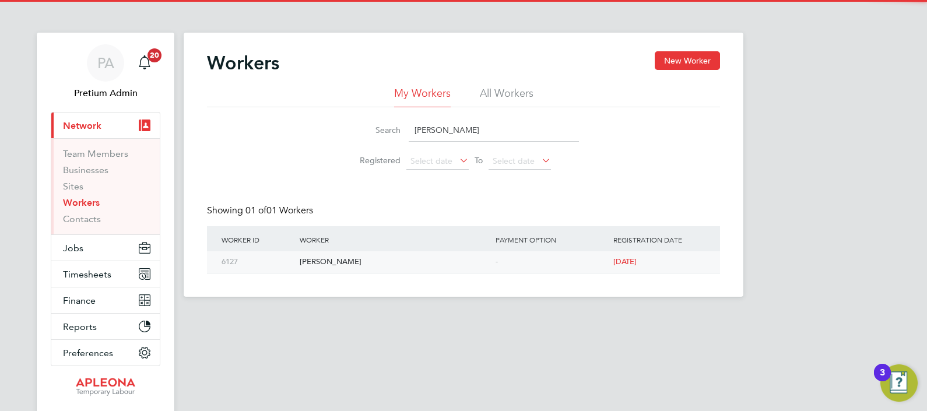
click at [340, 262] on div "Drona Nembang" at bounding box center [395, 262] width 196 height 22
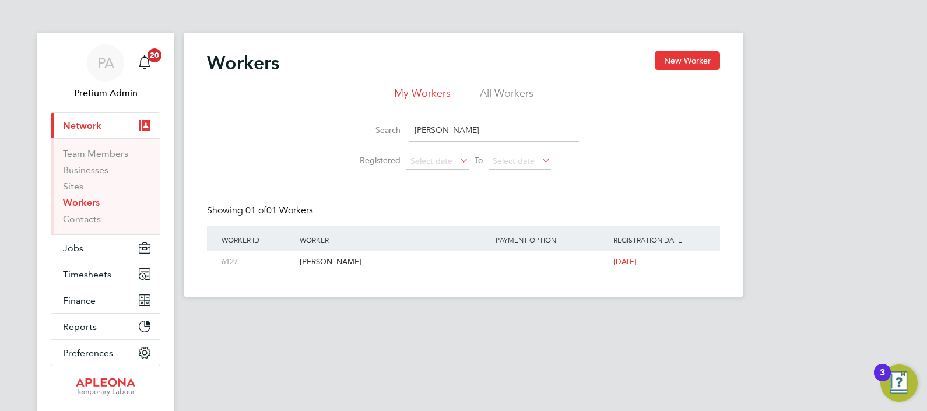
drag, startPoint x: 499, startPoint y: 127, endPoint x: 143, endPoint y: 125, distance: 356.1
click at [296, 114] on div "Search Drona Nembang Registered Select date To Select date" at bounding box center [463, 141] width 513 height 68
paste input "Anthony Steiger"
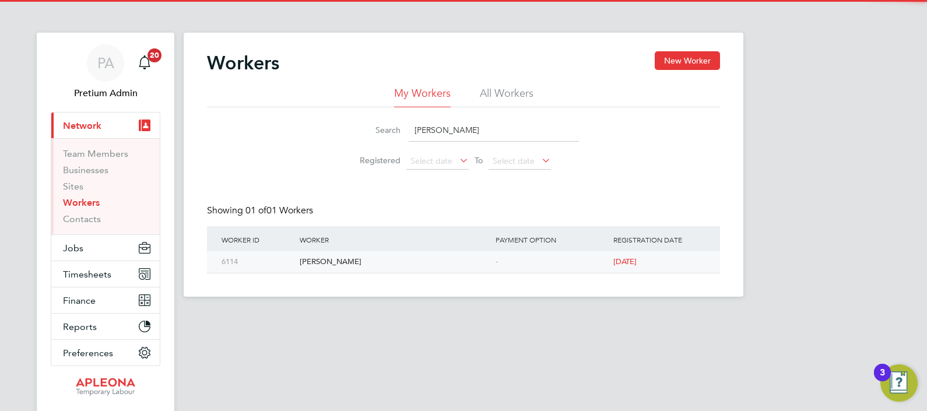
click at [330, 252] on div "Anthony Steiger" at bounding box center [395, 262] width 196 height 22
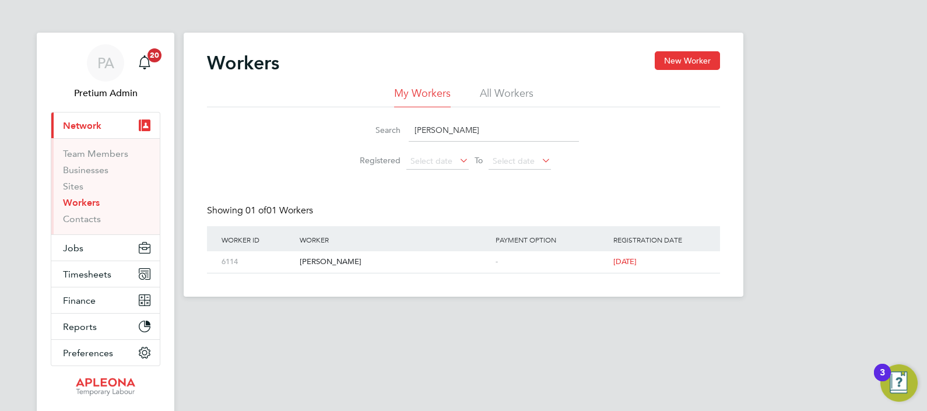
drag, startPoint x: 537, startPoint y: 140, endPoint x: 350, endPoint y: 129, distance: 188.0
click at [350, 129] on div "Search Anthony Steiger" at bounding box center [463, 130] width 231 height 23
paste input "Ikechukwu Martin Nwokebata"
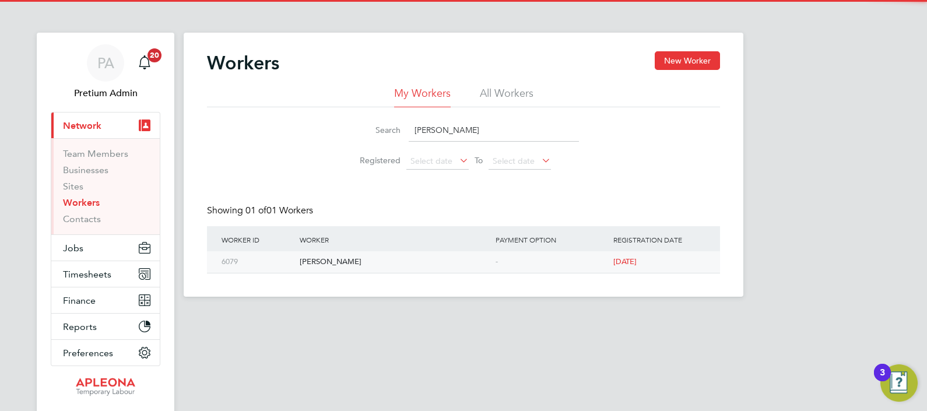
click at [325, 258] on div "Ikechukwu Martin Nwokebata" at bounding box center [395, 262] width 196 height 22
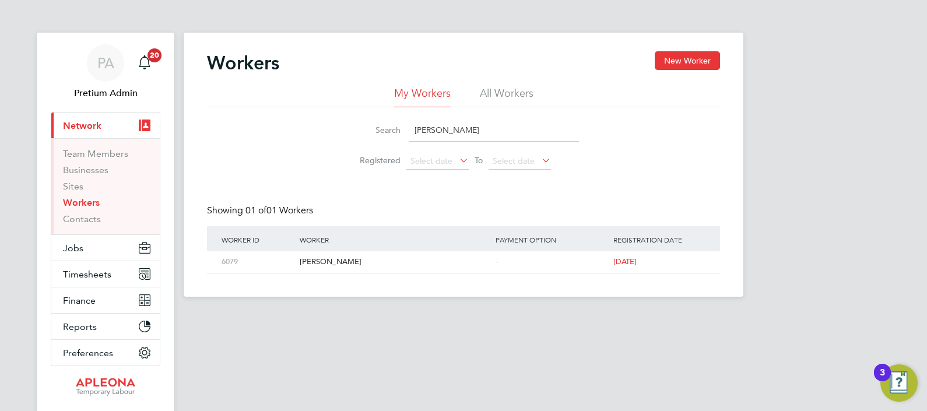
drag, startPoint x: 533, startPoint y: 119, endPoint x: 195, endPoint y: 157, distance: 340.8
click at [277, 149] on div "Search Ikechukwu Martin Nwokebata Registered Select date To Select date" at bounding box center [463, 141] width 513 height 68
paste input "Raducu Alexandru Pop"
click at [356, 258] on div "Raducu Alexandru Popa" at bounding box center [395, 262] width 196 height 22
drag, startPoint x: 522, startPoint y: 138, endPoint x: 327, endPoint y: 120, distance: 195.5
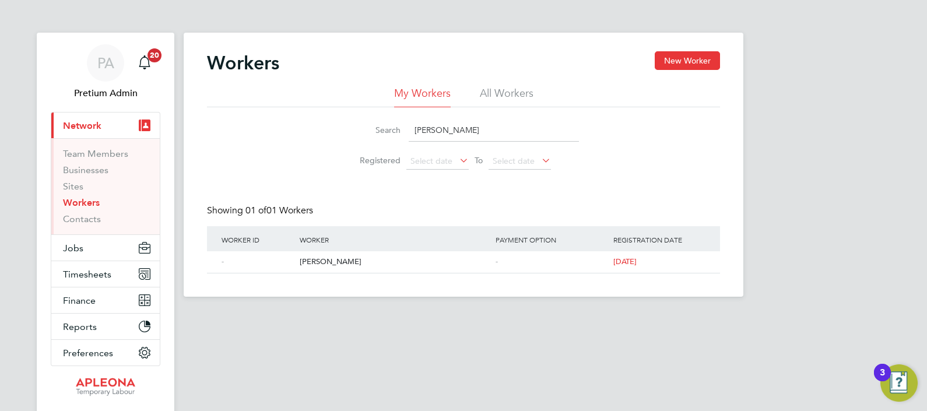
click at [360, 128] on div "Search Raducu Alexandru Popa" at bounding box center [463, 130] width 231 height 23
paste input "Alama Bayo"
click at [333, 265] on div "Alama Bayo" at bounding box center [395, 262] width 196 height 22
drag, startPoint x: 528, startPoint y: 132, endPoint x: 80, endPoint y: 104, distance: 449.1
click at [192, 122] on div "Workers New Worker My Workers All Workers Search Alama Bayo Registered Select d…" at bounding box center [464, 165] width 560 height 264
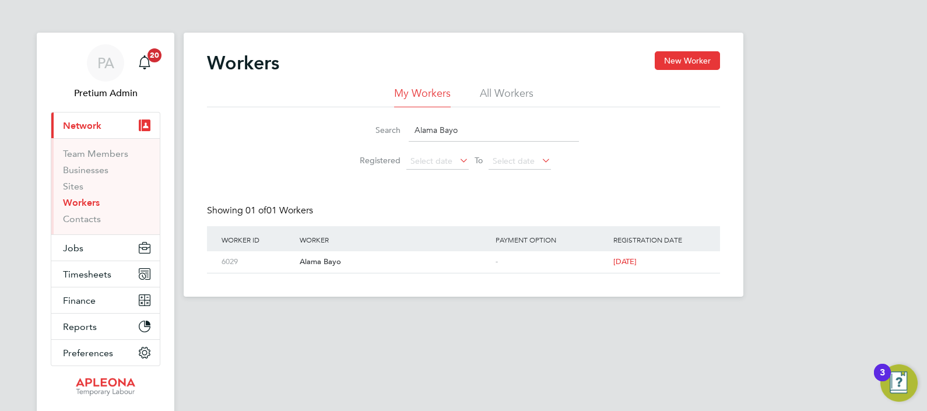
paste input "Kevin Daraban"
click at [316, 259] on div "Kevin Daraban" at bounding box center [395, 262] width 196 height 22
drag, startPoint x: 509, startPoint y: 131, endPoint x: 163, endPoint y: 146, distance: 346.6
click at [261, 131] on div "Search Kevin Daraban Registered Select date To Select date" at bounding box center [463, 141] width 513 height 68
click at [479, 126] on input "Kevin Daraban" at bounding box center [494, 130] width 170 height 23
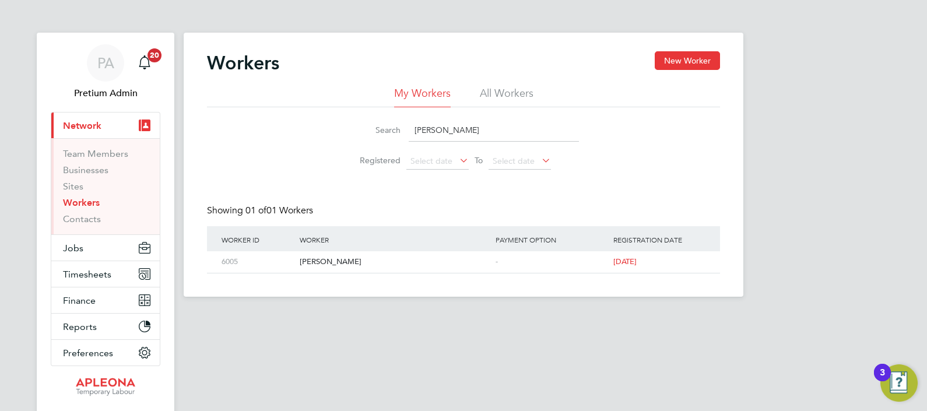
paste input "Carl Roberts"
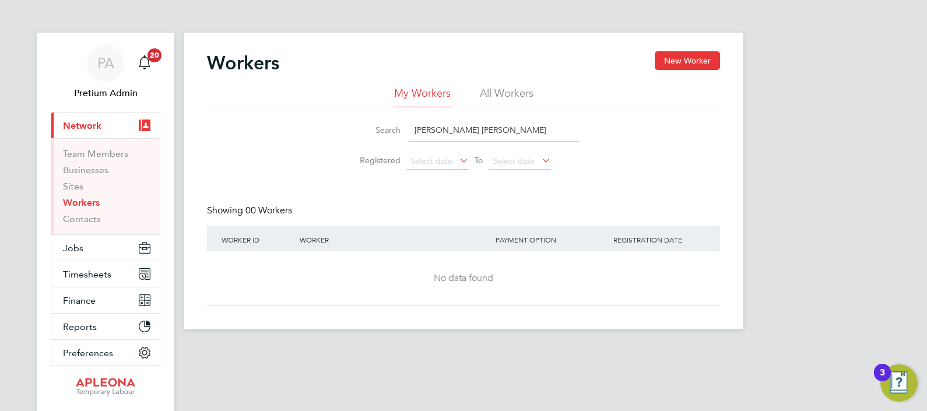
drag, startPoint x: 460, startPoint y: 126, endPoint x: 349, endPoint y: 134, distance: 112.2
click at [353, 131] on div "Search Kevin DarabanCarl Robert" at bounding box center [463, 130] width 231 height 23
paste input "Carl Roberts"
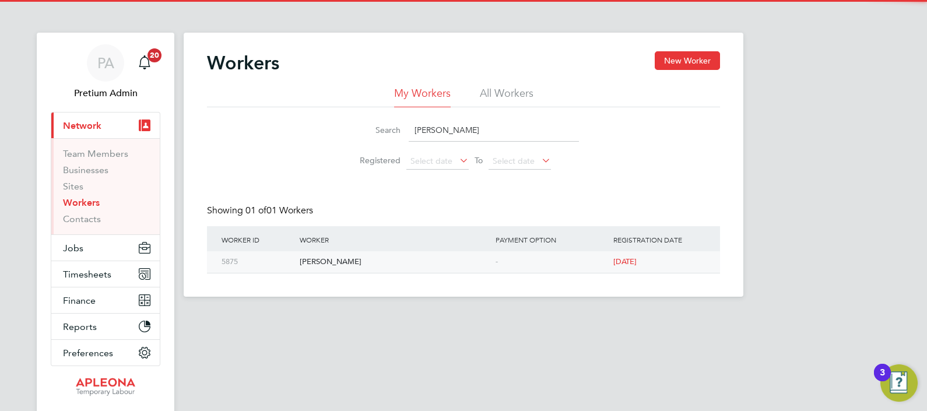
click at [336, 263] on div "Carl Roberts" at bounding box center [395, 262] width 196 height 22
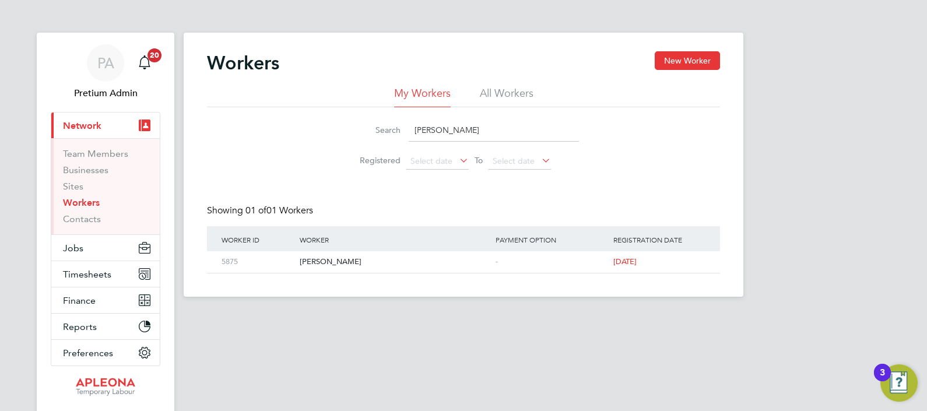
drag, startPoint x: 515, startPoint y: 126, endPoint x: 185, endPoint y: 65, distance: 336.1
click at [230, 71] on div "Workers New Worker My Workers All Workers Search Carl Roberts Registered Select…" at bounding box center [463, 162] width 513 height 222
paste input "[PERSON_NAME]"
type input "[PERSON_NAME]"
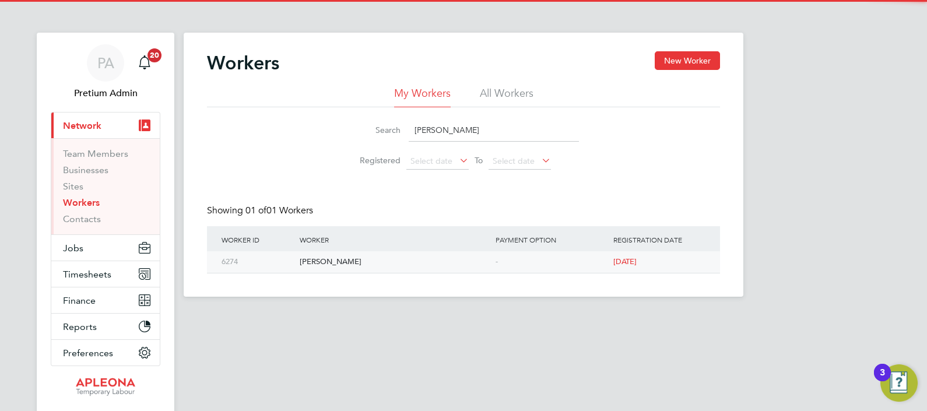
click at [324, 263] on div "[PERSON_NAME]" at bounding box center [395, 262] width 196 height 22
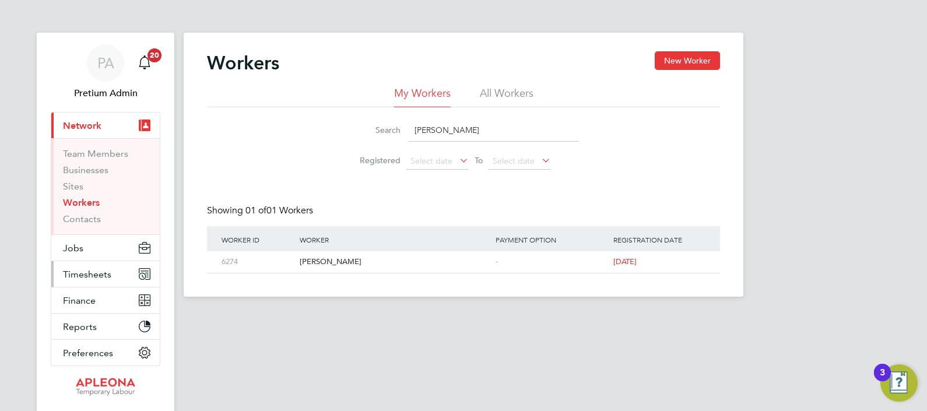
click at [85, 273] on span "Timesheets" at bounding box center [87, 274] width 48 height 11
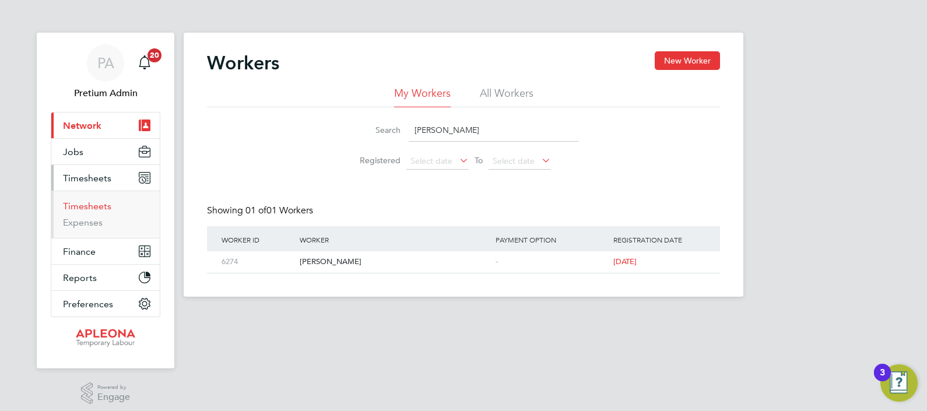
click at [90, 206] on link "Timesheets" at bounding box center [87, 206] width 48 height 11
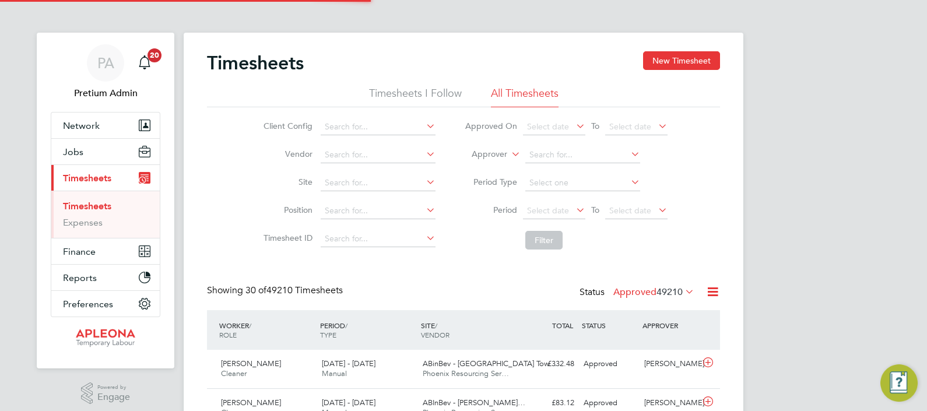
scroll to position [29, 101]
click at [649, 291] on label "Approved 49210" at bounding box center [653, 292] width 81 height 12
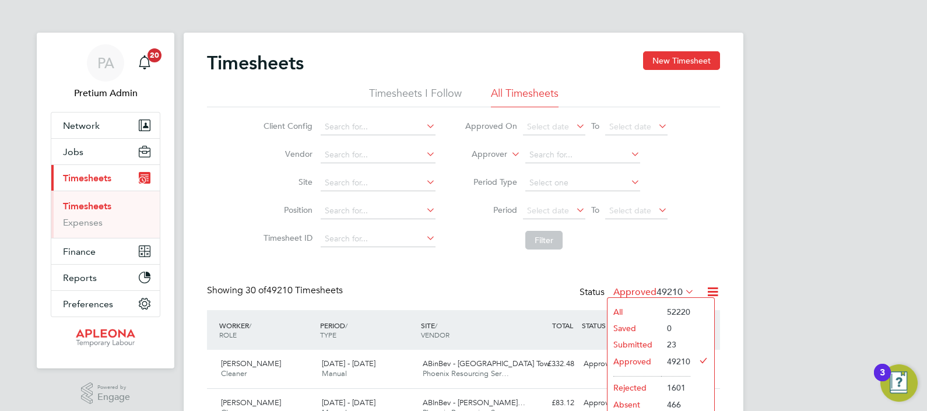
click at [446, 286] on div "Showing 30 of 49210 Timesheets Status Approved 49210" at bounding box center [463, 297] width 513 height 26
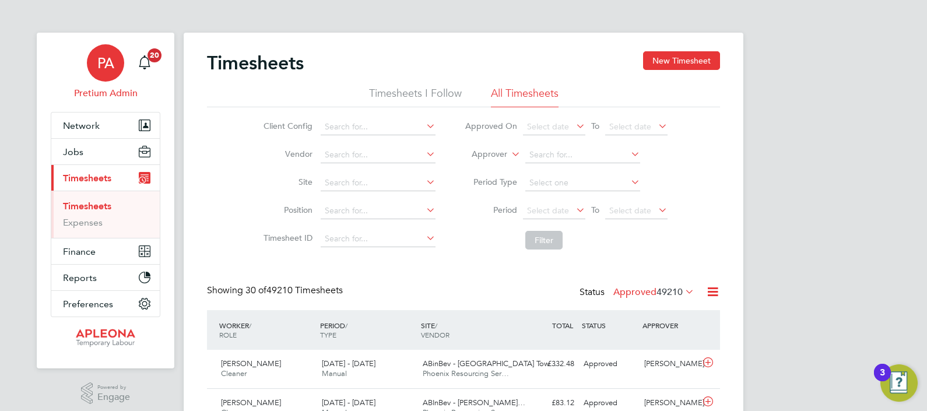
click at [108, 63] on span "PA" at bounding box center [105, 62] width 17 height 15
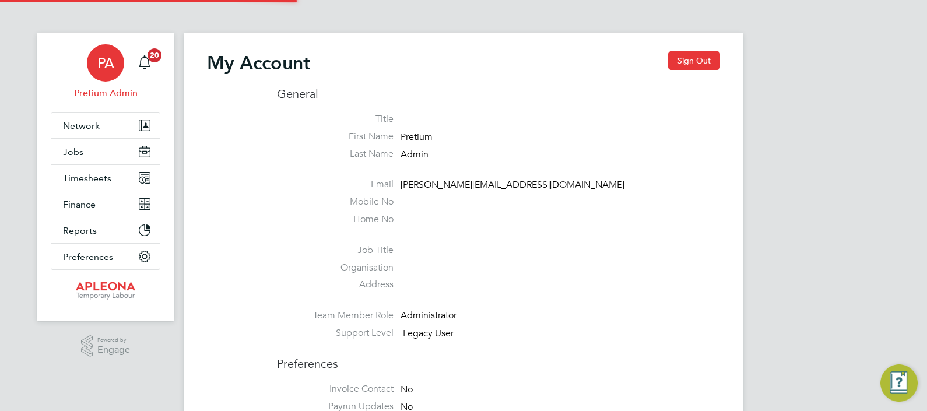
type input "Sasha.apleona@pretiumresourcing.co.uk"
click at [638, 127] on li "Title" at bounding box center [498, 121] width 443 height 17
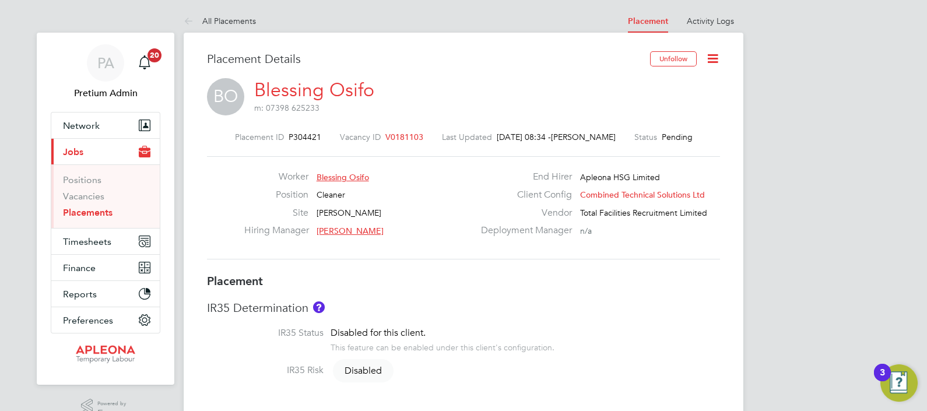
drag, startPoint x: 717, startPoint y: 58, endPoint x: 690, endPoint y: 121, distance: 68.4
click at [717, 59] on icon at bounding box center [712, 58] width 15 height 15
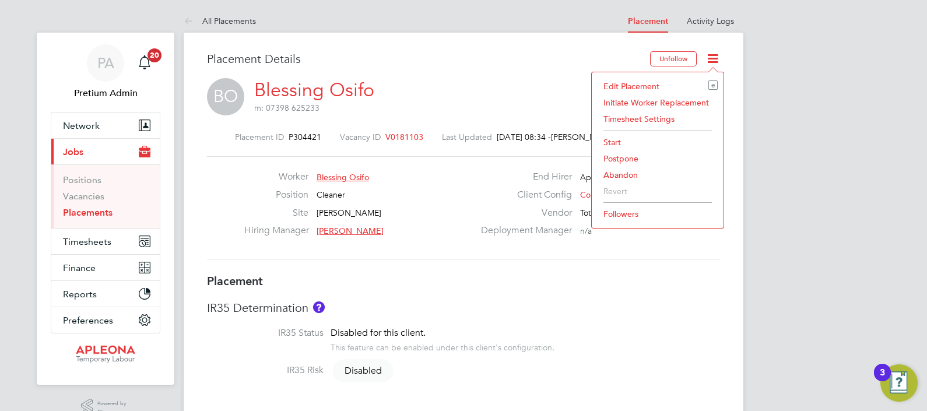
click at [626, 174] on li "Abandon" at bounding box center [657, 175] width 120 height 16
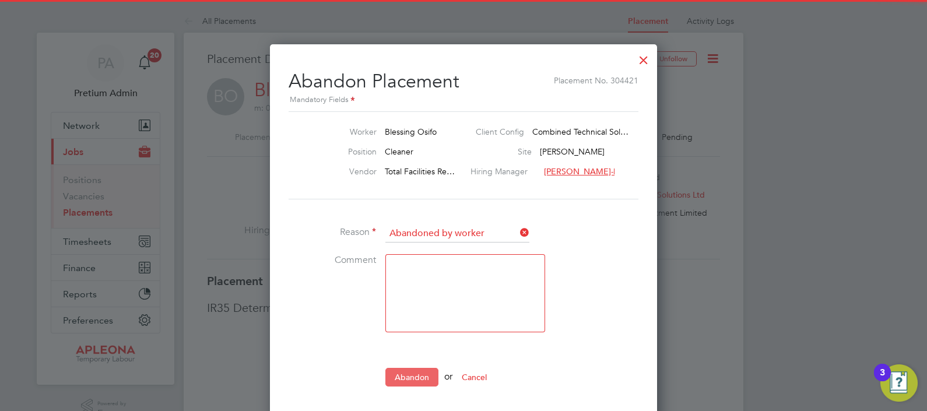
drag, startPoint x: 416, startPoint y: 372, endPoint x: 444, endPoint y: 350, distance: 36.5
click at [416, 372] on button "Abandon" at bounding box center [411, 377] width 53 height 19
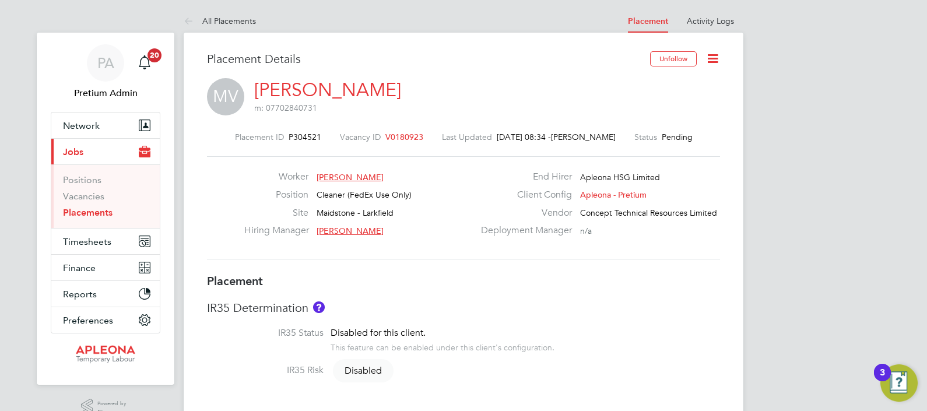
click at [718, 64] on icon at bounding box center [712, 58] width 15 height 15
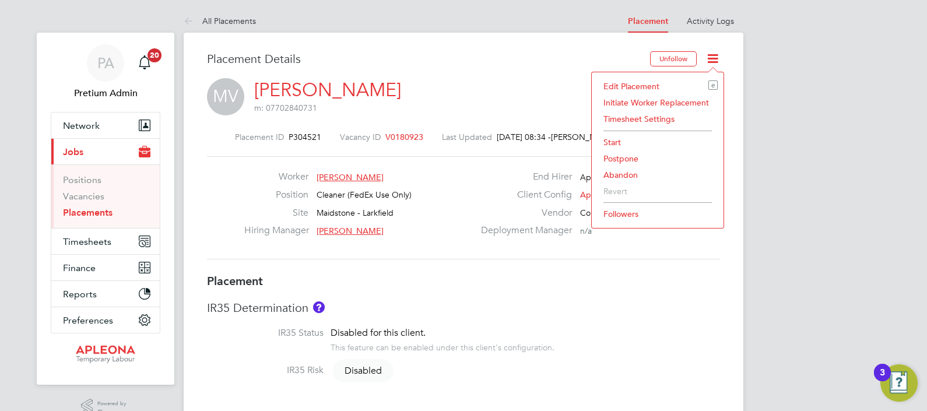
click at [628, 172] on li "Abandon" at bounding box center [657, 175] width 120 height 16
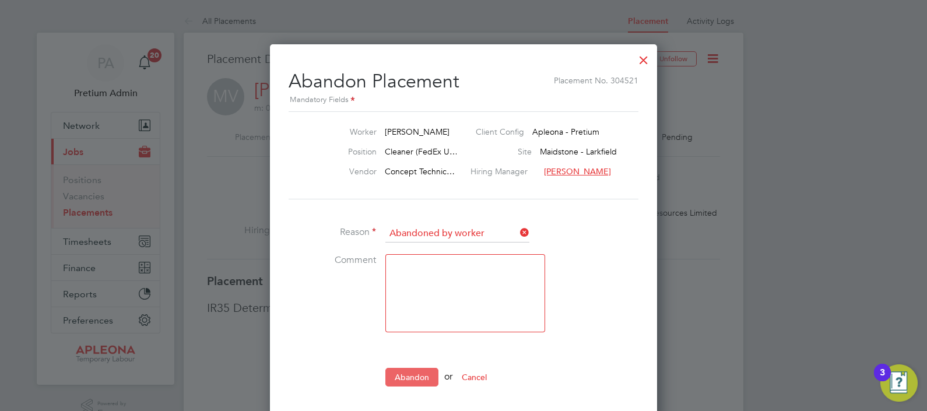
click at [414, 368] on button "Abandon" at bounding box center [411, 377] width 53 height 19
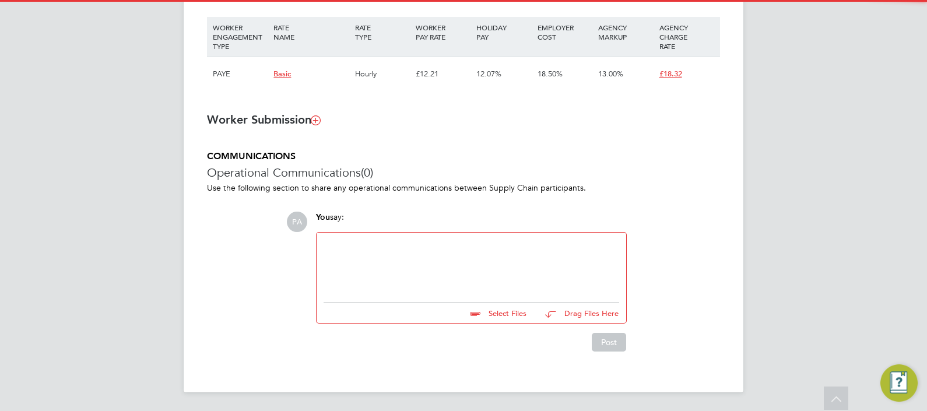
click at [392, 275] on div at bounding box center [471, 265] width 296 height 50
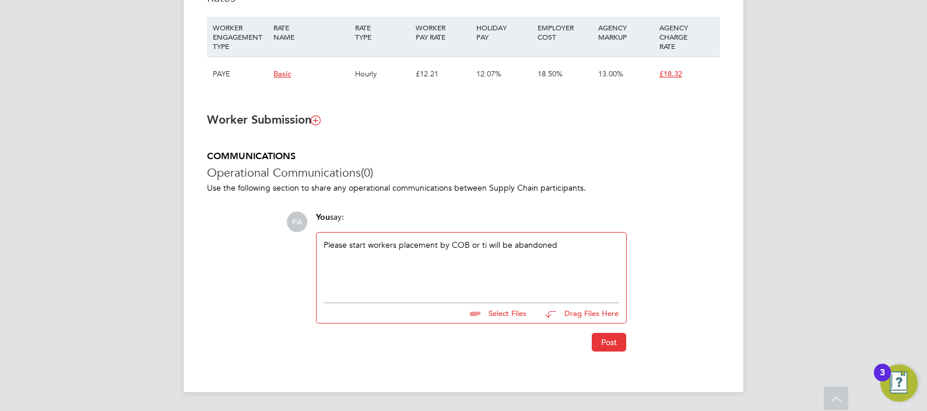
click at [484, 248] on div "Please start workers placement by COB or ti will be abandoned" at bounding box center [471, 265] width 296 height 50
click at [614, 336] on button "Post" at bounding box center [609, 342] width 34 height 19
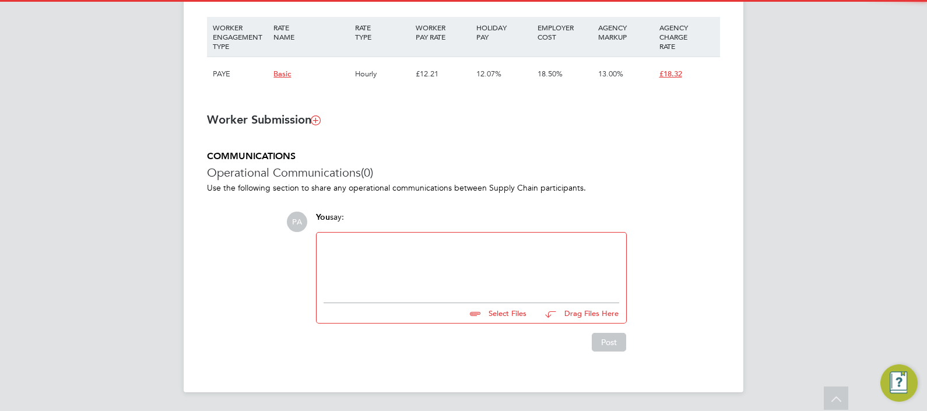
click at [371, 286] on div at bounding box center [471, 265] width 296 height 50
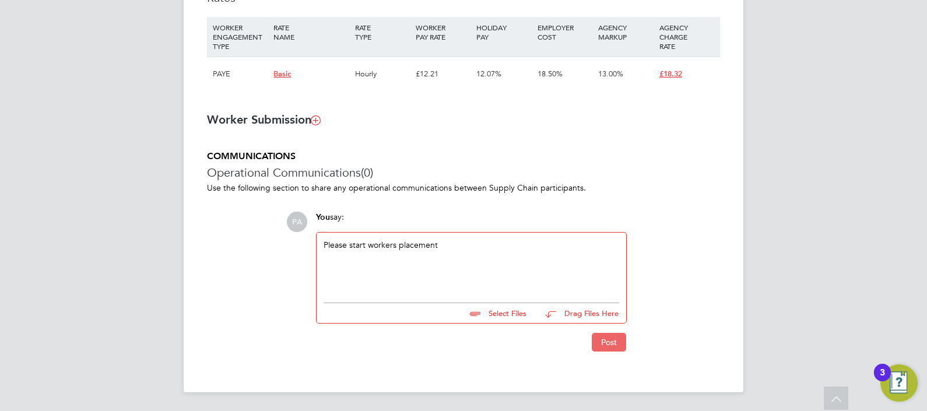
click at [618, 342] on button "Post" at bounding box center [609, 342] width 34 height 19
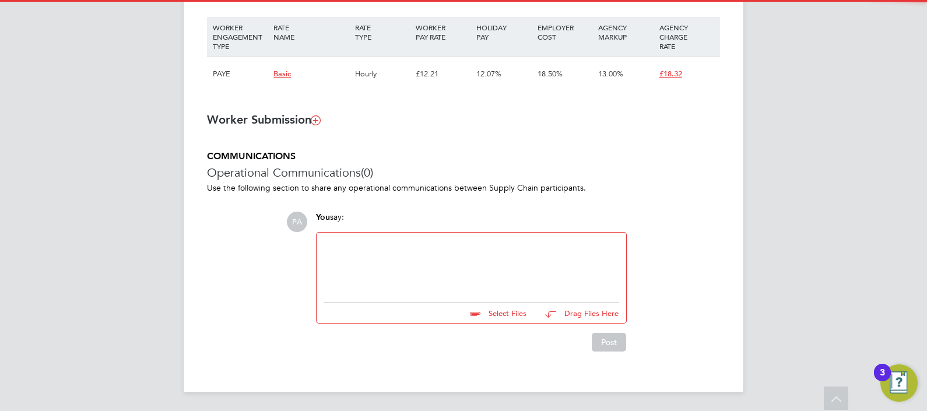
click at [427, 259] on div at bounding box center [471, 265] width 296 height 50
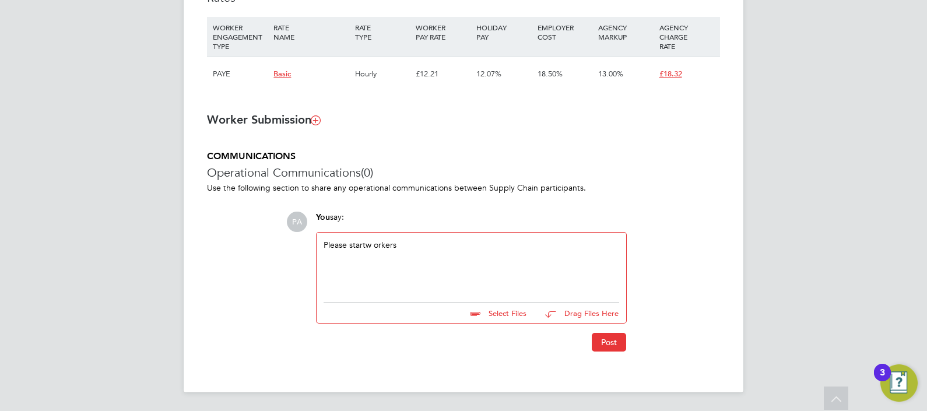
click at [364, 245] on div "Please startw orkers" at bounding box center [471, 265] width 296 height 50
click at [446, 225] on div "You say:" at bounding box center [471, 222] width 311 height 20
click at [455, 245] on div "Please start workers" at bounding box center [471, 265] width 296 height 50
click at [608, 346] on button "Post" at bounding box center [609, 342] width 34 height 19
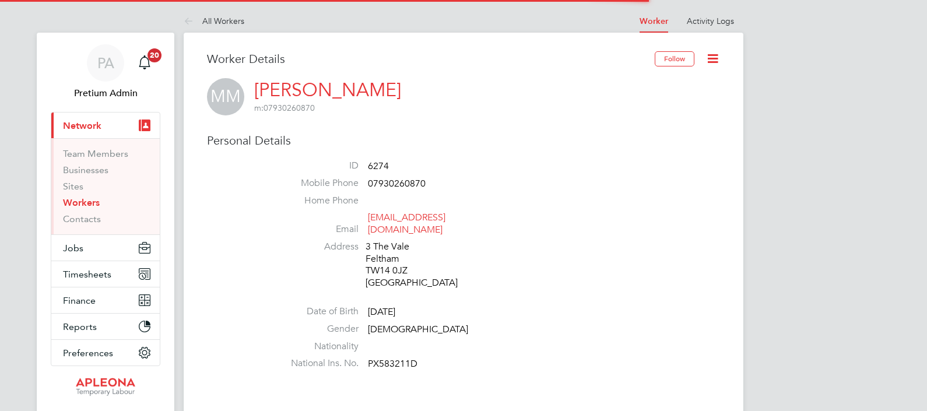
scroll to position [364, 0]
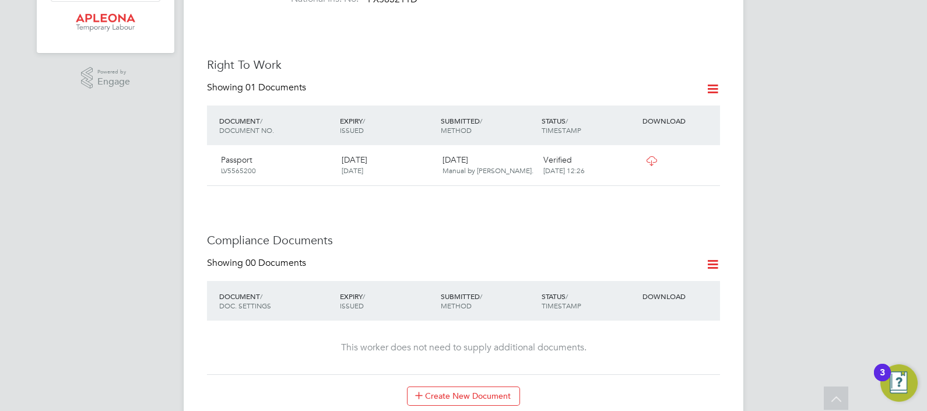
click at [649, 156] on icon at bounding box center [651, 160] width 15 height 9
click at [647, 156] on icon at bounding box center [651, 160] width 15 height 9
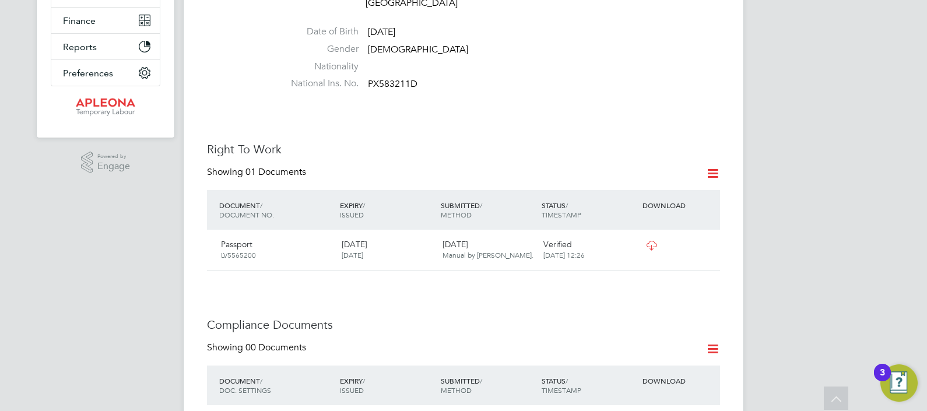
scroll to position [219, 0]
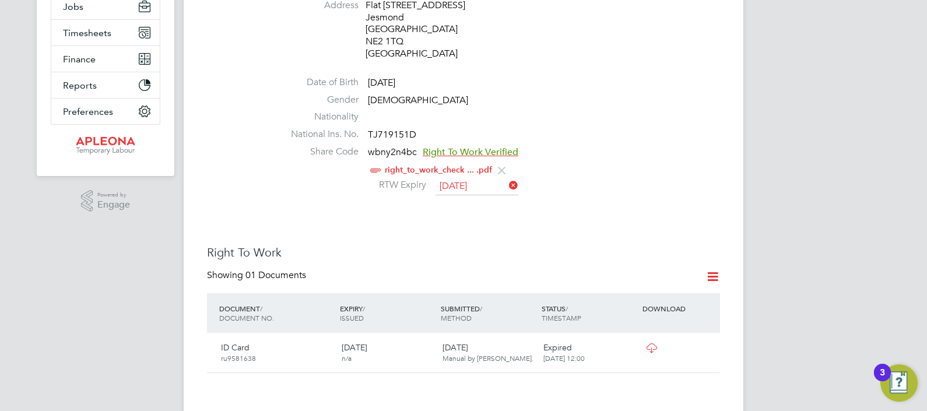
scroll to position [364, 0]
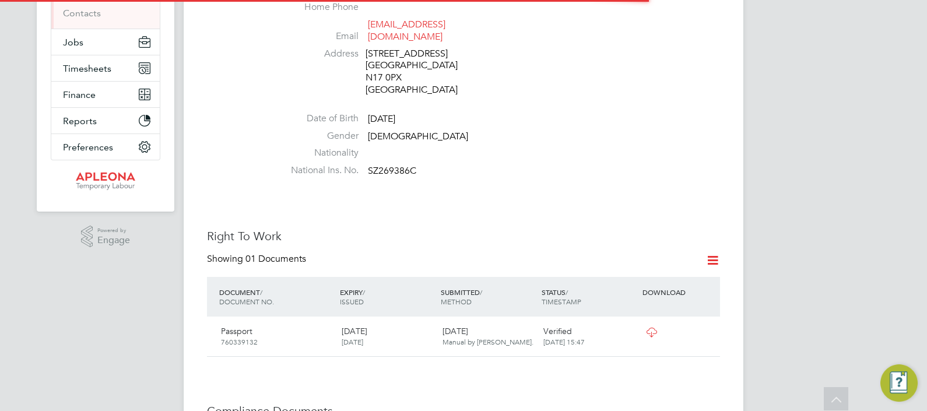
scroll to position [219, 0]
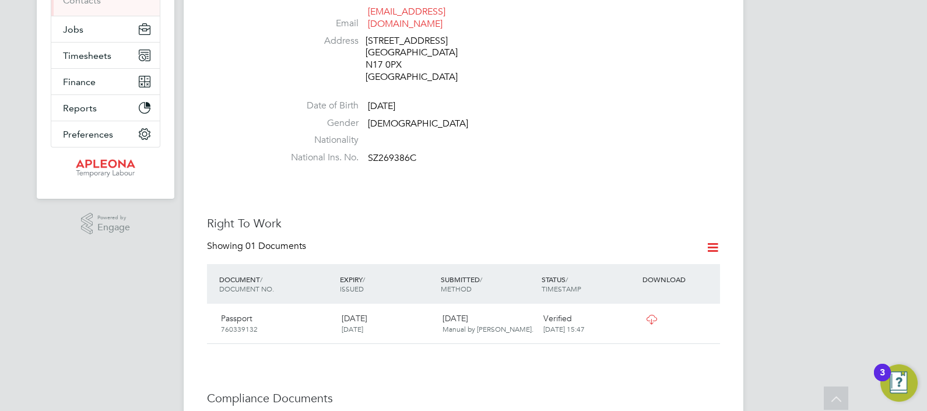
click at [649, 315] on icon at bounding box center [651, 319] width 15 height 9
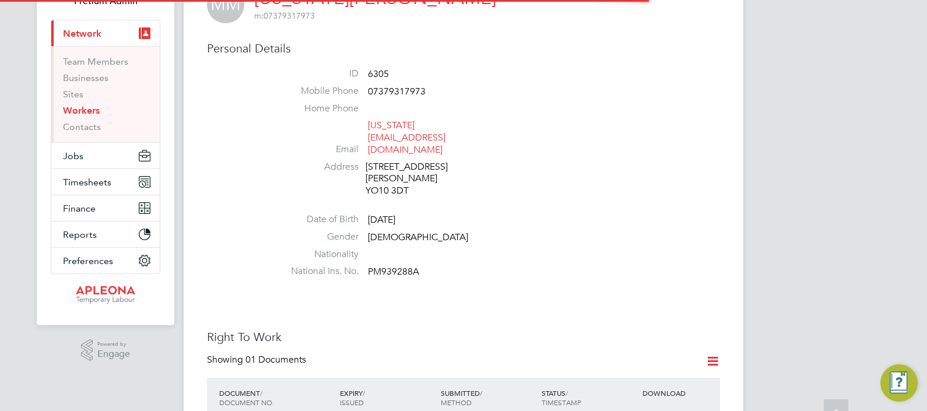
scroll to position [219, 0]
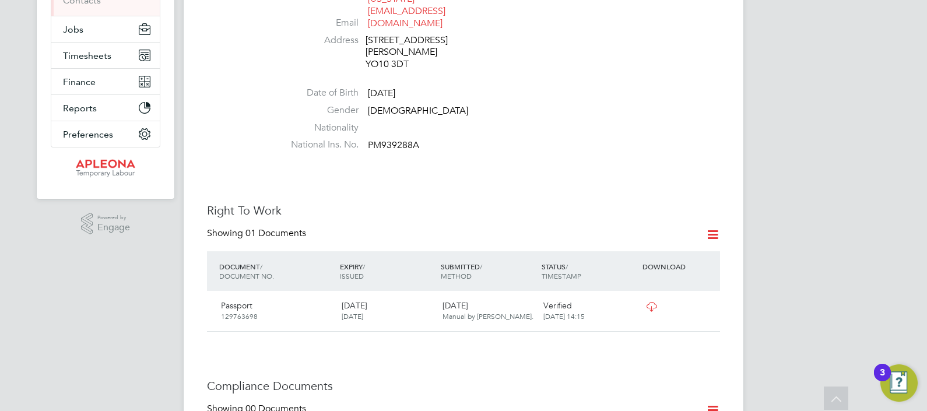
click at [647, 302] on icon at bounding box center [651, 306] width 15 height 9
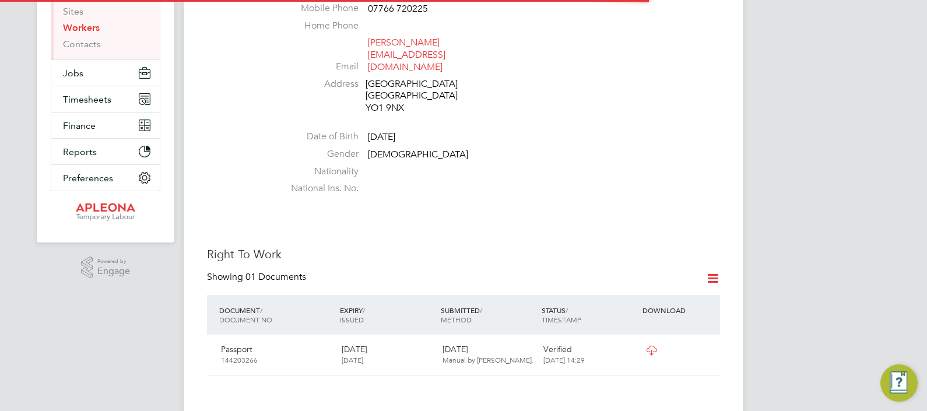
scroll to position [219, 0]
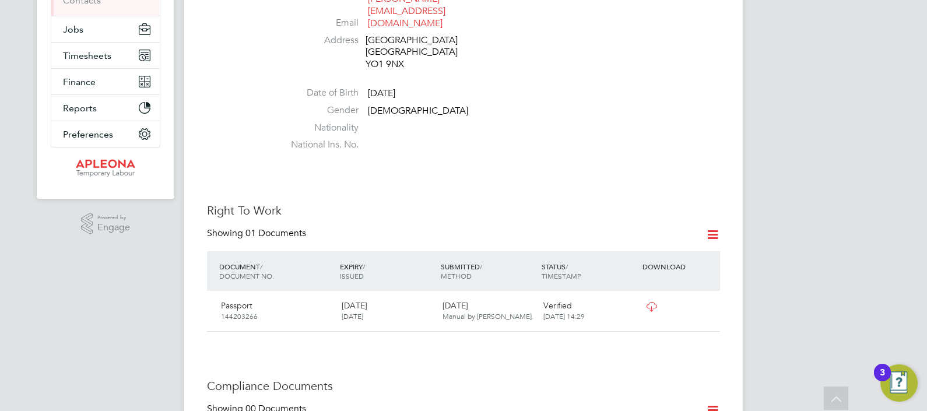
click at [656, 302] on icon at bounding box center [651, 306] width 15 height 9
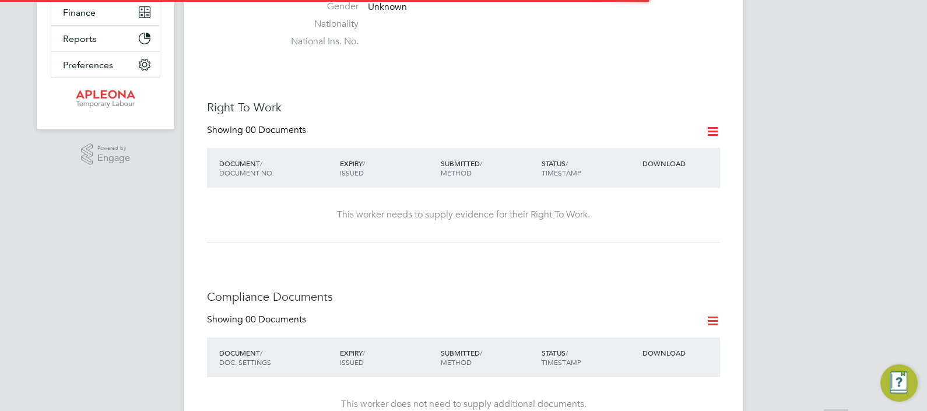
scroll to position [291, 0]
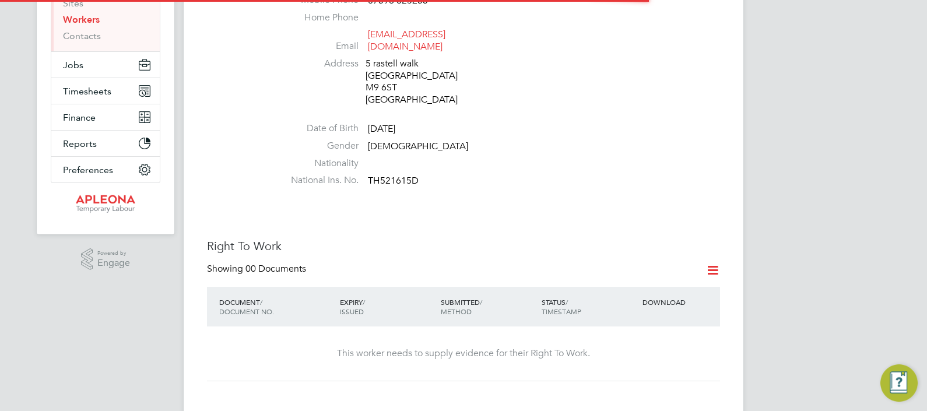
scroll to position [219, 0]
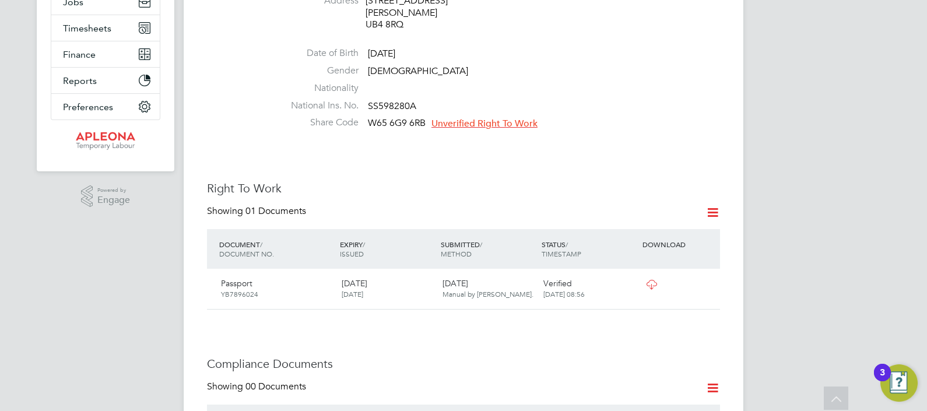
scroll to position [145, 0]
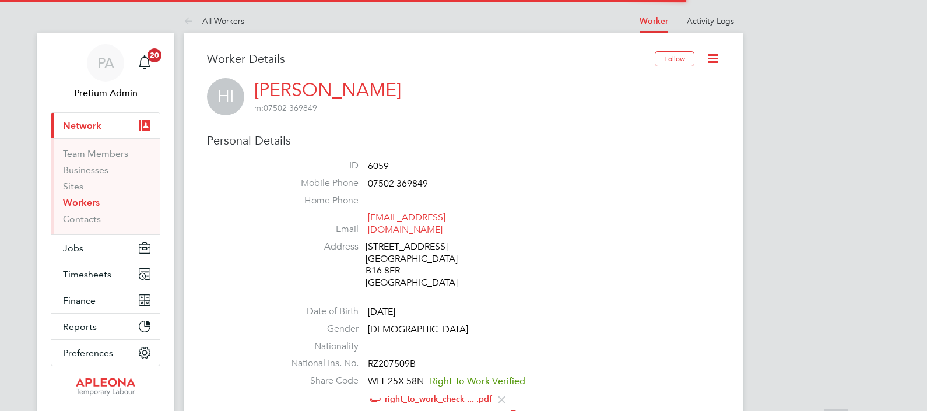
scroll to position [219, 0]
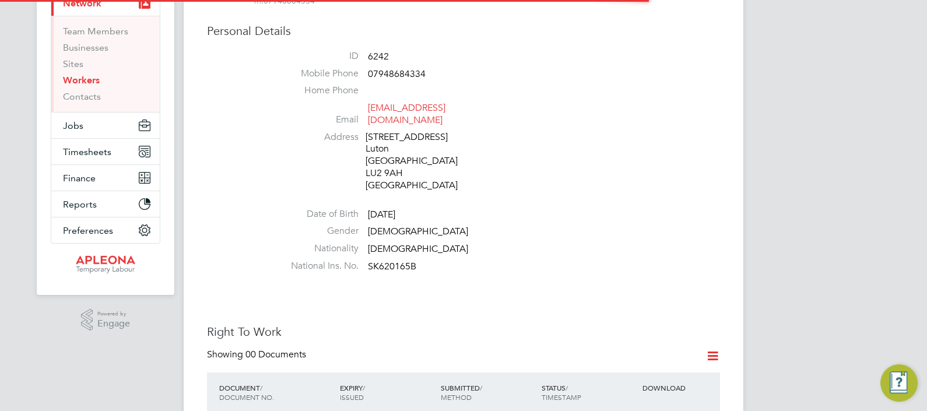
scroll to position [291, 0]
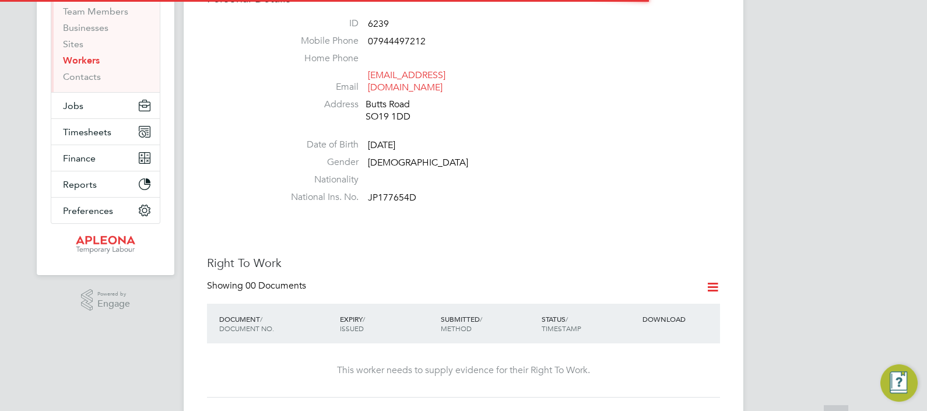
scroll to position [145, 0]
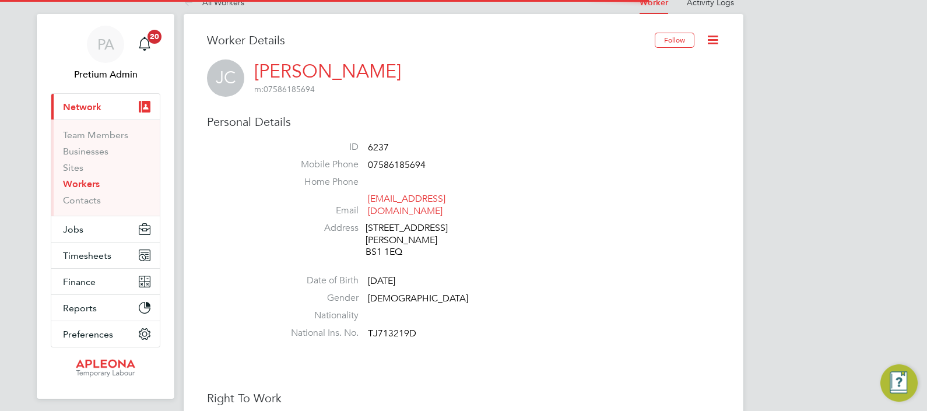
scroll to position [219, 0]
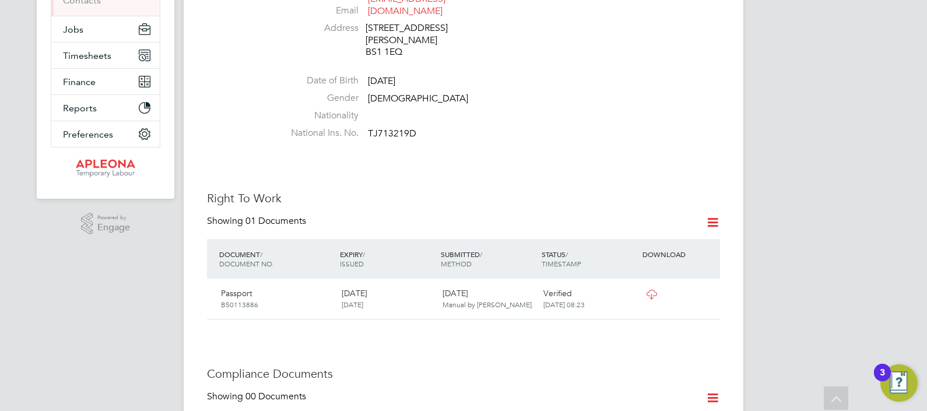
click at [658, 290] on icon at bounding box center [651, 294] width 15 height 9
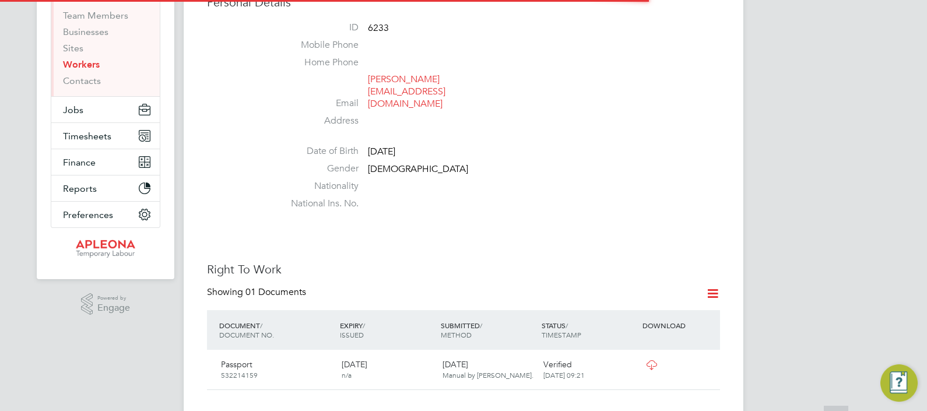
scroll to position [364, 0]
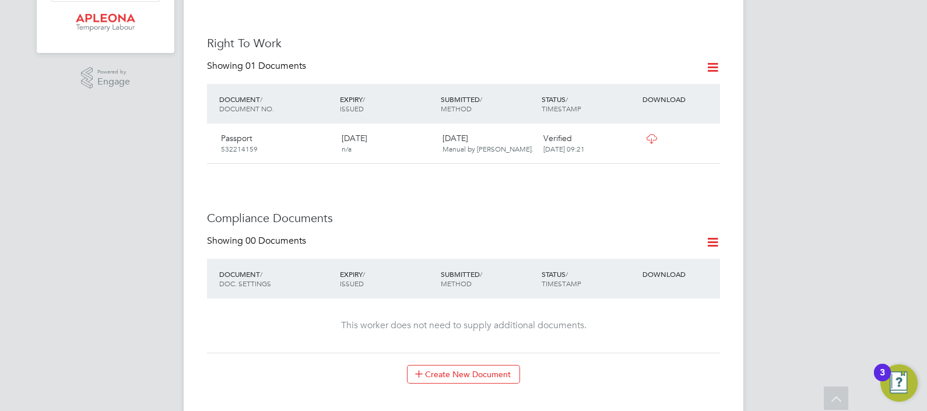
click at [662, 128] on div at bounding box center [669, 138] width 61 height 20
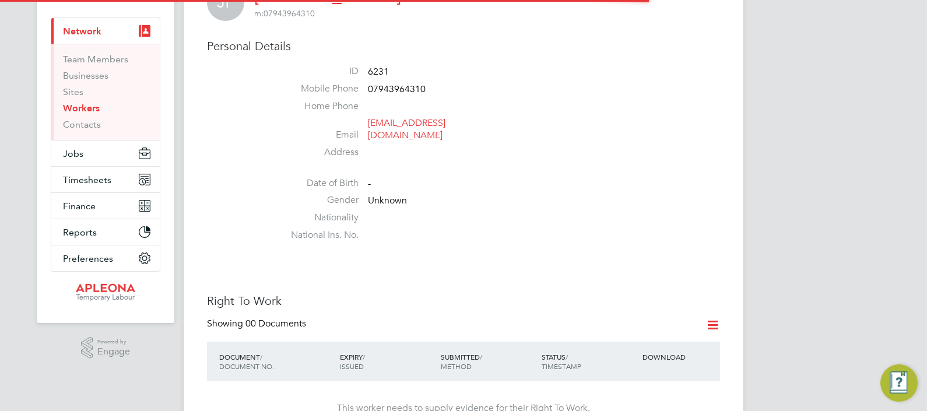
scroll to position [291, 0]
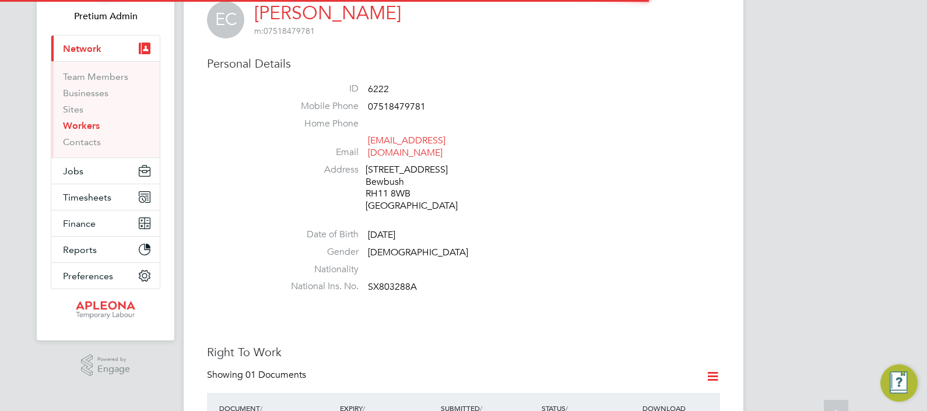
scroll to position [219, 0]
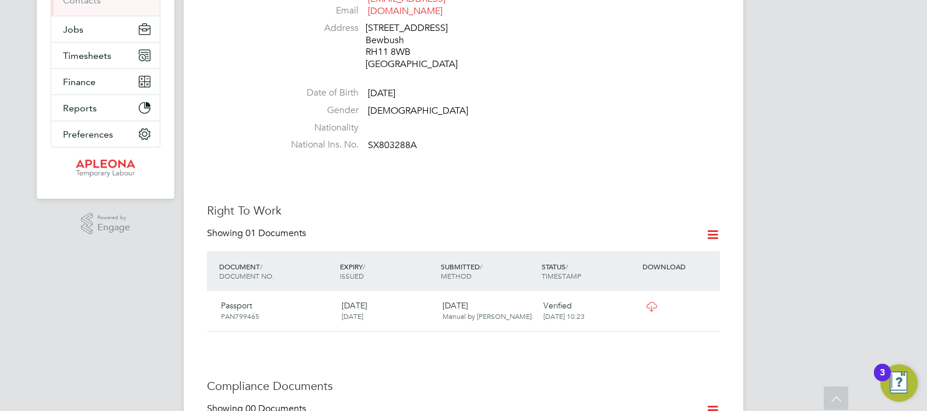
click at [650, 302] on icon at bounding box center [651, 306] width 15 height 9
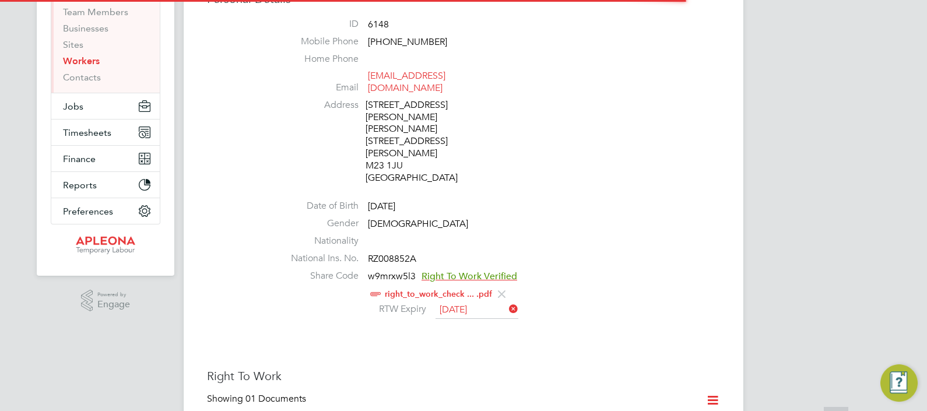
scroll to position [219, 0]
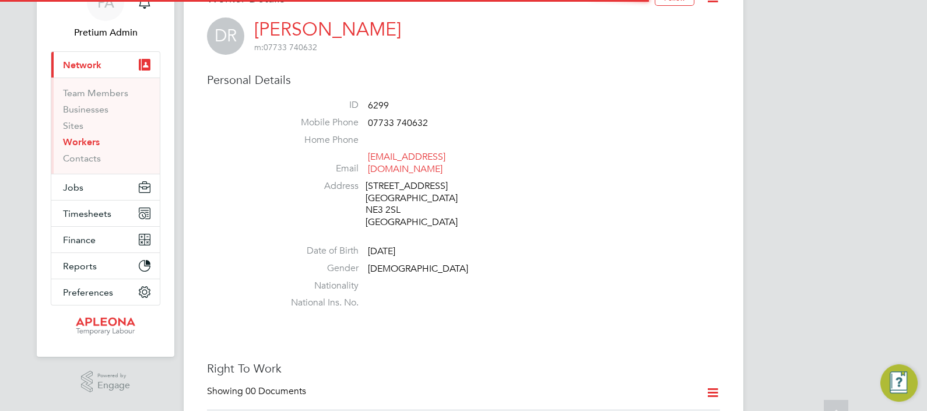
scroll to position [219, 0]
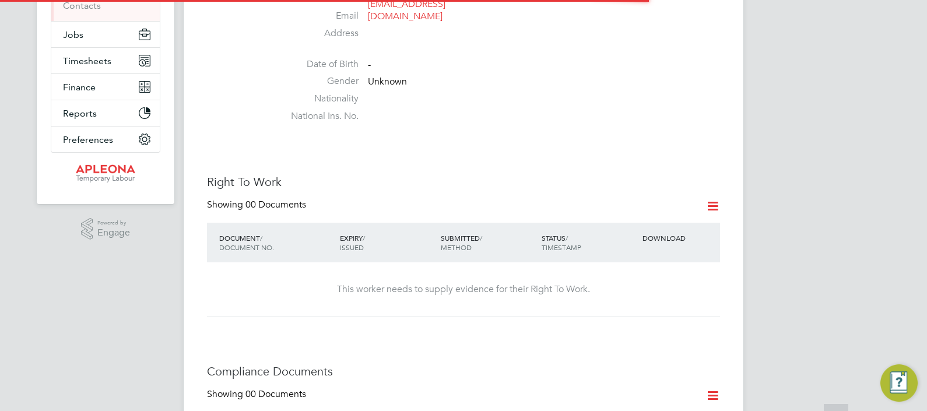
scroll to position [219, 0]
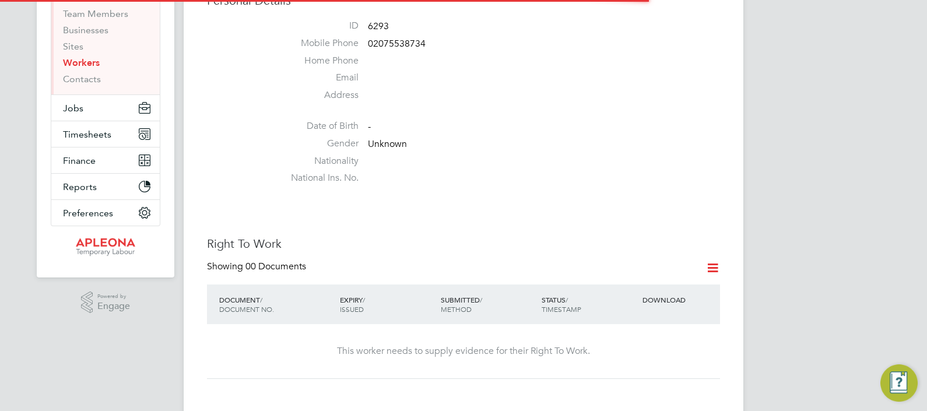
scroll to position [145, 0]
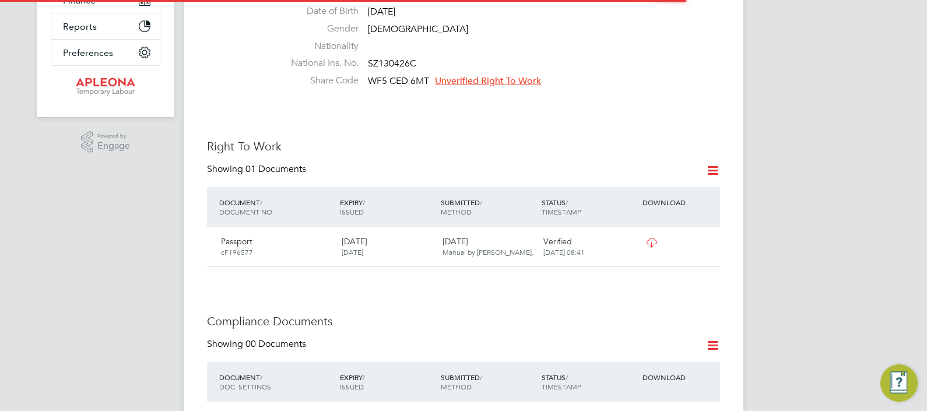
scroll to position [364, 0]
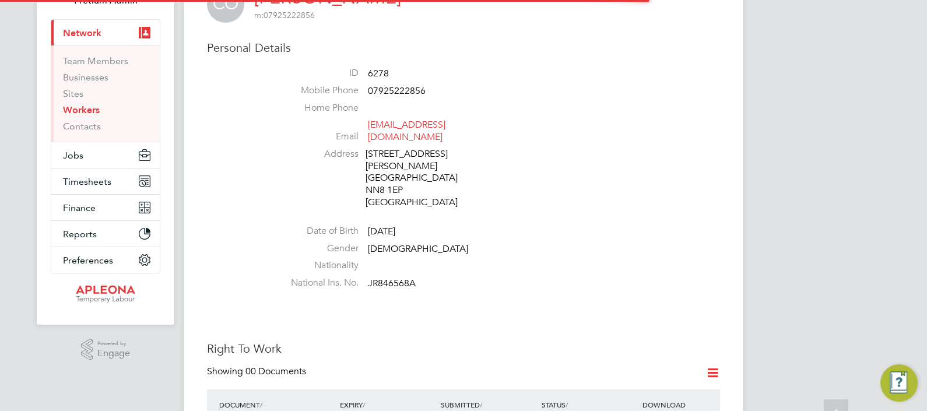
scroll to position [291, 0]
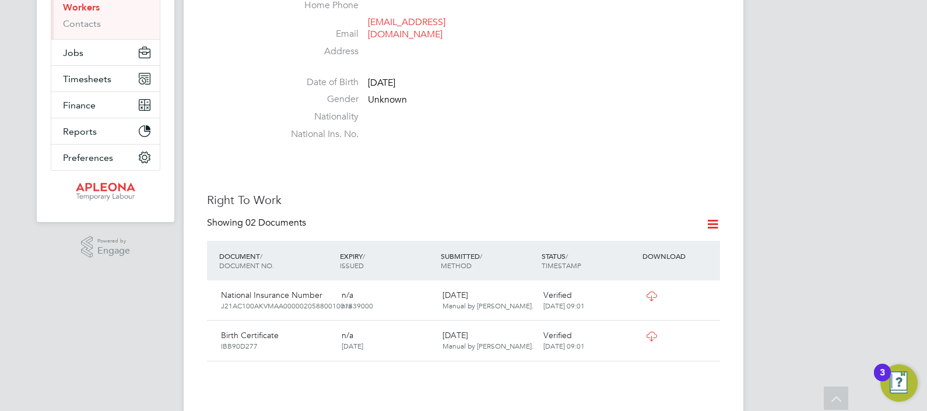
scroll to position [219, 0]
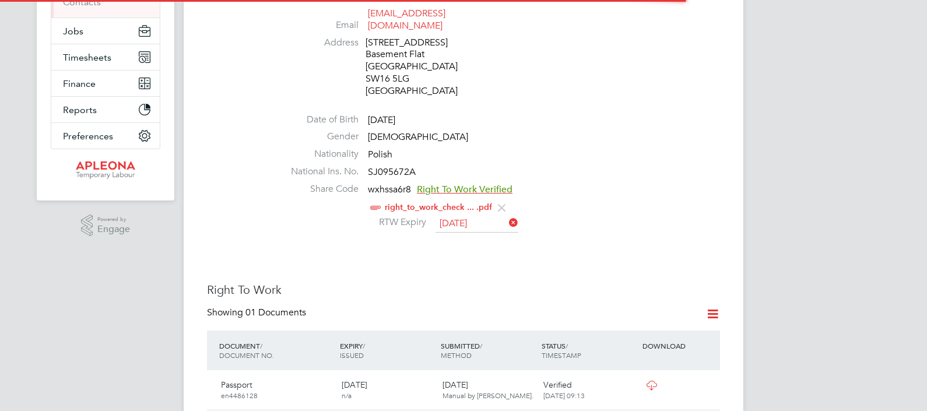
scroll to position [219, 0]
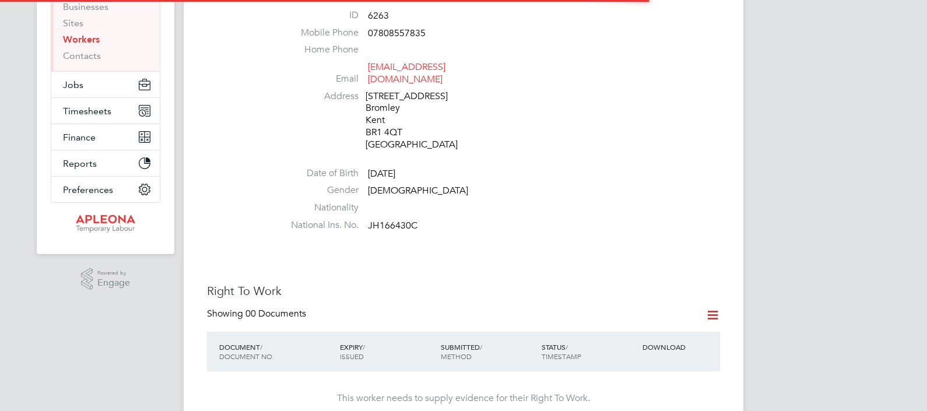
scroll to position [219, 0]
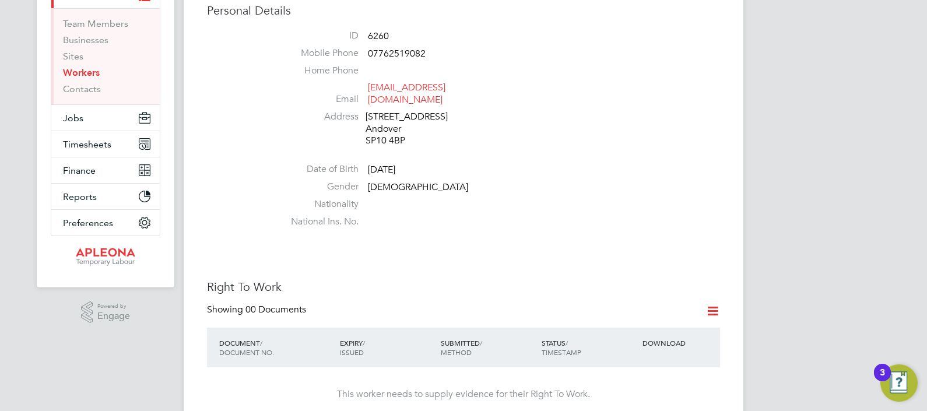
scroll to position [291, 0]
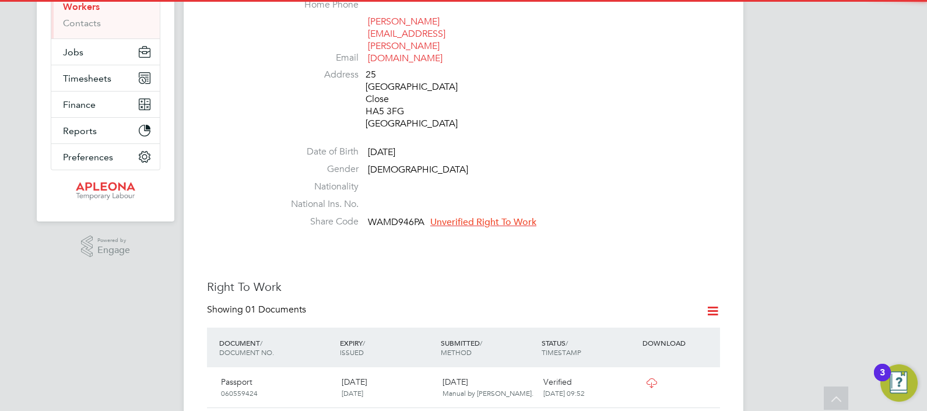
scroll to position [219, 0]
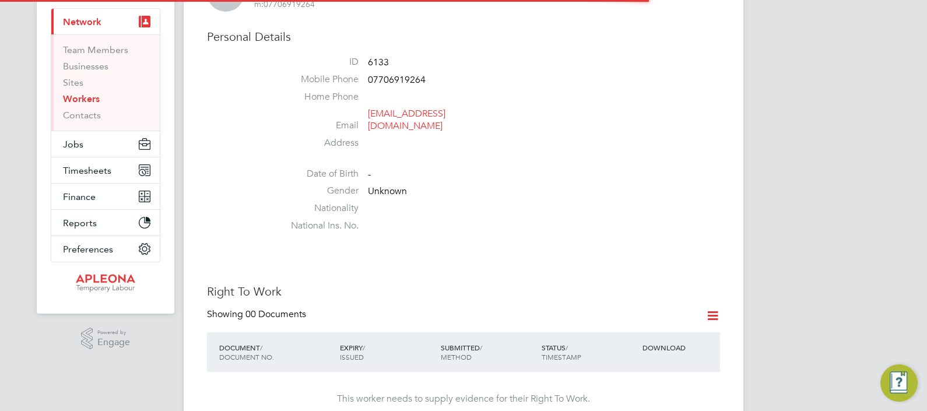
scroll to position [145, 0]
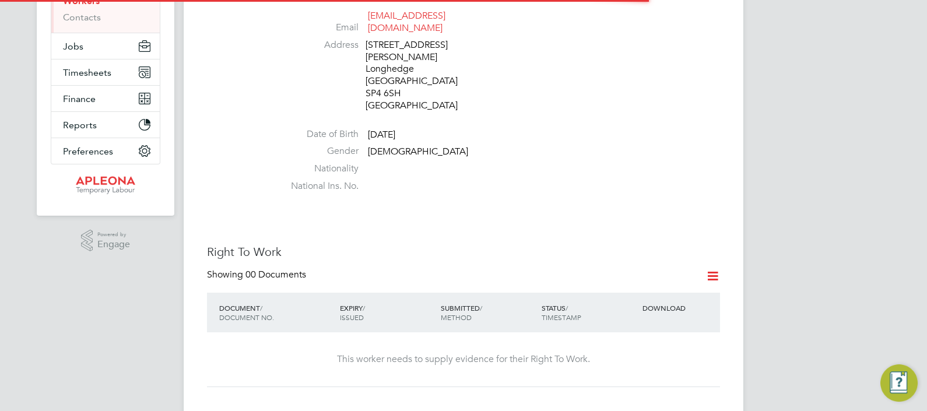
scroll to position [219, 0]
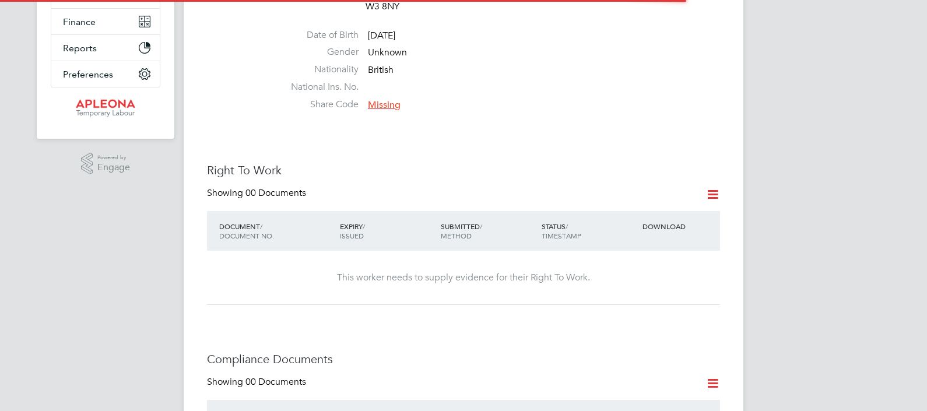
scroll to position [291, 0]
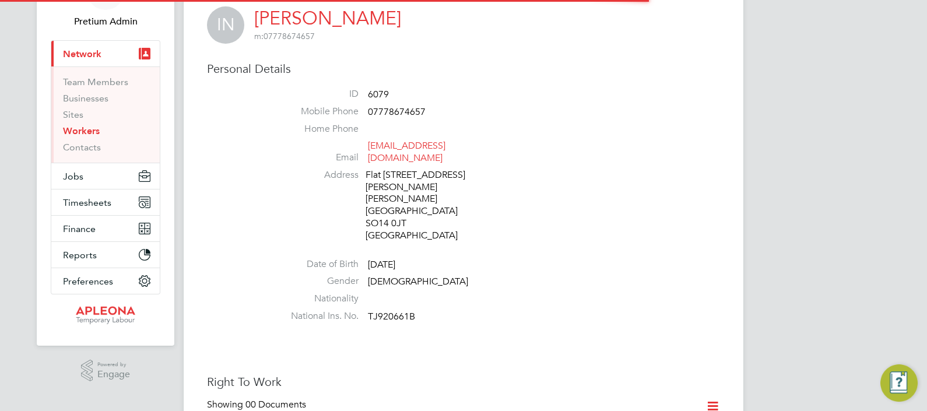
scroll to position [291, 0]
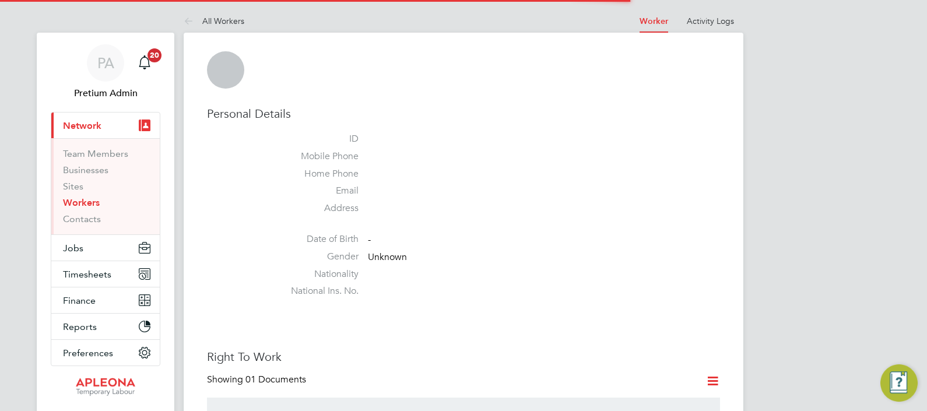
scroll to position [364, 0]
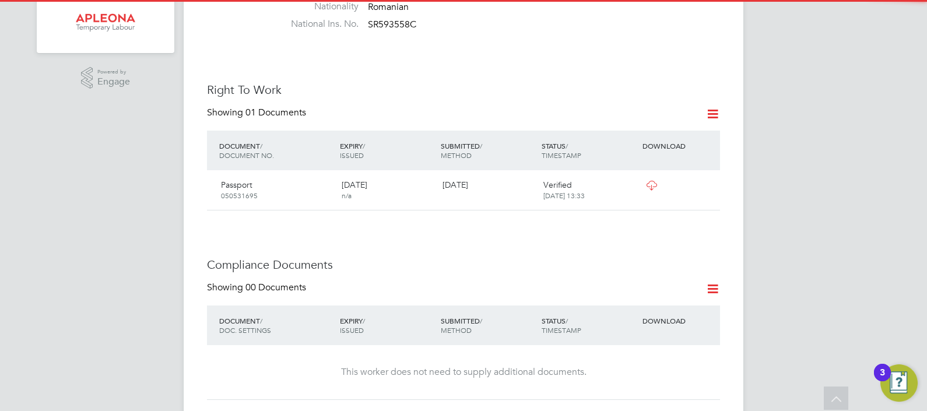
click at [658, 181] on icon at bounding box center [651, 185] width 15 height 9
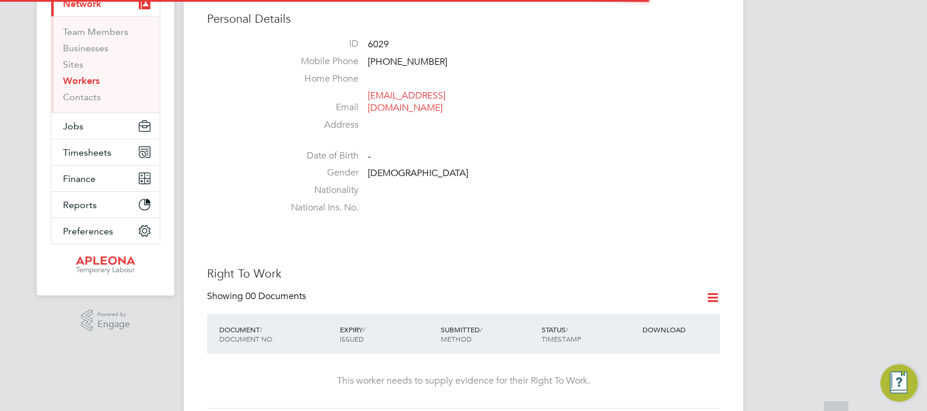
scroll to position [219, 0]
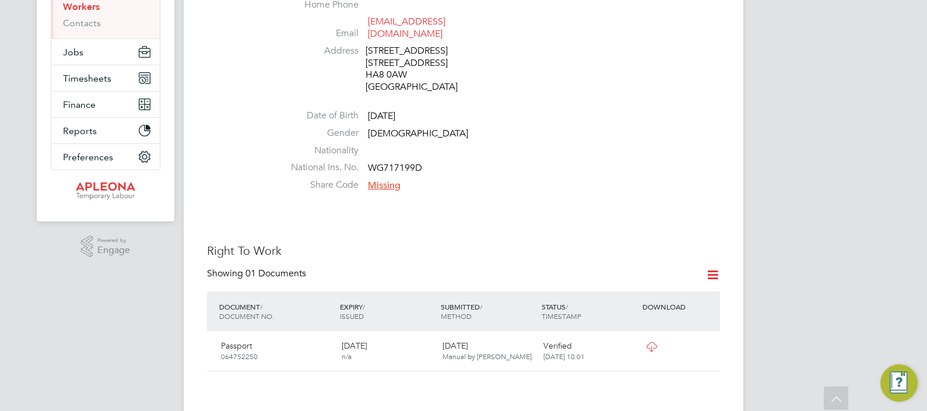
scroll to position [219, 0]
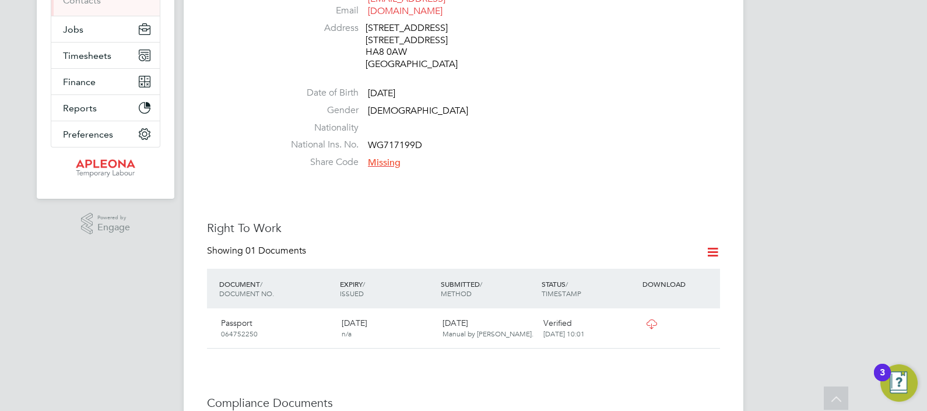
click at [648, 319] on icon at bounding box center [651, 323] width 15 height 9
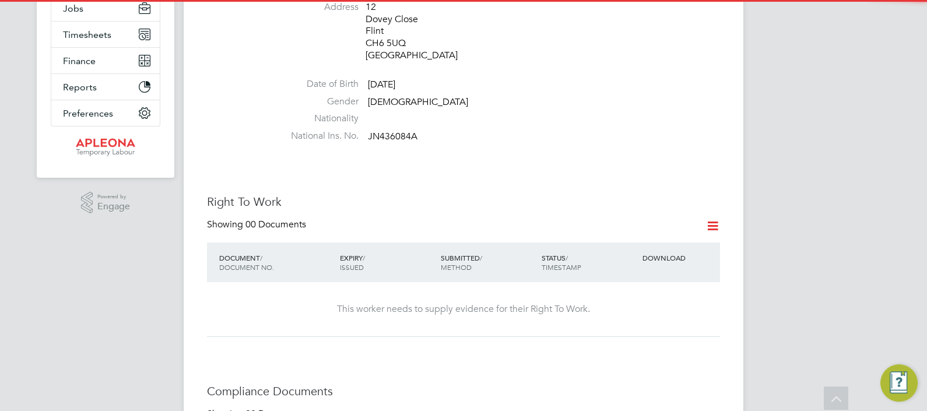
scroll to position [262, 0]
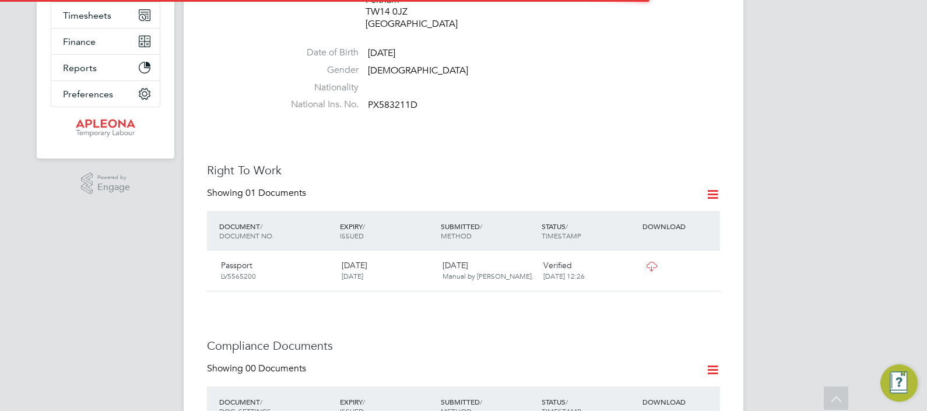
scroll to position [291, 0]
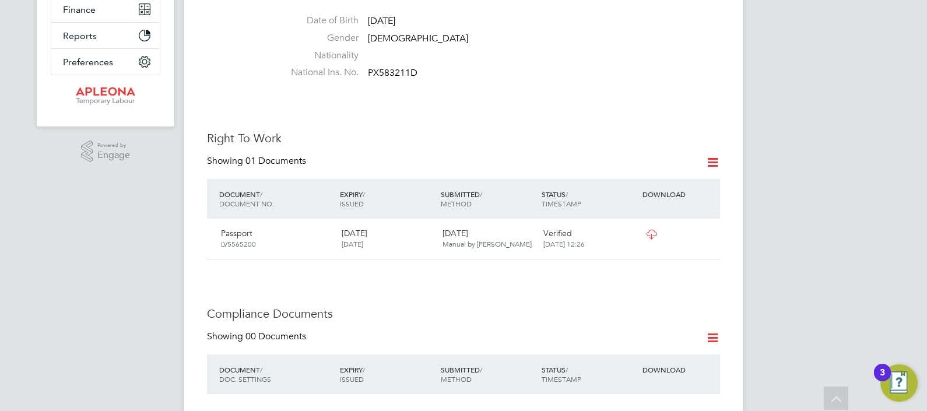
click at [656, 230] on icon at bounding box center [651, 234] width 15 height 9
